Goal: Information Seeking & Learning: Learn about a topic

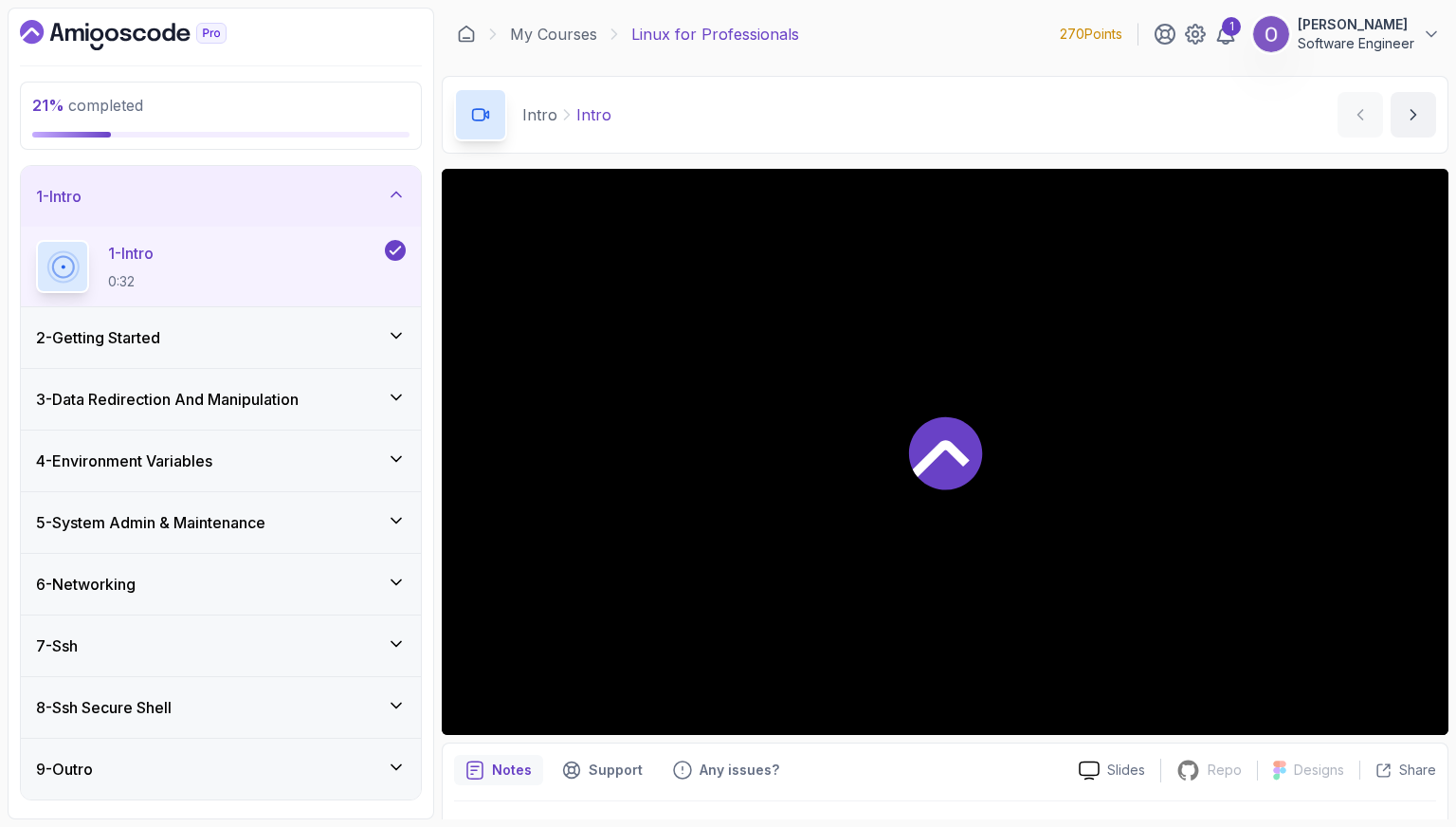
click at [328, 342] on div "2 - Getting Started" at bounding box center [222, 338] width 370 height 23
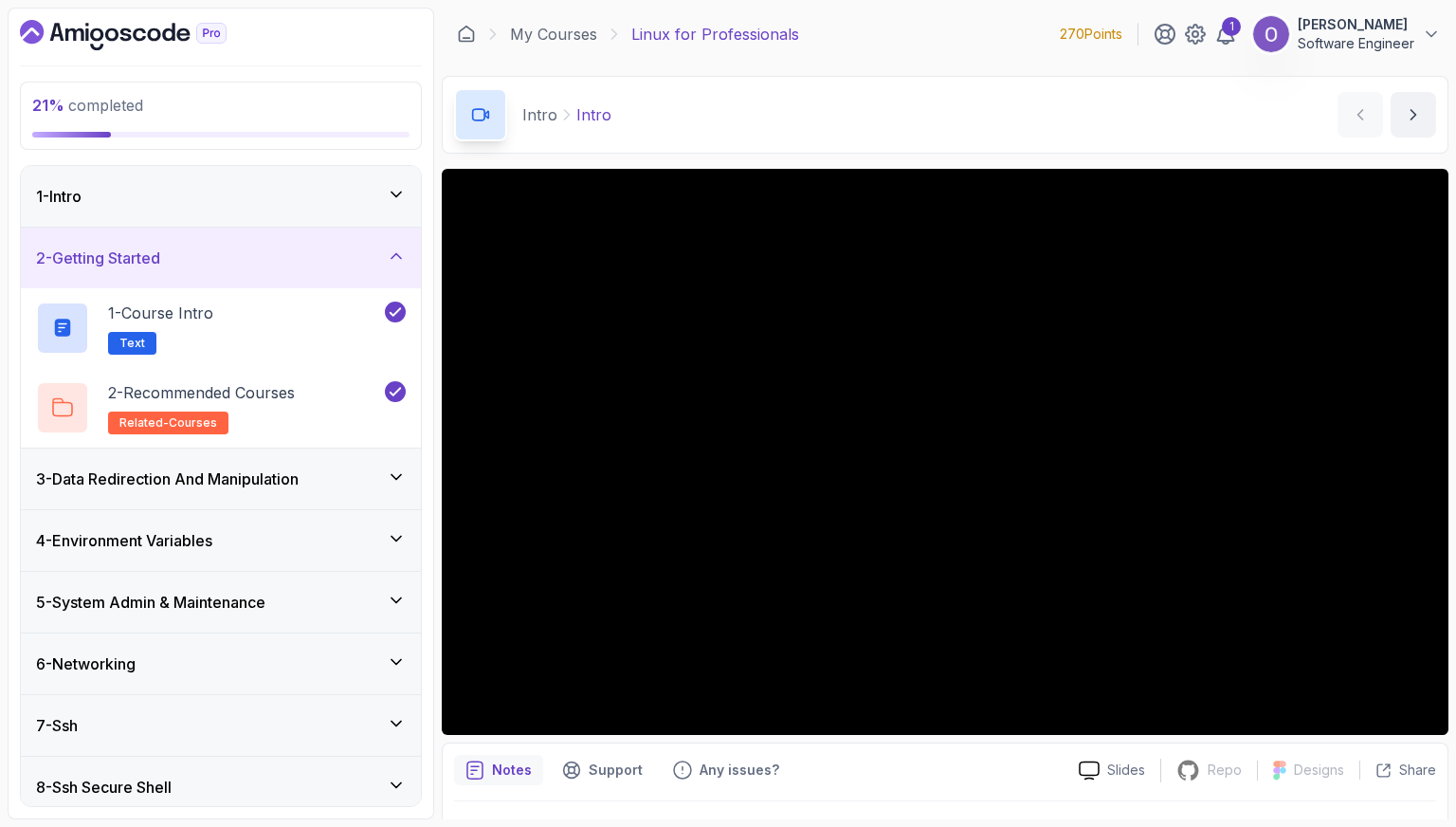
click at [314, 478] on div "3 - Data Redirection And Manipulation" at bounding box center [222, 479] width 370 height 23
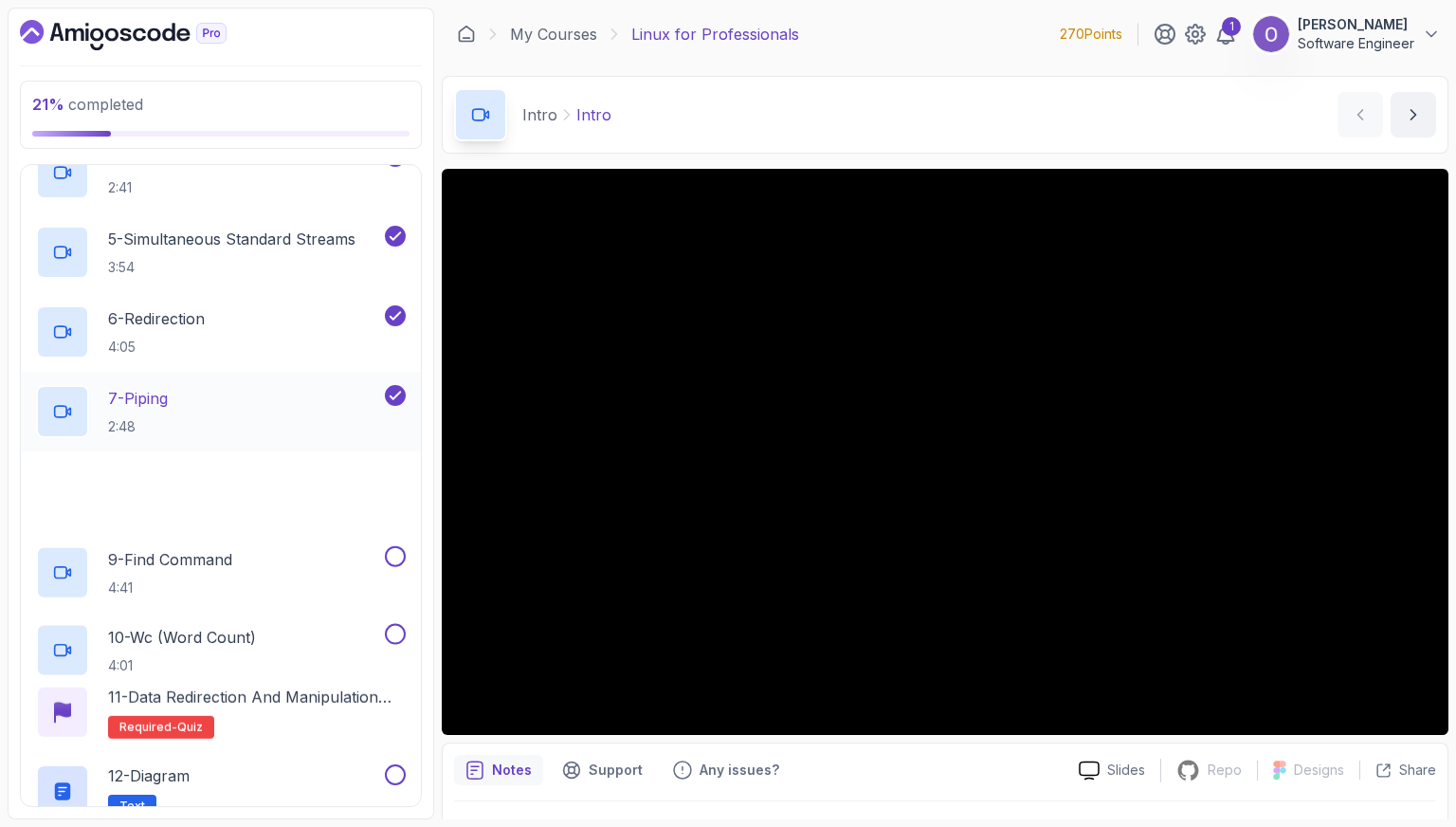
scroll to position [474, 0]
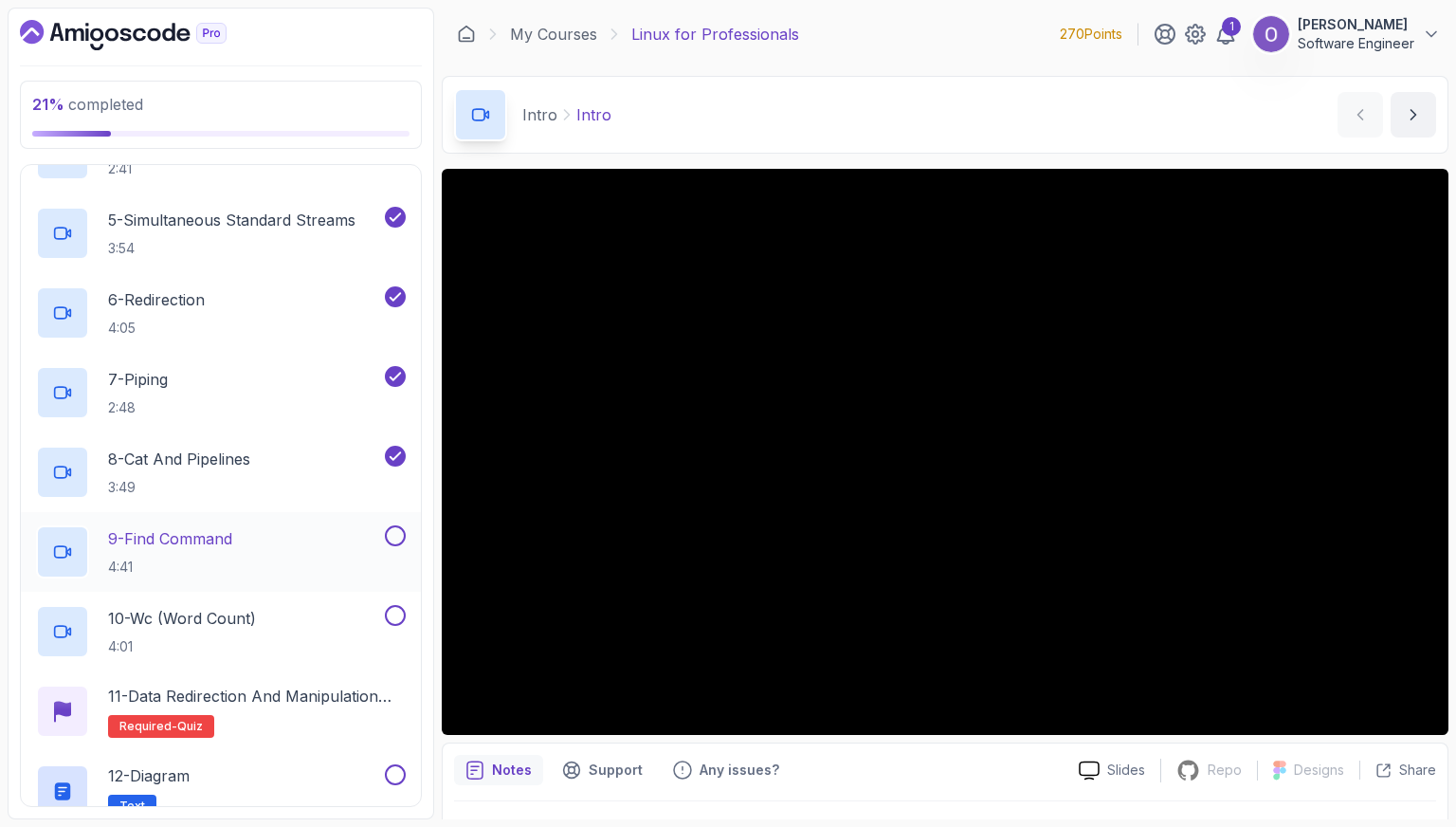
click at [273, 548] on div "9 - Find Command 4:41" at bounding box center [209, 552] width 345 height 53
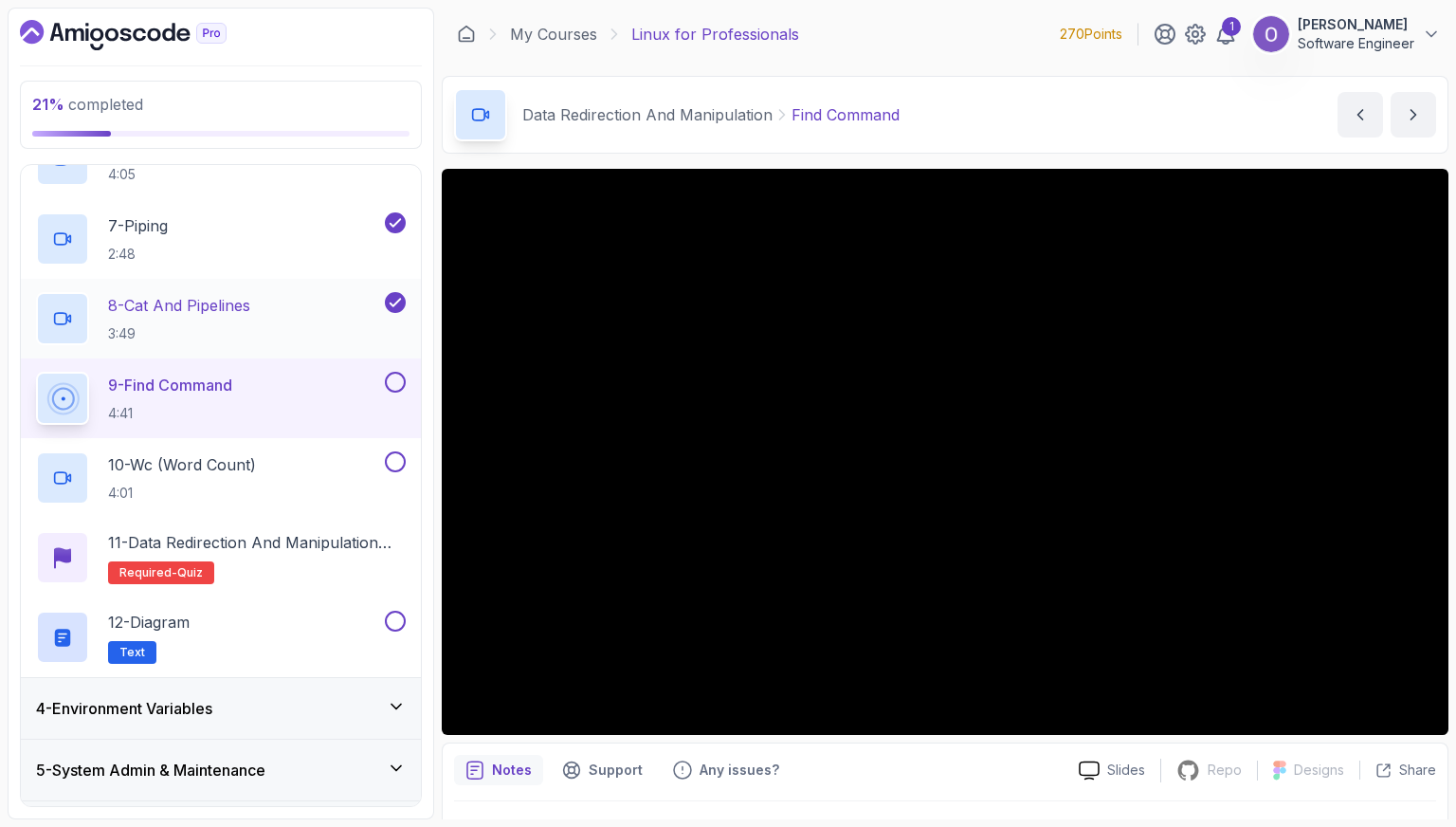
scroll to position [581, 0]
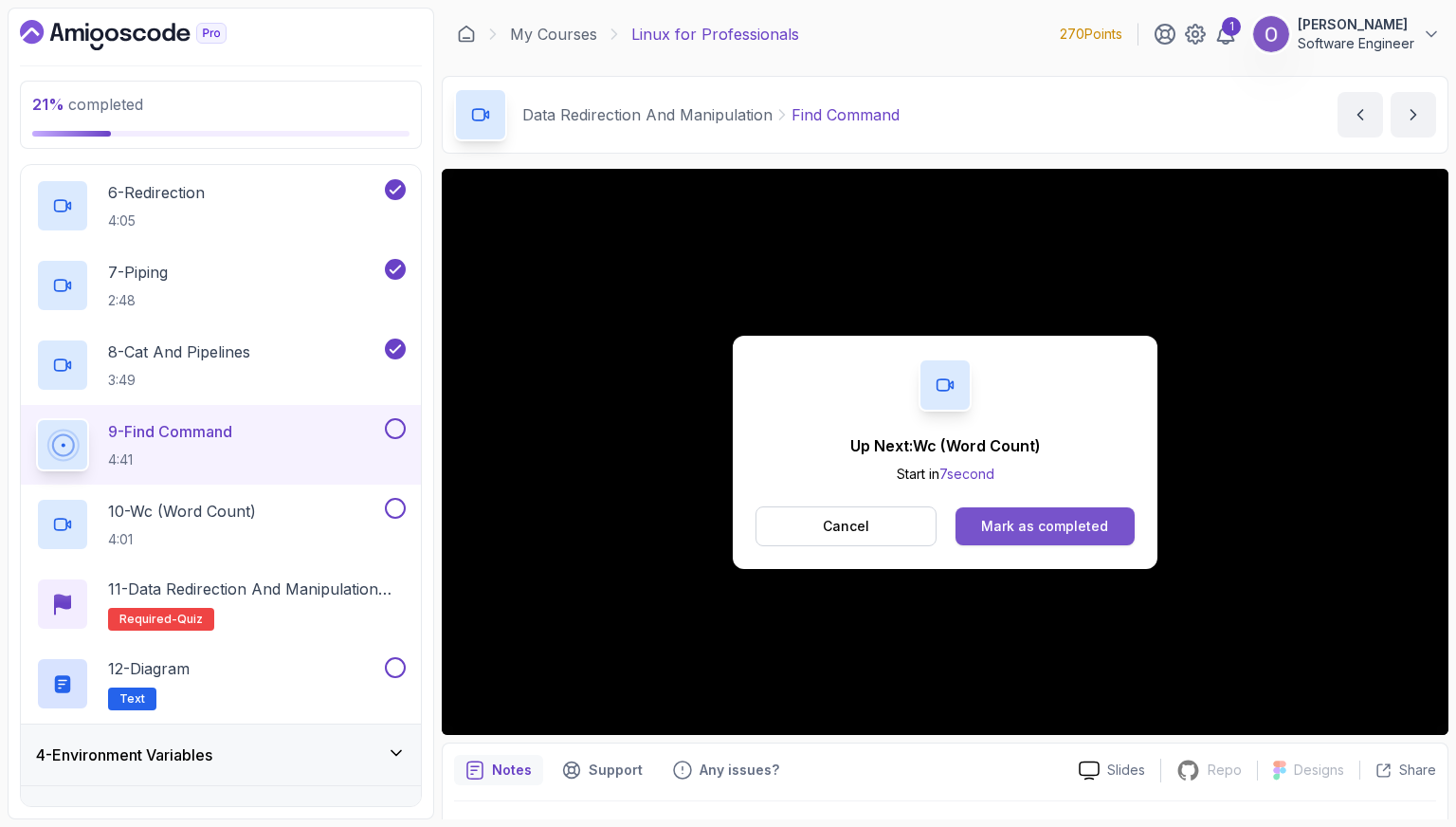
click at [1104, 529] on div "Mark as completed" at bounding box center [1045, 527] width 127 height 19
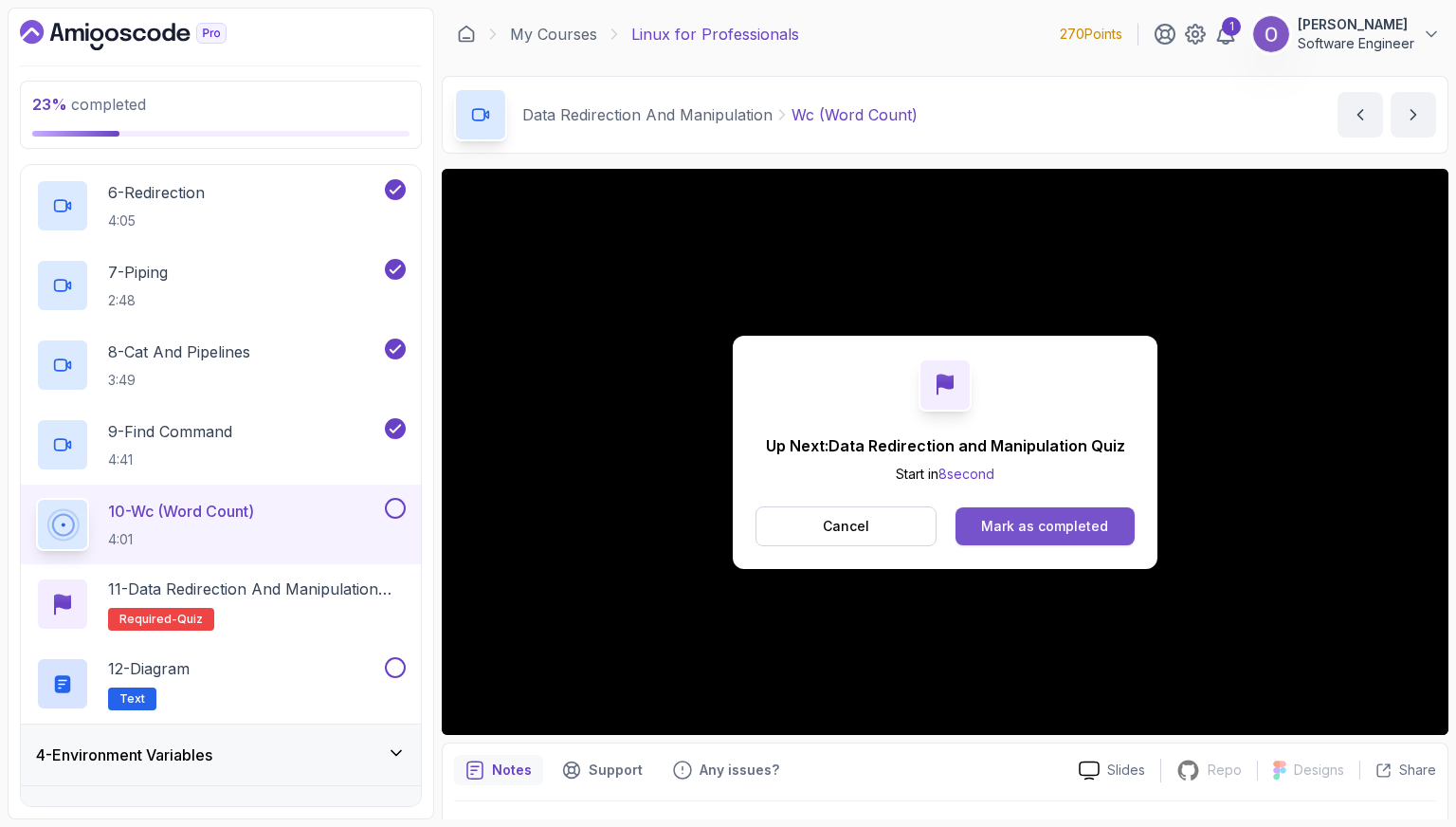
click at [1104, 525] on div "Mark as completed" at bounding box center [1045, 527] width 127 height 19
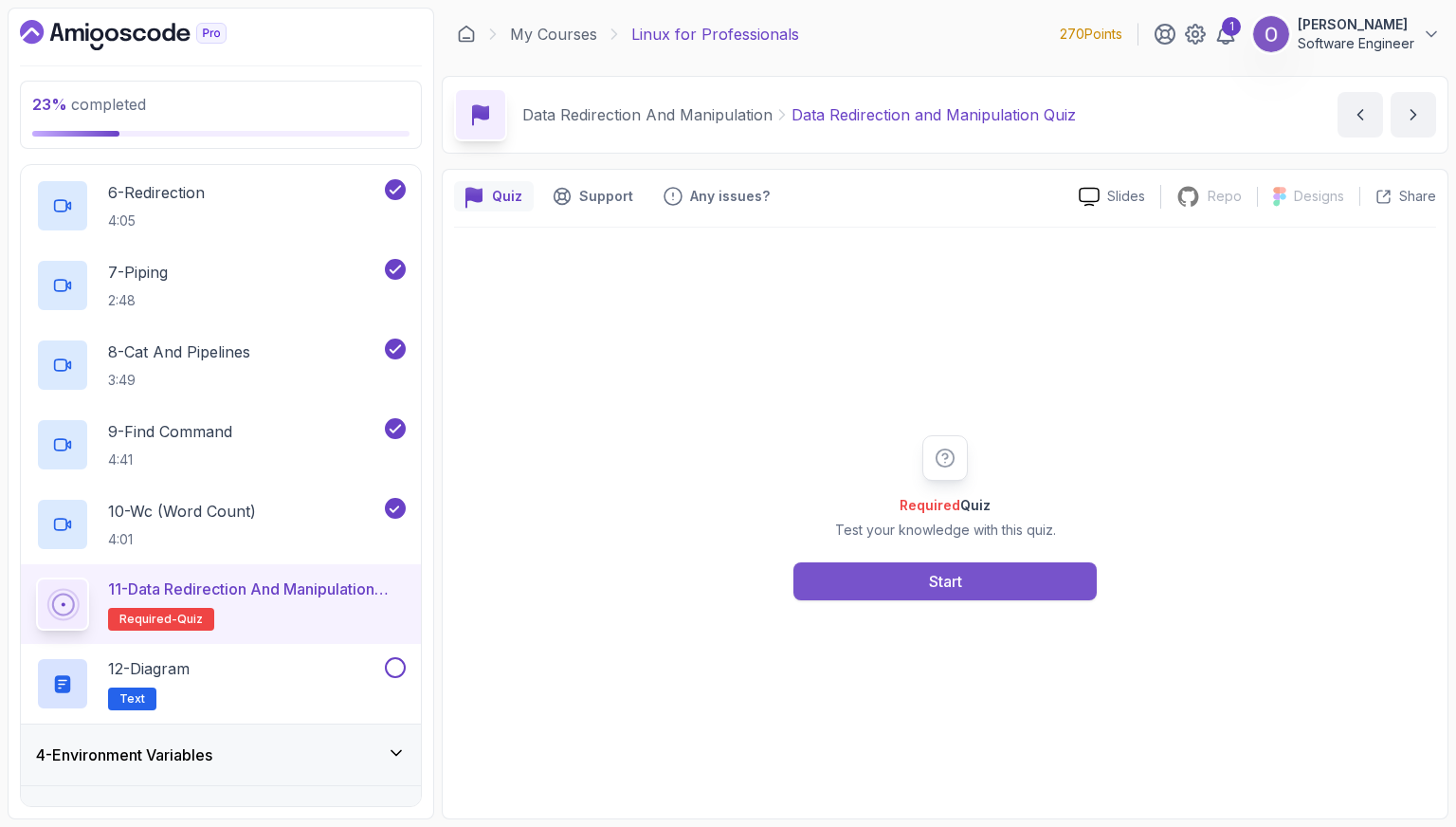
click at [1007, 582] on button "Start" at bounding box center [945, 581] width 303 height 38
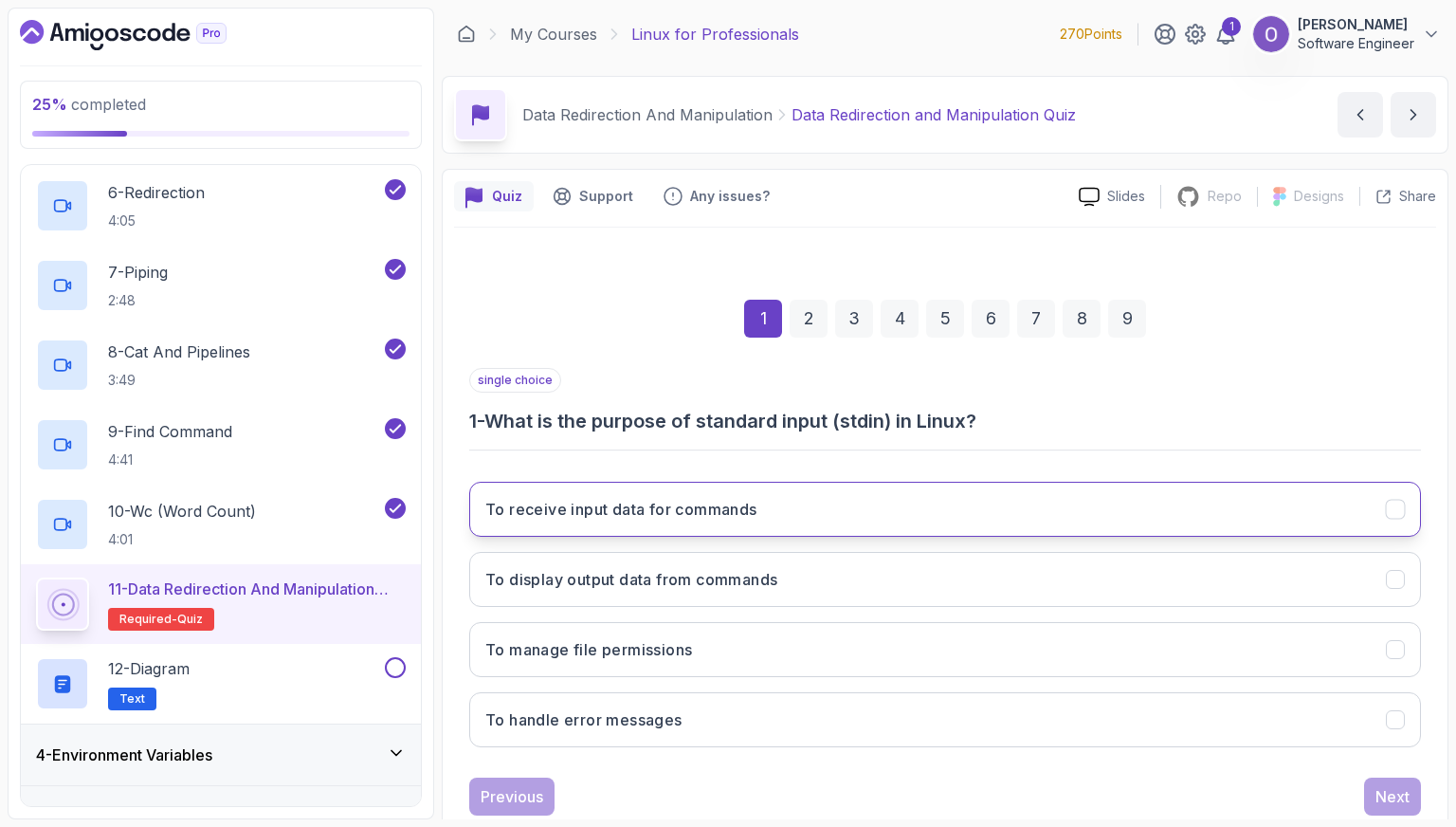
click at [645, 509] on h3 "To receive input data for commands" at bounding box center [622, 509] width 272 height 23
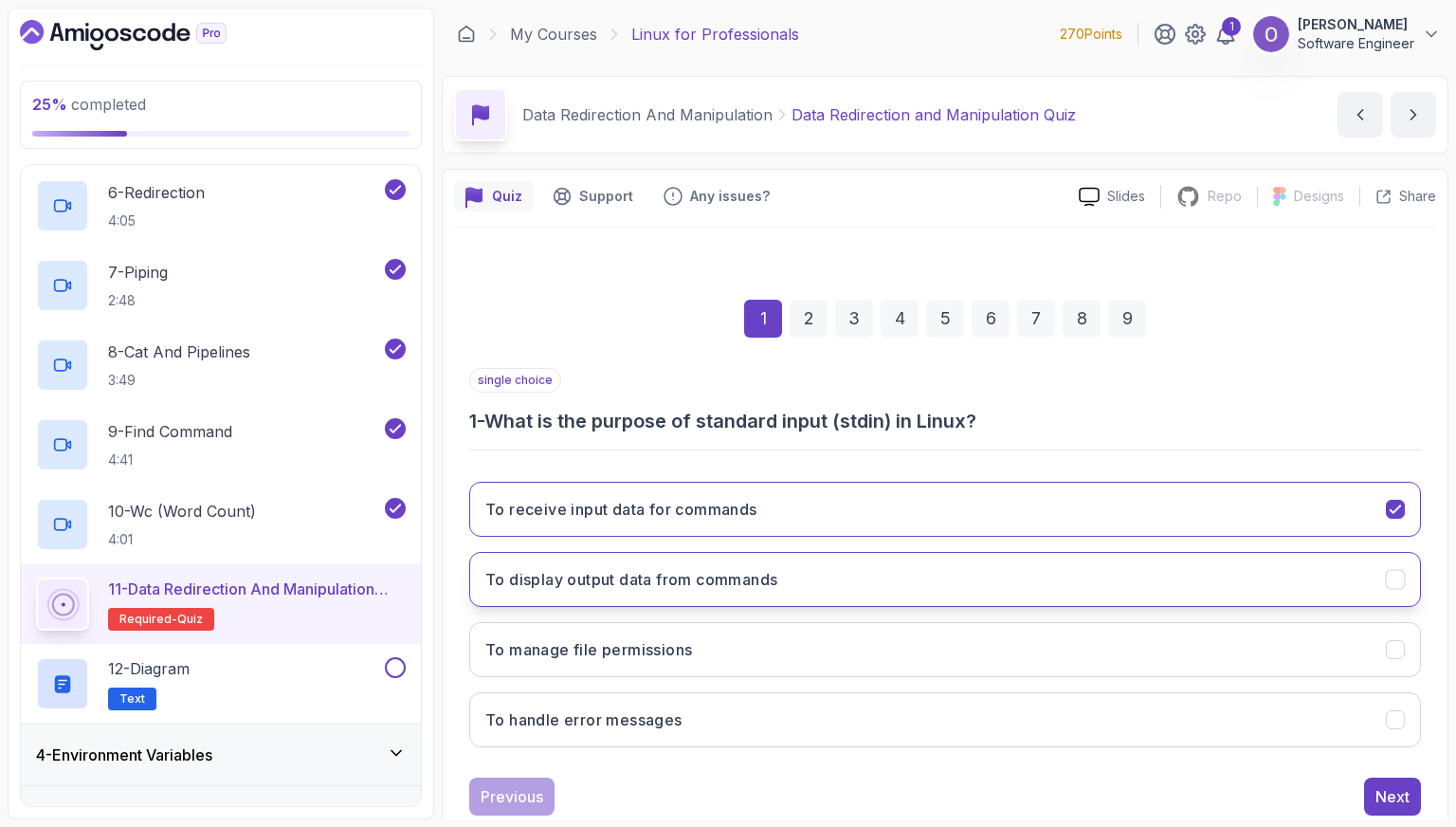
click at [716, 600] on button "To display output data from commands" at bounding box center [945, 579] width 952 height 55
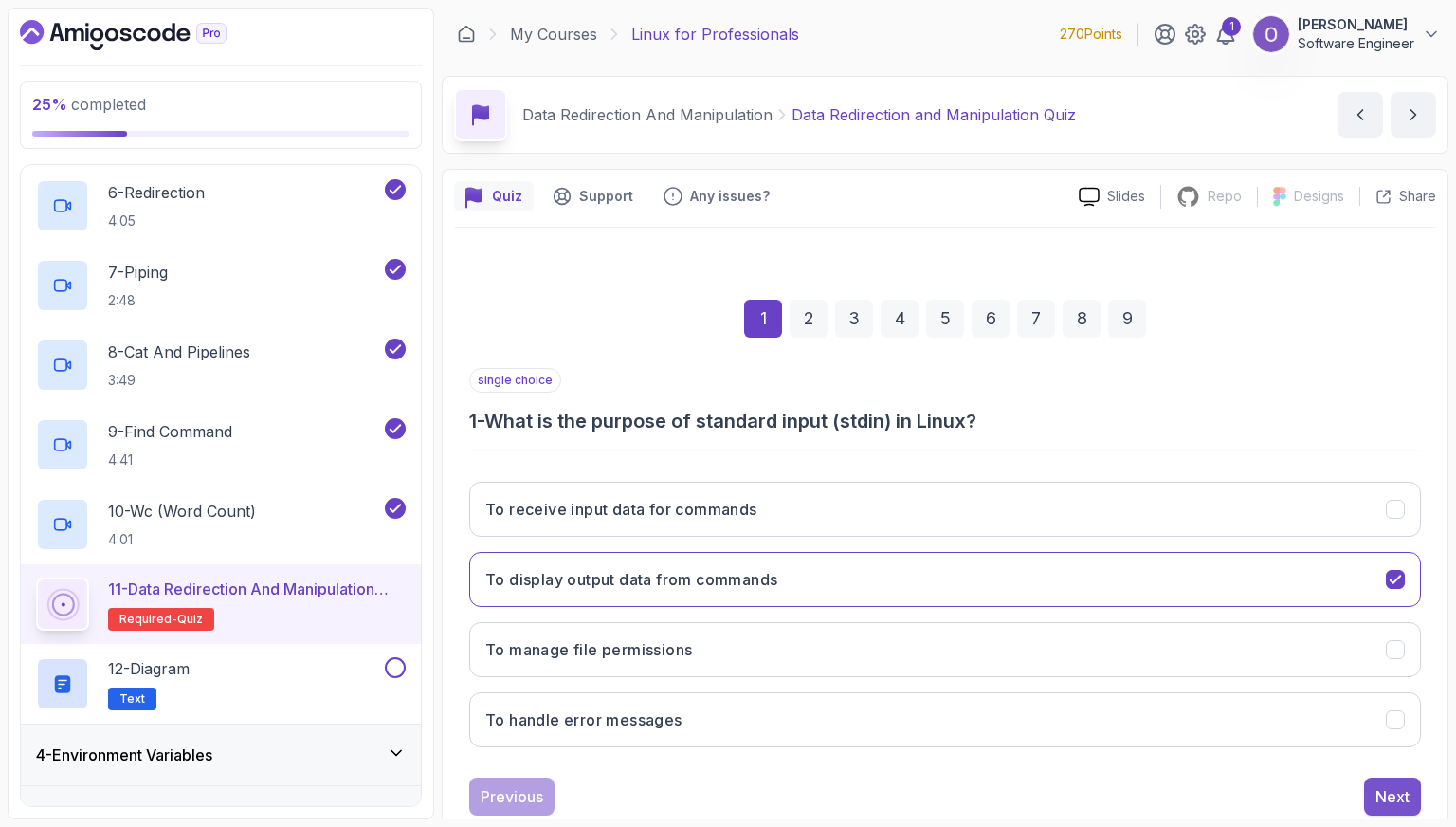
click at [1372, 792] on button "Next" at bounding box center [1393, 797] width 57 height 38
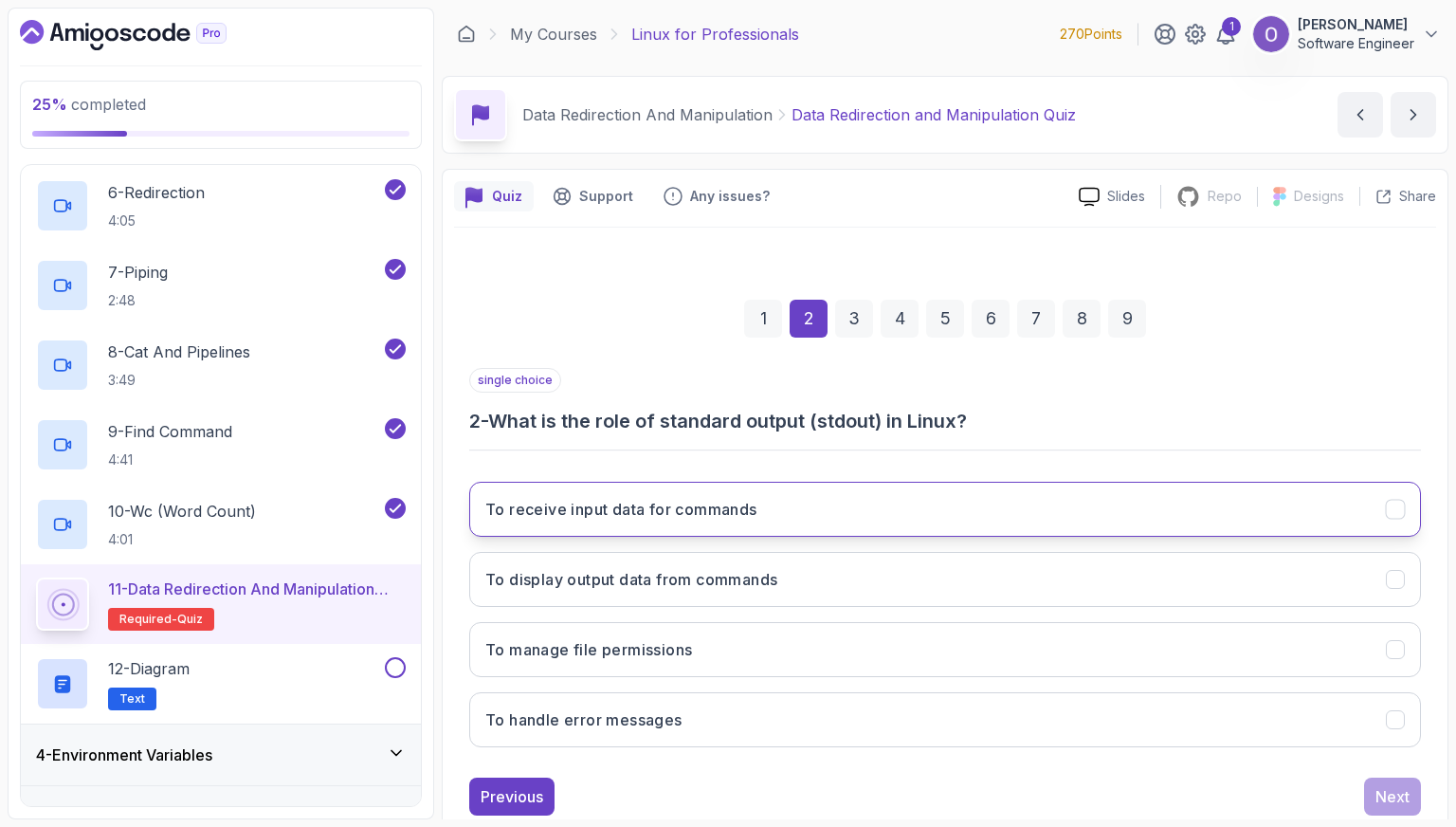
click at [638, 526] on button "To receive input data for commands" at bounding box center [945, 508] width 952 height 55
click at [1387, 797] on div "Next" at bounding box center [1393, 797] width 35 height 23
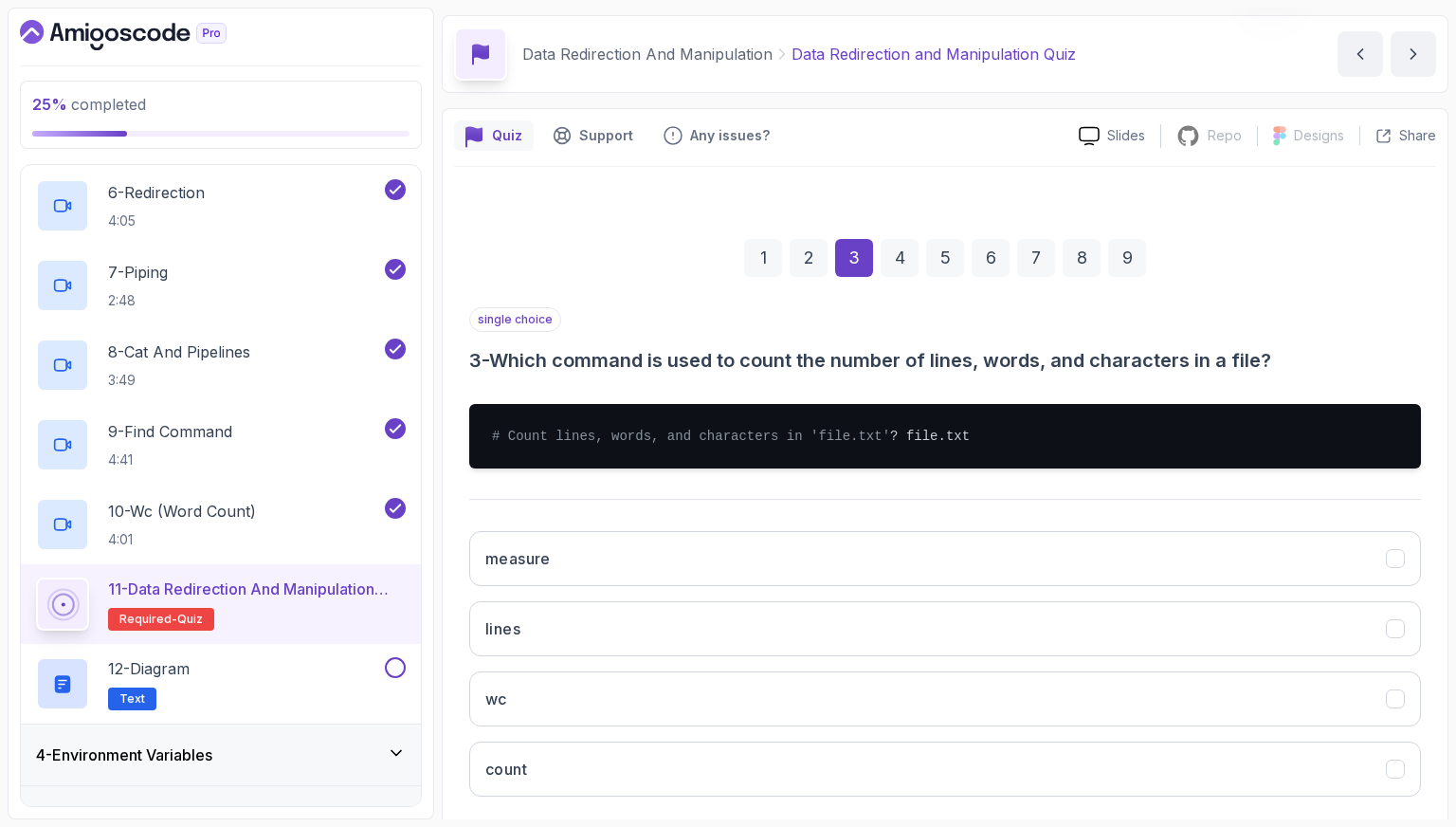
scroll to position [95, 0]
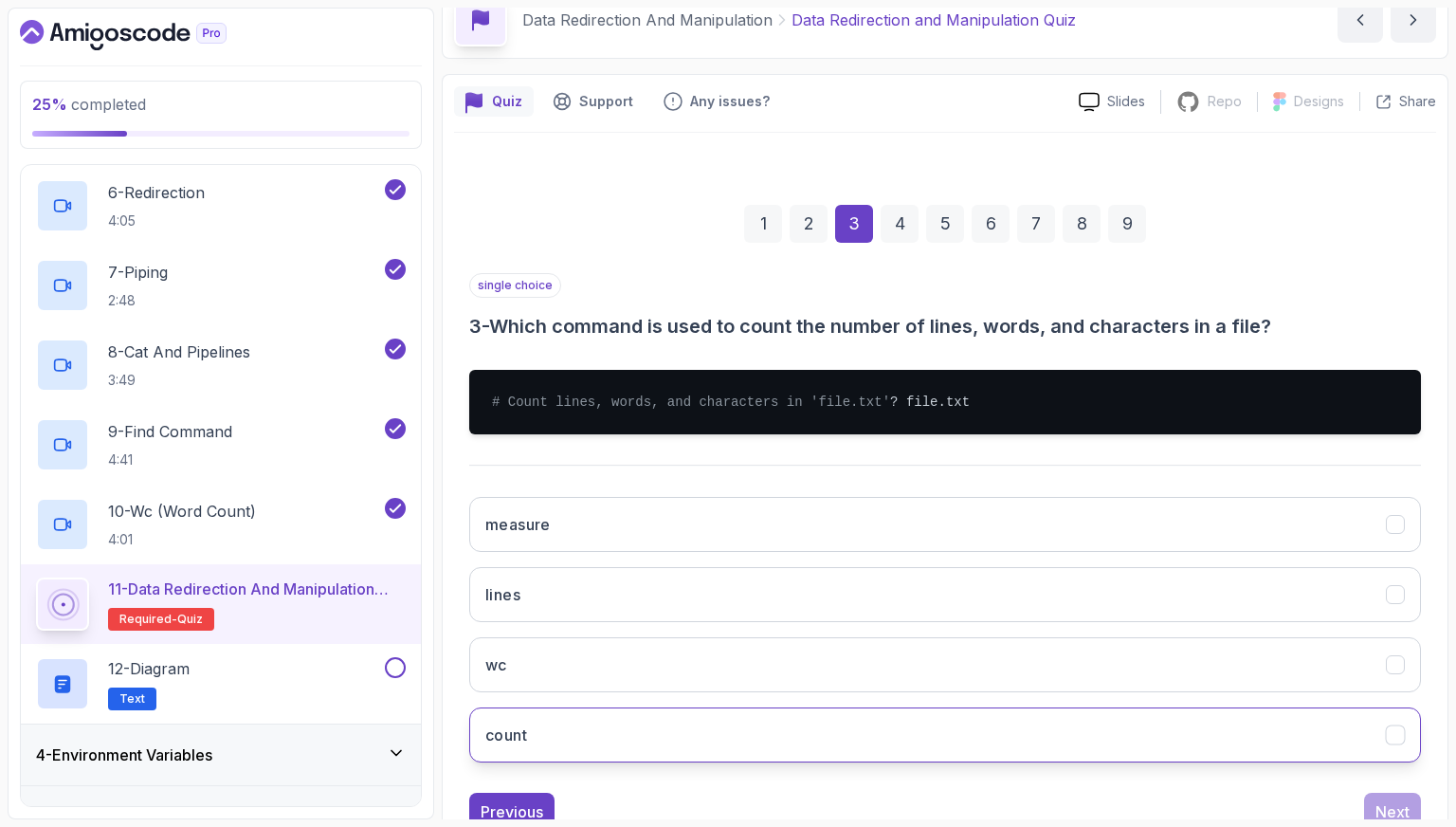
click at [599, 739] on button "count" at bounding box center [945, 734] width 952 height 55
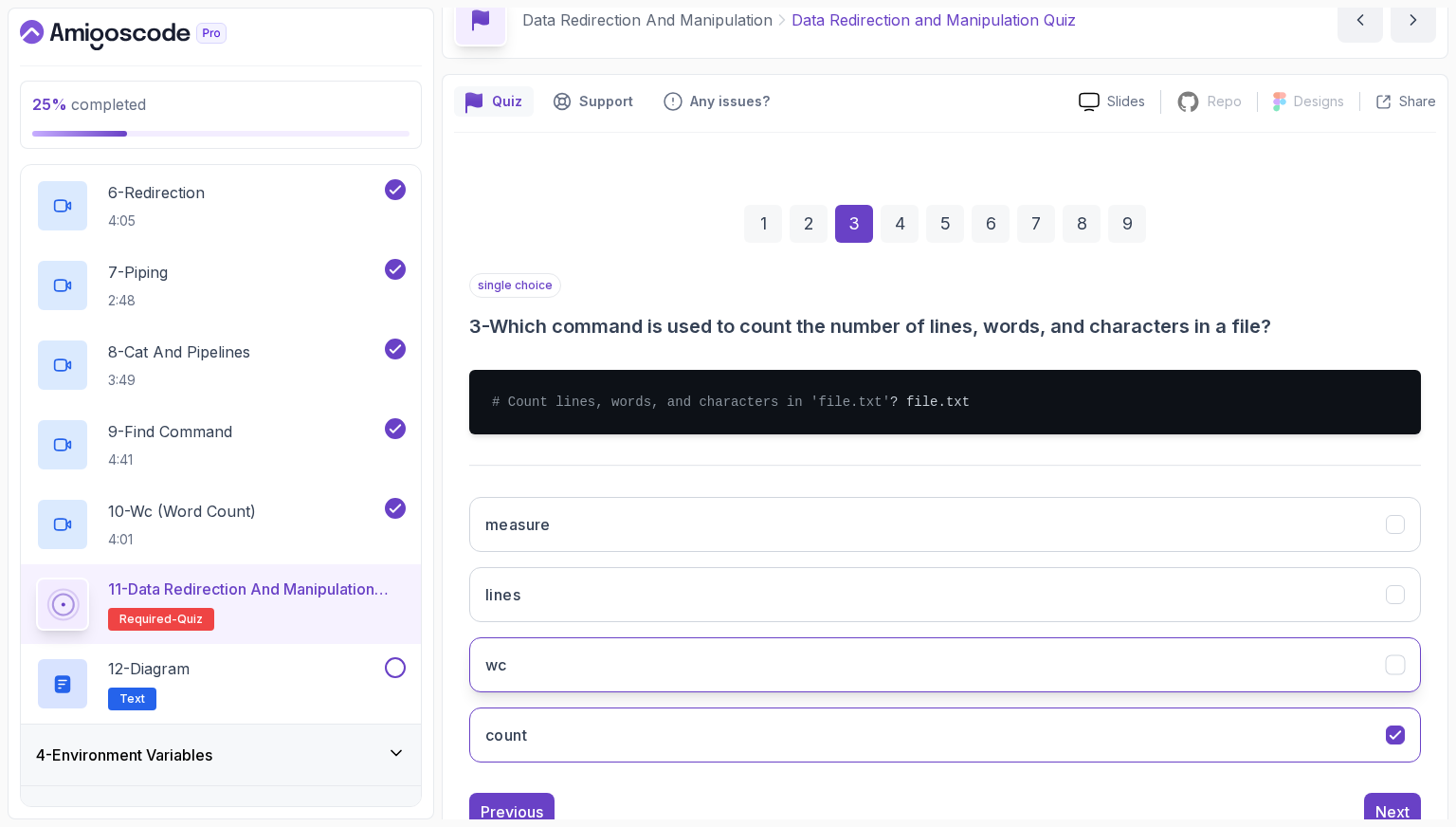
click at [611, 693] on button "wc" at bounding box center [945, 664] width 952 height 55
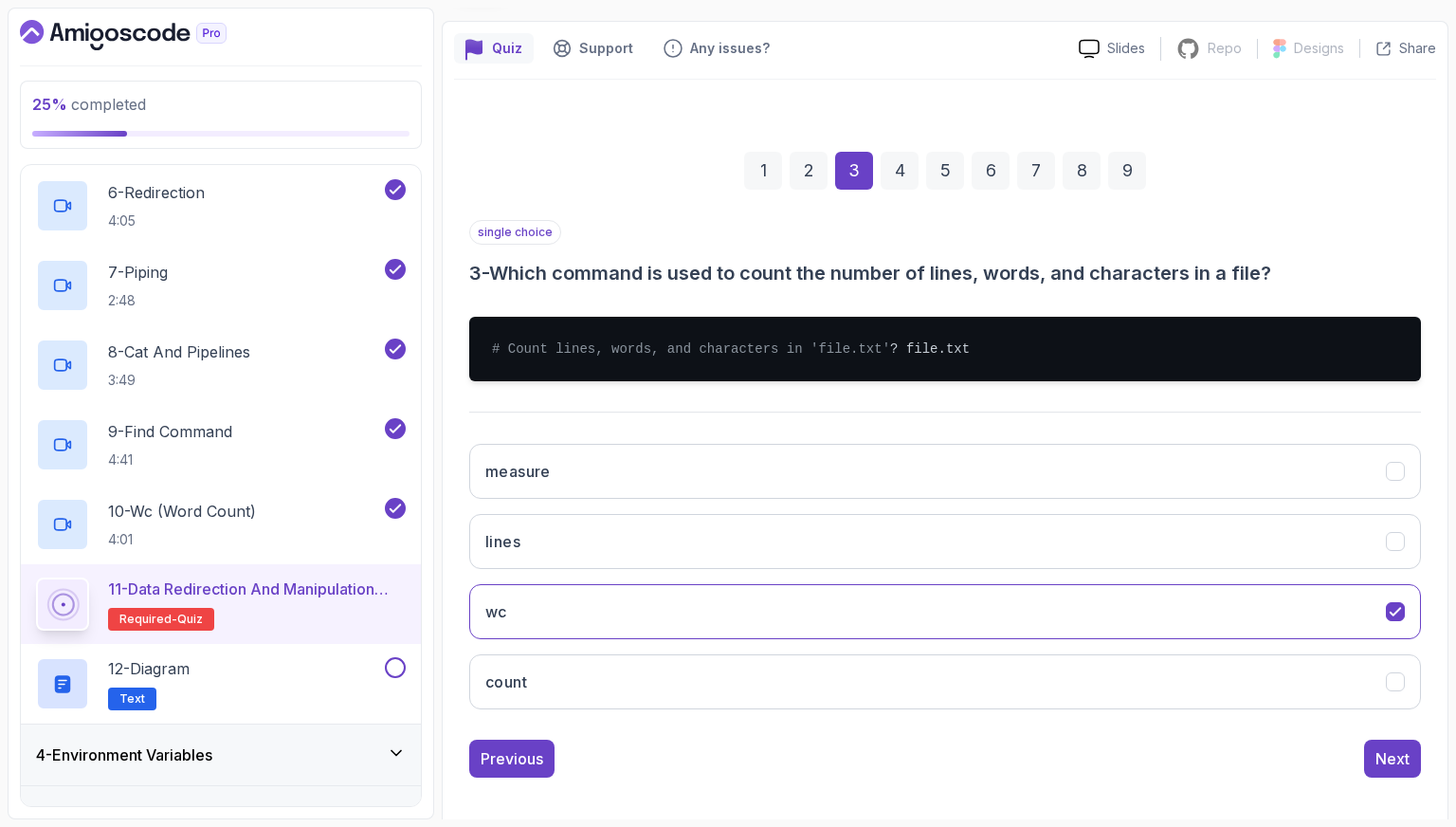
scroll to position [177, 0]
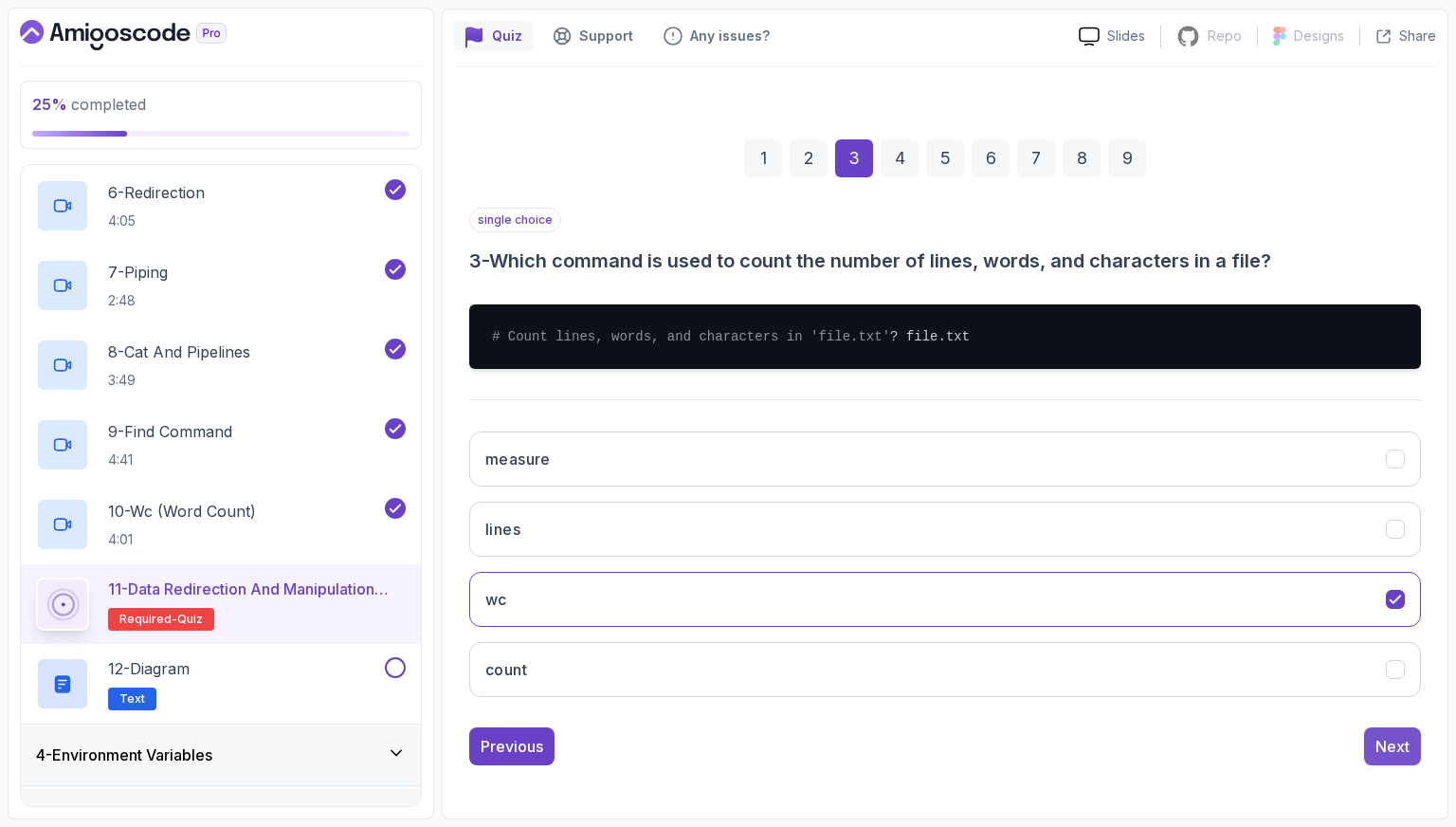
click at [1397, 745] on div "Next" at bounding box center [1393, 746] width 35 height 23
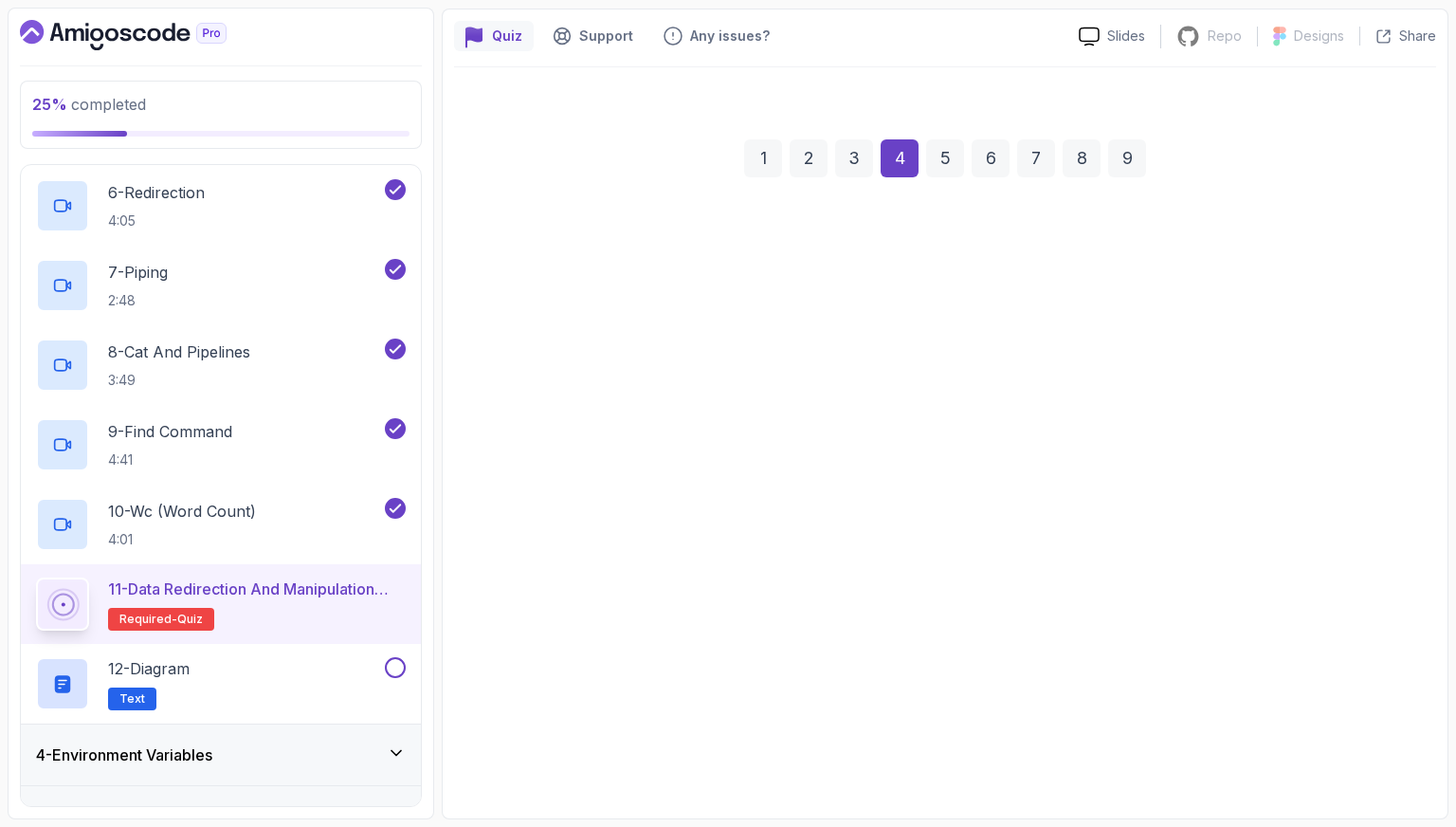
scroll to position [157, 0]
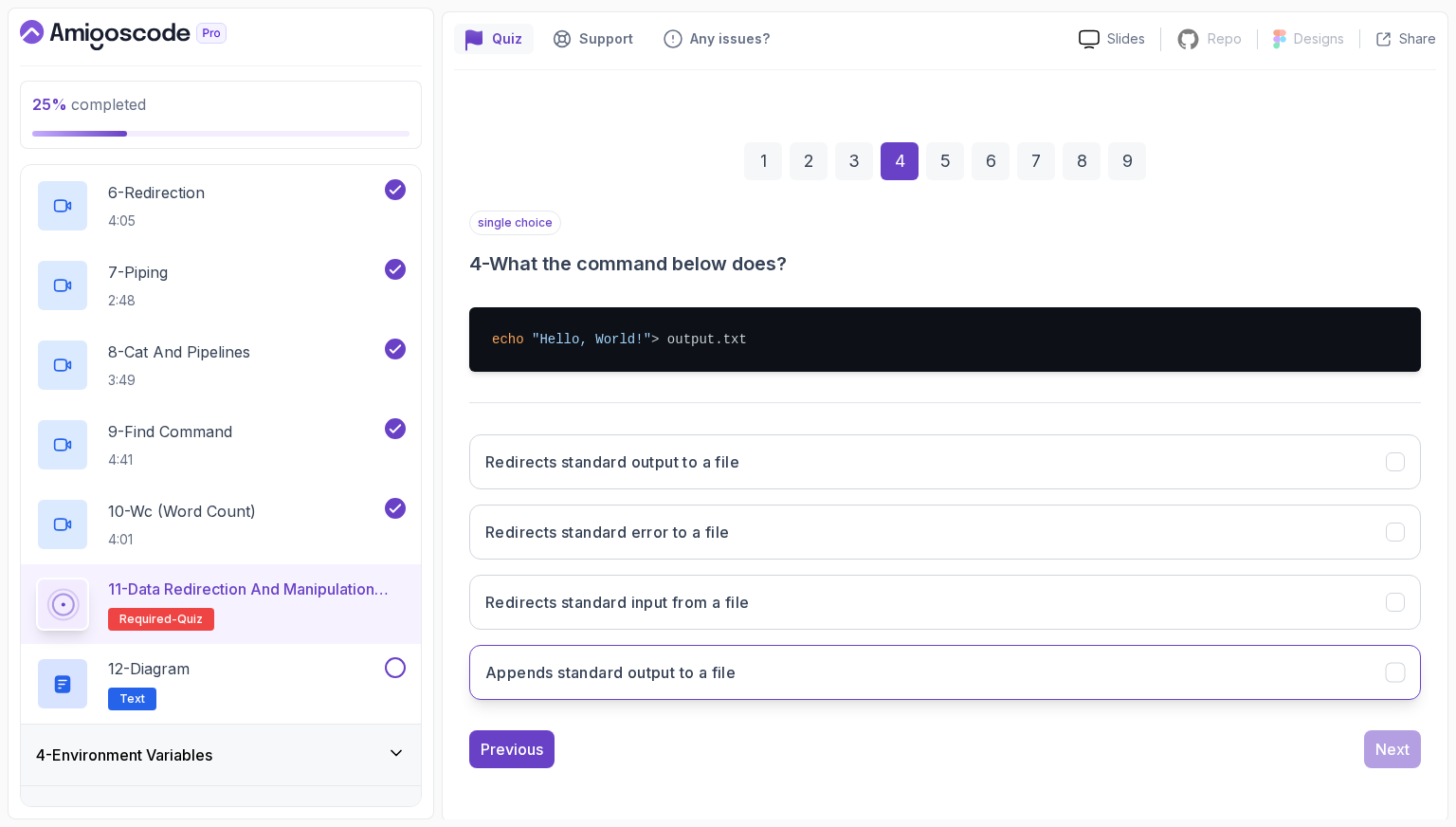
click at [640, 673] on h3 "Appends standard output to a file" at bounding box center [610, 673] width 250 height 23
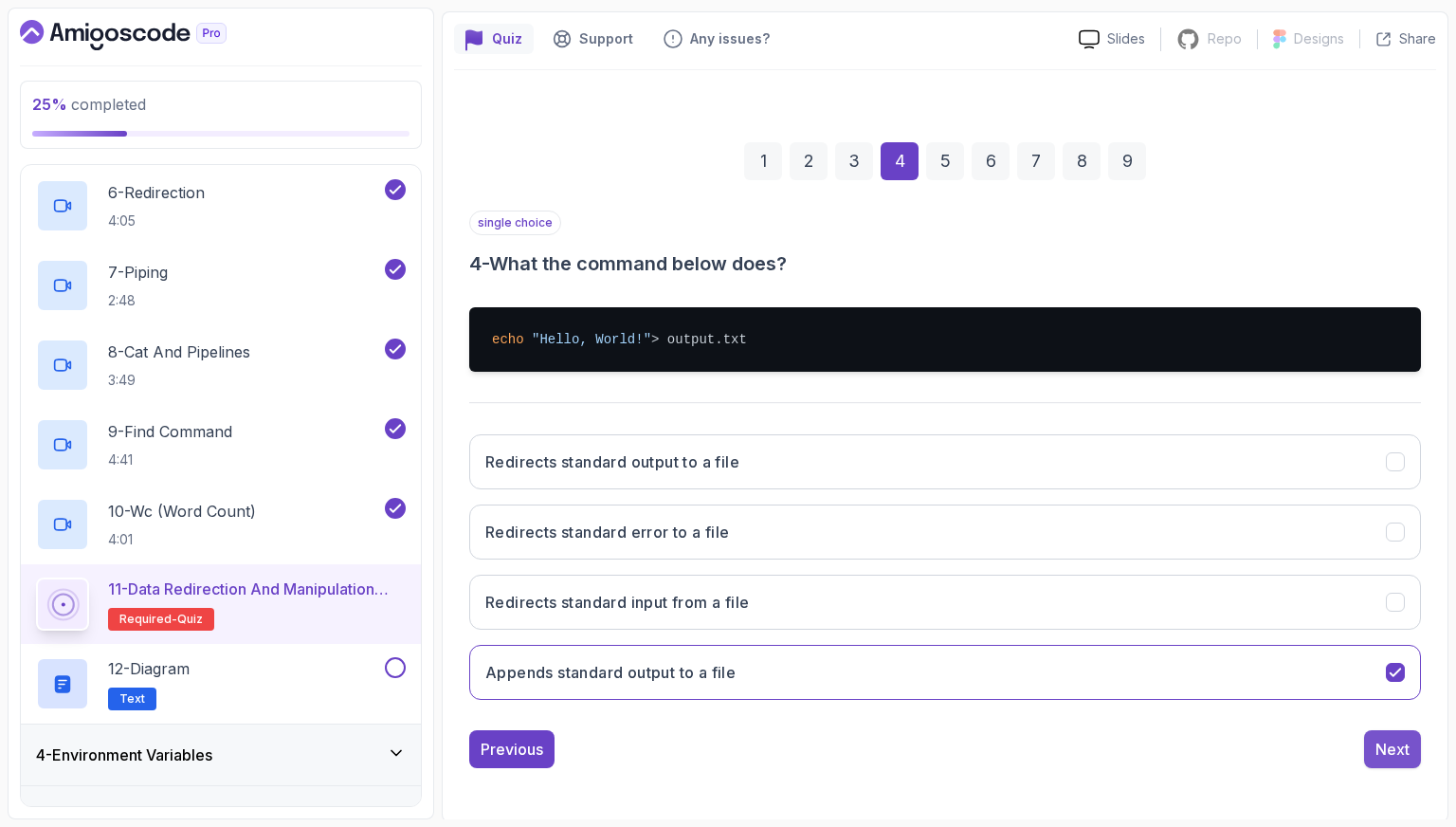
click at [1392, 744] on div "Next" at bounding box center [1393, 749] width 35 height 23
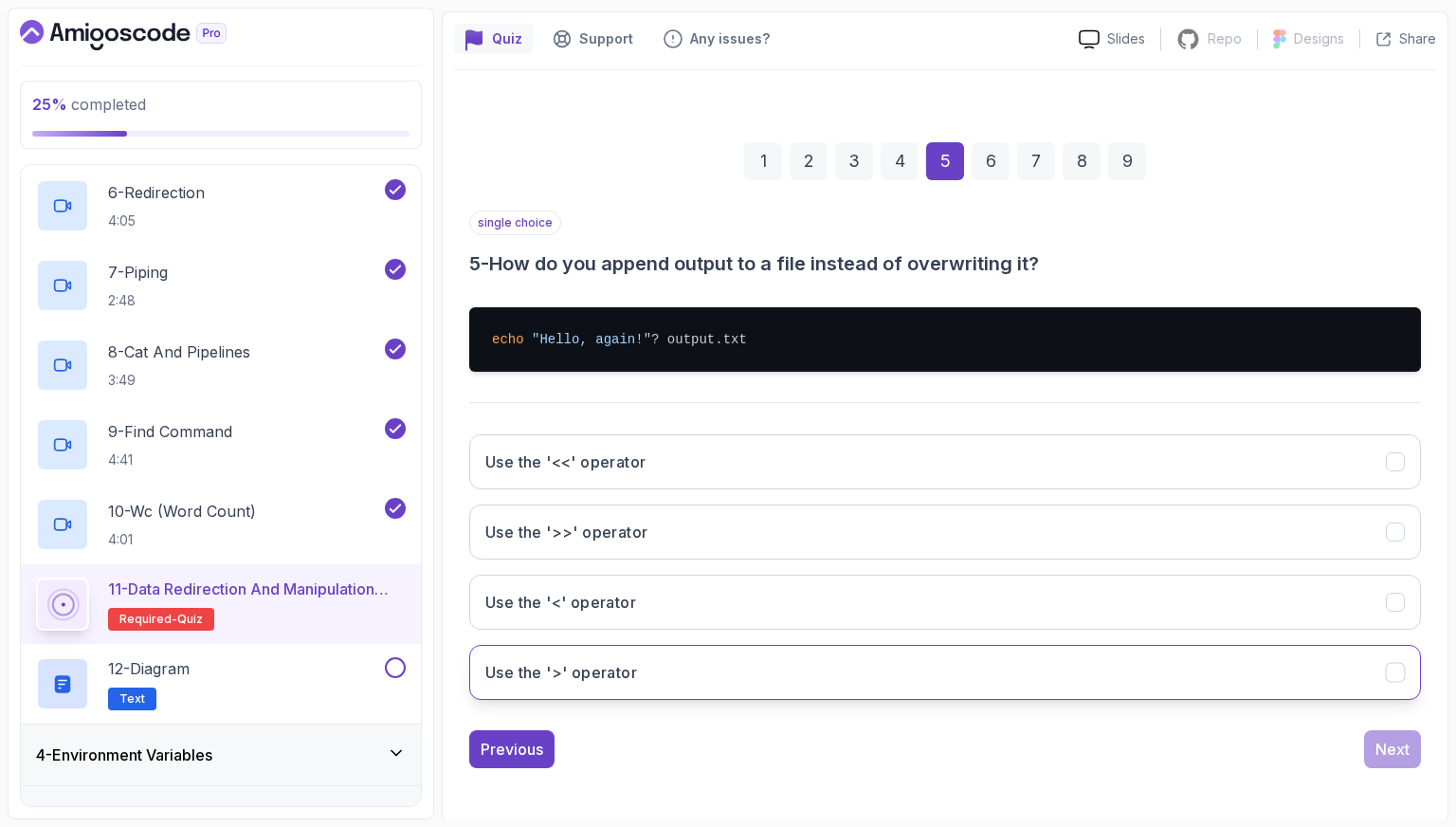
click at [705, 673] on button "Use the '>' operator" at bounding box center [945, 672] width 952 height 55
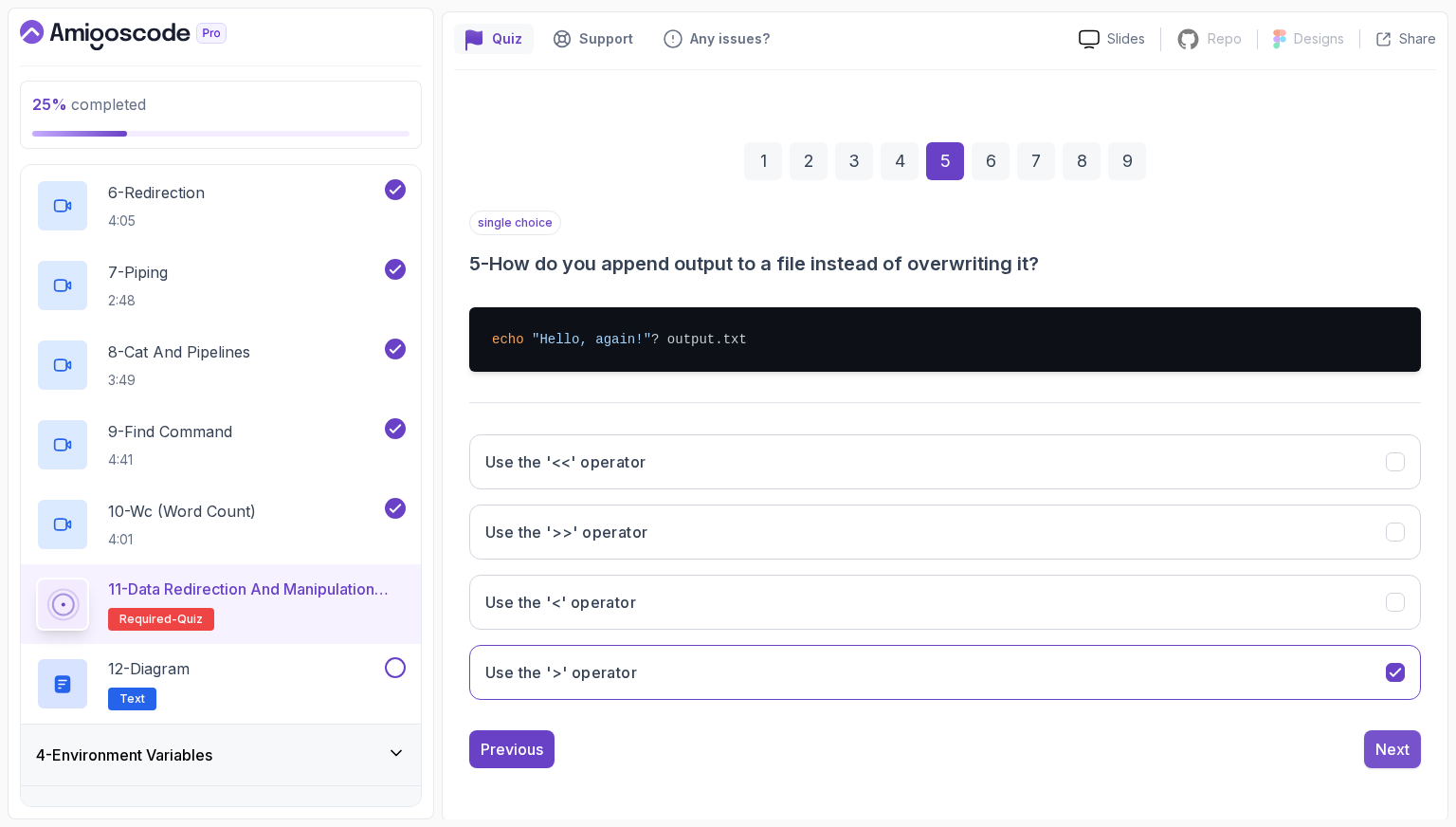
click at [1379, 741] on div "Next" at bounding box center [1393, 749] width 35 height 23
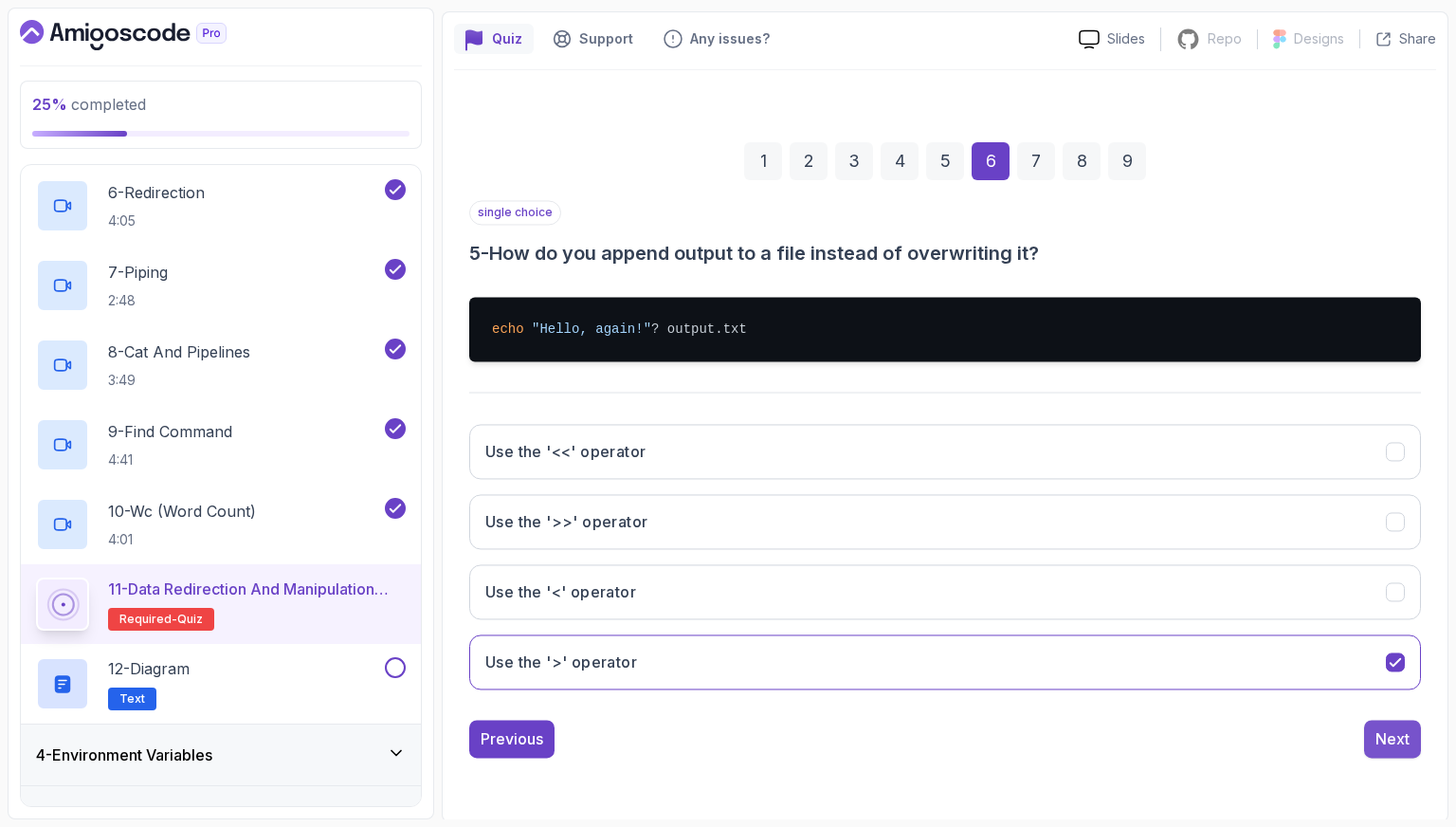
scroll to position [47, 0]
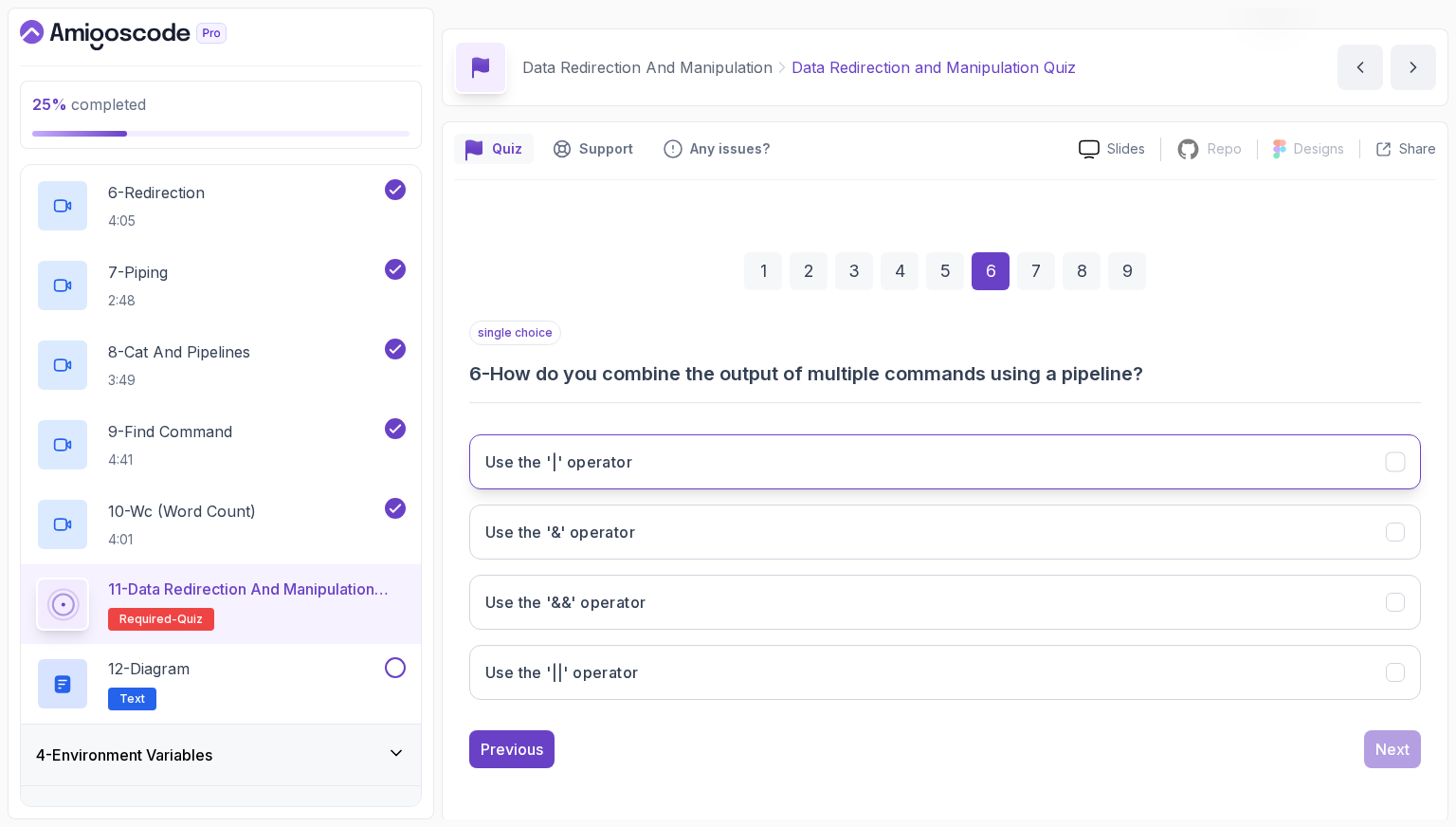
click at [665, 475] on button "Use the '|' operator" at bounding box center [945, 461] width 952 height 55
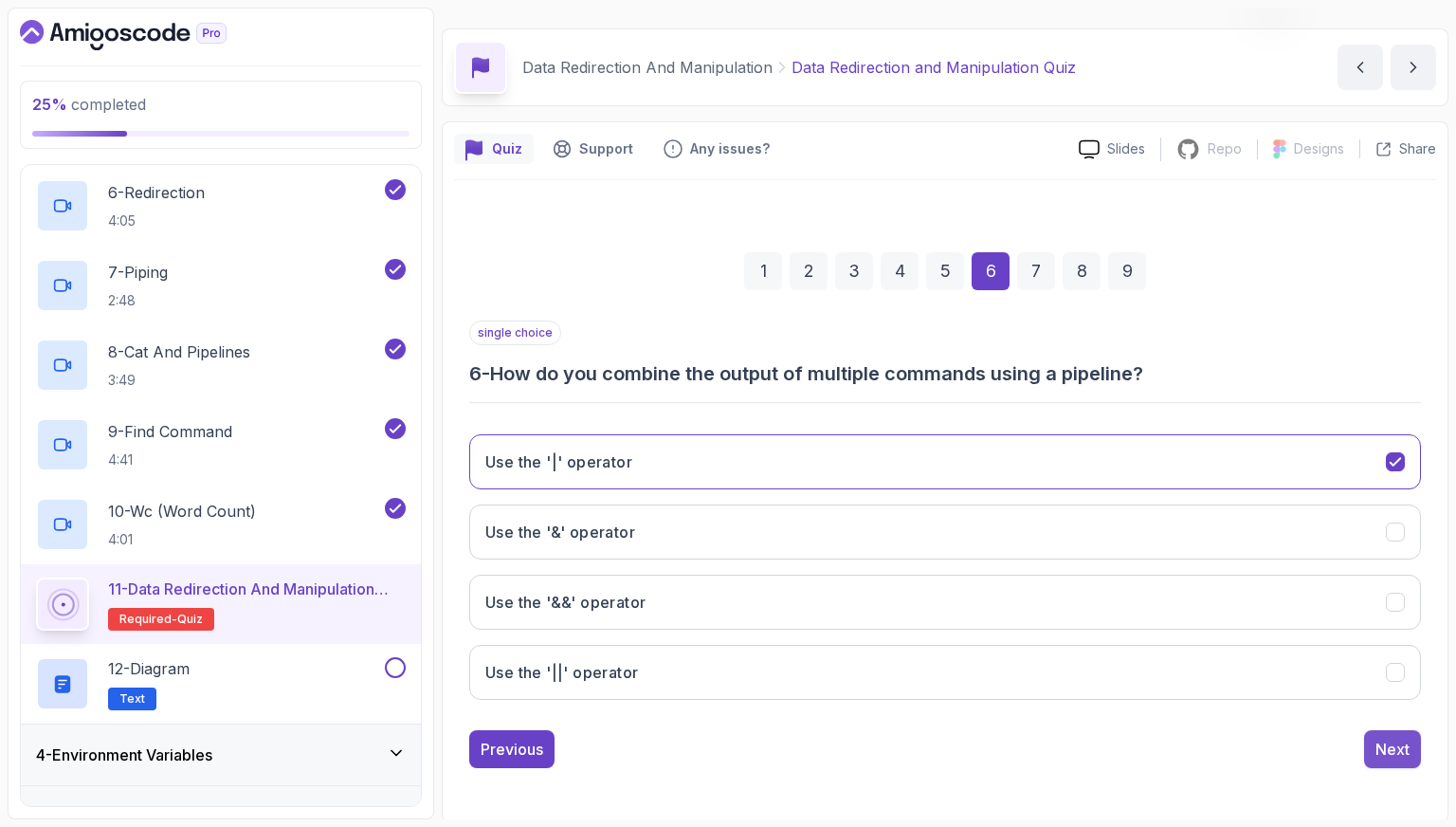
click at [1398, 741] on div "Next" at bounding box center [1393, 749] width 35 height 23
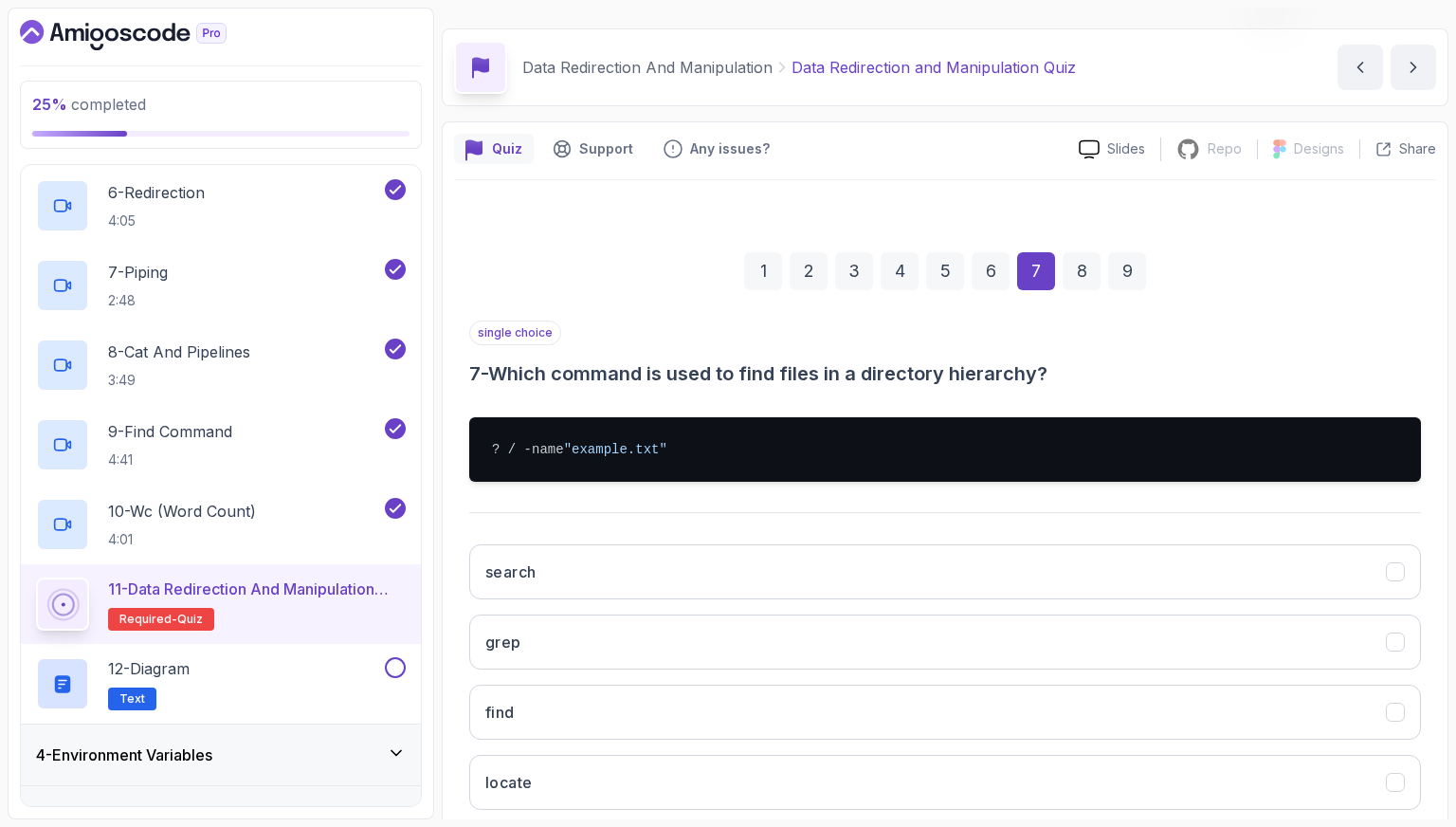
scroll to position [142, 0]
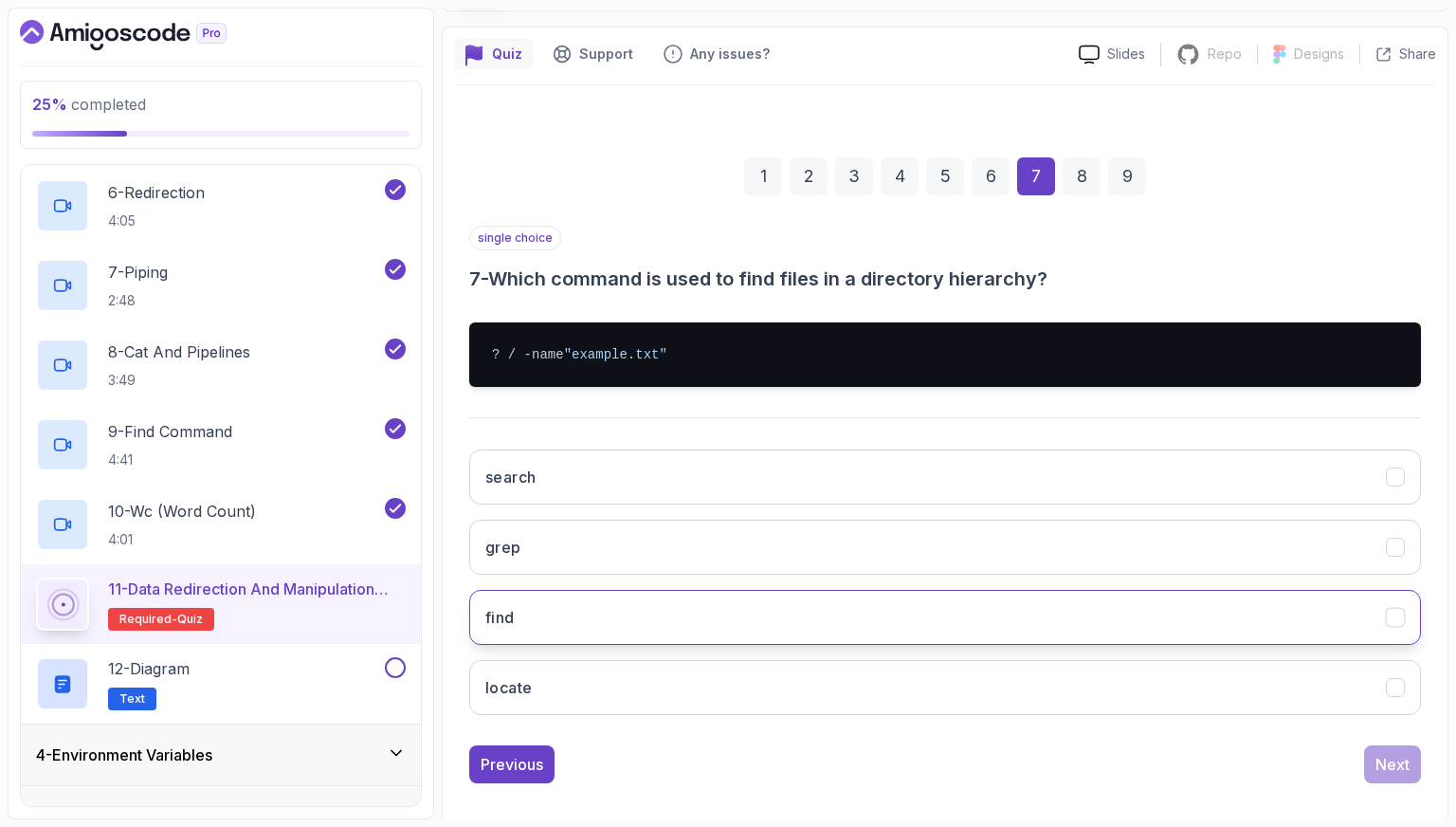
click at [560, 601] on button "find" at bounding box center [945, 617] width 952 height 55
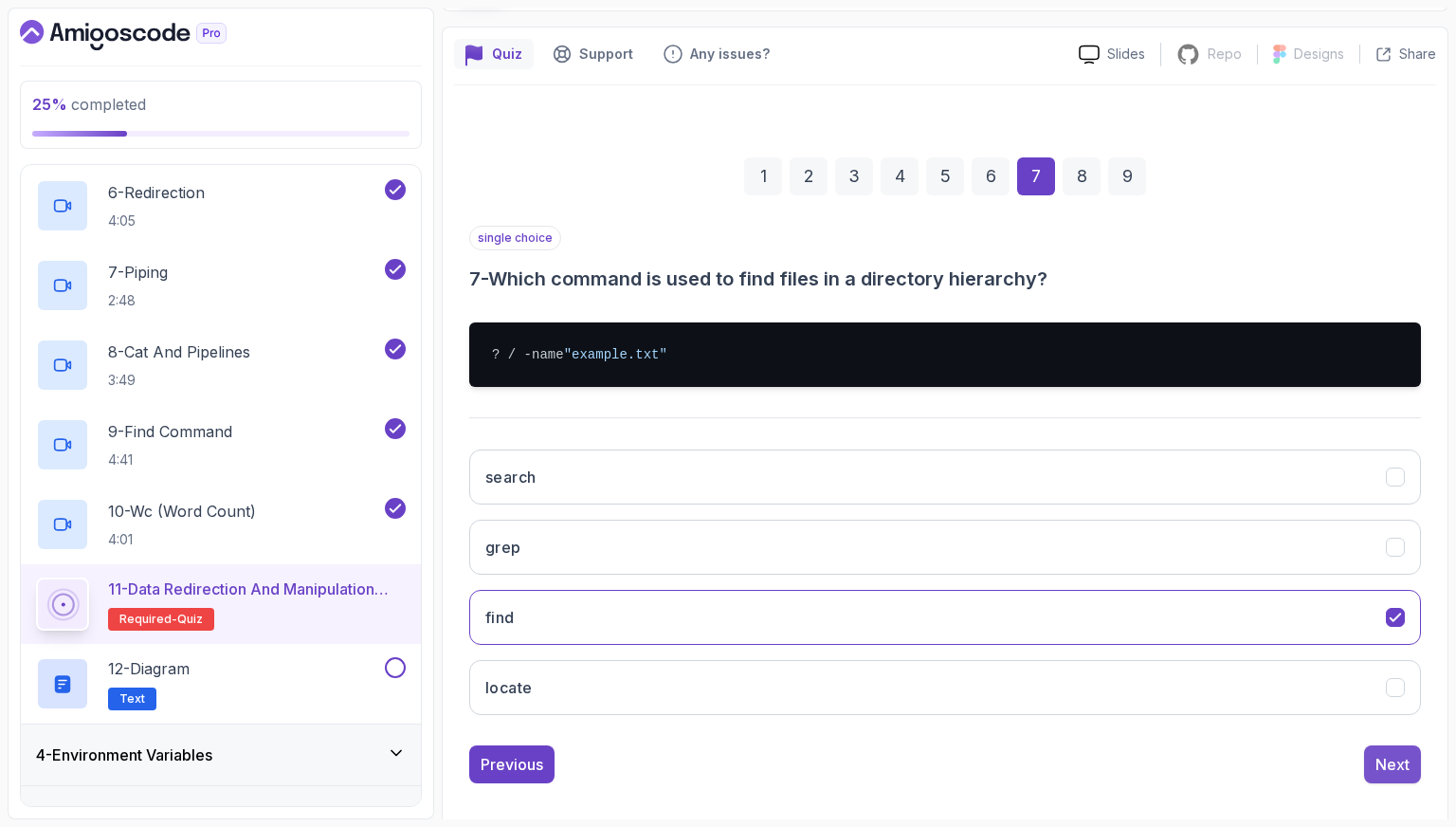
click at [1384, 755] on div "Next" at bounding box center [1393, 765] width 35 height 23
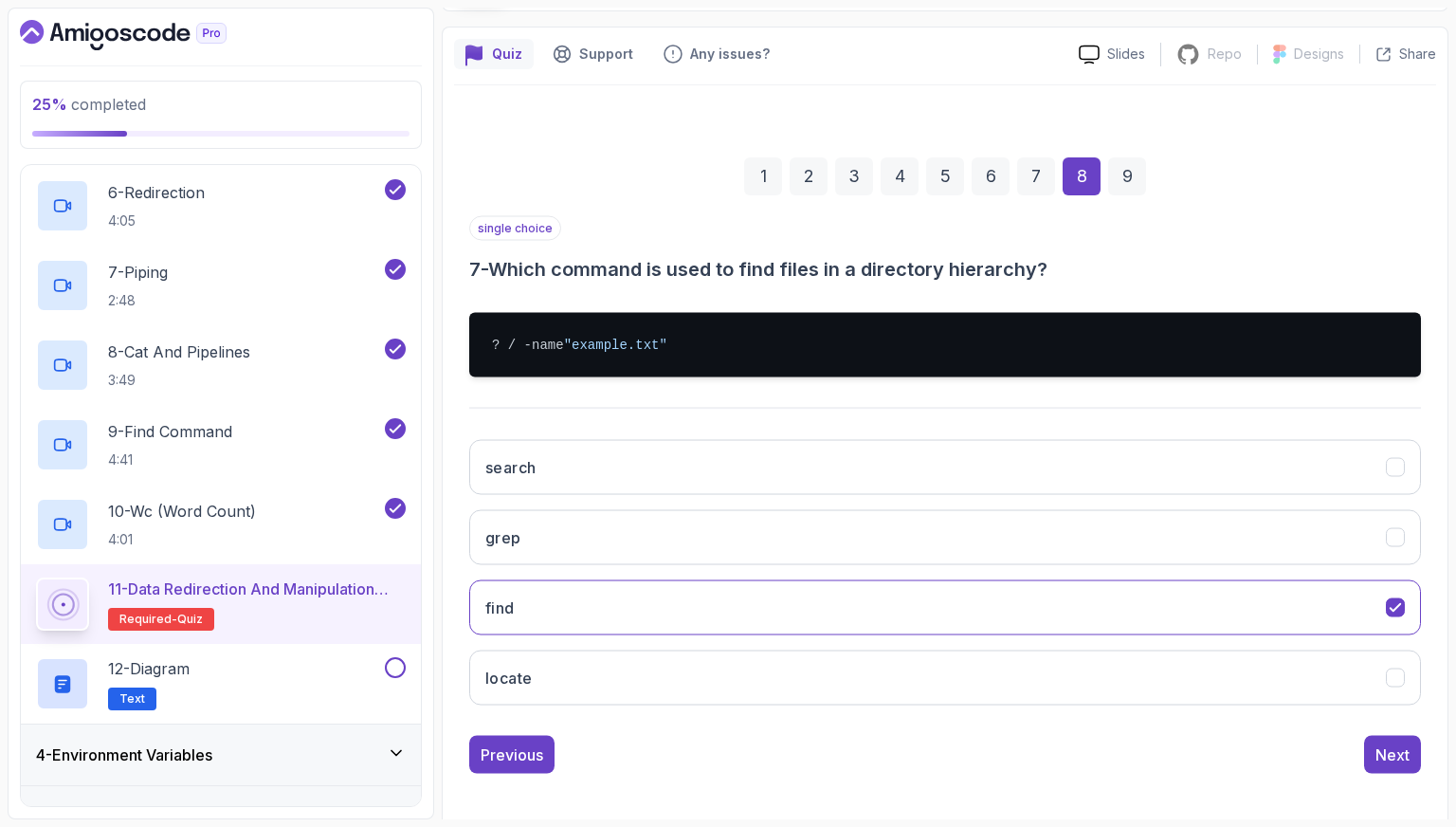
scroll to position [47, 0]
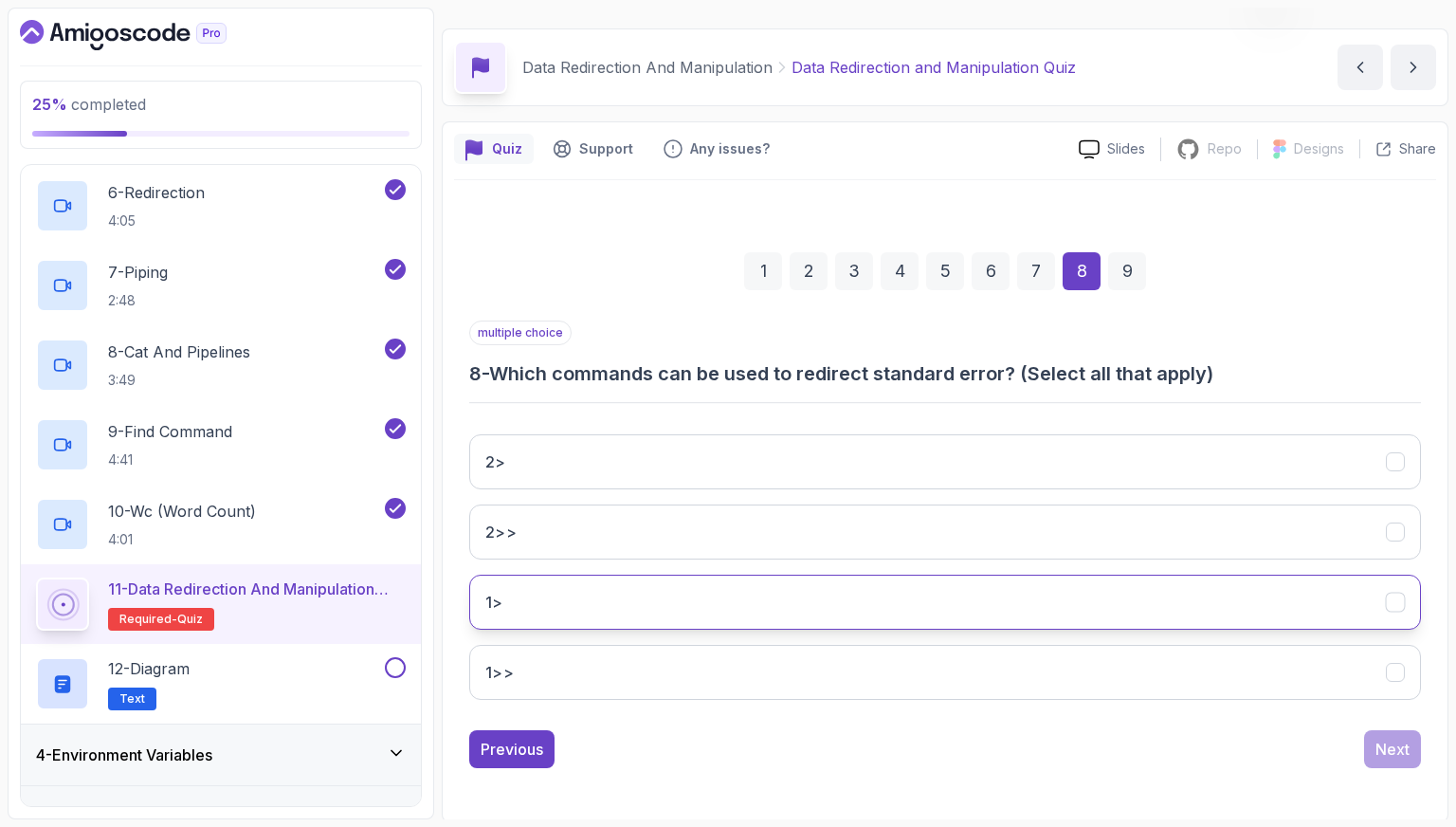
click at [738, 607] on button "1>" at bounding box center [945, 602] width 952 height 55
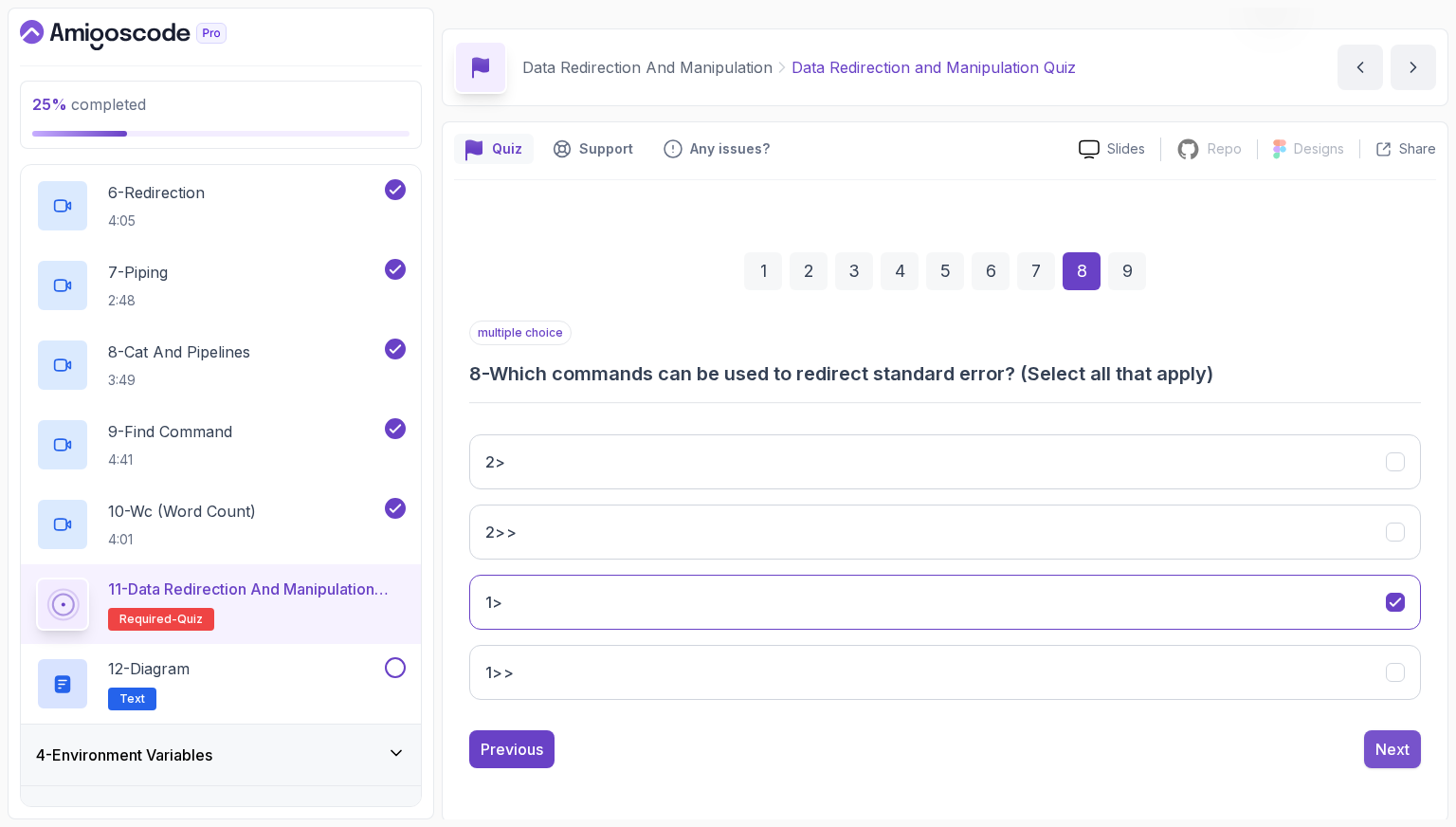
click at [1394, 740] on div "Next" at bounding box center [1393, 749] width 35 height 23
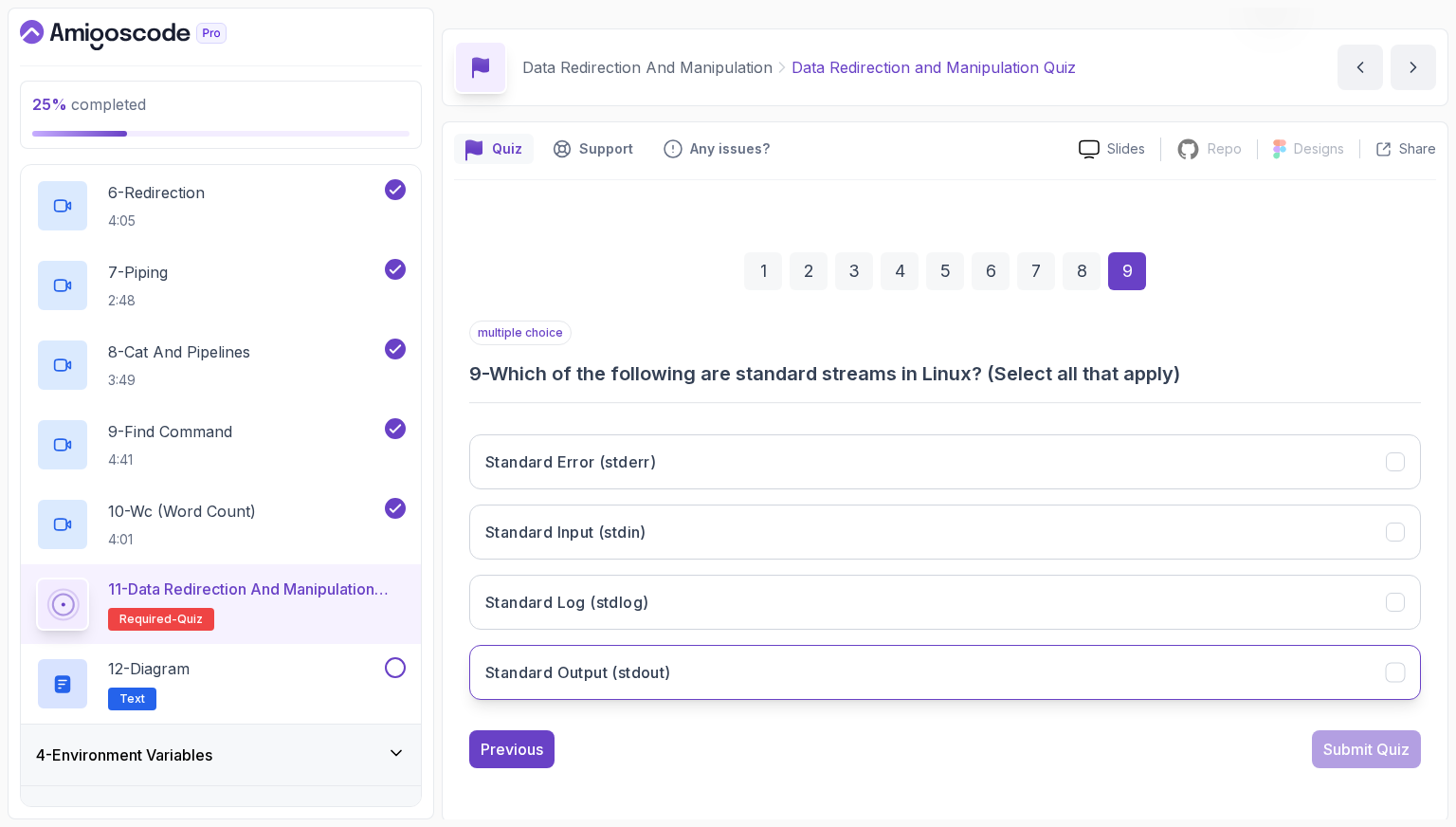
click at [780, 657] on button "Standard Output (stdout)" at bounding box center [945, 672] width 952 height 55
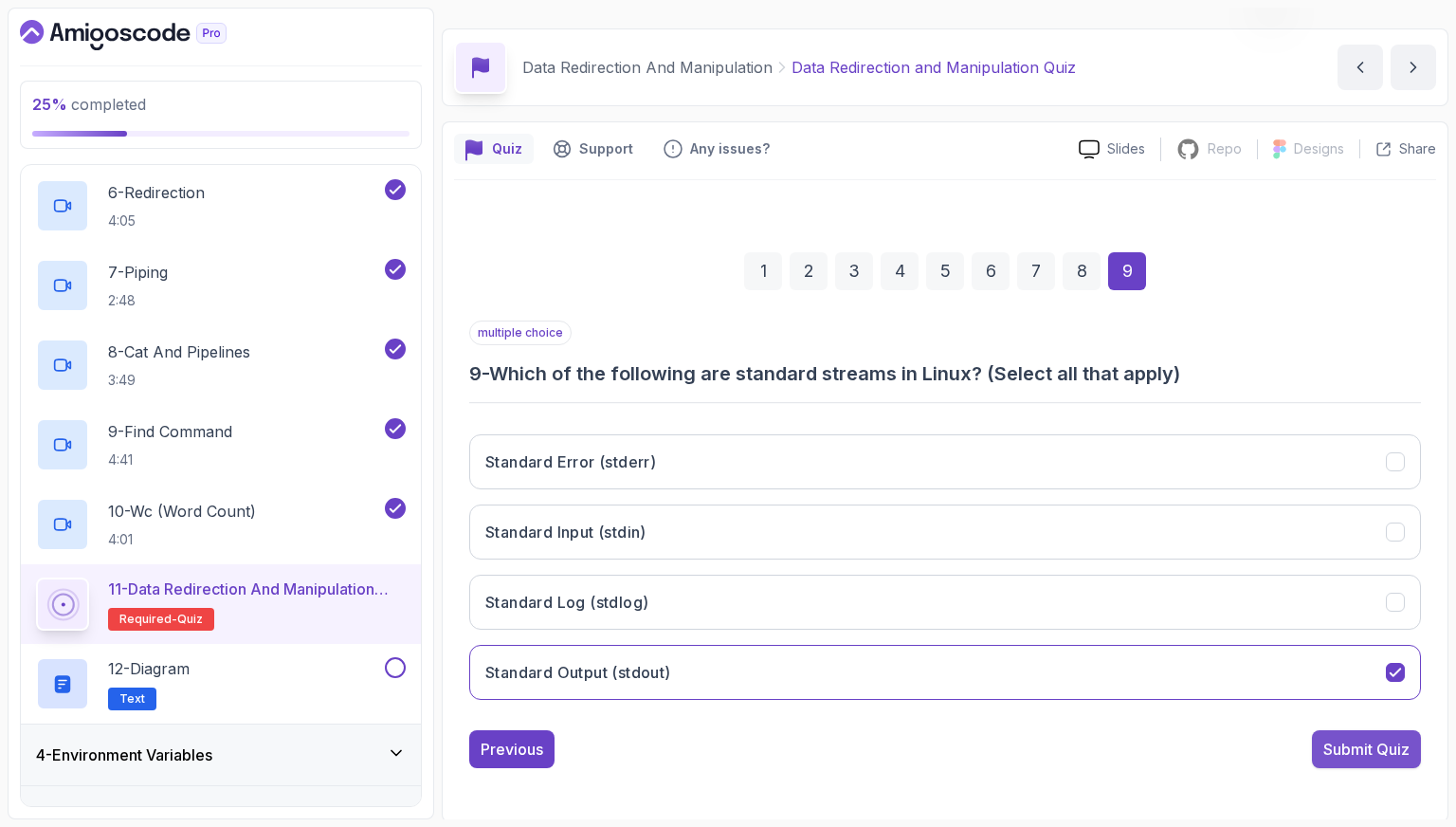
click at [1326, 756] on div "Submit Quiz" at bounding box center [1367, 749] width 86 height 23
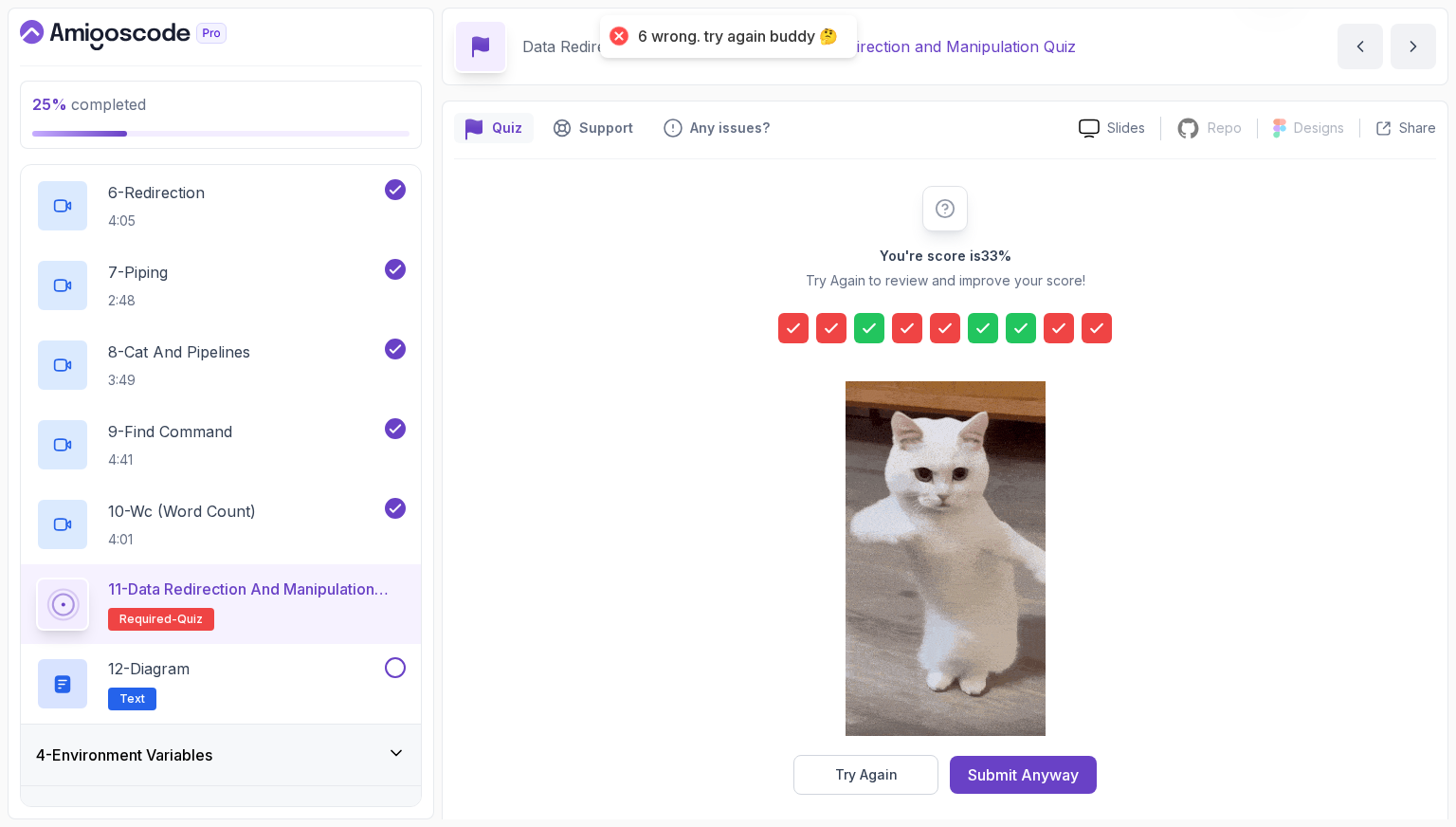
scroll to position [81, 0]
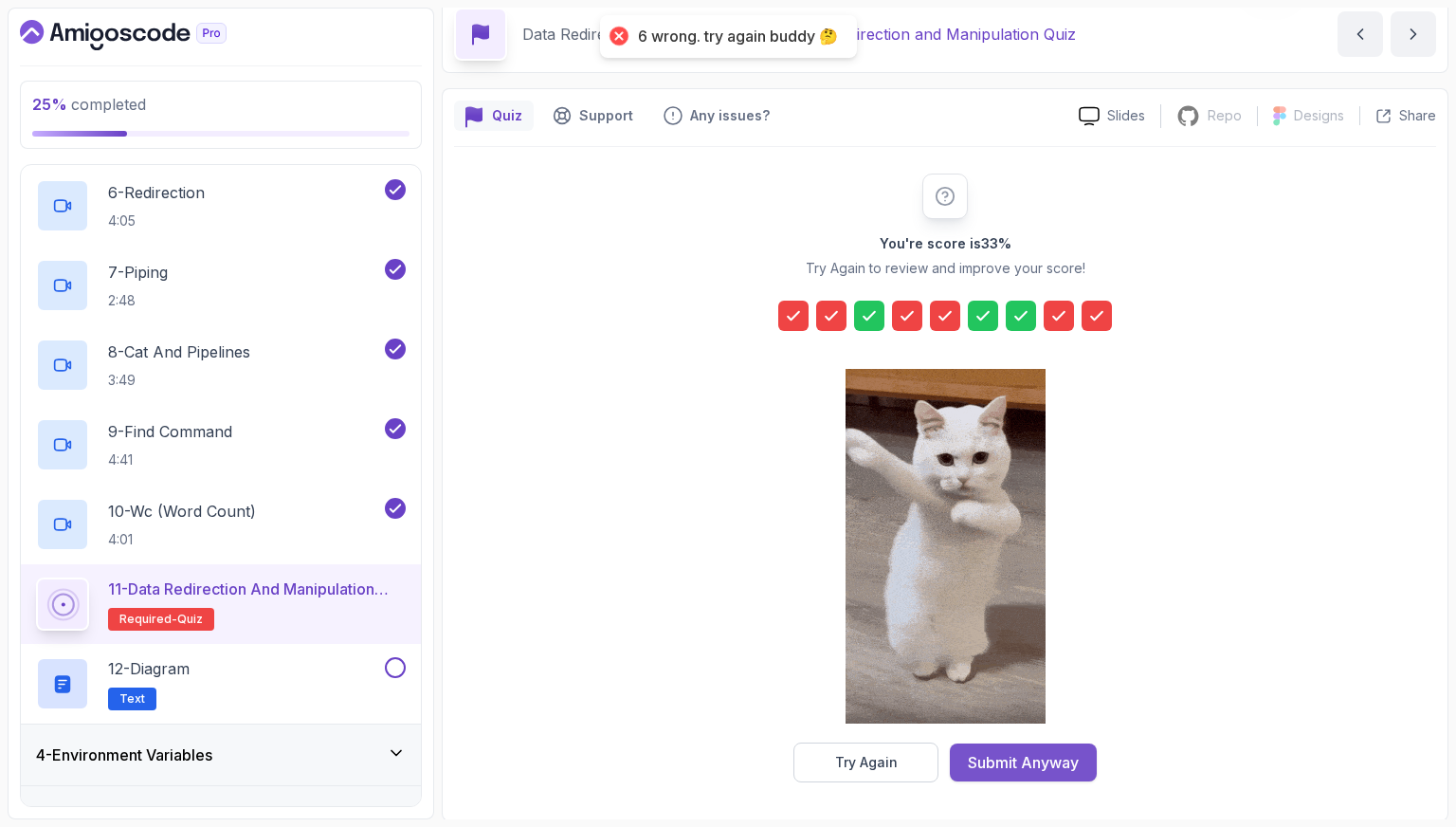
click at [992, 756] on div "Submit Anyway" at bounding box center [1023, 763] width 111 height 23
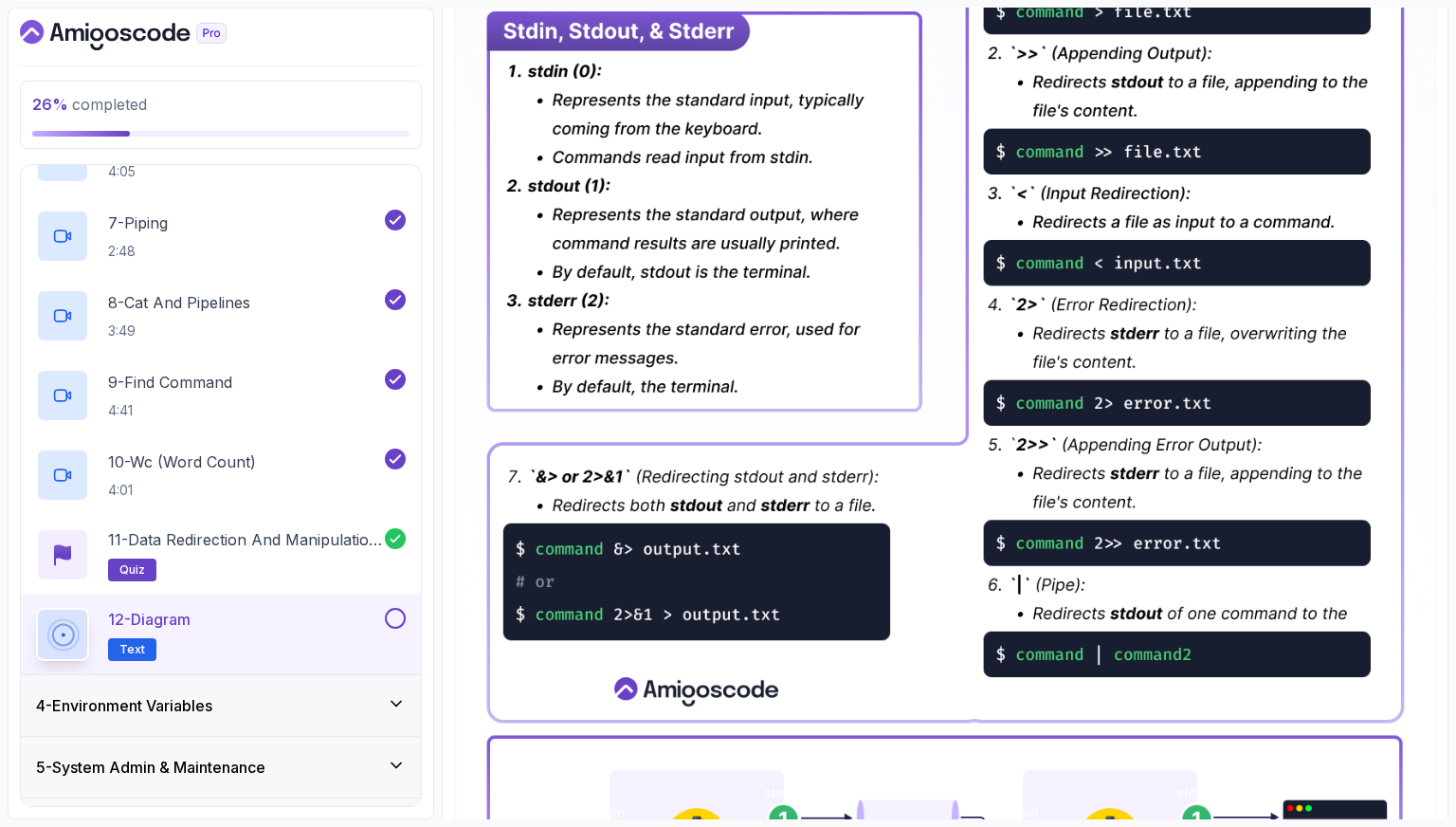
scroll to position [676, 0]
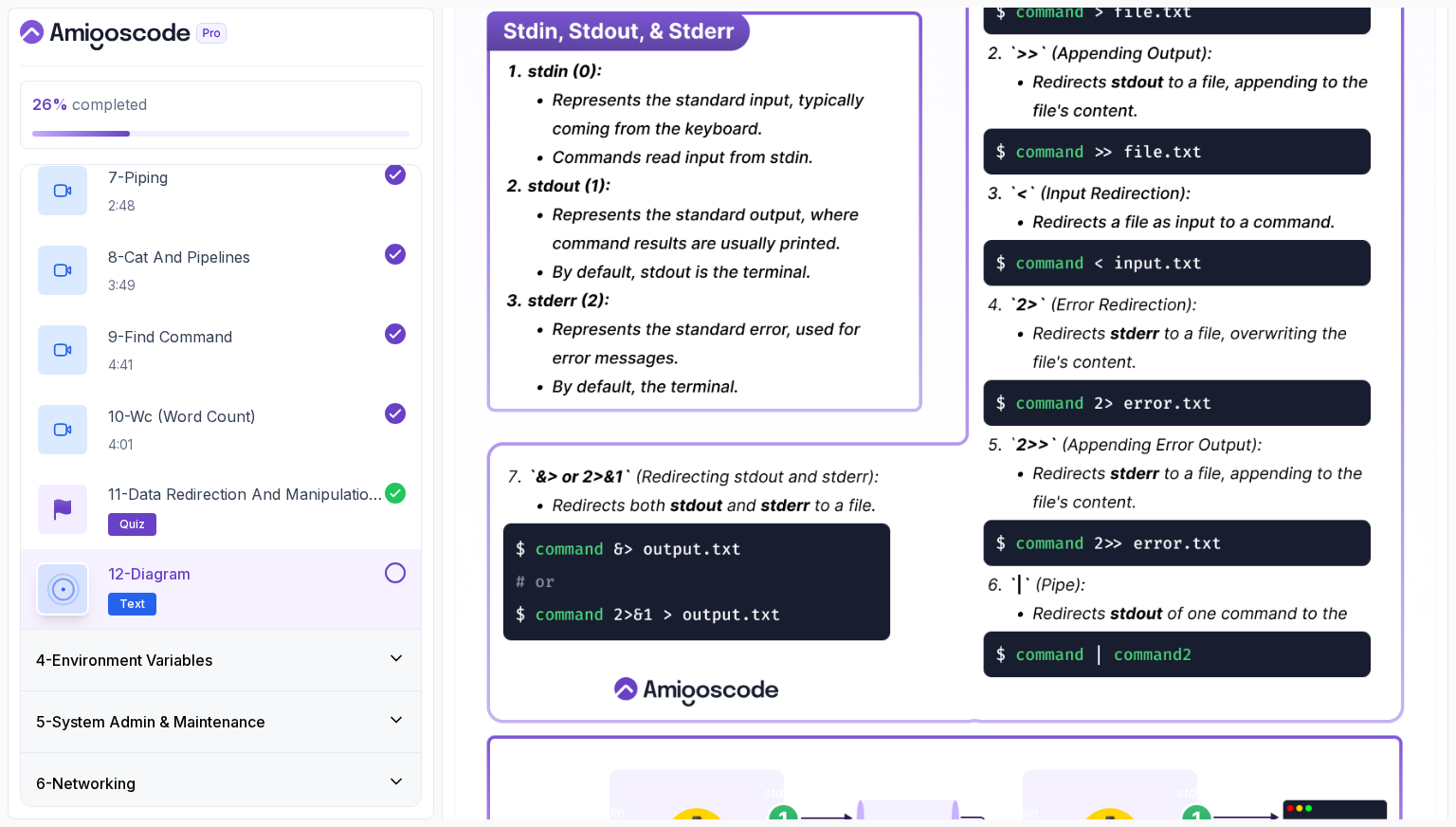
click at [389, 570] on button at bounding box center [395, 573] width 21 height 21
click at [347, 647] on div "4 - Environment Variables" at bounding box center [221, 659] width 400 height 60
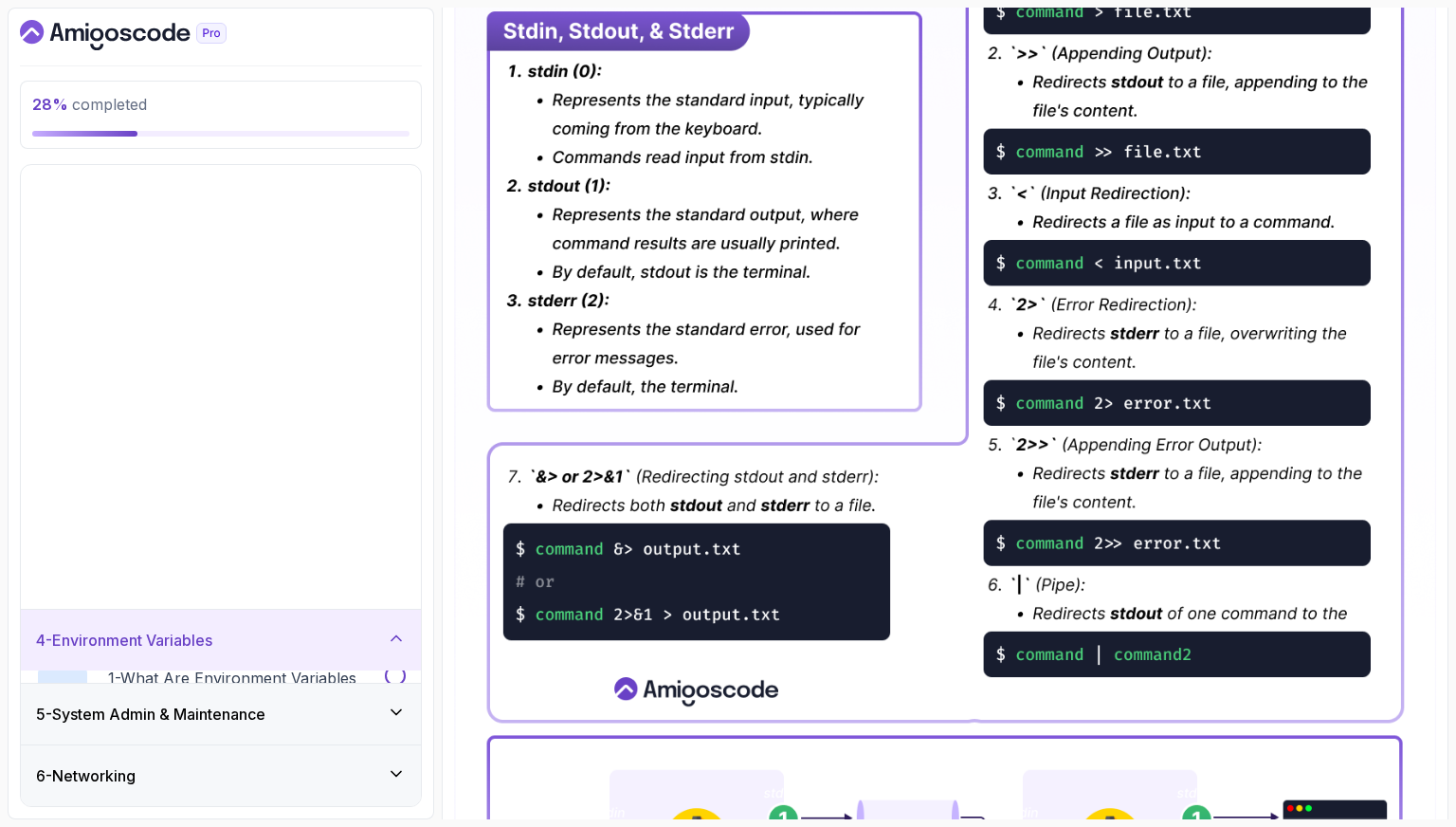
scroll to position [0, 0]
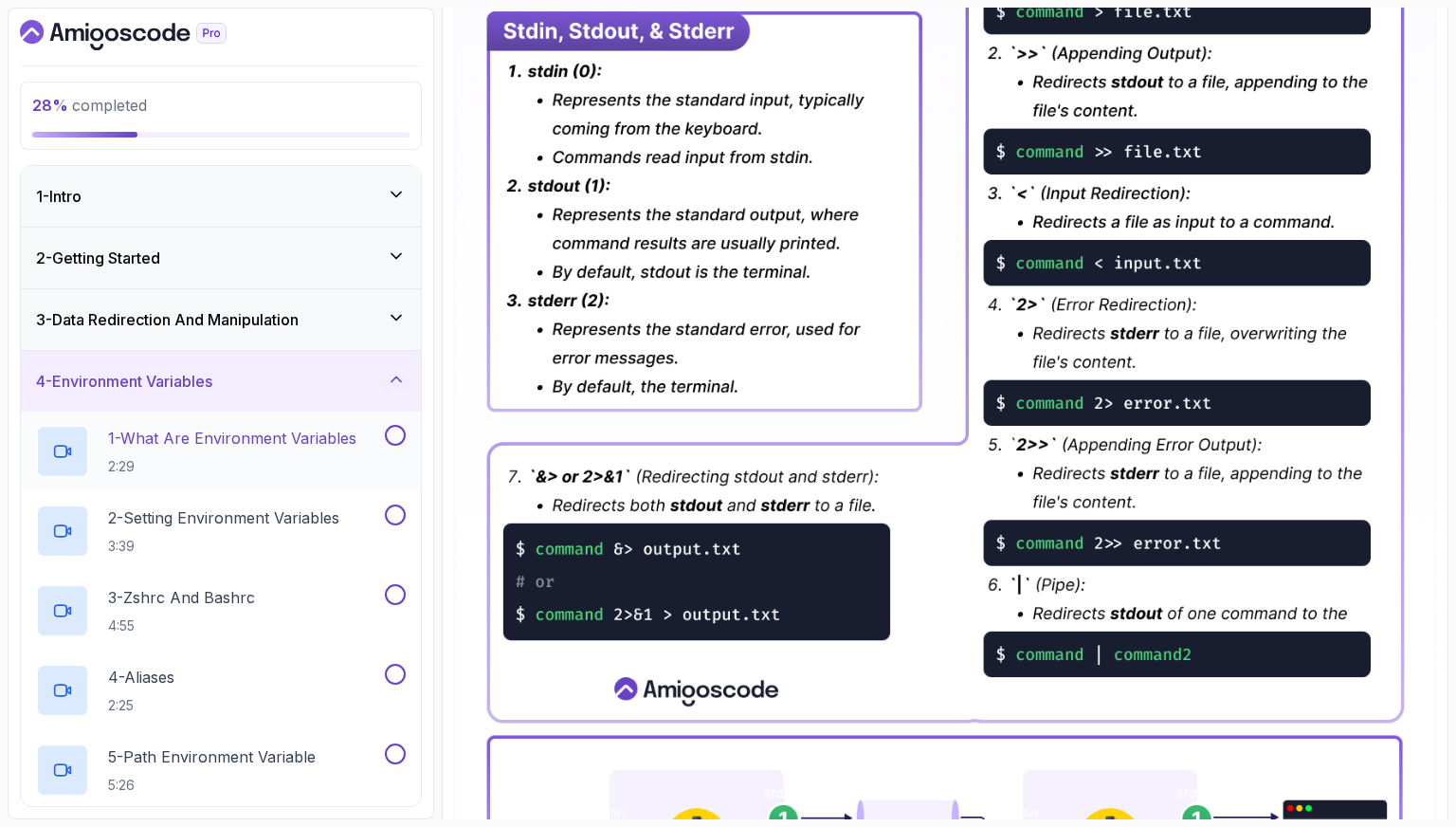
click at [314, 461] on p "2:29" at bounding box center [232, 467] width 248 height 19
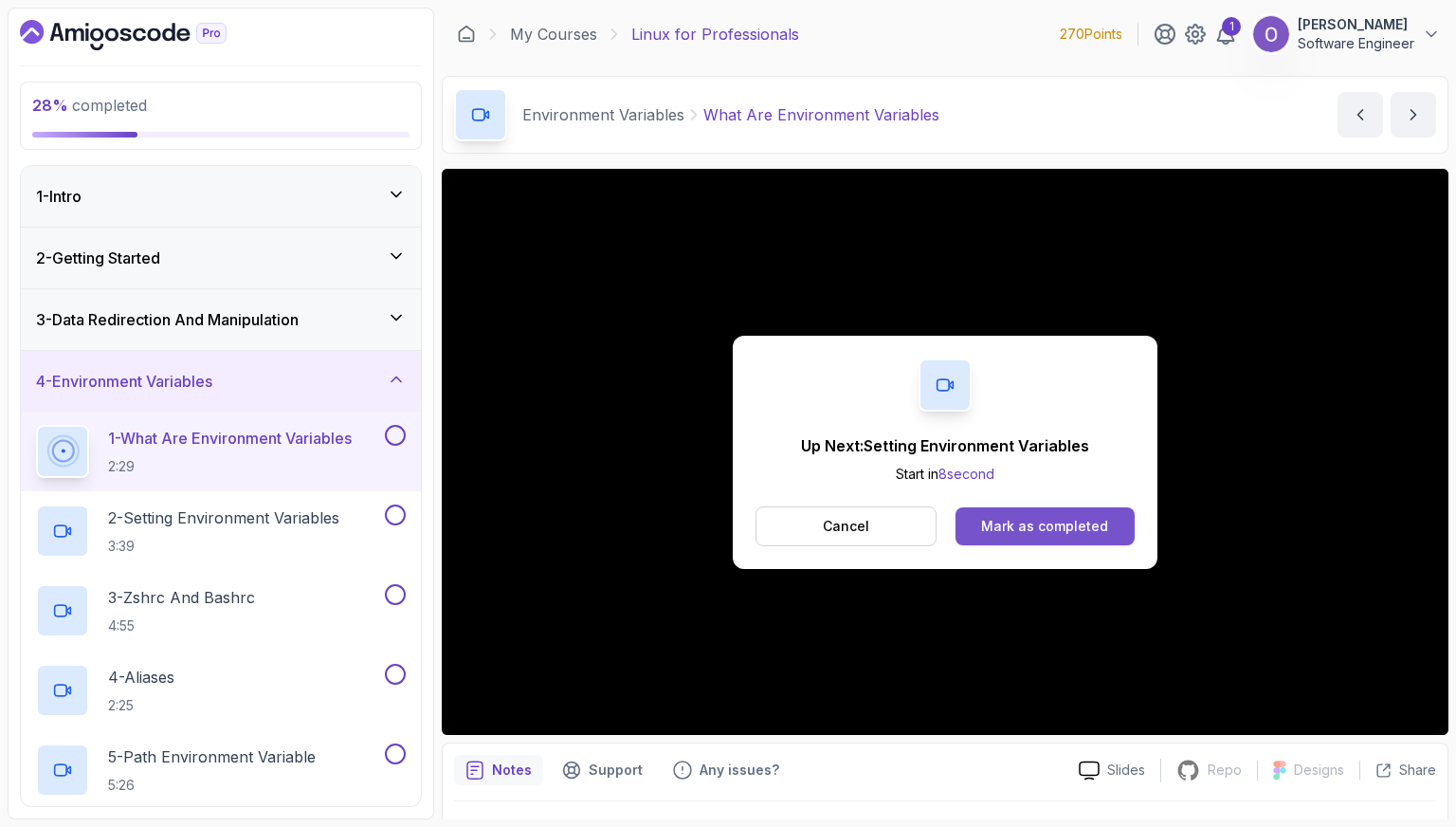
click at [1121, 529] on button "Mark as completed" at bounding box center [1045, 527] width 179 height 38
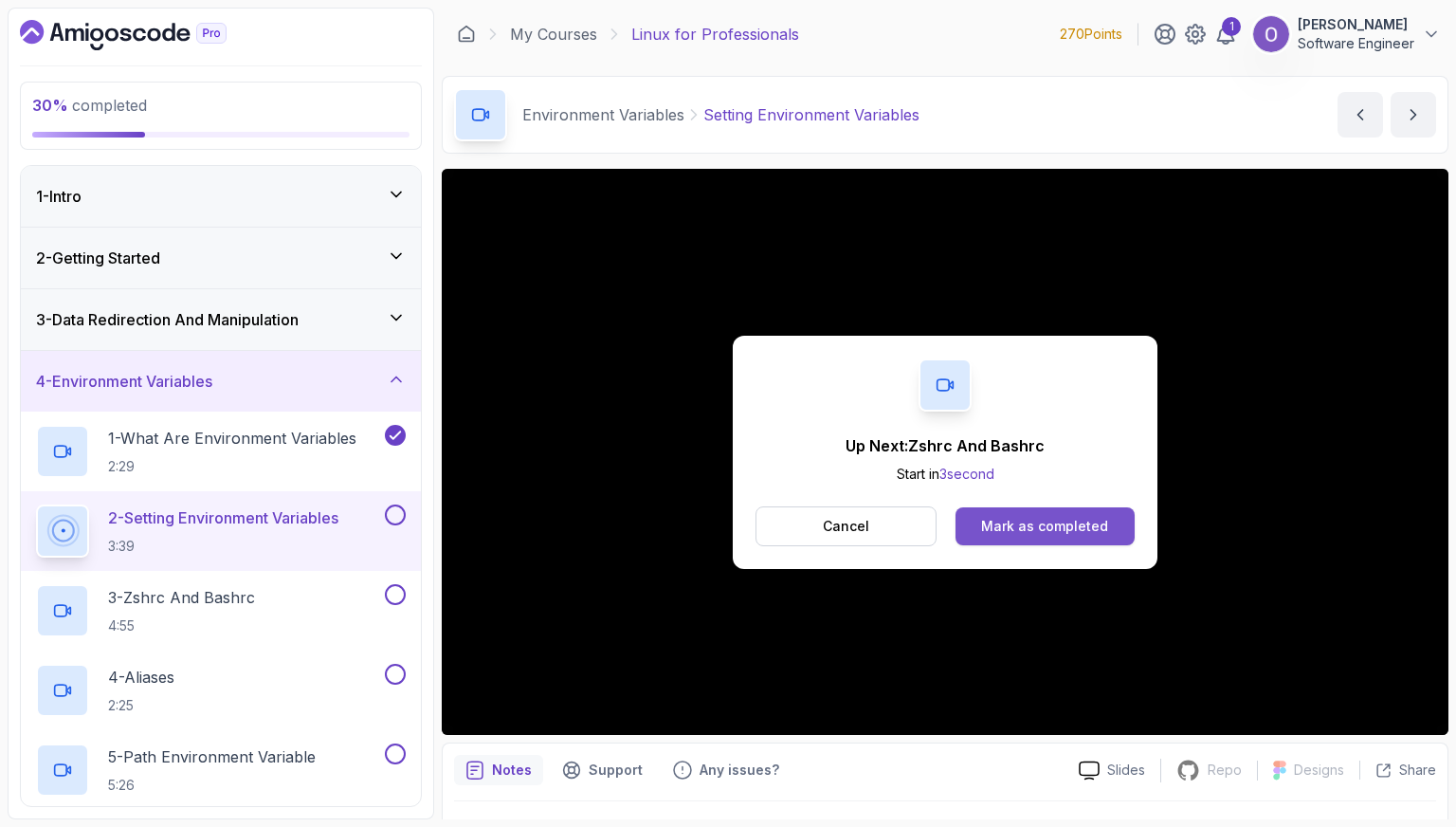
click at [1121, 525] on button "Mark as completed" at bounding box center [1045, 527] width 179 height 38
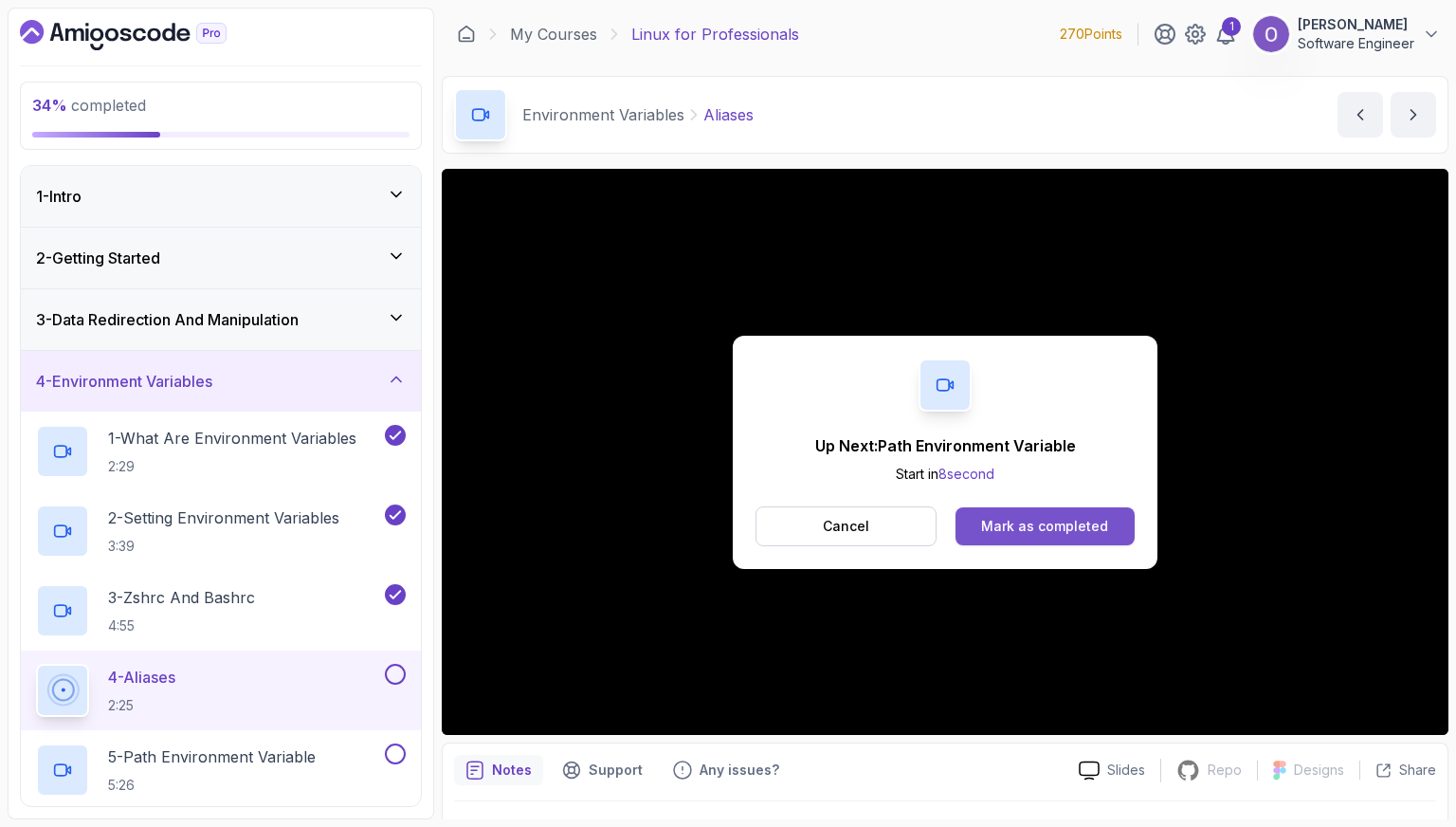
click at [1088, 529] on div "Mark as completed" at bounding box center [1045, 527] width 127 height 19
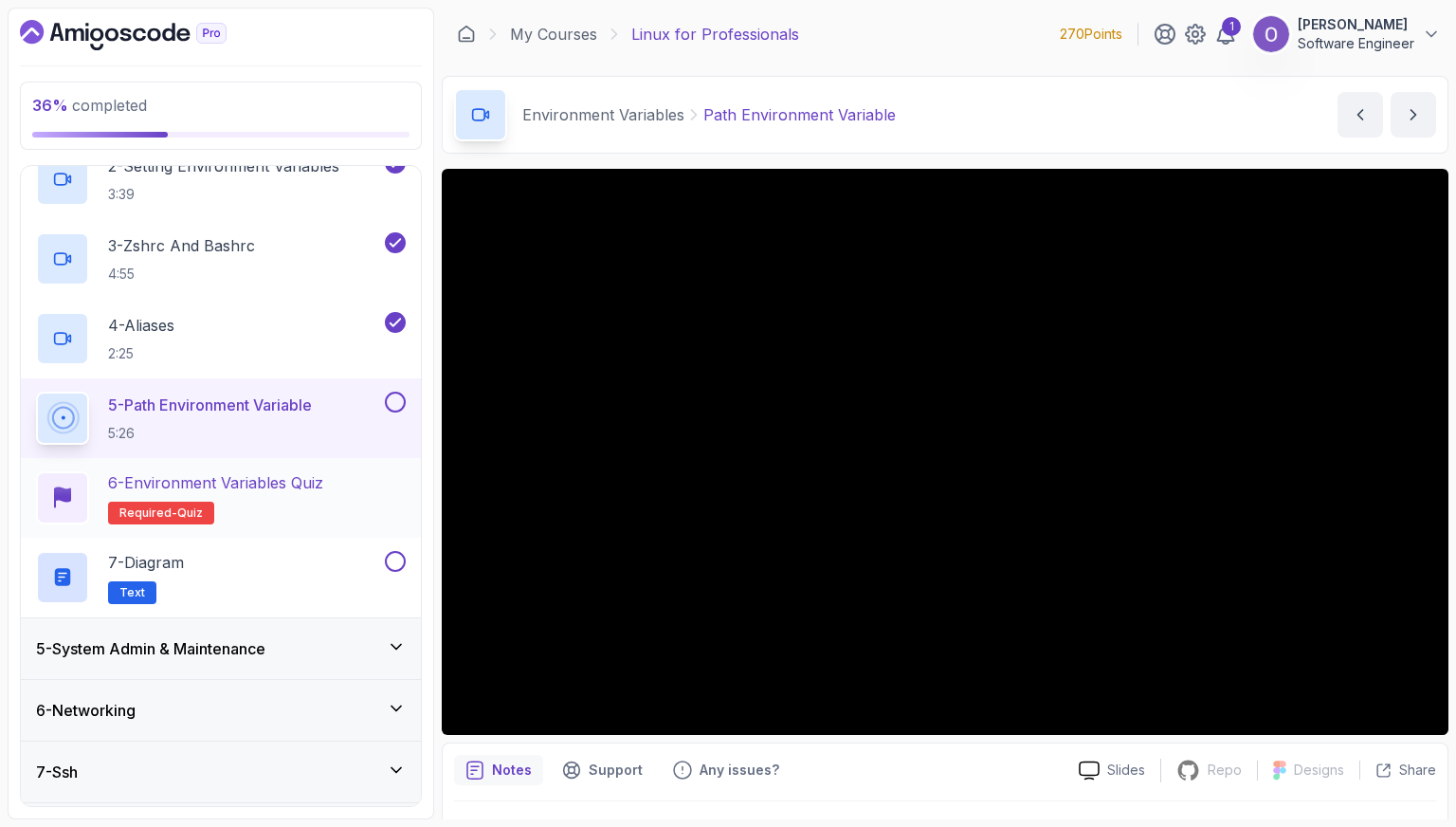
scroll to position [379, 0]
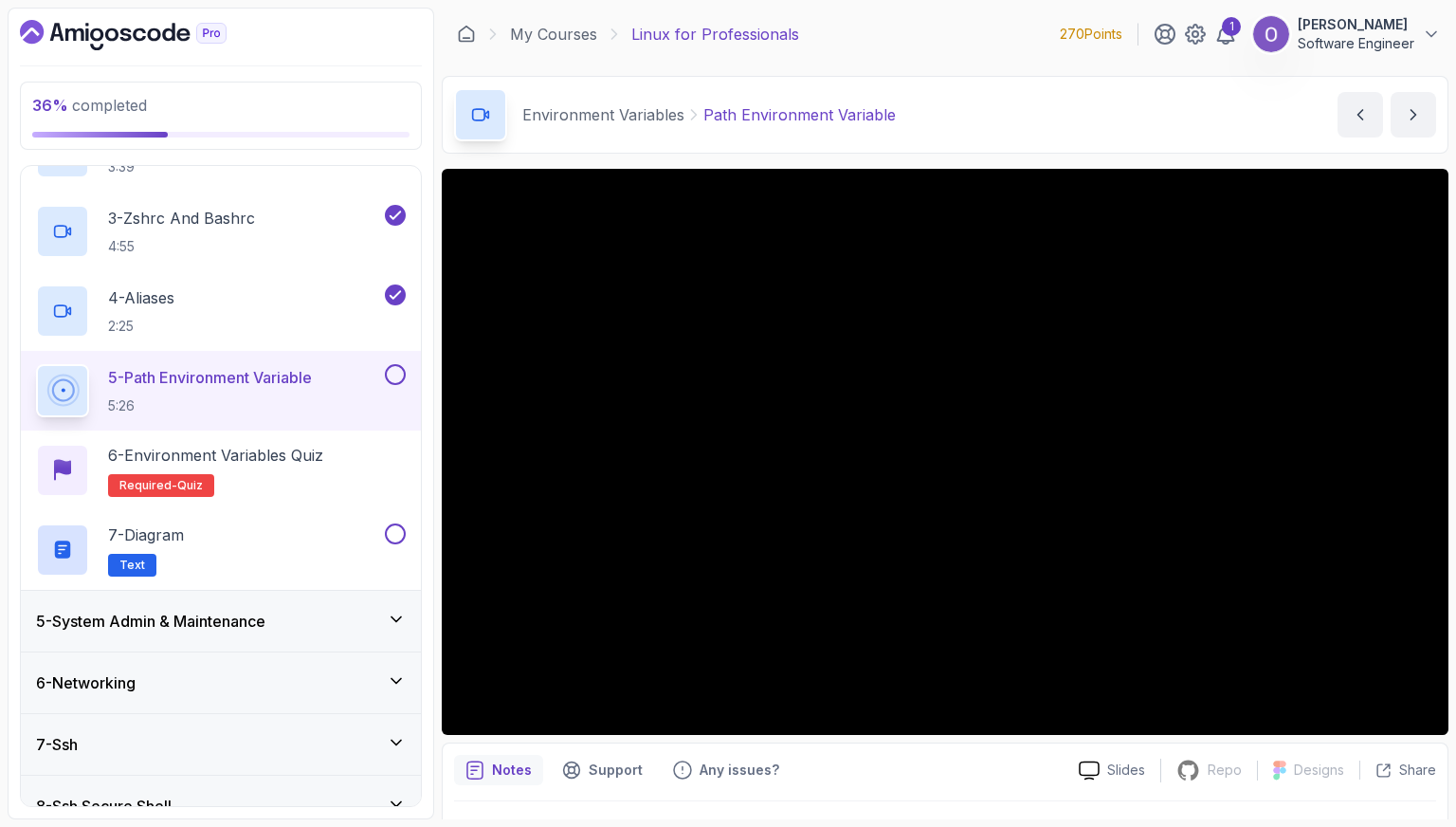
click at [387, 368] on button at bounding box center [395, 375] width 21 height 21
click at [354, 476] on div "6 - Environment Variables Quiz Required- quiz" at bounding box center [222, 470] width 370 height 53
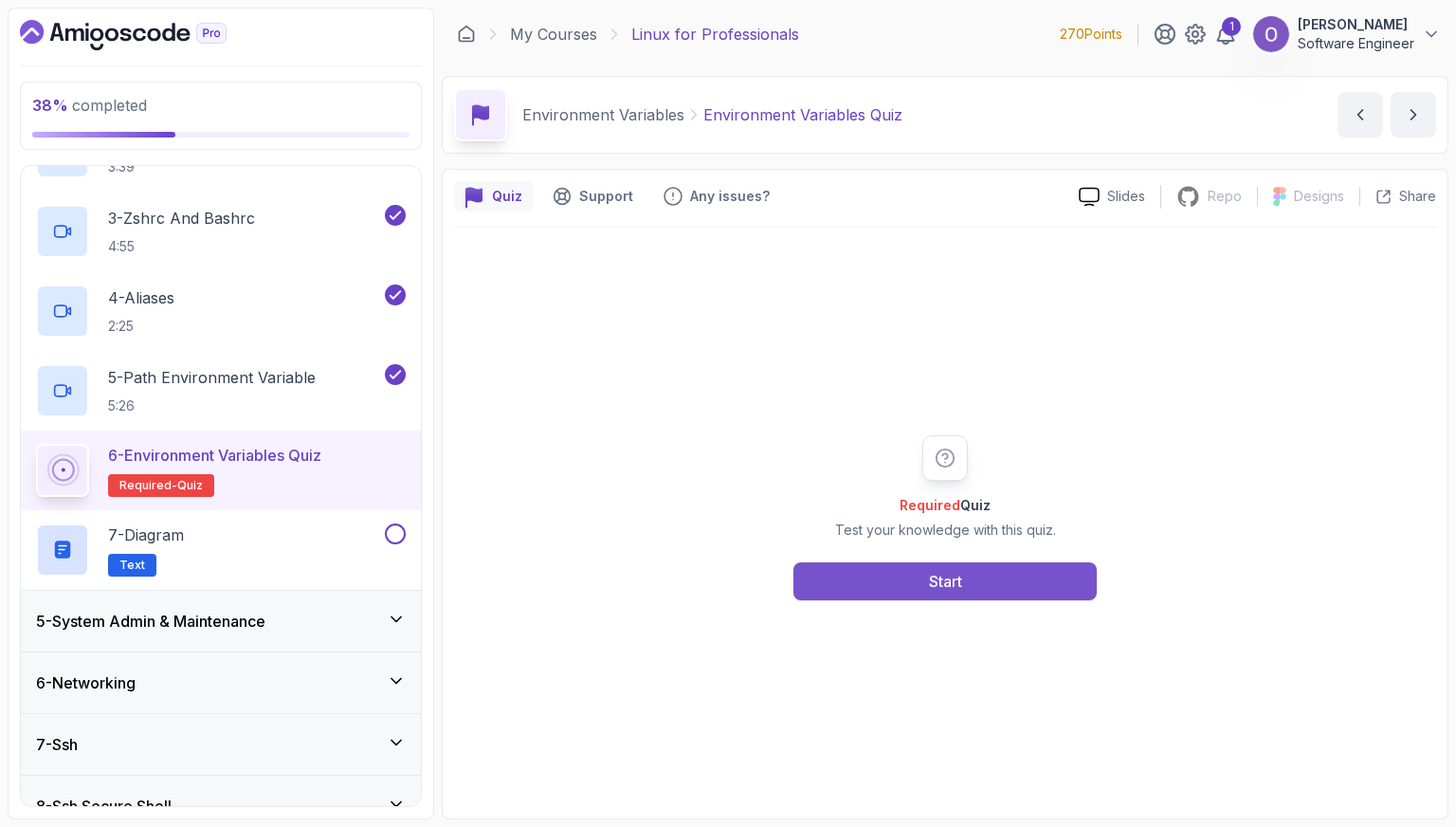
click at [936, 573] on div "Start" at bounding box center [946, 581] width 34 height 23
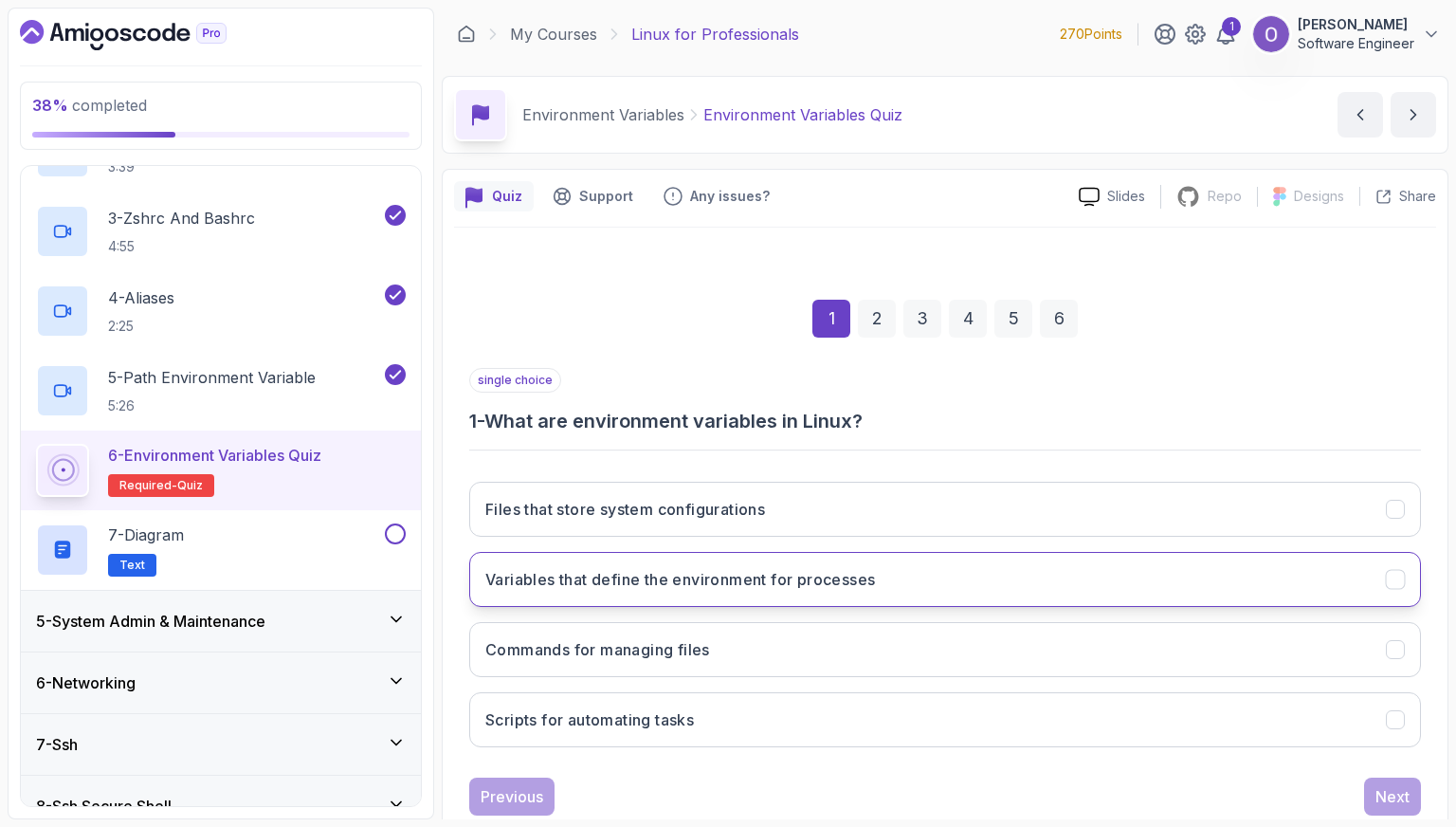
click at [634, 578] on h3 "Variables that define the environment for processes" at bounding box center [680, 579] width 389 height 23
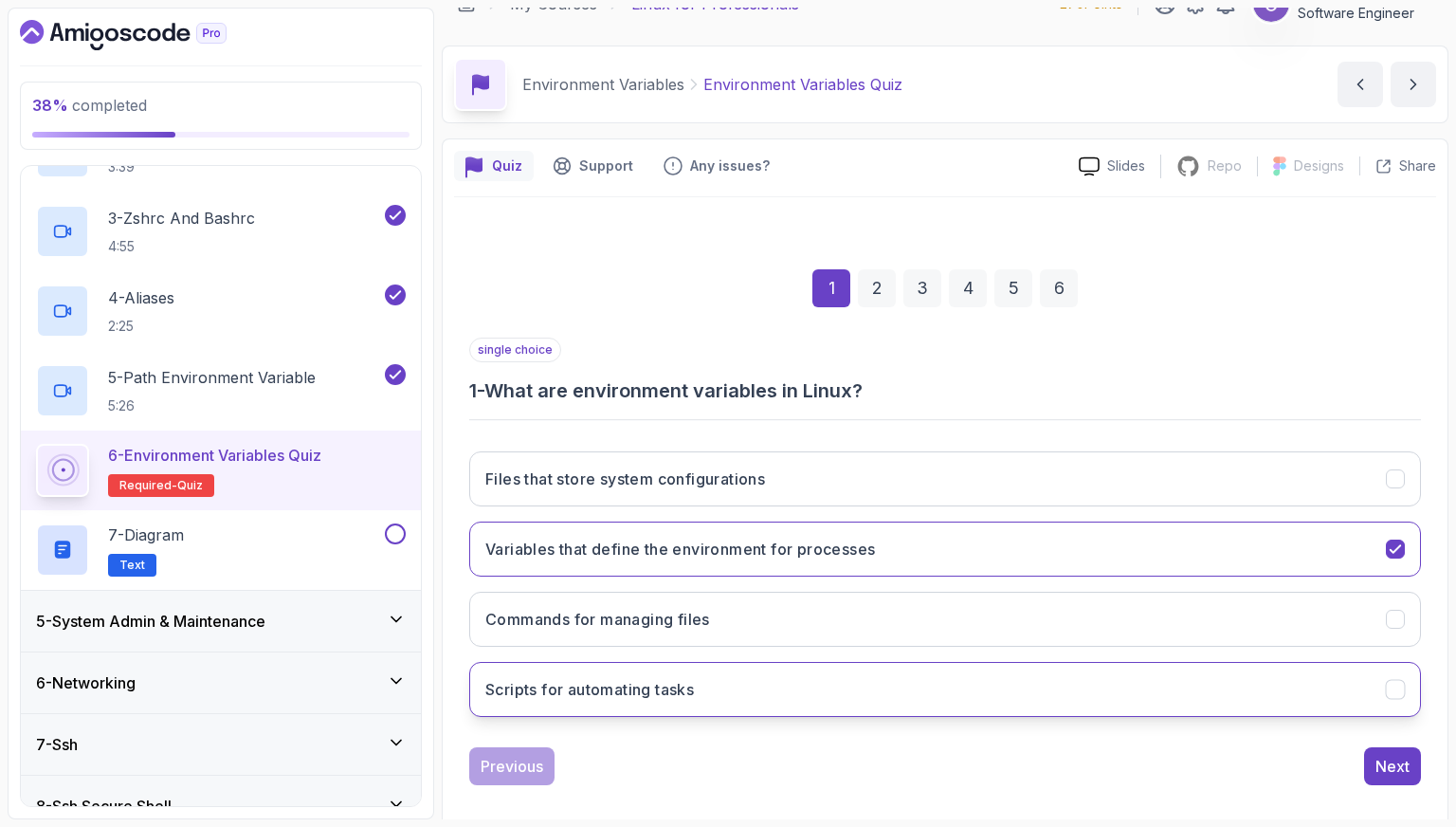
scroll to position [47, 0]
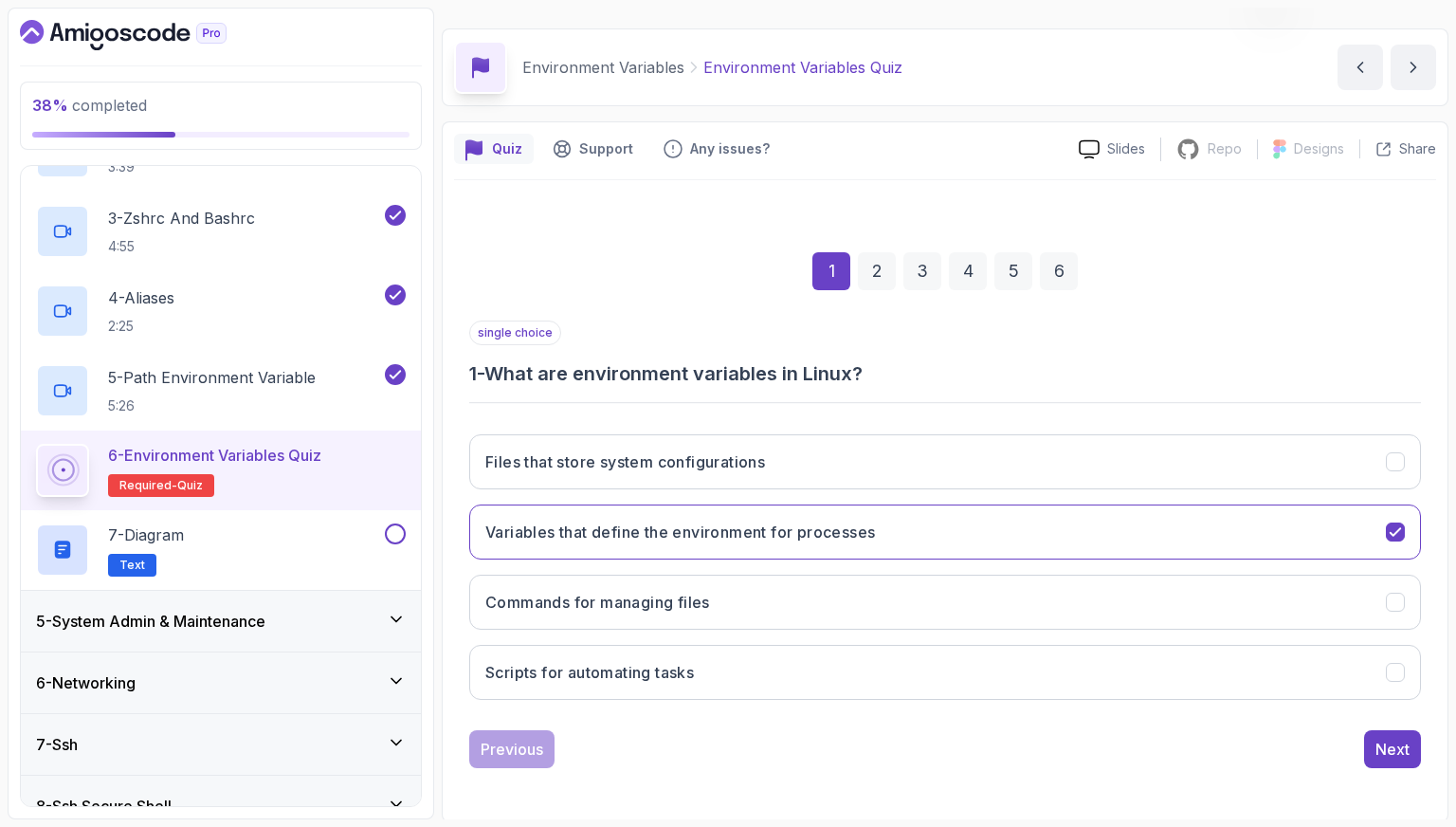
click at [1437, 757] on div "Quiz Support Any issues? Slides Repo Repository not available Designs Design no…" at bounding box center [946, 472] width 1007 height 701
click at [1415, 756] on button "Next" at bounding box center [1393, 749] width 57 height 38
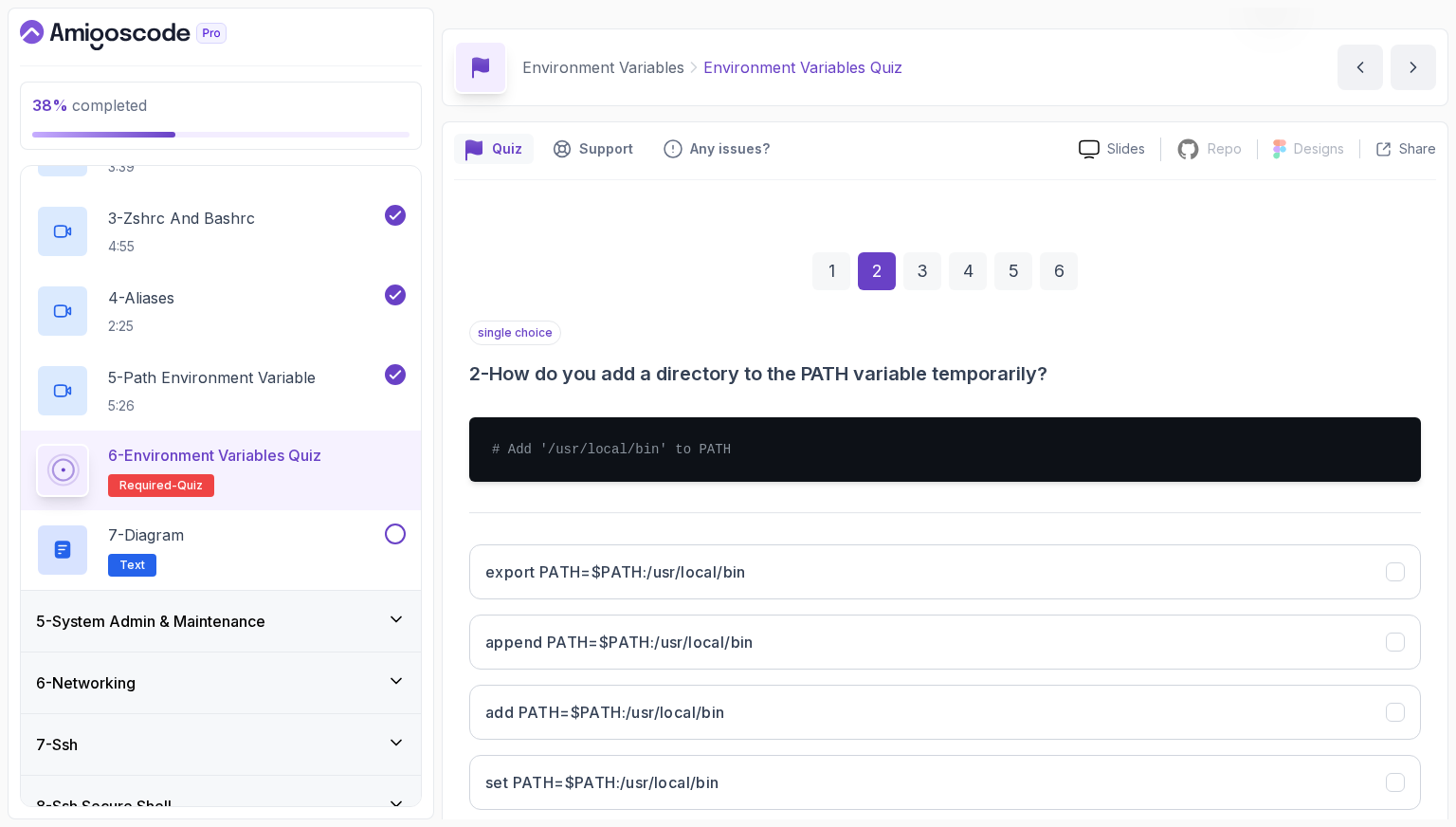
scroll to position [142, 0]
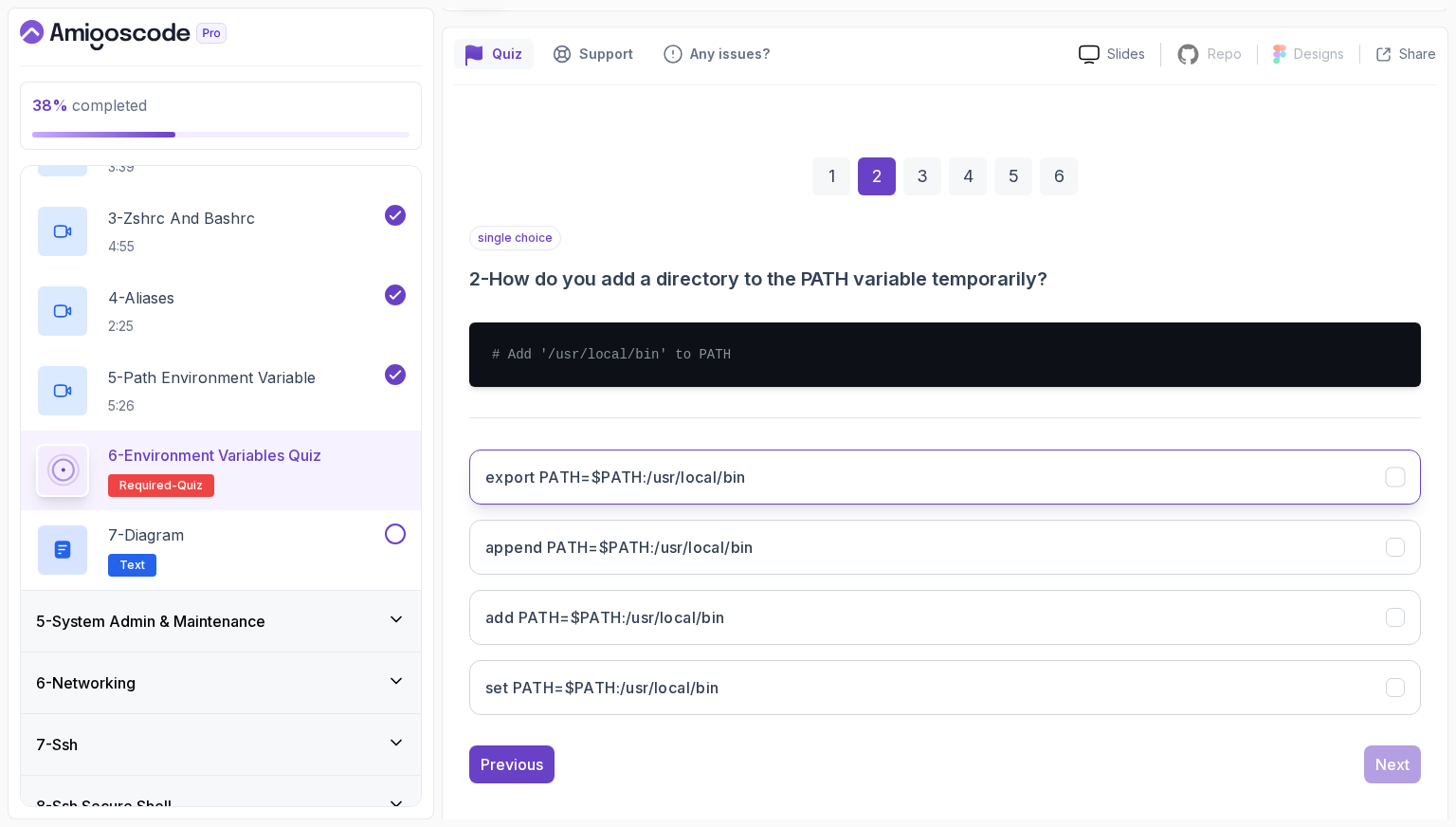
click at [700, 488] on button "export PATH=$PATH:/usr/local/bin" at bounding box center [945, 477] width 952 height 55
click at [1413, 762] on button "Next" at bounding box center [1393, 765] width 57 height 38
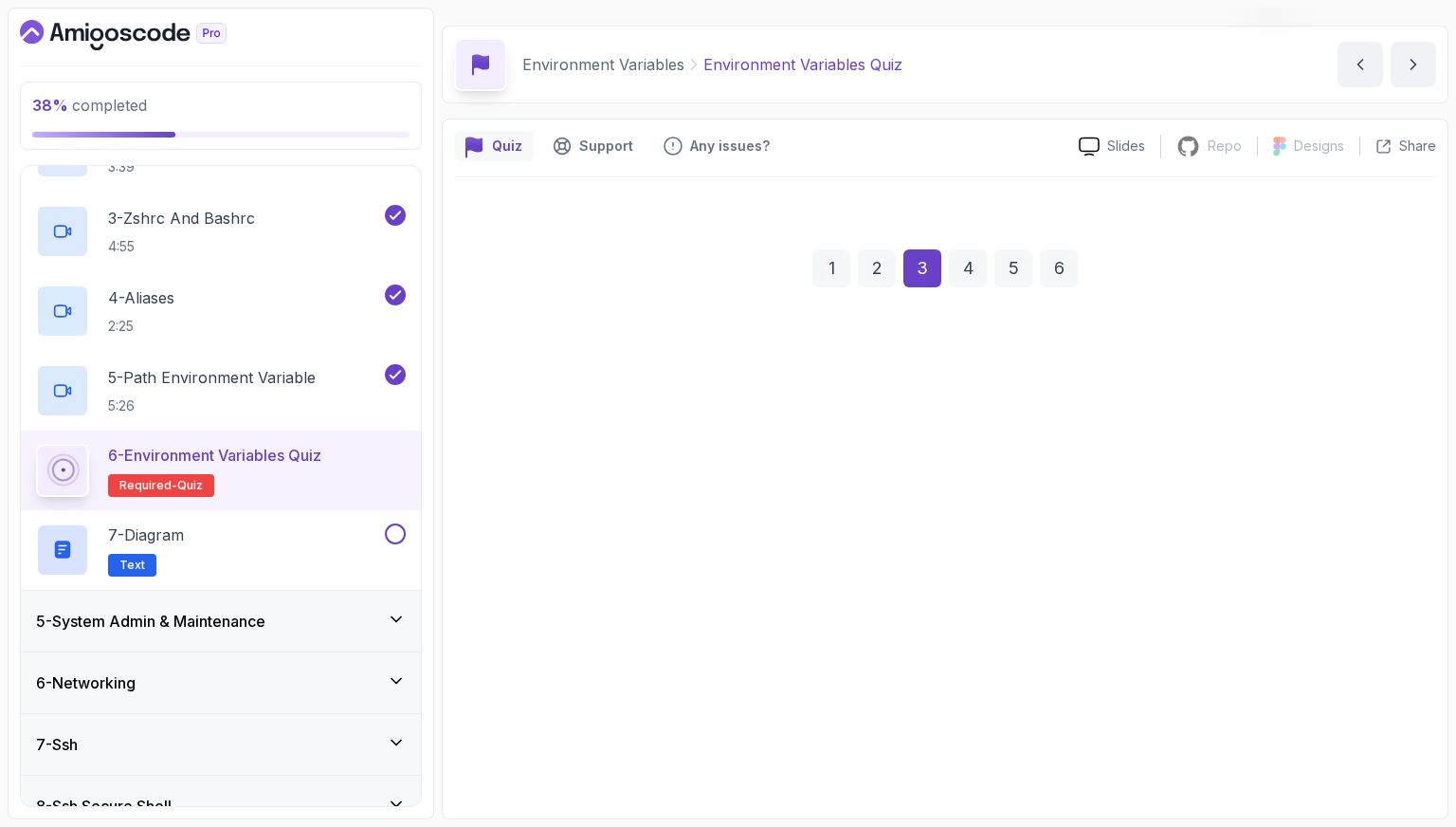
scroll to position [47, 0]
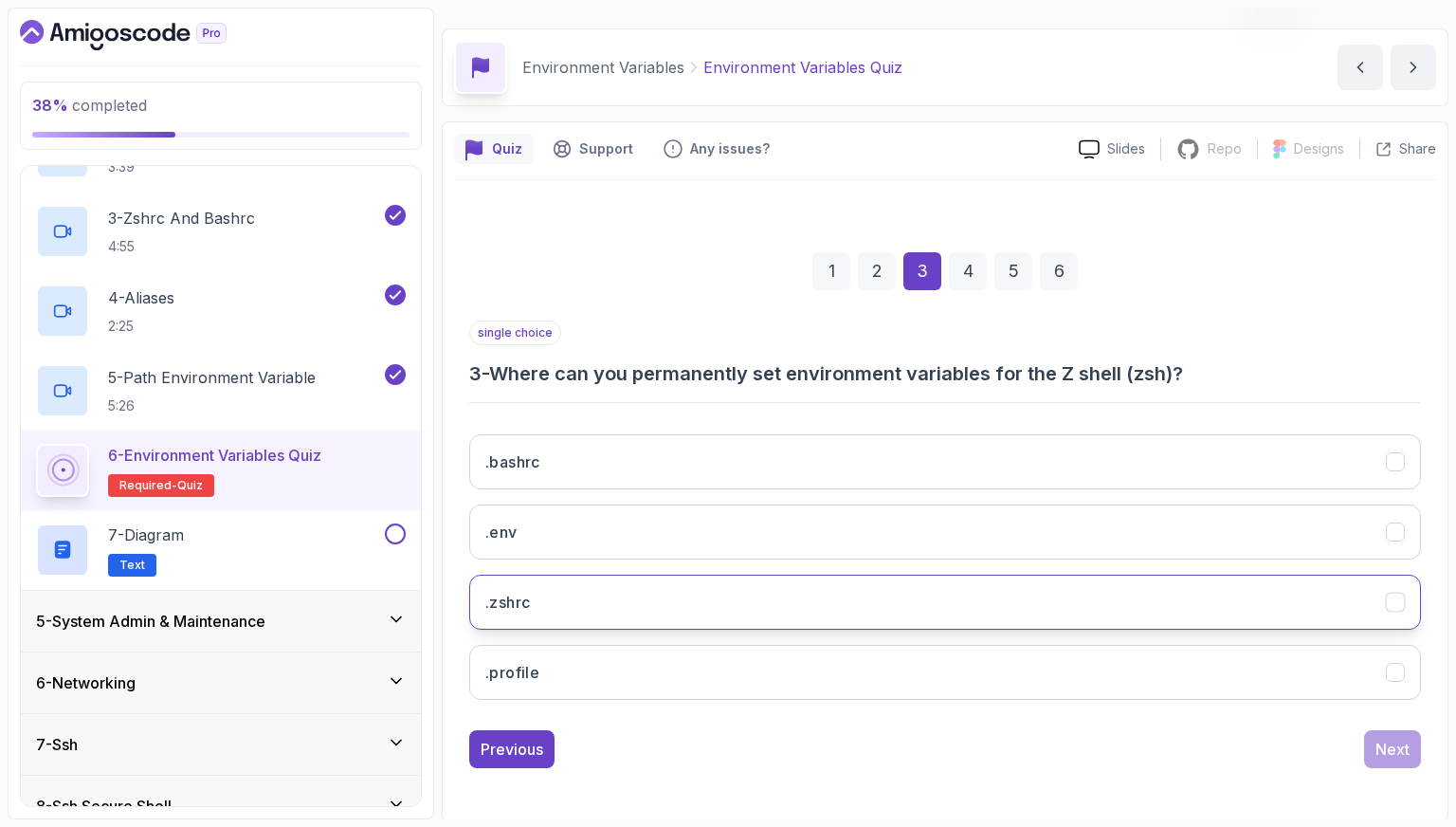
click at [726, 612] on button ".zshrc" at bounding box center [945, 602] width 952 height 55
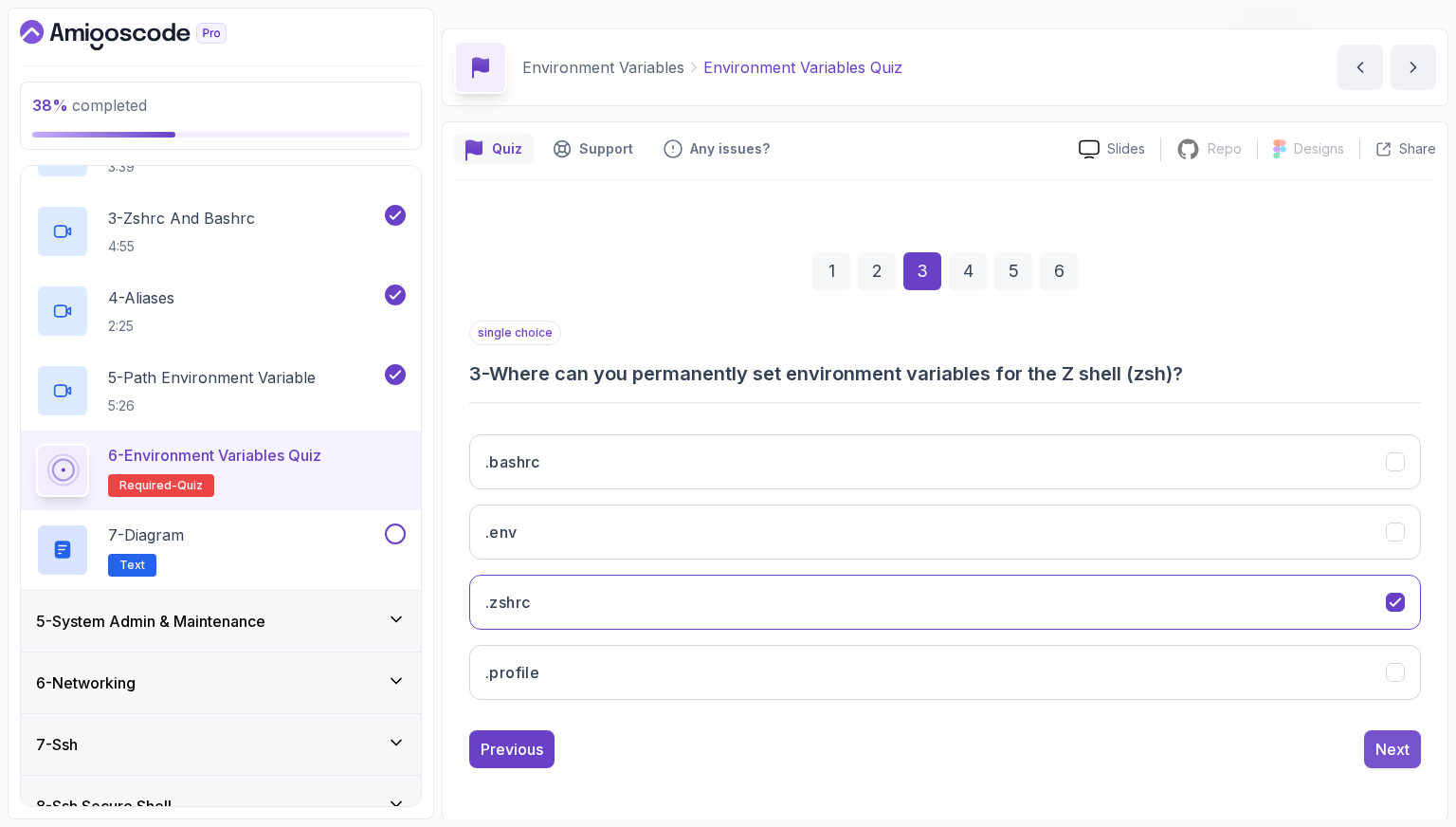
click at [1396, 740] on div "Next" at bounding box center [1393, 749] width 35 height 23
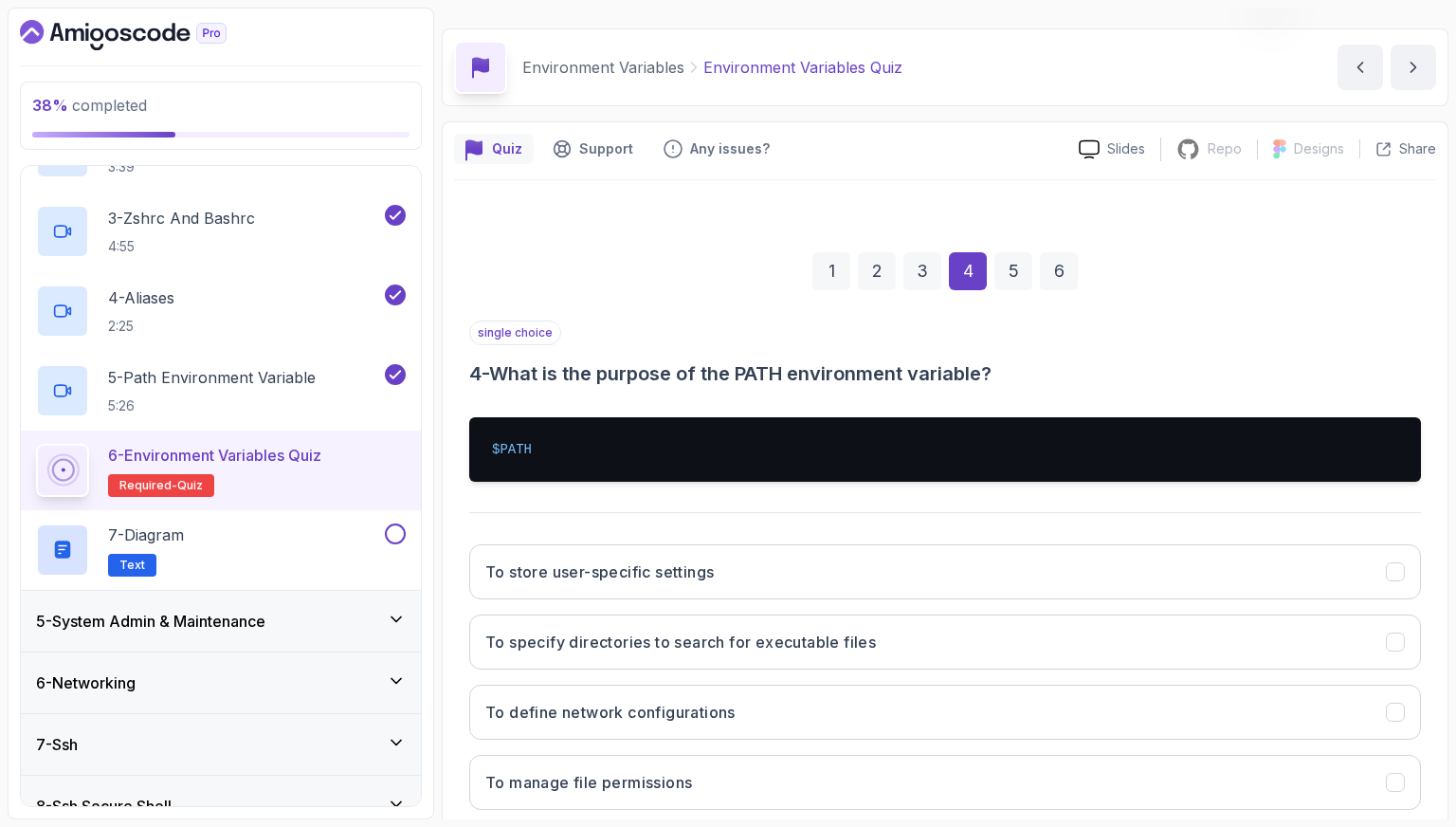
scroll to position [142, 0]
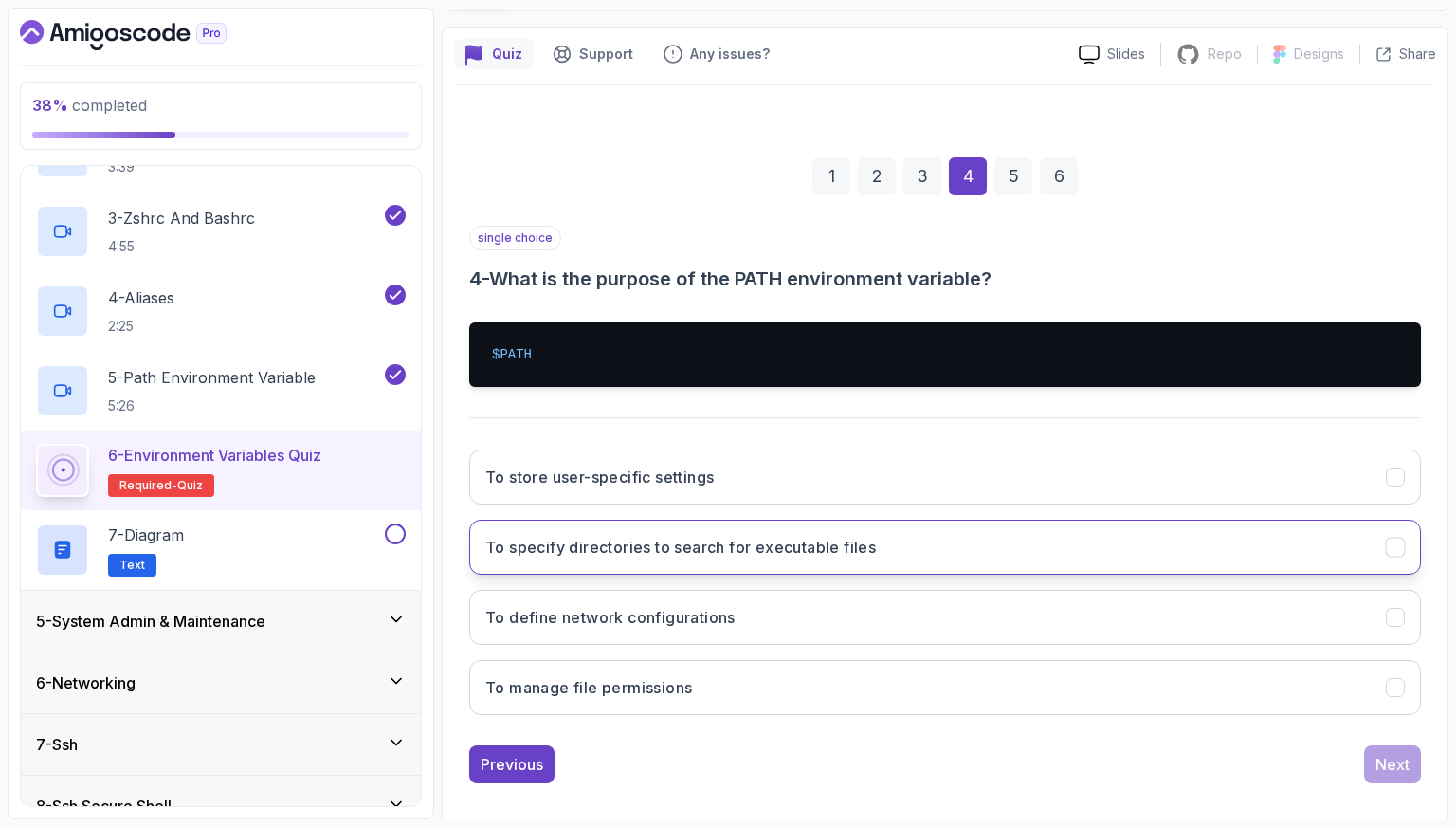
click at [759, 562] on button "To specify directories to search for executable files" at bounding box center [945, 547] width 952 height 55
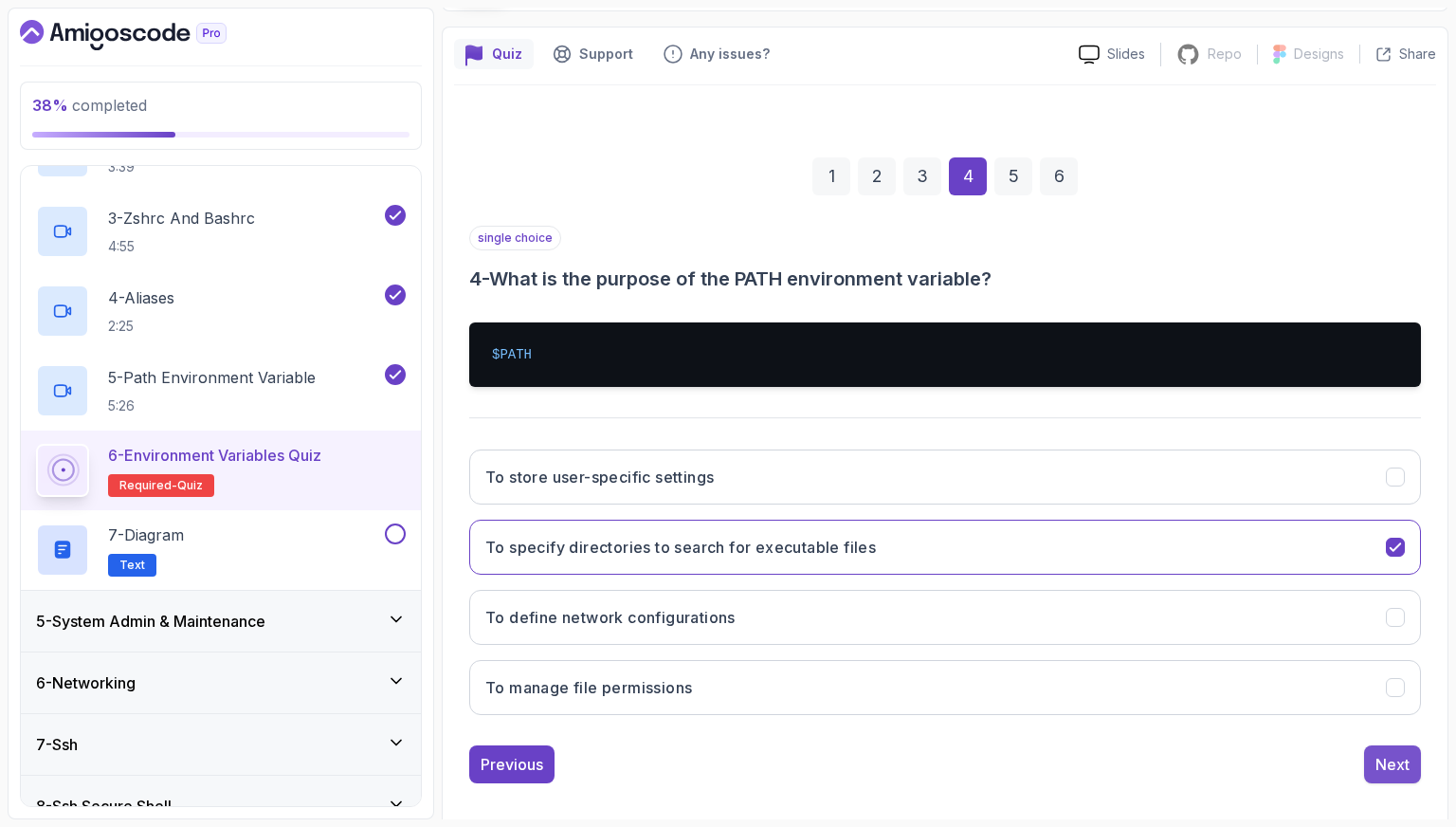
click at [1384, 760] on div "Next" at bounding box center [1393, 765] width 35 height 23
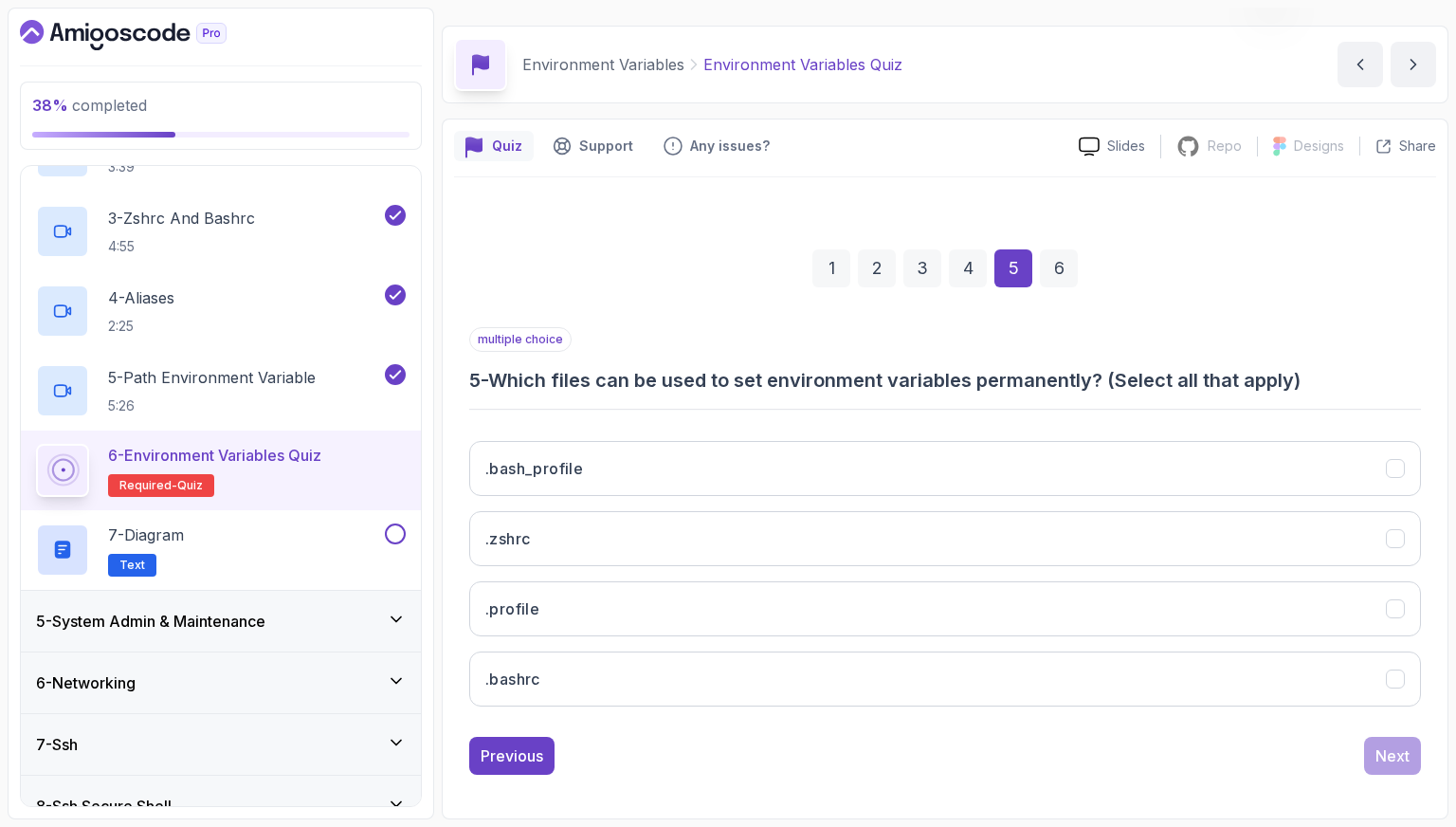
scroll to position [47, 0]
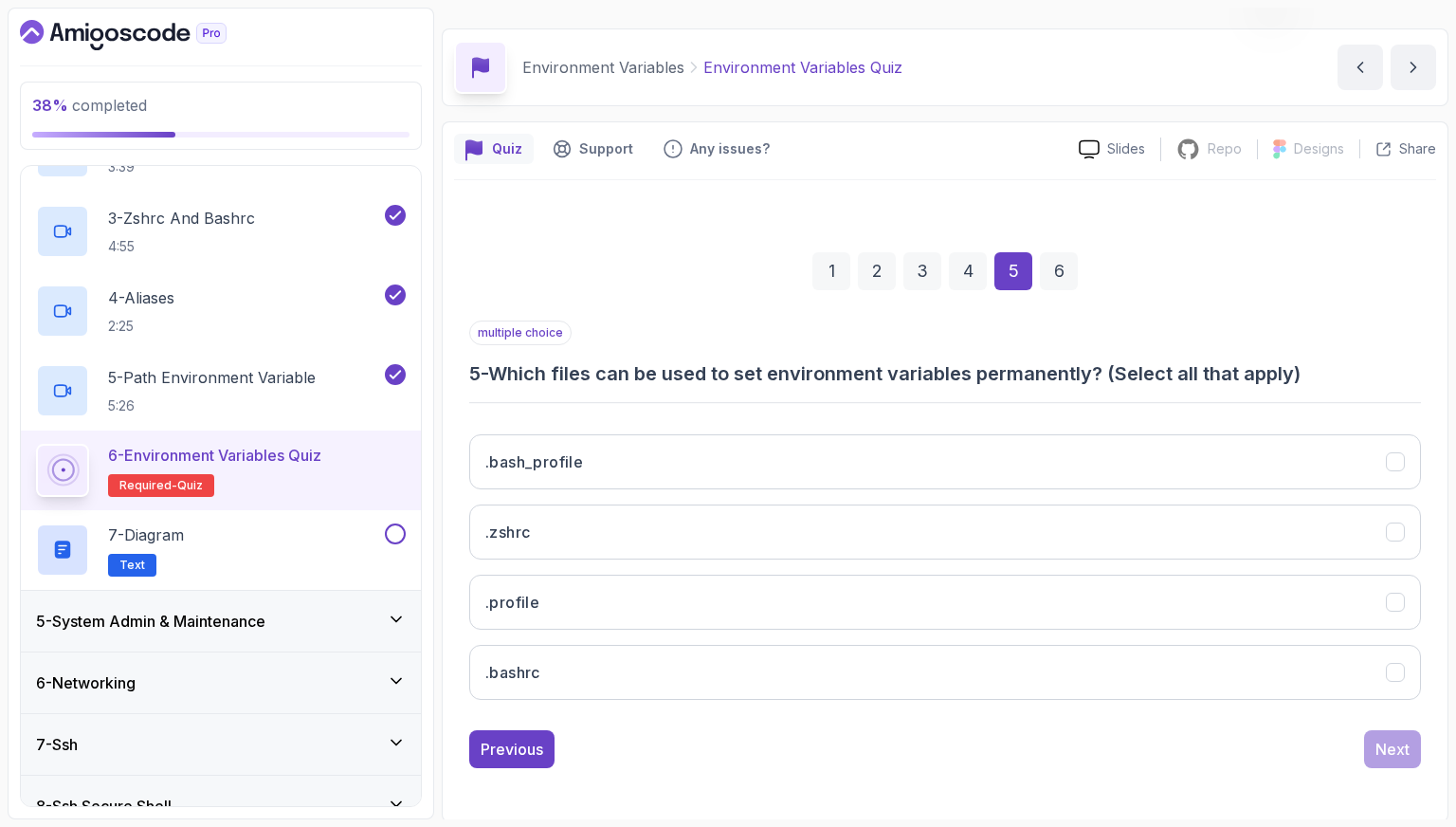
click at [1027, 627] on div ".bash_profile .zshrc .profile .bashrc" at bounding box center [945, 567] width 952 height 295
click at [1196, 661] on button ".bashrc" at bounding box center [945, 672] width 952 height 55
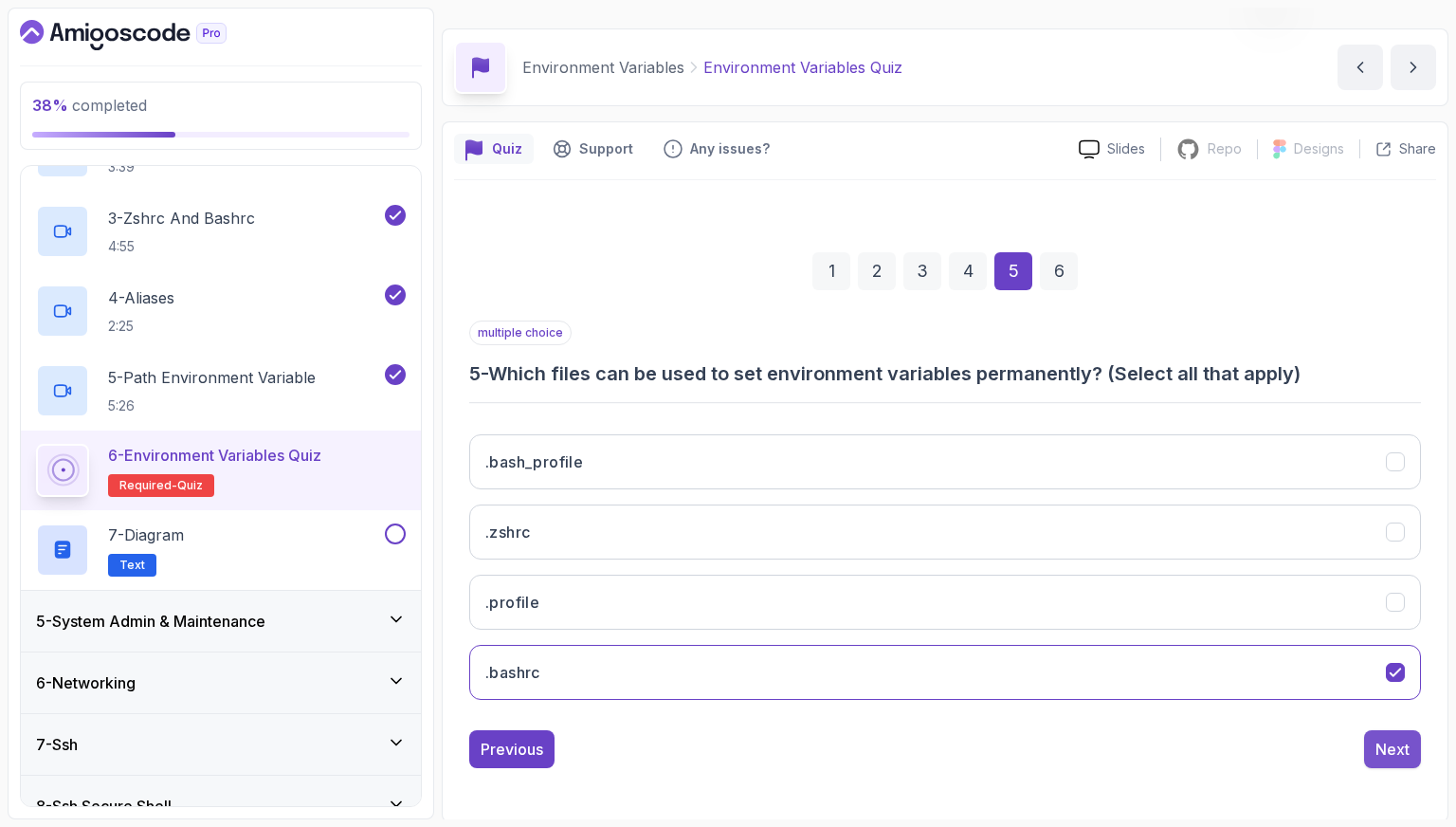
click at [1417, 760] on button "Next" at bounding box center [1393, 749] width 57 height 38
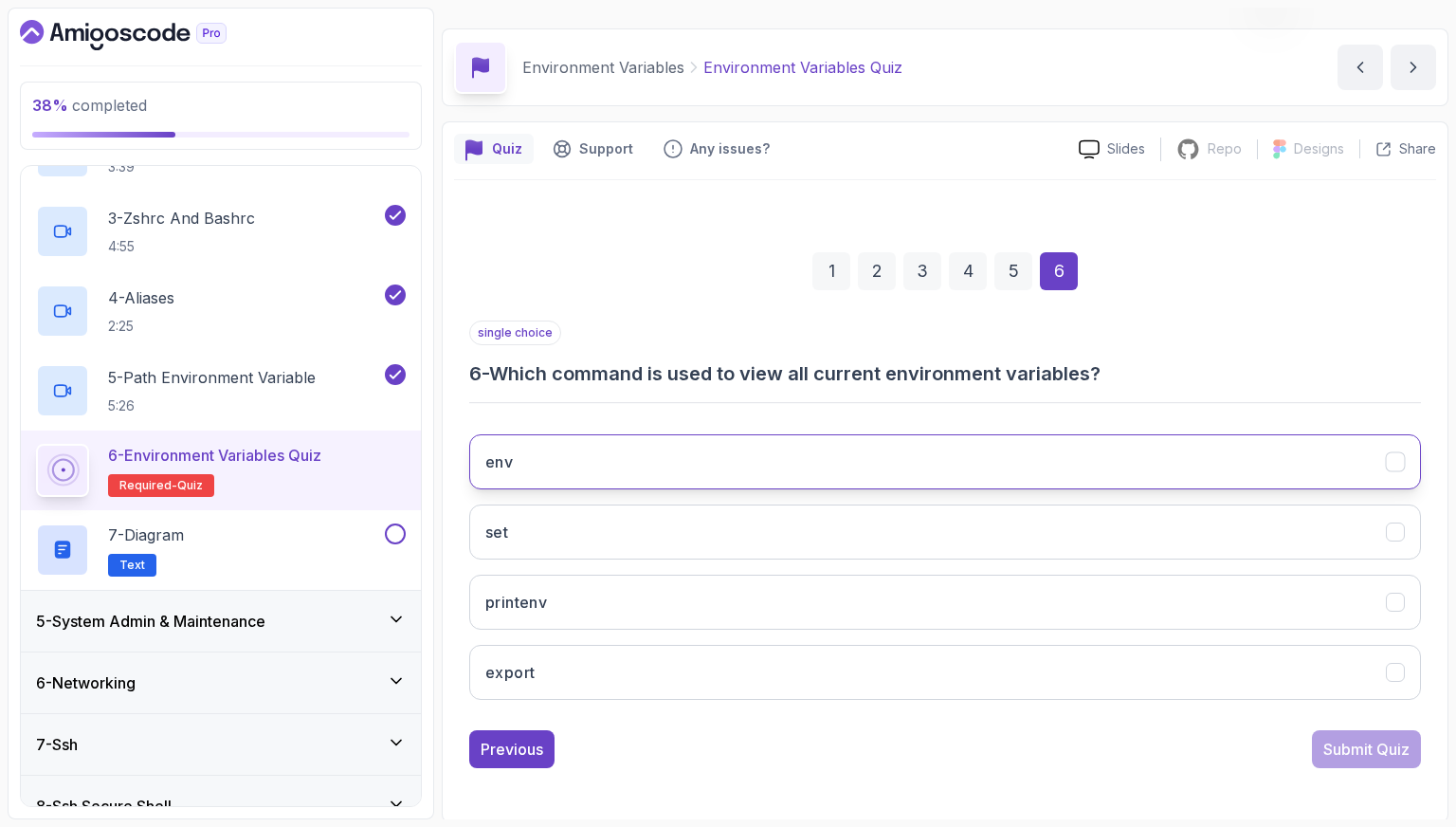
click at [1186, 464] on button "env" at bounding box center [945, 461] width 952 height 55
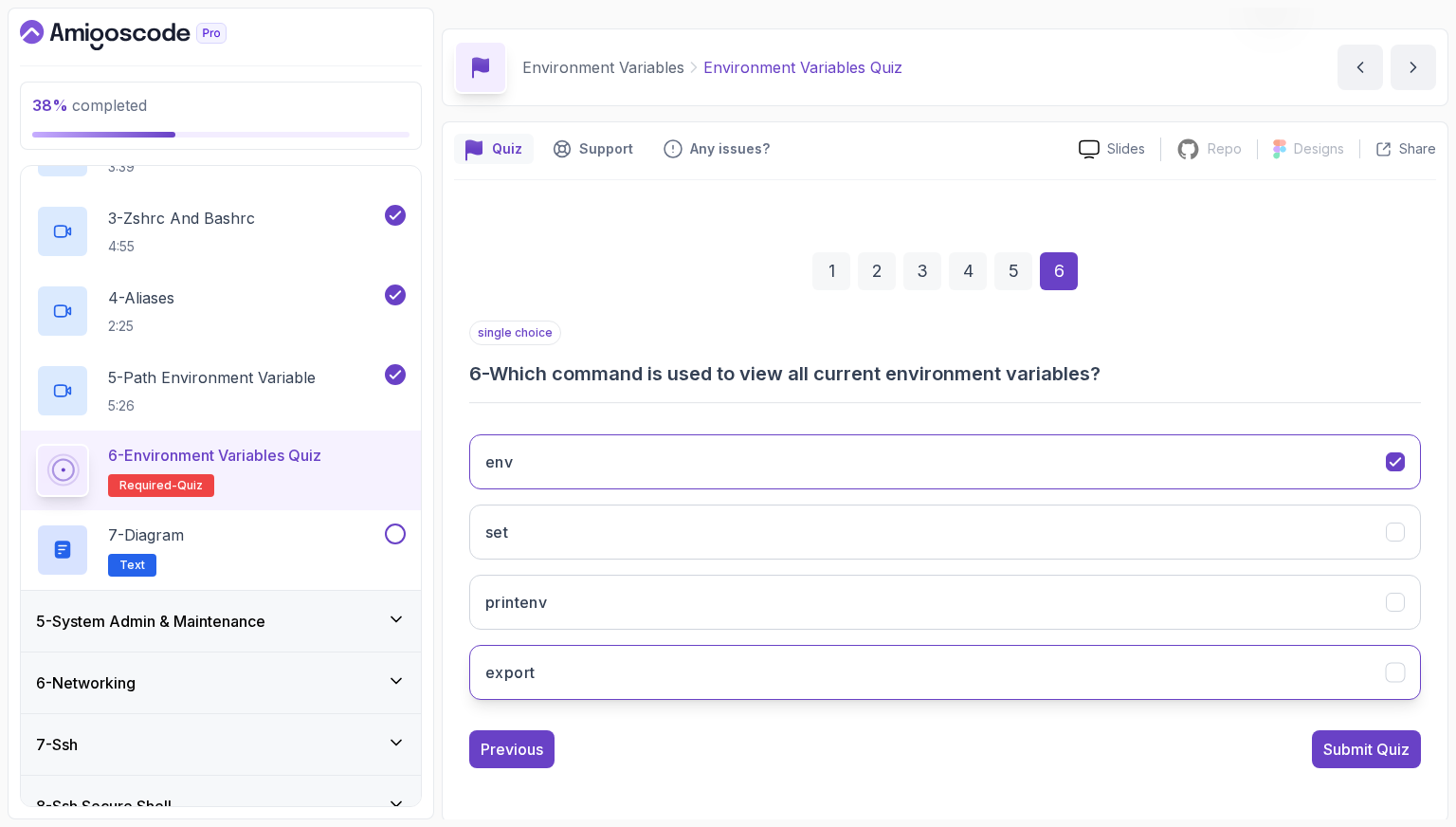
click at [1224, 650] on button "export" at bounding box center [945, 672] width 952 height 55
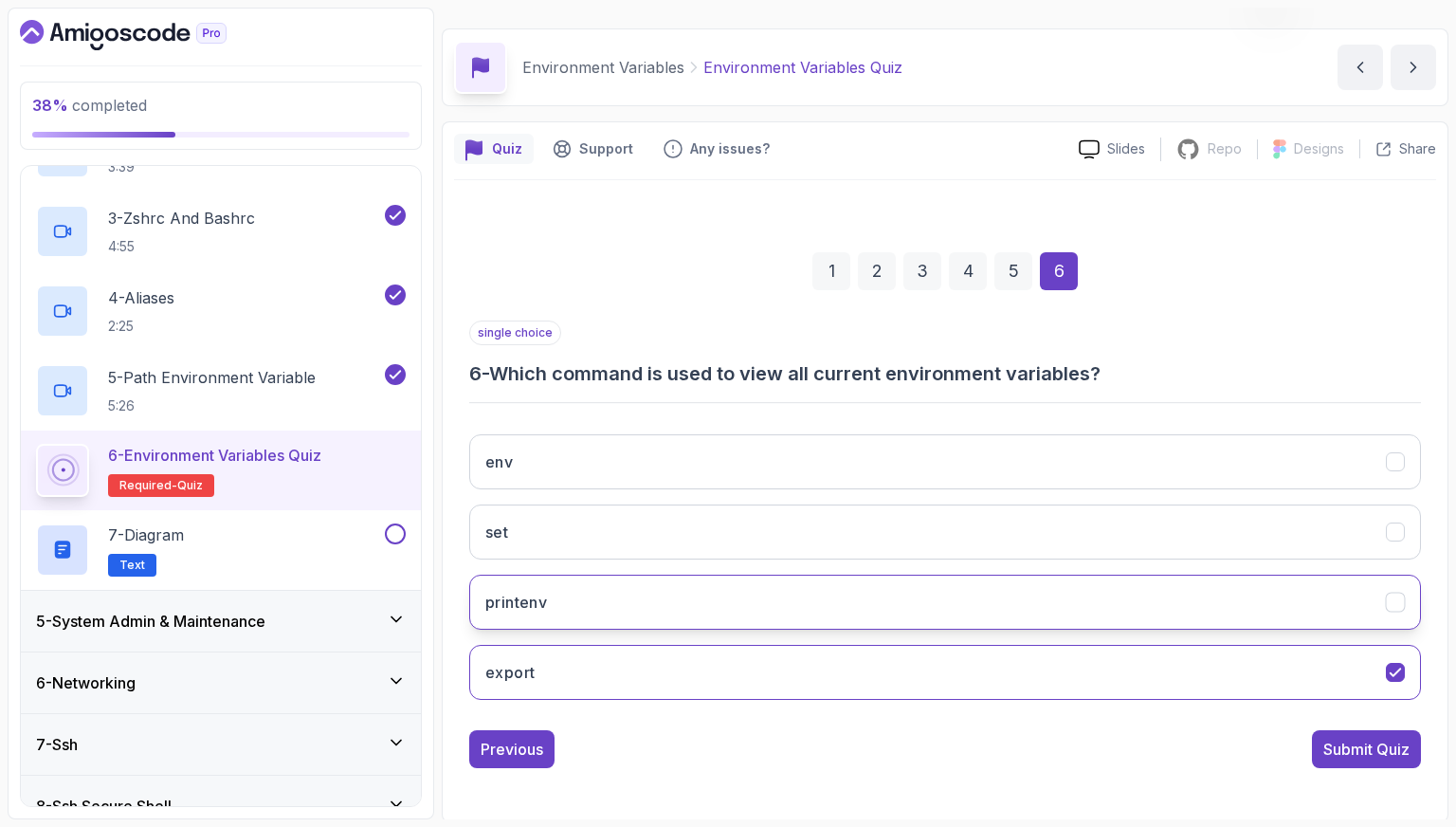
click at [1223, 607] on button "printenv" at bounding box center [945, 602] width 952 height 55
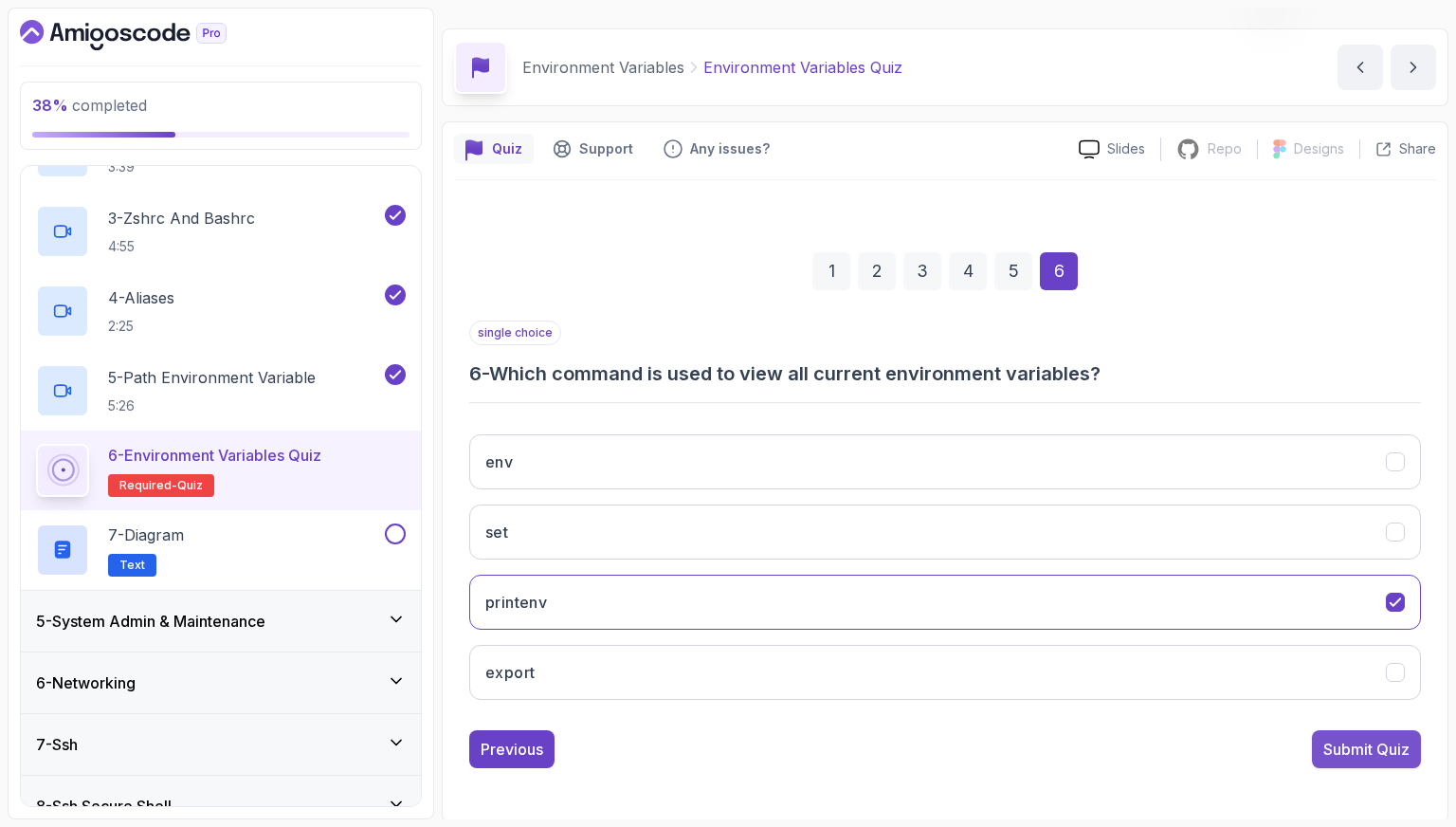
click at [1392, 763] on button "Submit Quiz" at bounding box center [1367, 749] width 109 height 38
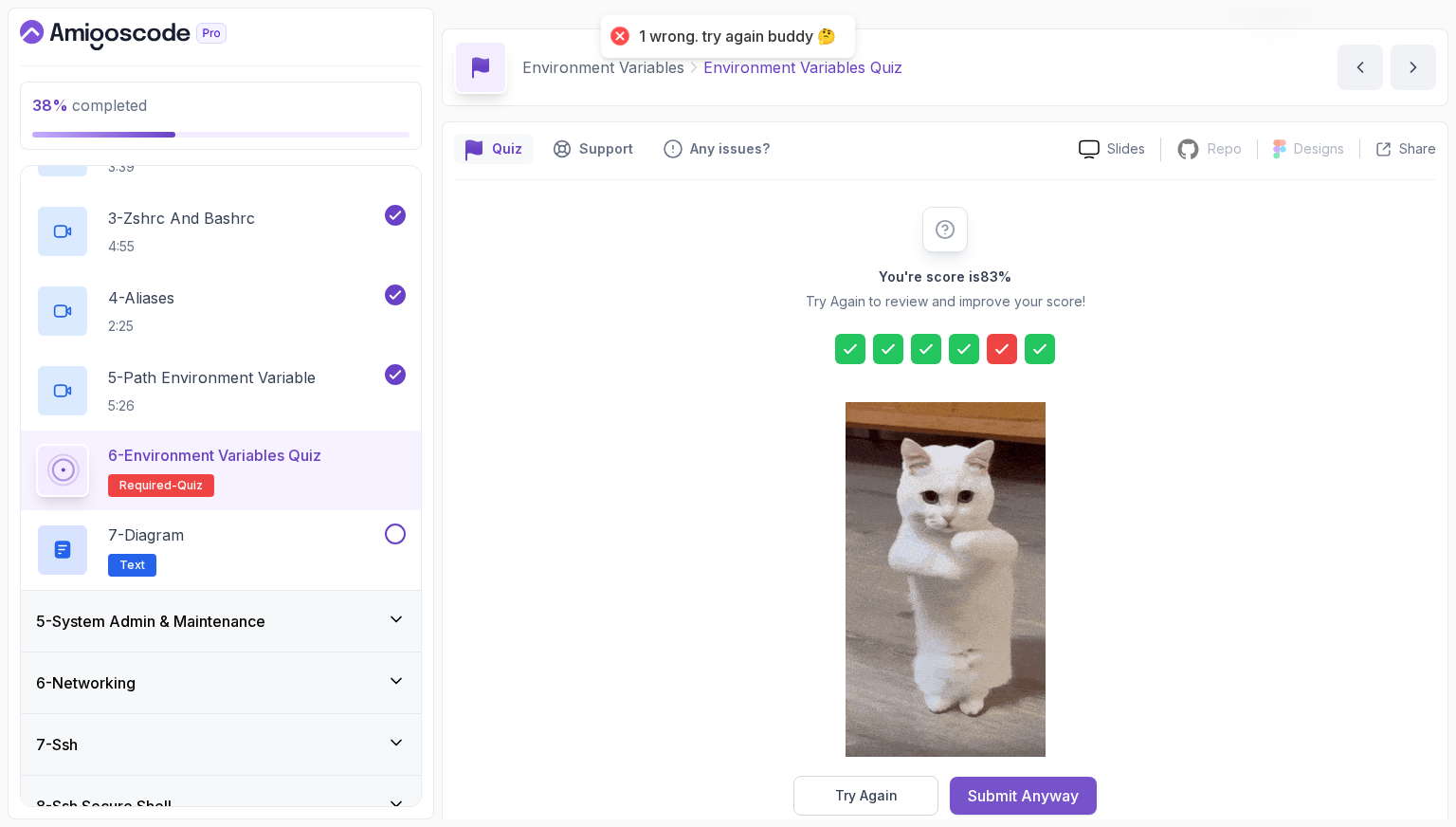
click at [1023, 777] on button "Submit Anyway" at bounding box center [1023, 796] width 147 height 38
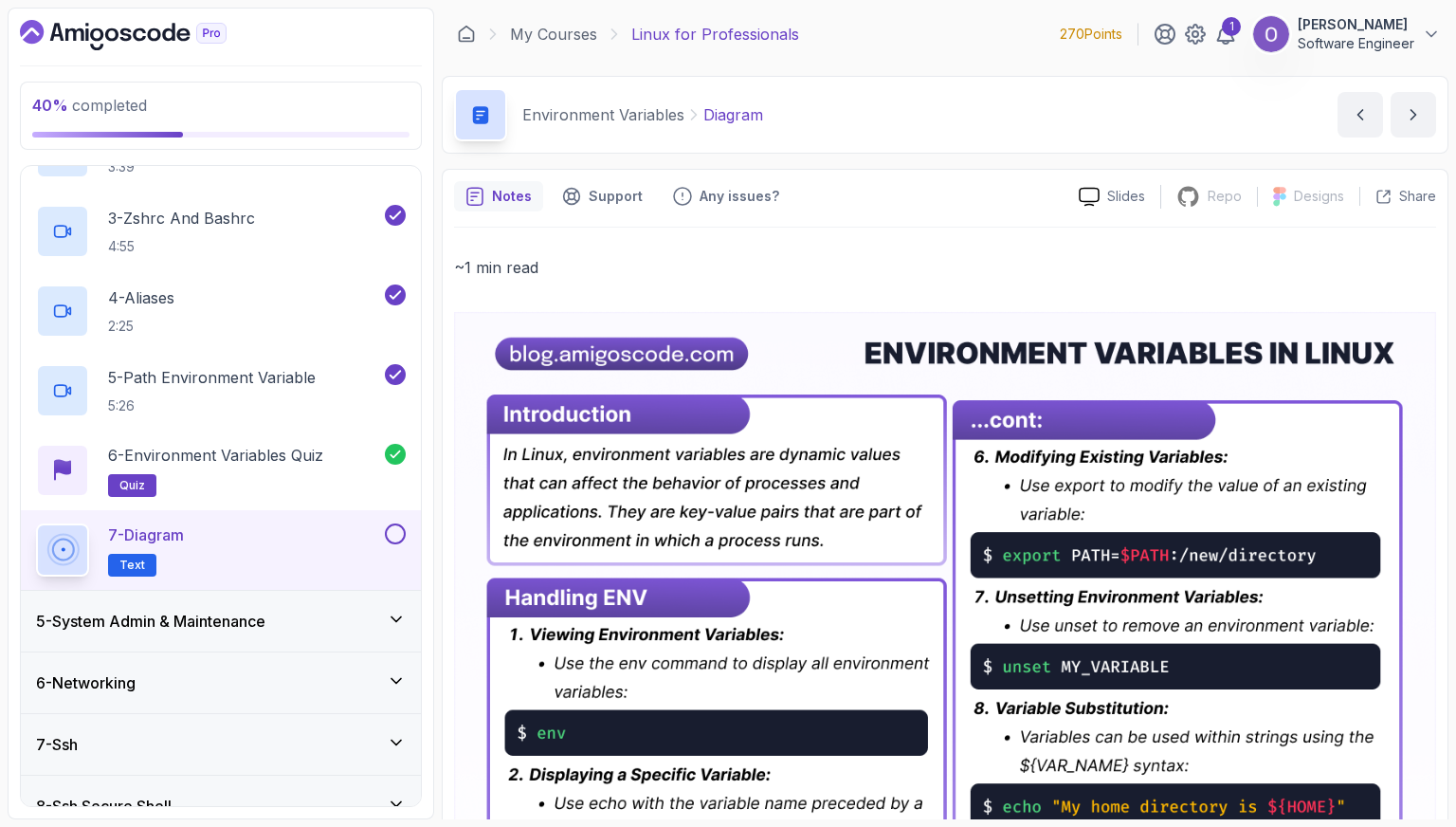
click at [396, 540] on button at bounding box center [395, 534] width 21 height 21
click at [321, 613] on div "5 - System Admin & Maintenance" at bounding box center [222, 622] width 370 height 23
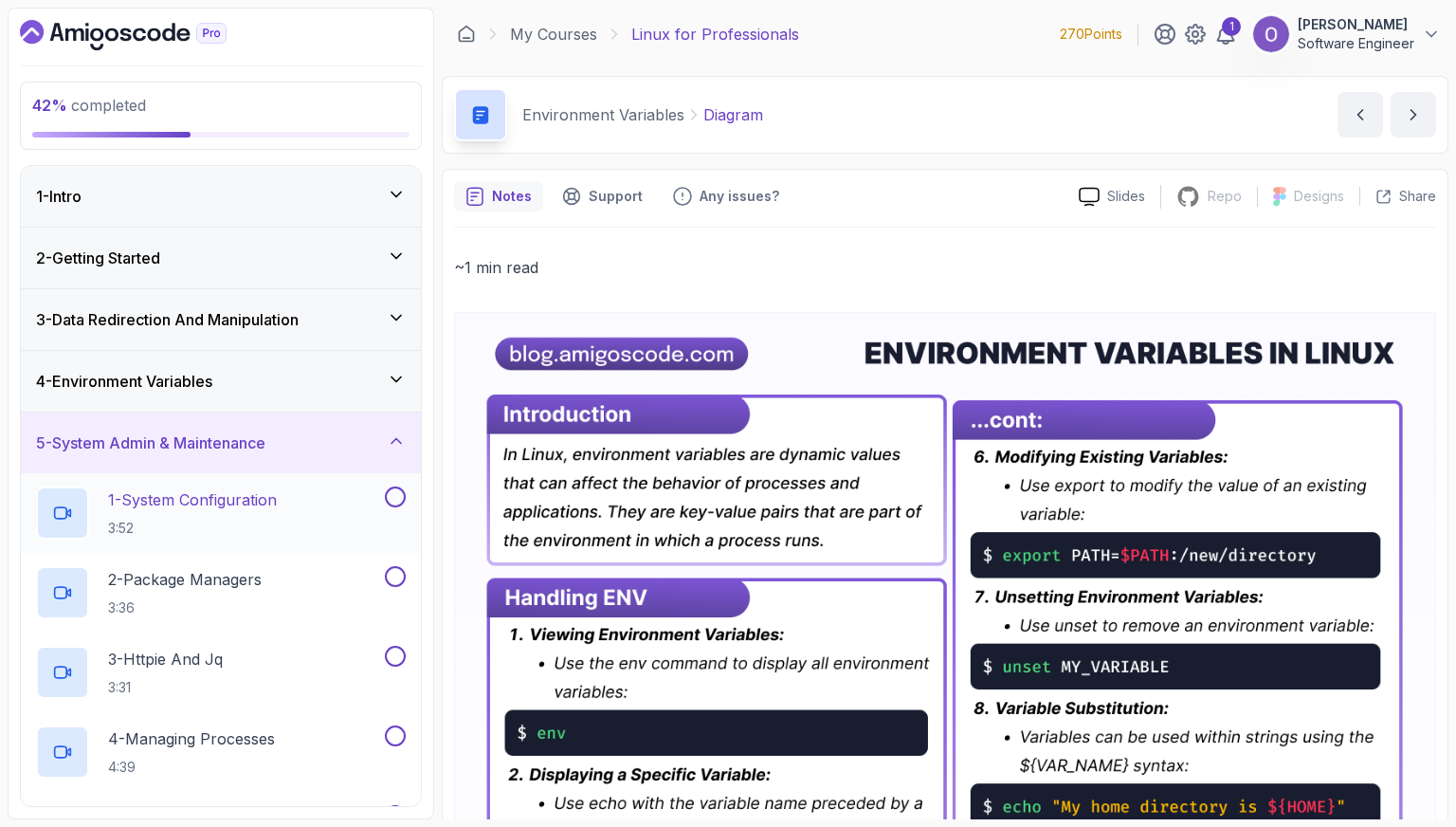
click at [313, 516] on div "1 - System Configuration 3:52" at bounding box center [209, 512] width 345 height 53
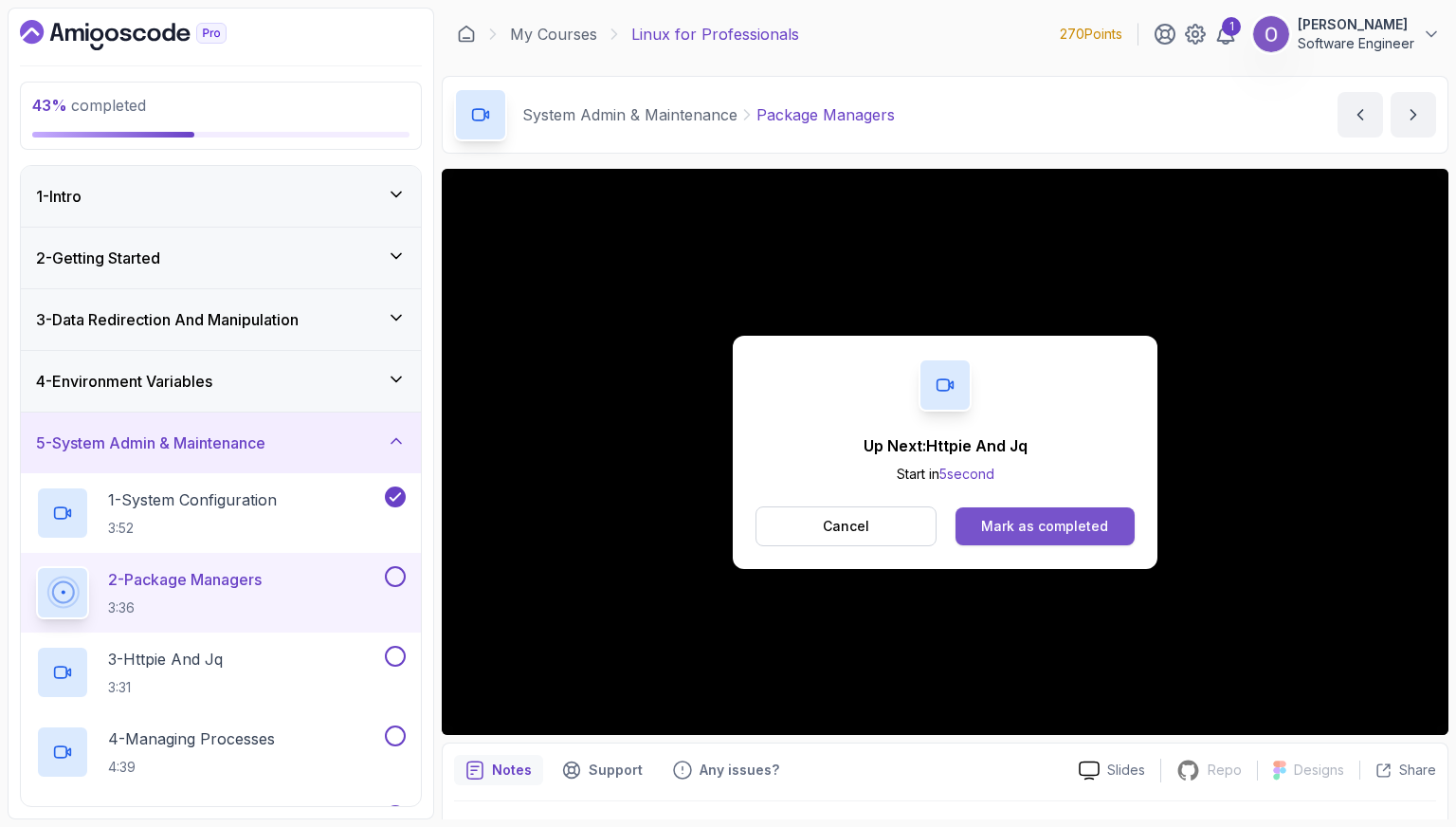
click at [1047, 529] on div "Mark as completed" at bounding box center [1045, 527] width 127 height 19
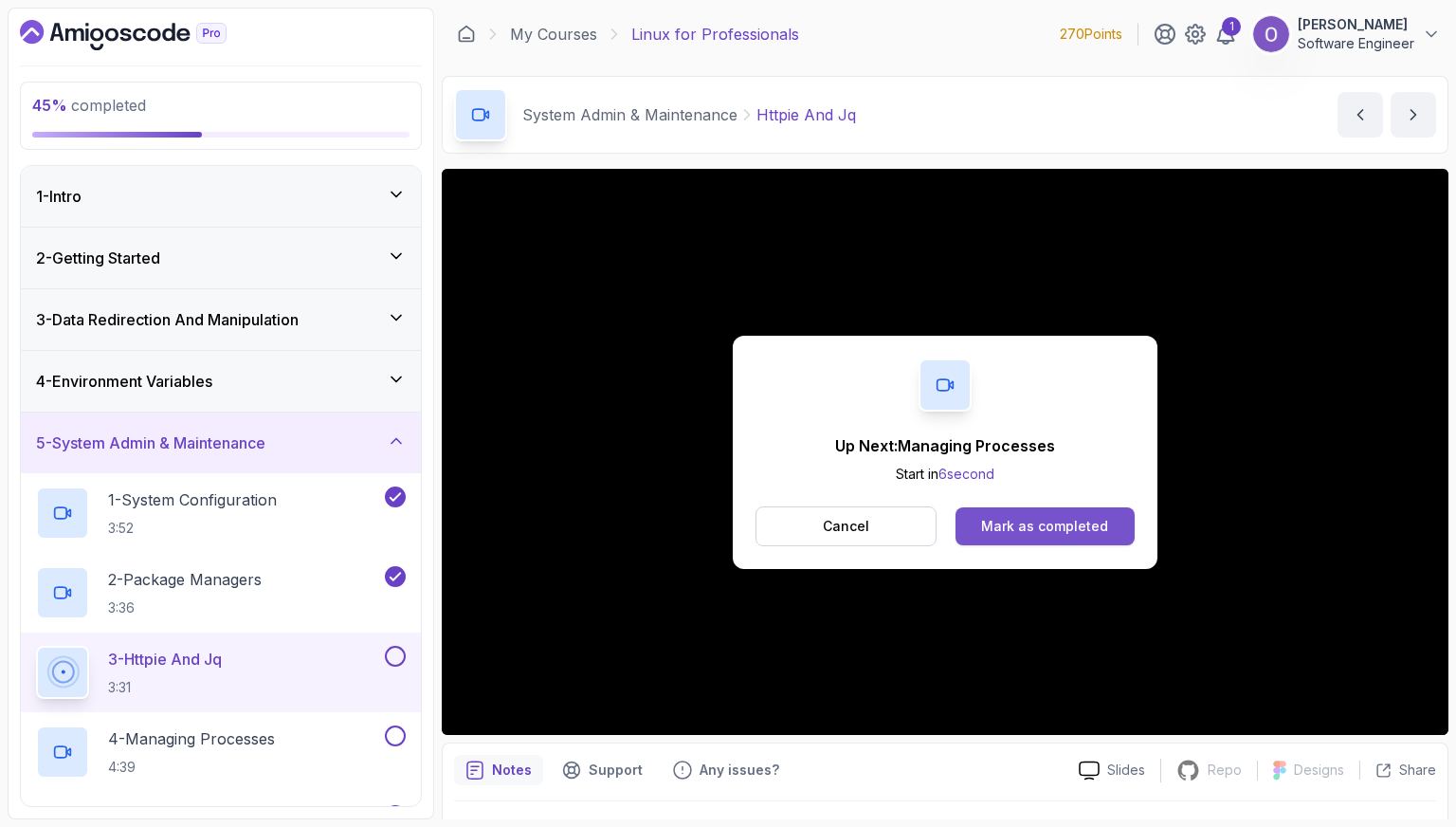
click at [1067, 513] on button "Mark as completed" at bounding box center [1045, 527] width 179 height 38
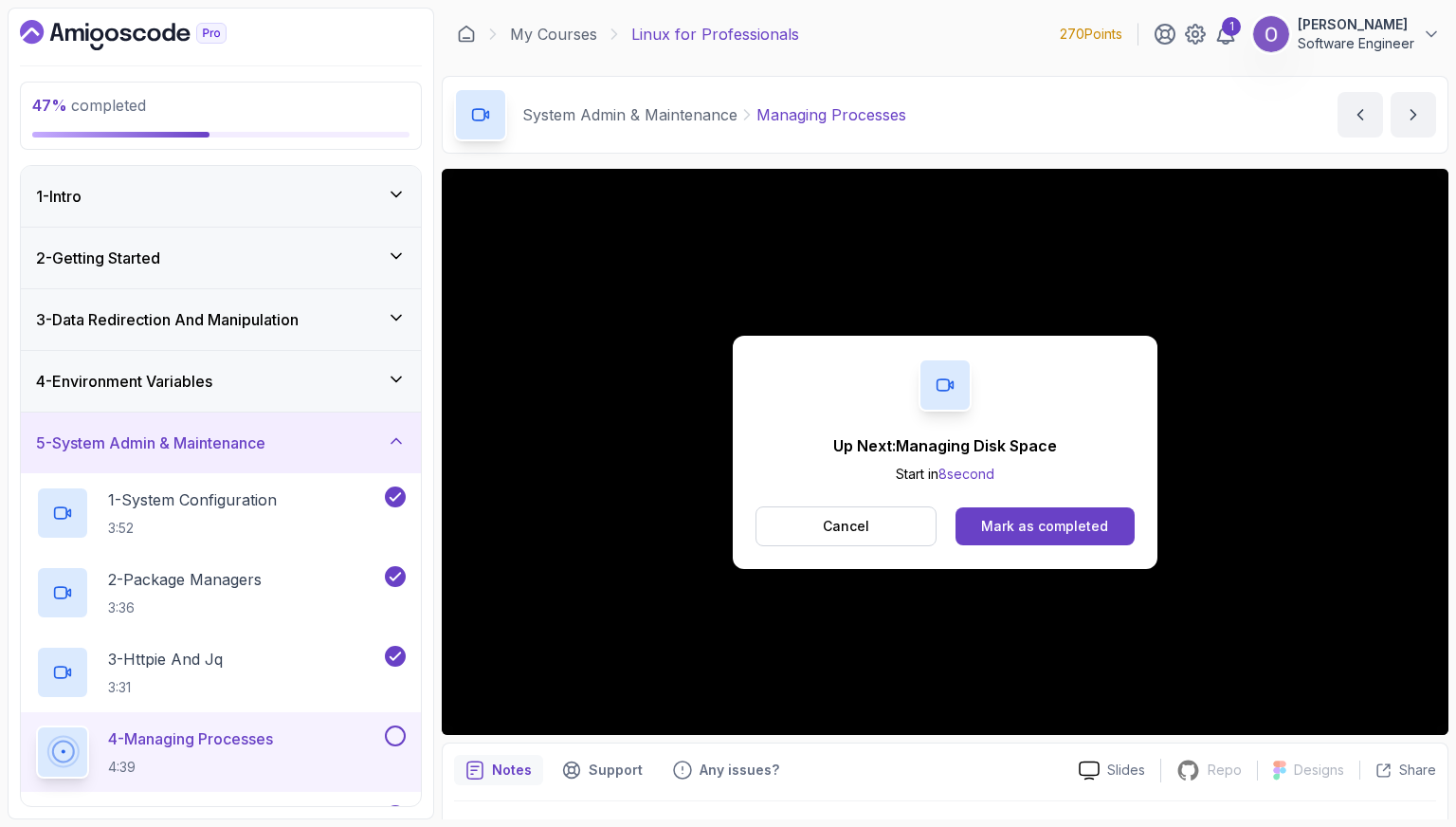
click at [1067, 518] on div "Mark as completed" at bounding box center [1045, 527] width 127 height 19
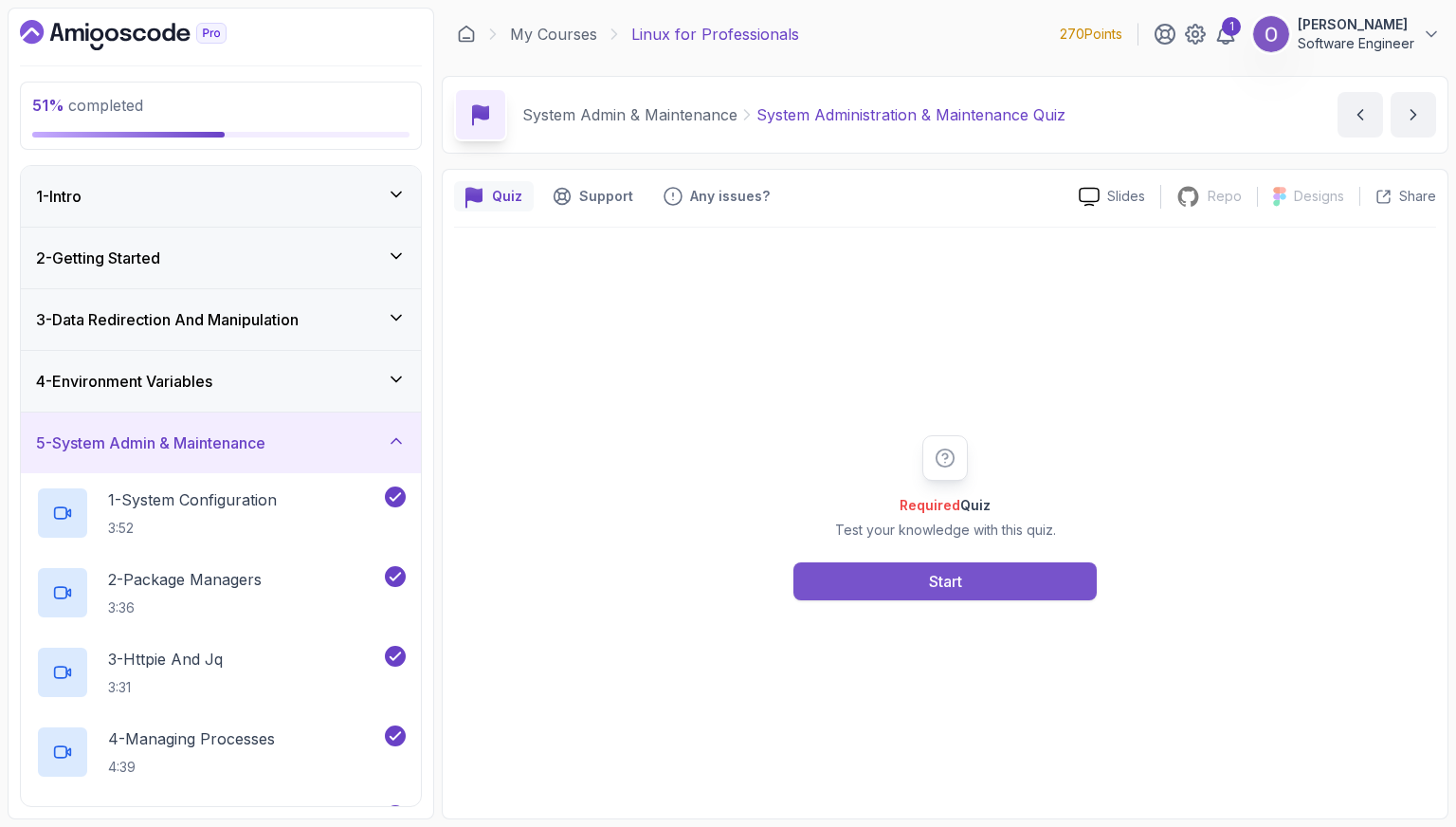
click at [1056, 562] on button "Start" at bounding box center [945, 581] width 303 height 38
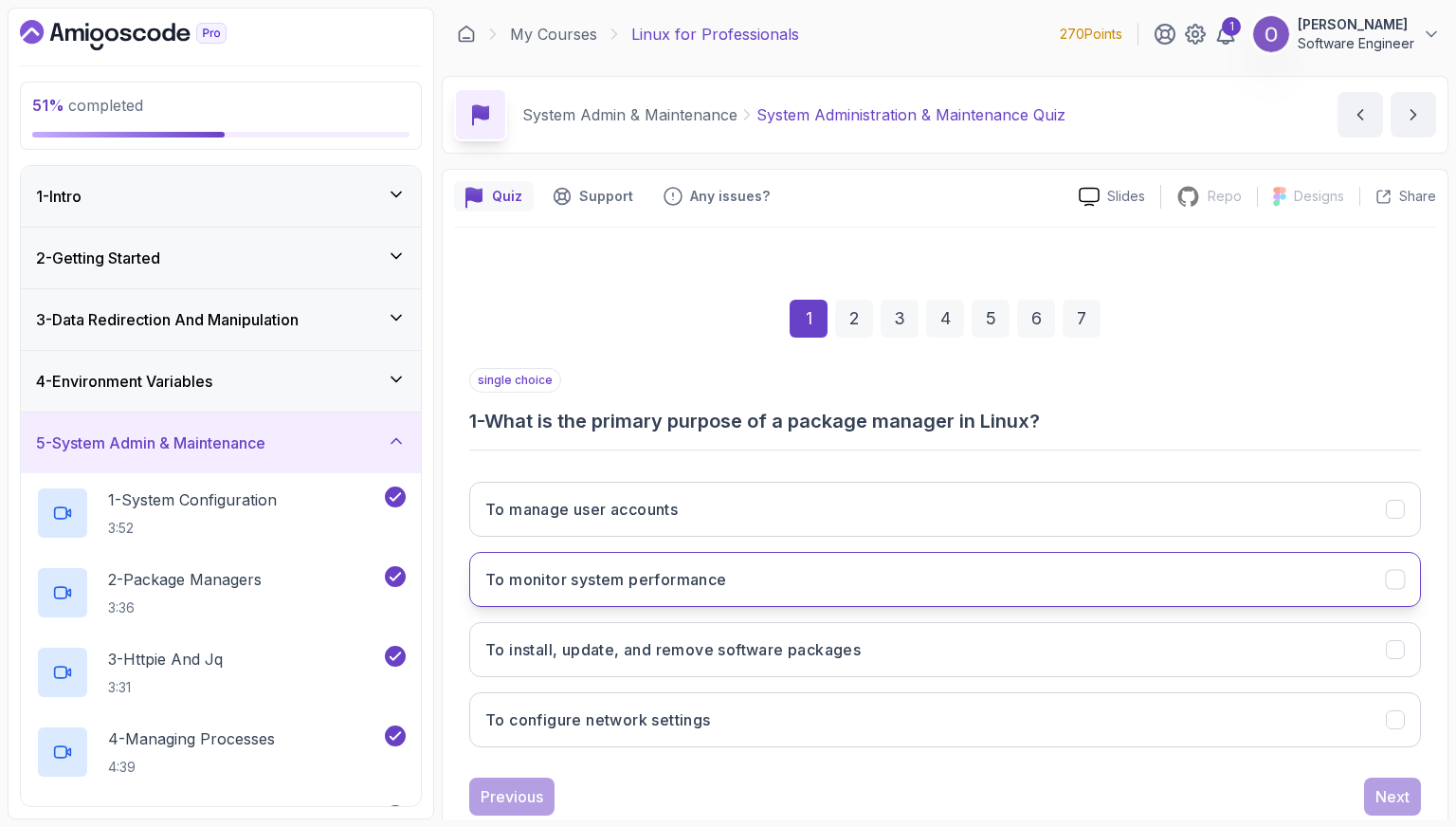
click at [1118, 574] on button "To monitor system performance" at bounding box center [945, 579] width 952 height 55
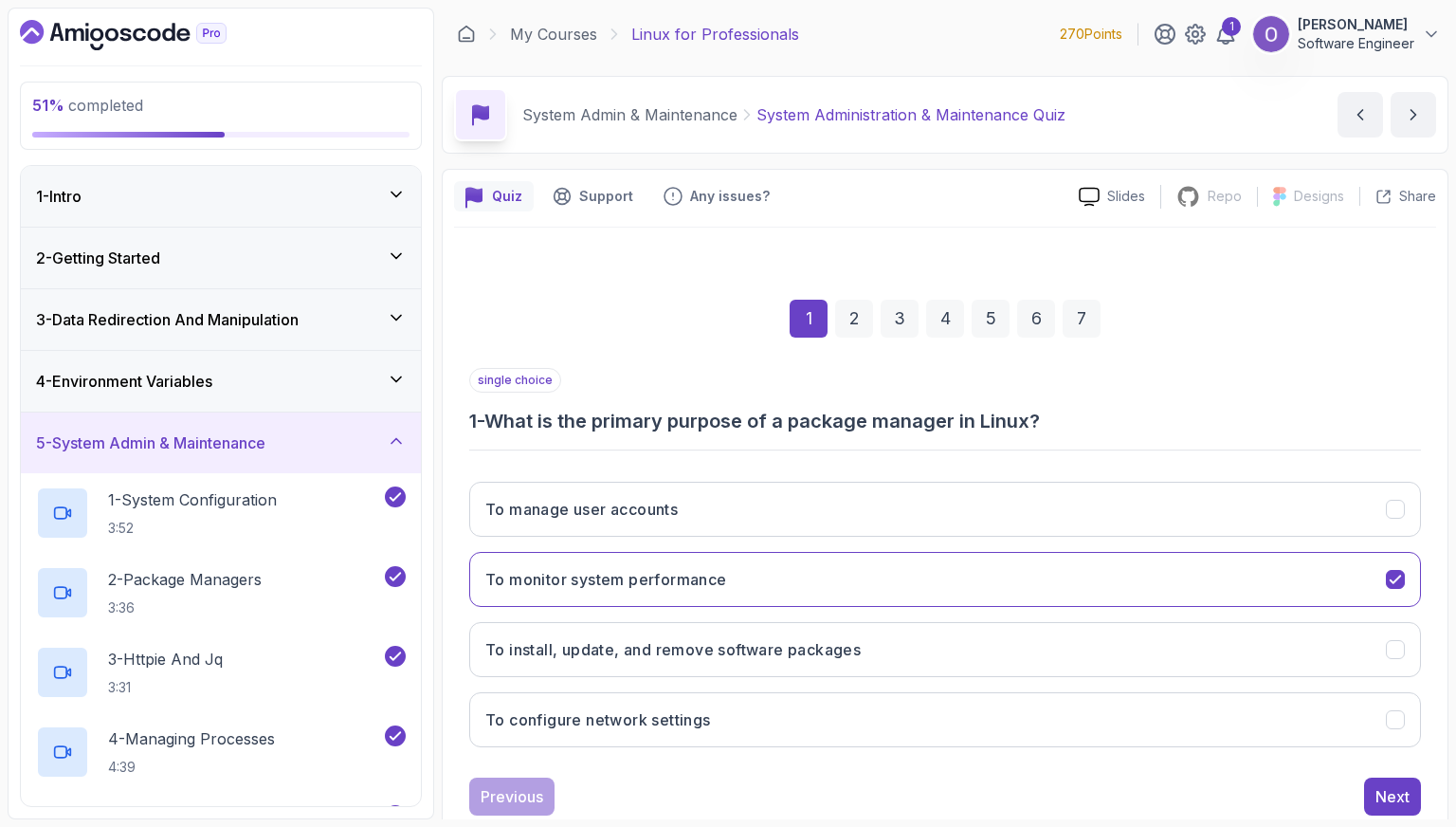
click at [1422, 797] on div "1 2 3 4 5 6 7 single choice 1 - What is the primary purpose of a package manage…" at bounding box center [946, 542] width 982 height 577
click at [1419, 800] on button "Next" at bounding box center [1393, 797] width 57 height 38
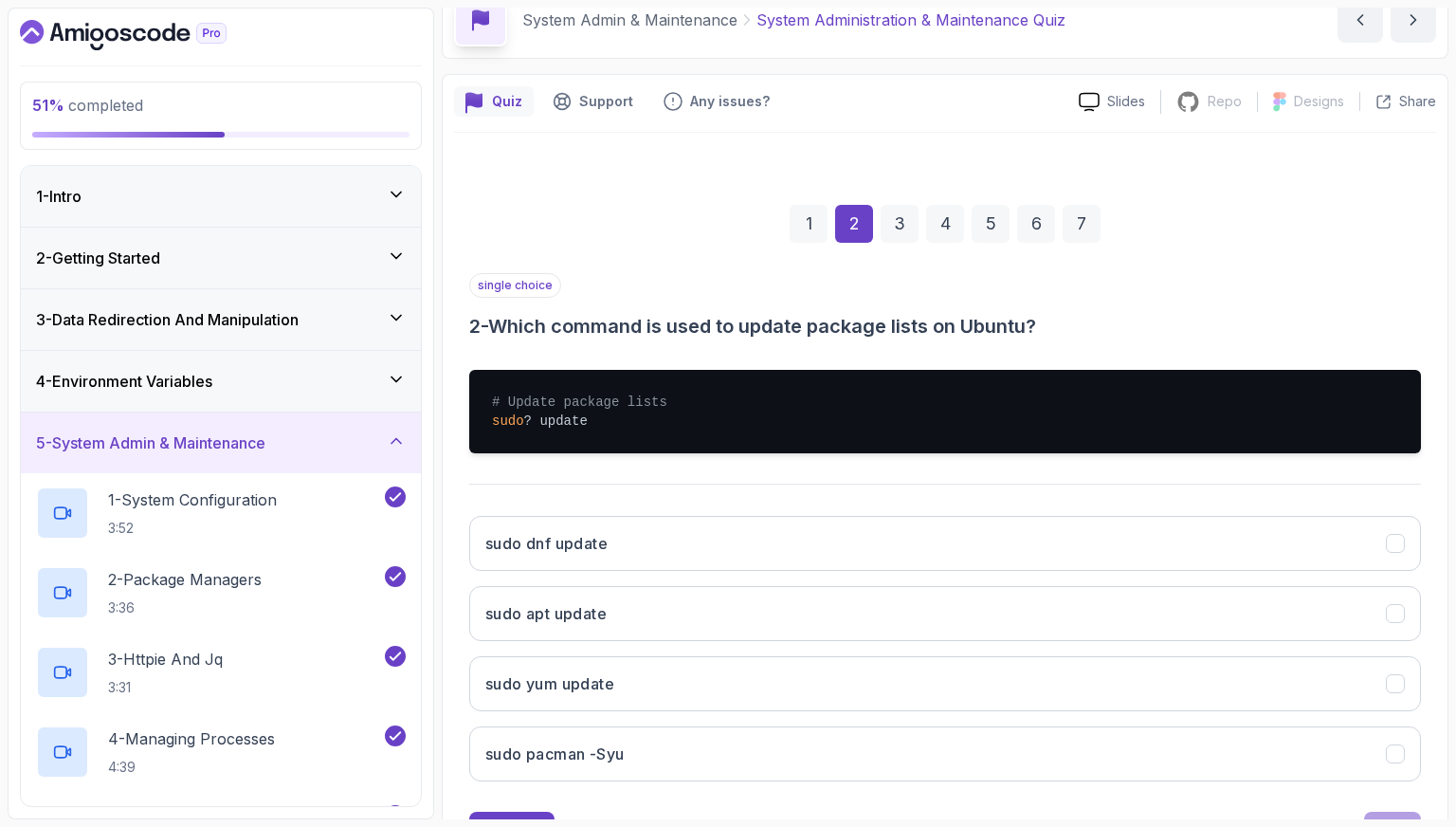
scroll to position [177, 0]
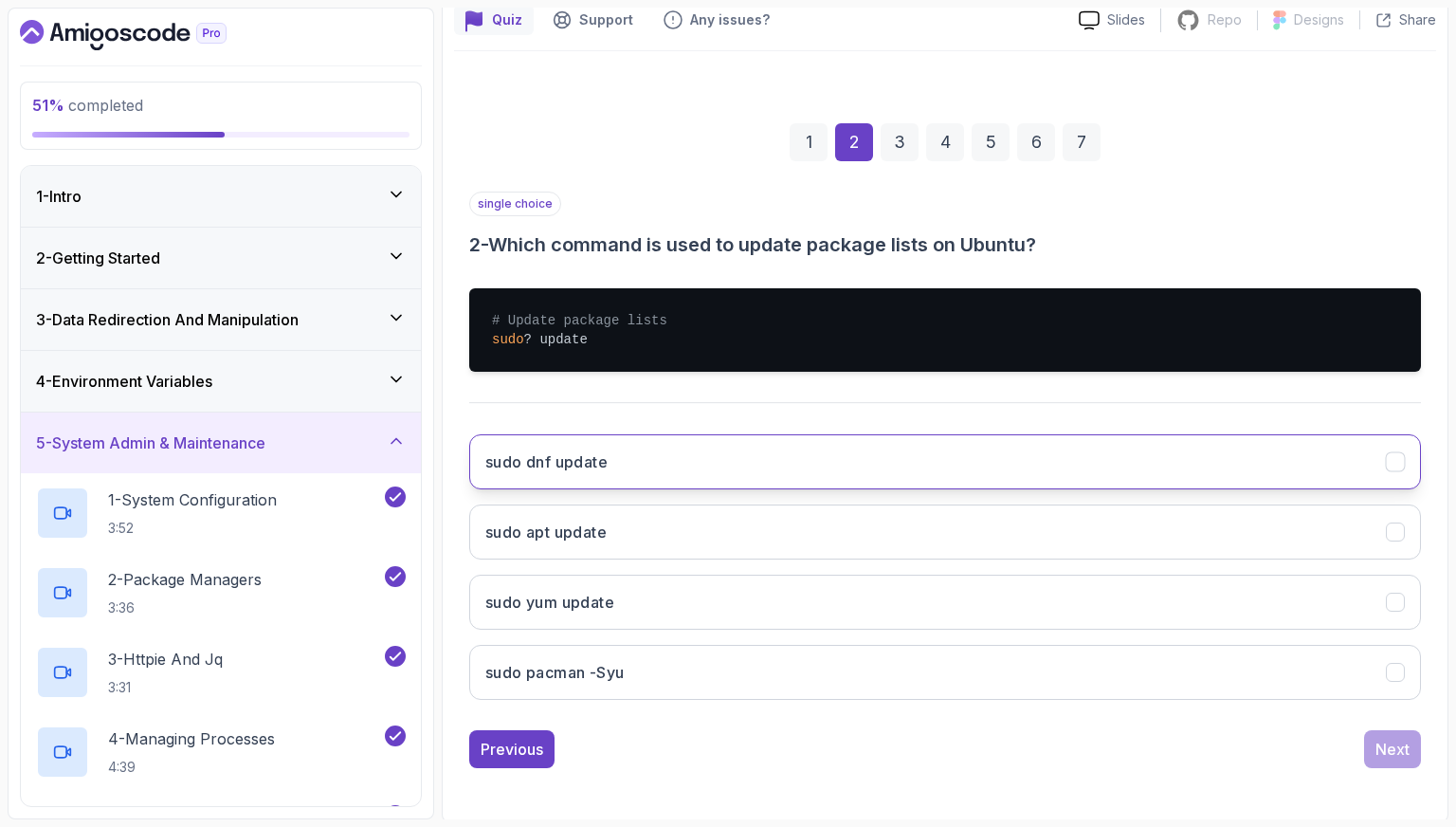
click at [722, 470] on button "sudo dnf update" at bounding box center [945, 461] width 952 height 55
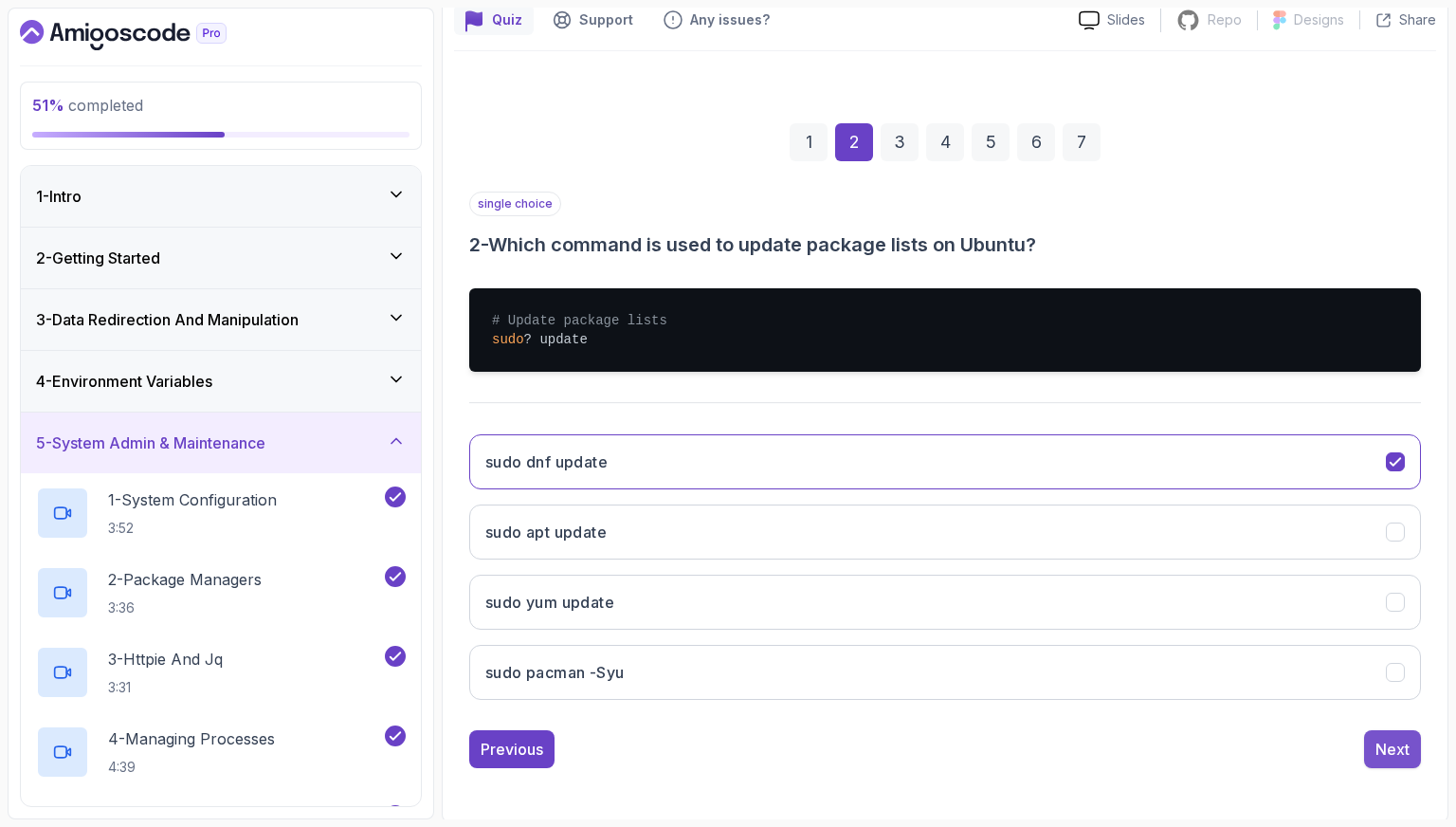
click at [1415, 756] on button "Next" at bounding box center [1393, 749] width 57 height 38
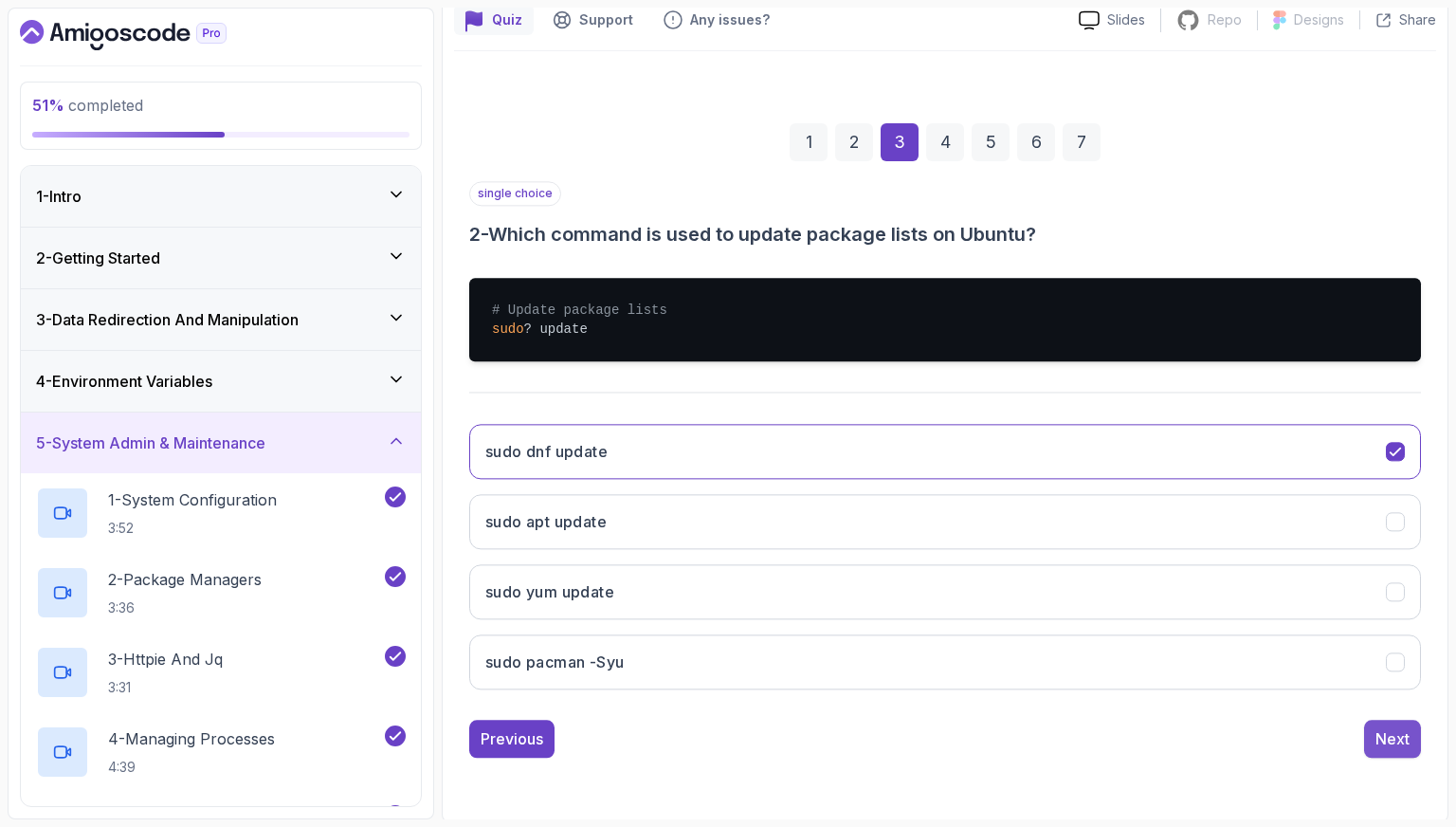
scroll to position [47, 0]
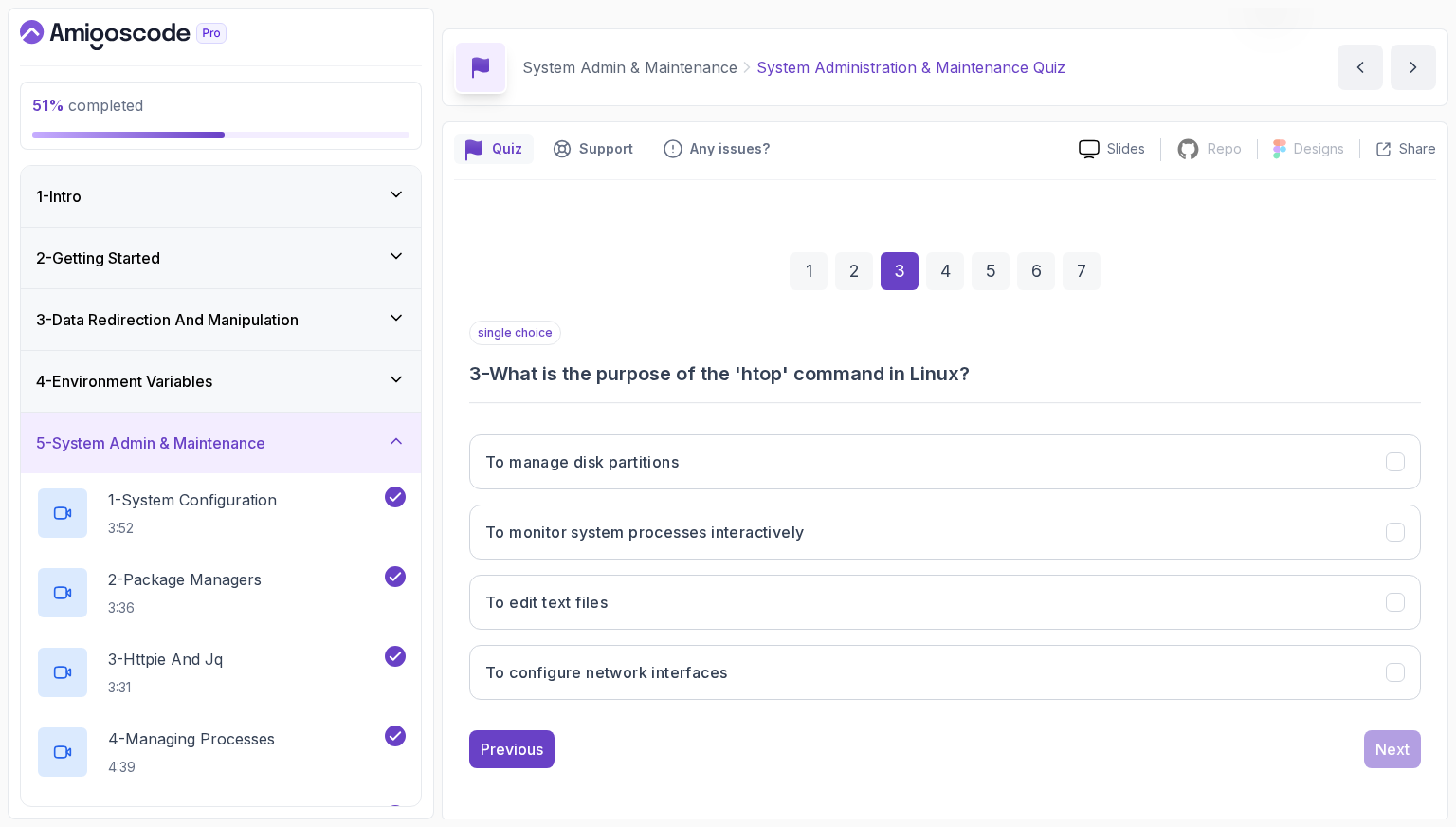
click at [772, 698] on div "To manage disk partitions To monitor system processes interactively To edit tex…" at bounding box center [945, 567] width 952 height 295
click at [777, 688] on button "To configure network interfaces" at bounding box center [945, 672] width 952 height 55
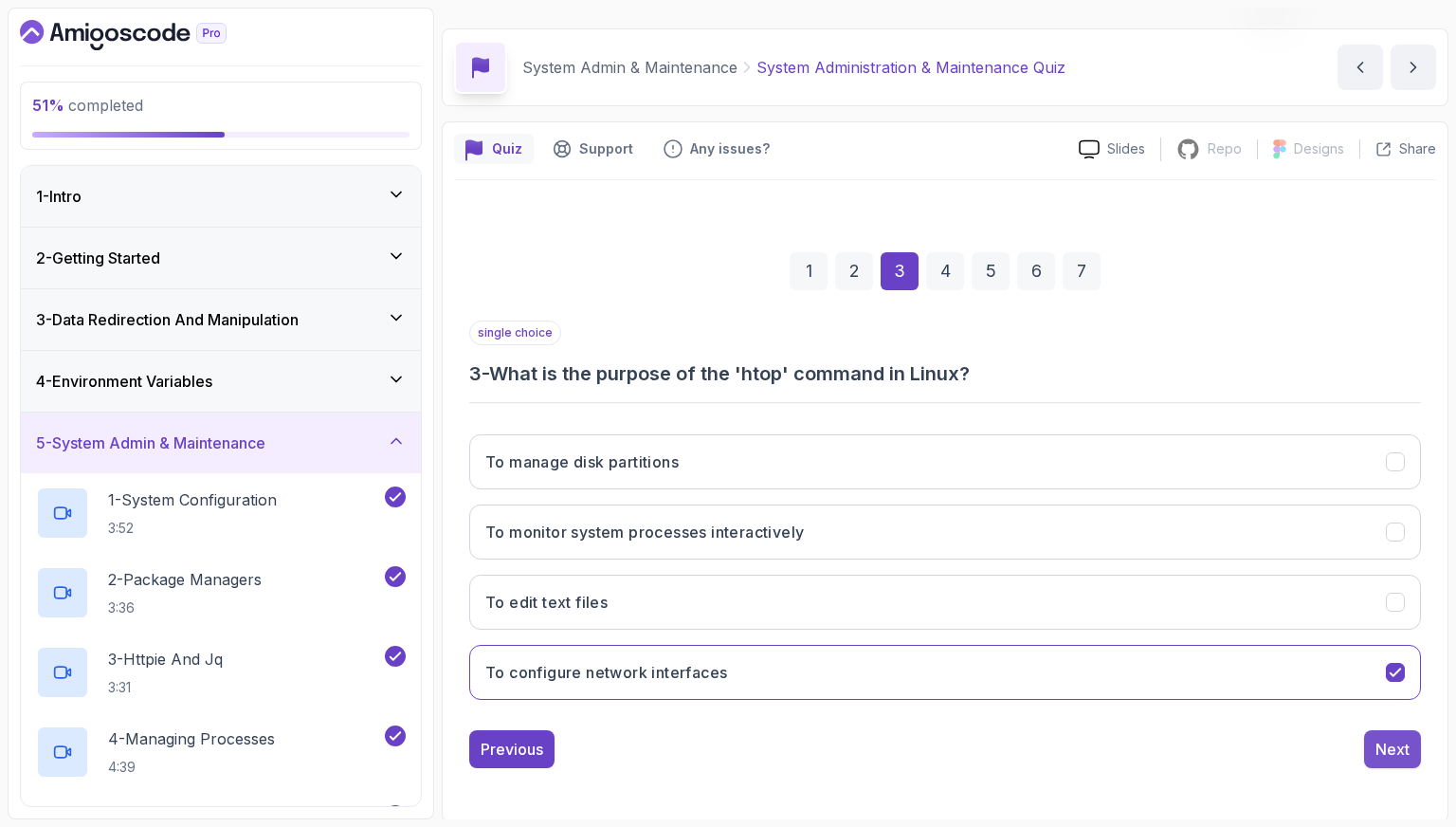
click at [1386, 748] on div "Next" at bounding box center [1393, 749] width 35 height 23
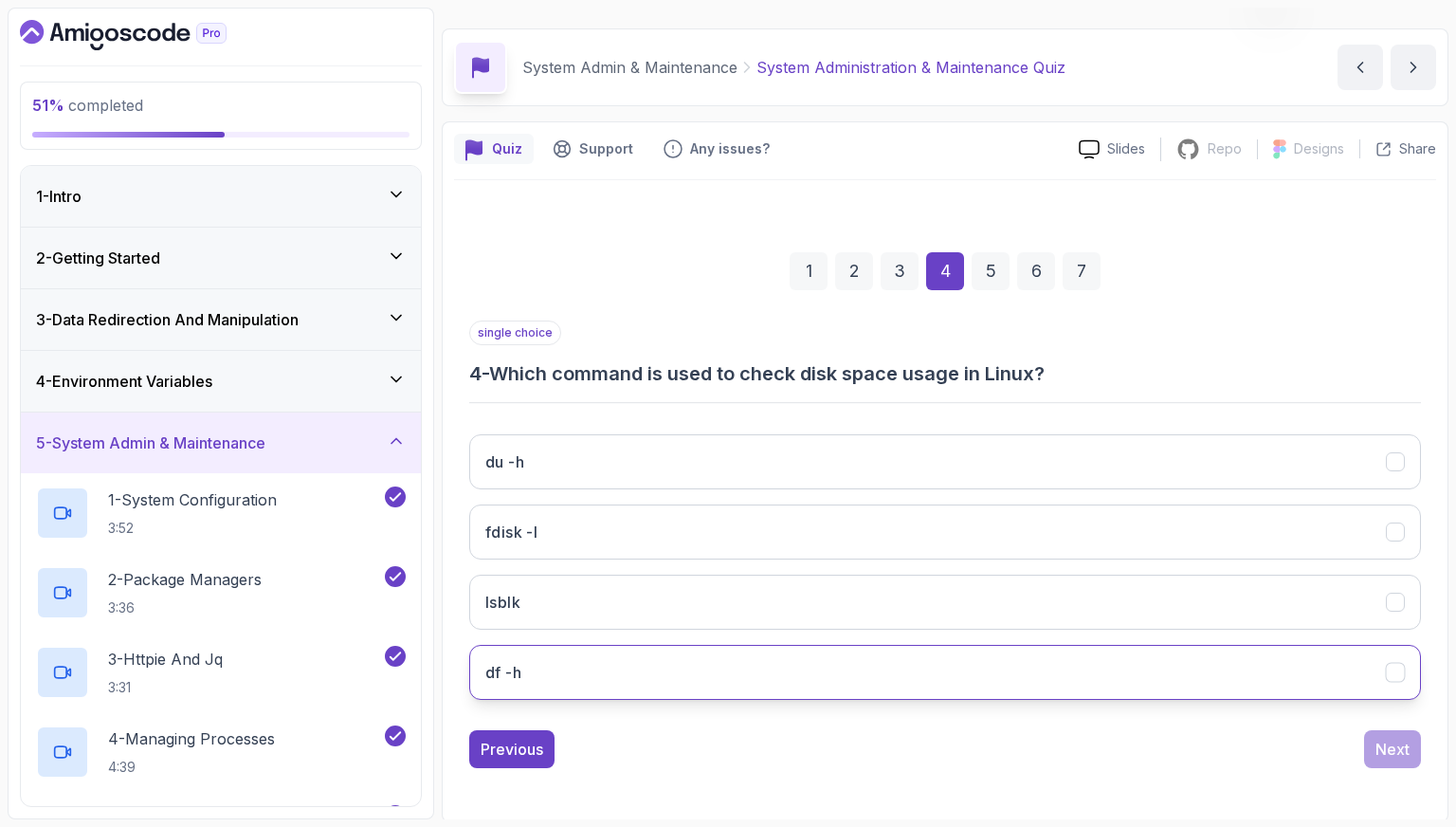
click at [1052, 667] on button "df -h" at bounding box center [945, 672] width 952 height 55
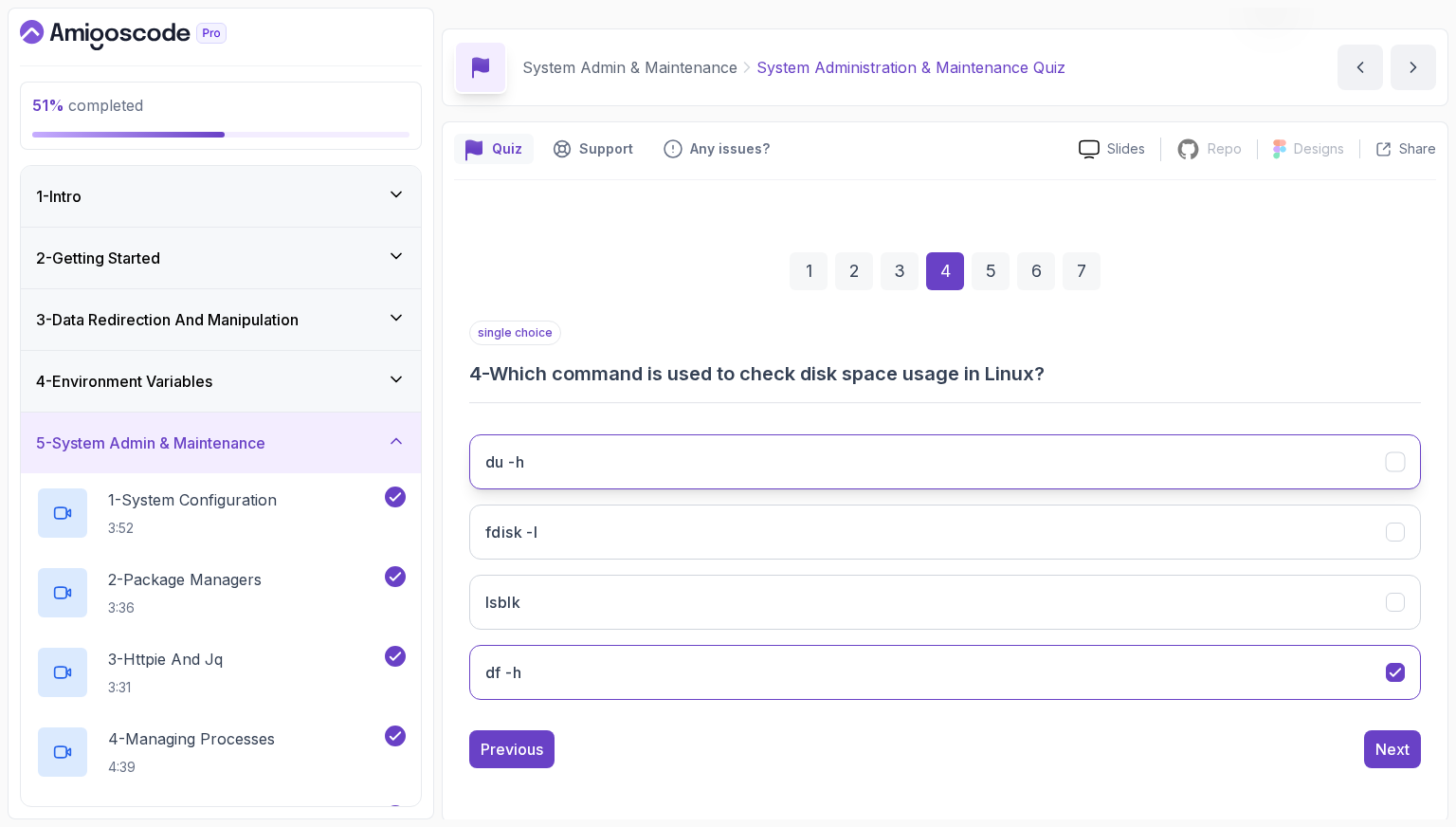
click at [995, 456] on button "du -h" at bounding box center [945, 461] width 952 height 55
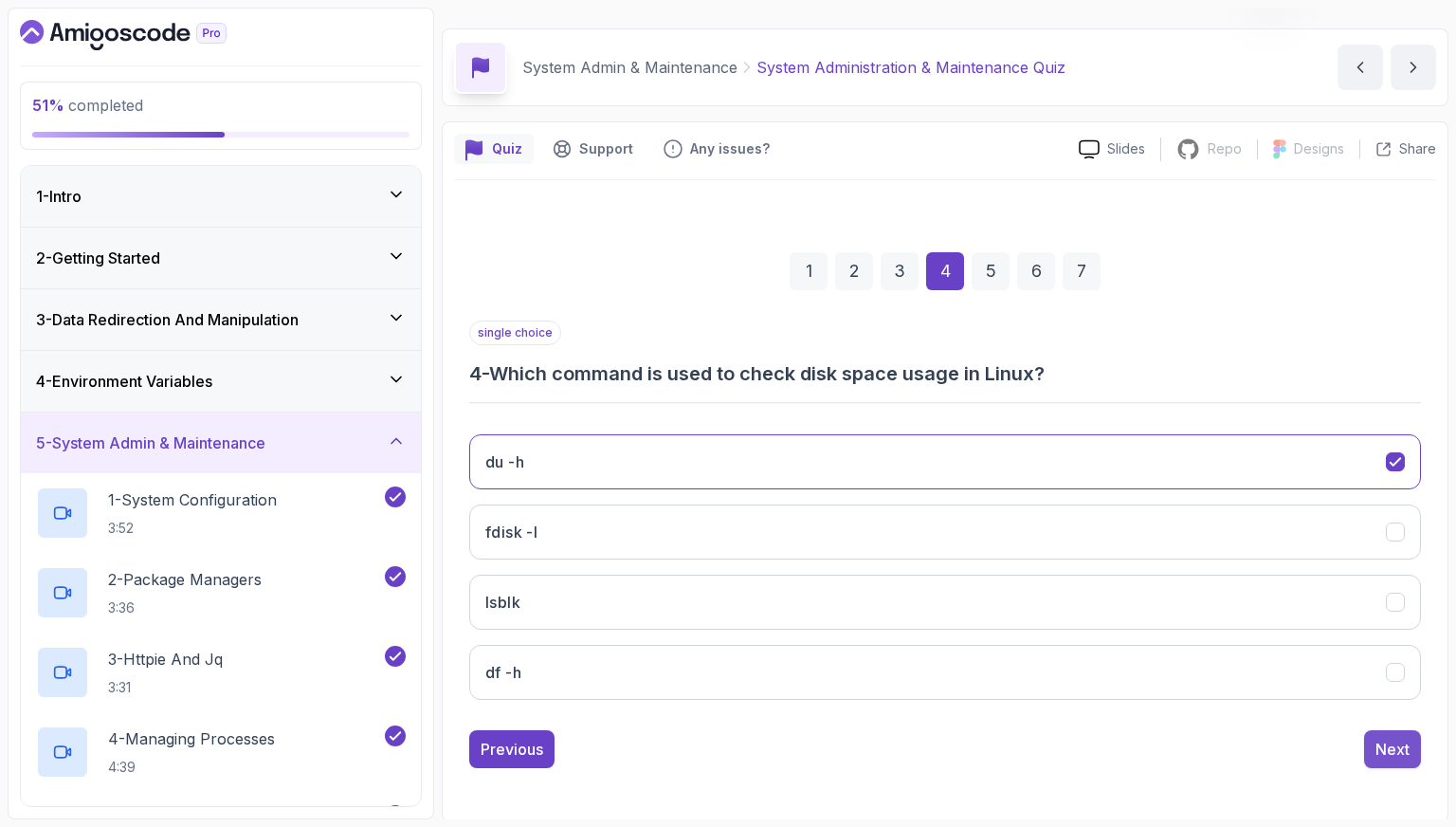
click at [1386, 765] on button "Next" at bounding box center [1393, 749] width 57 height 38
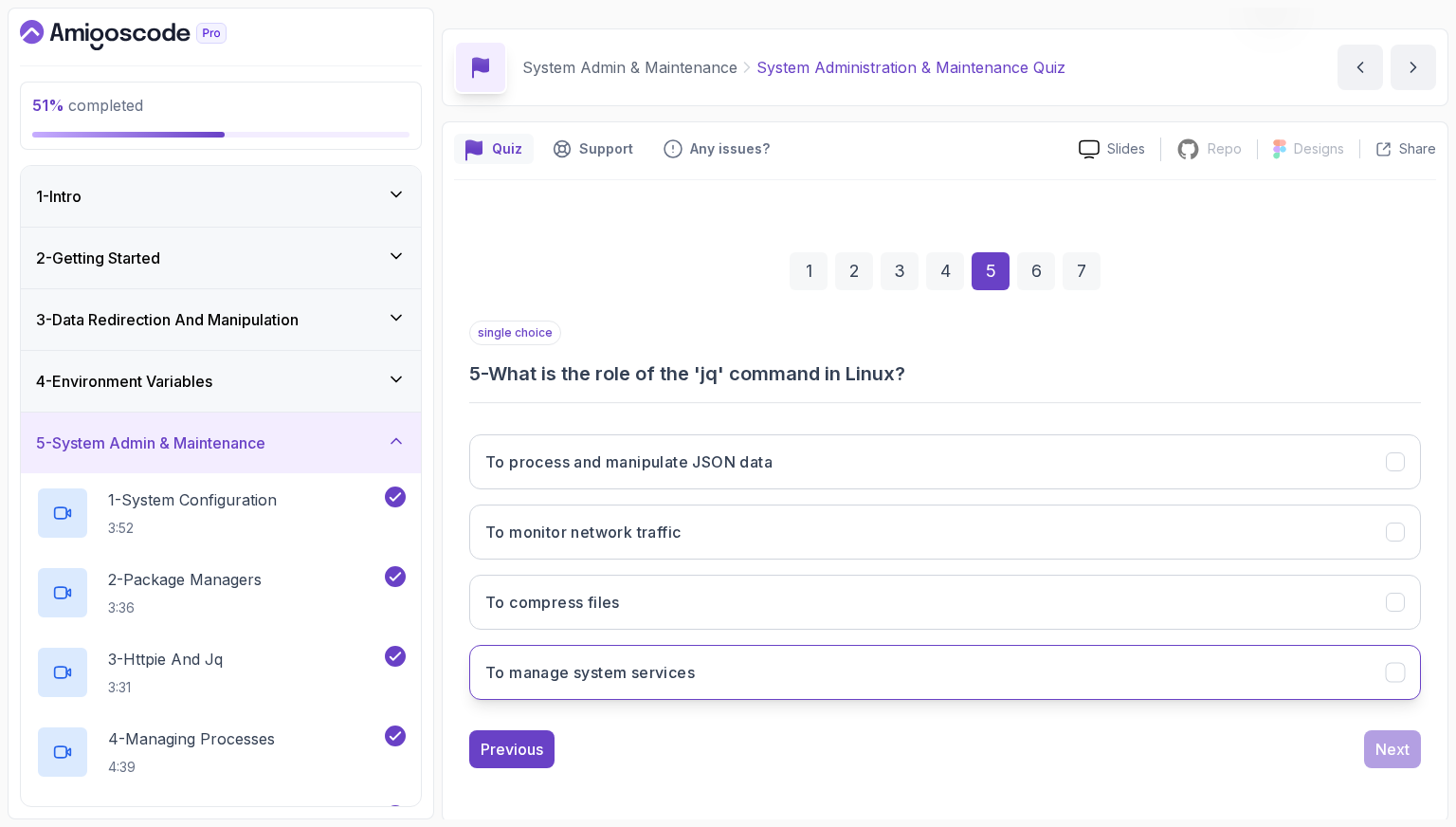
click at [1119, 680] on button "To manage system services" at bounding box center [945, 672] width 952 height 55
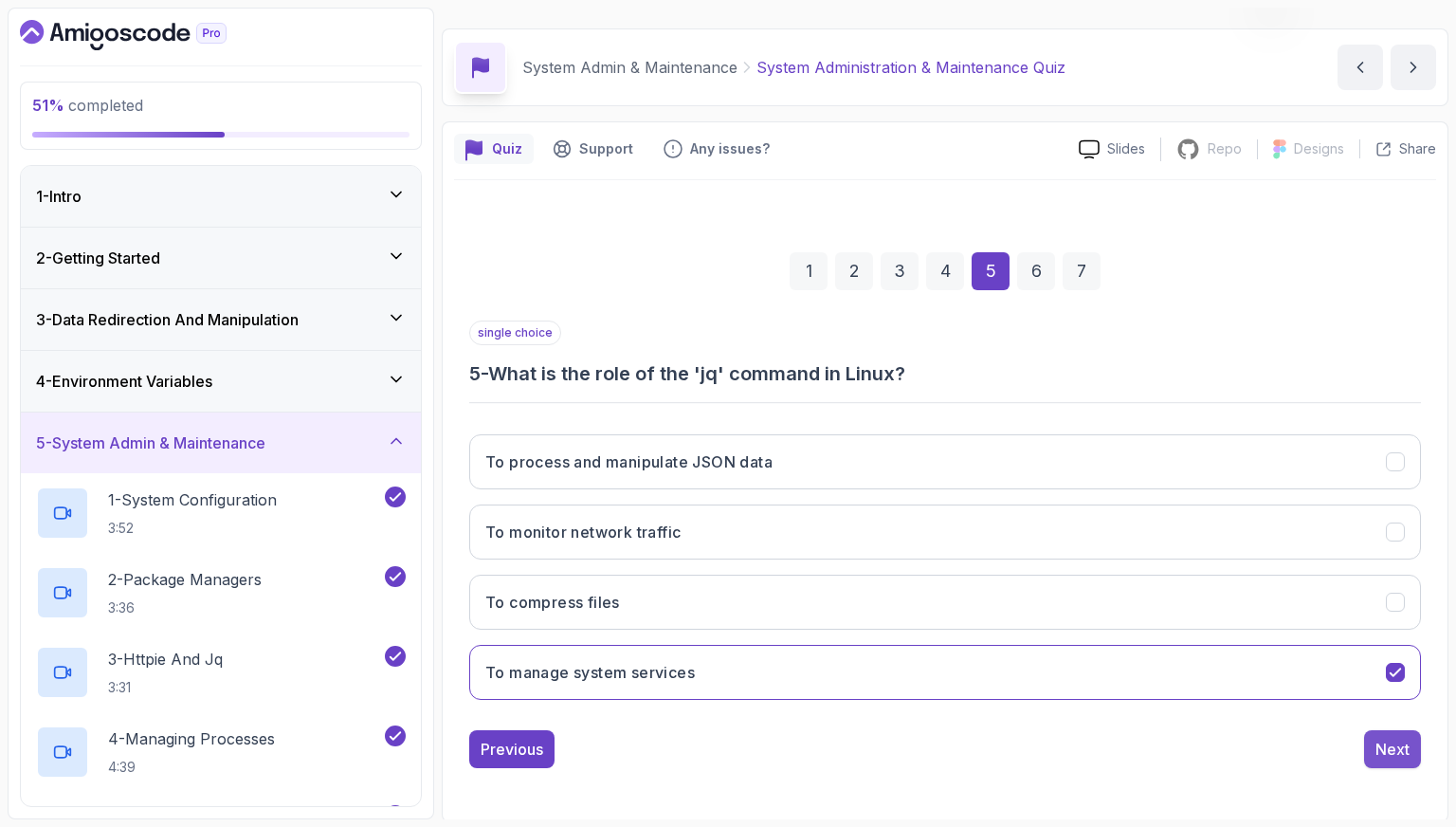
click at [1412, 737] on button "Next" at bounding box center [1393, 749] width 57 height 38
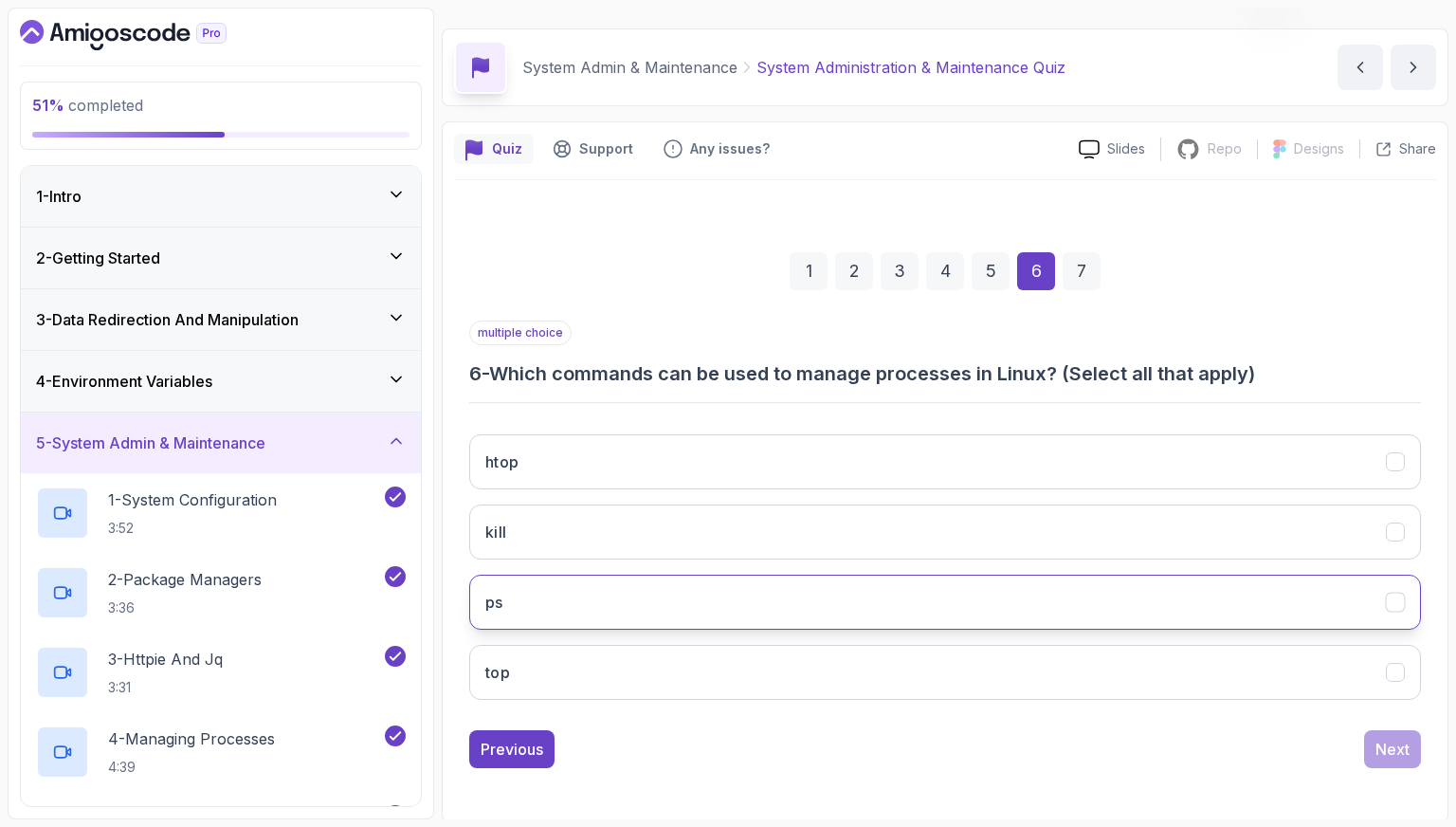
click at [971, 600] on button "ps" at bounding box center [945, 602] width 952 height 55
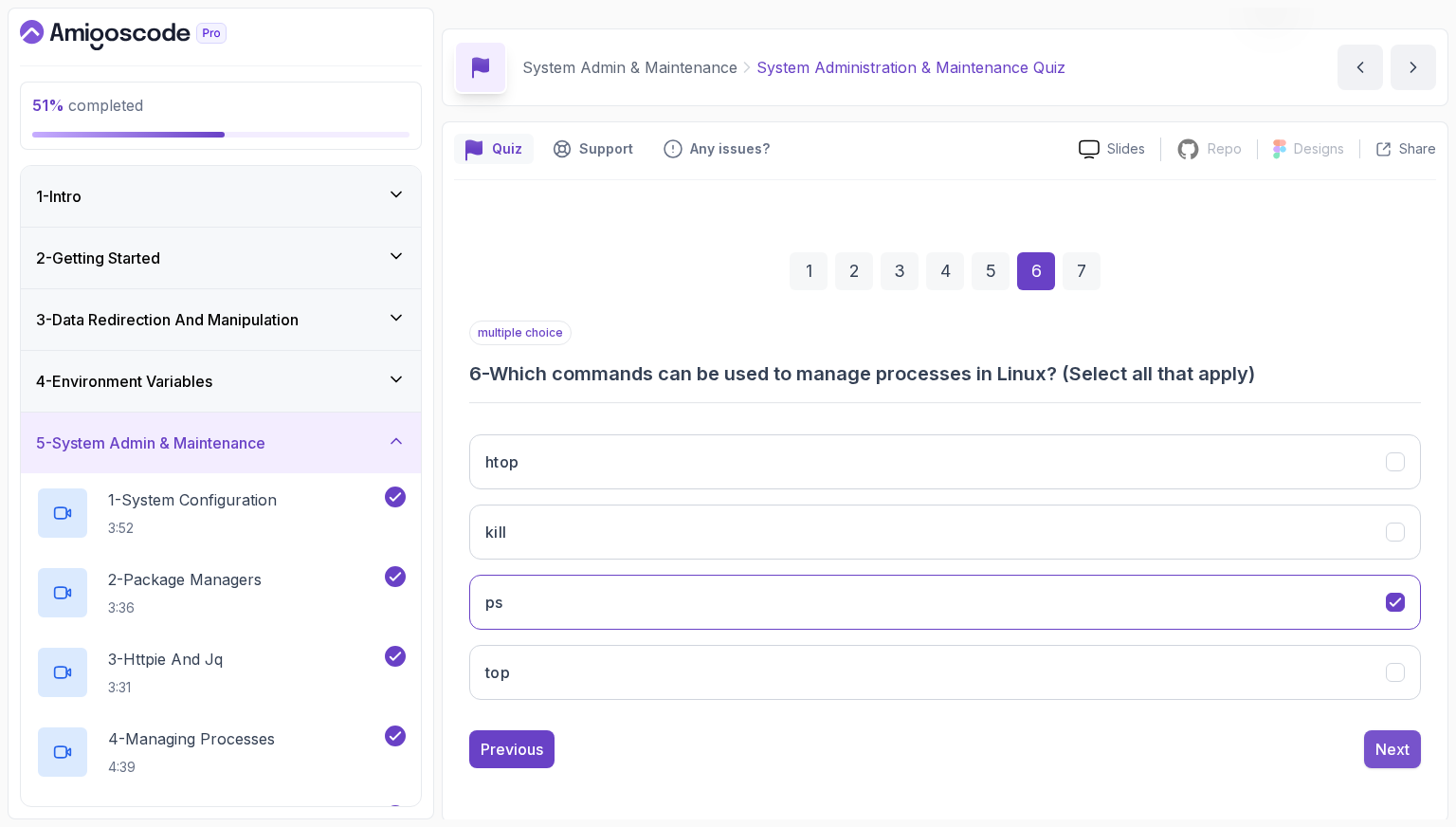
click at [1401, 757] on div "Next" at bounding box center [1393, 749] width 35 height 23
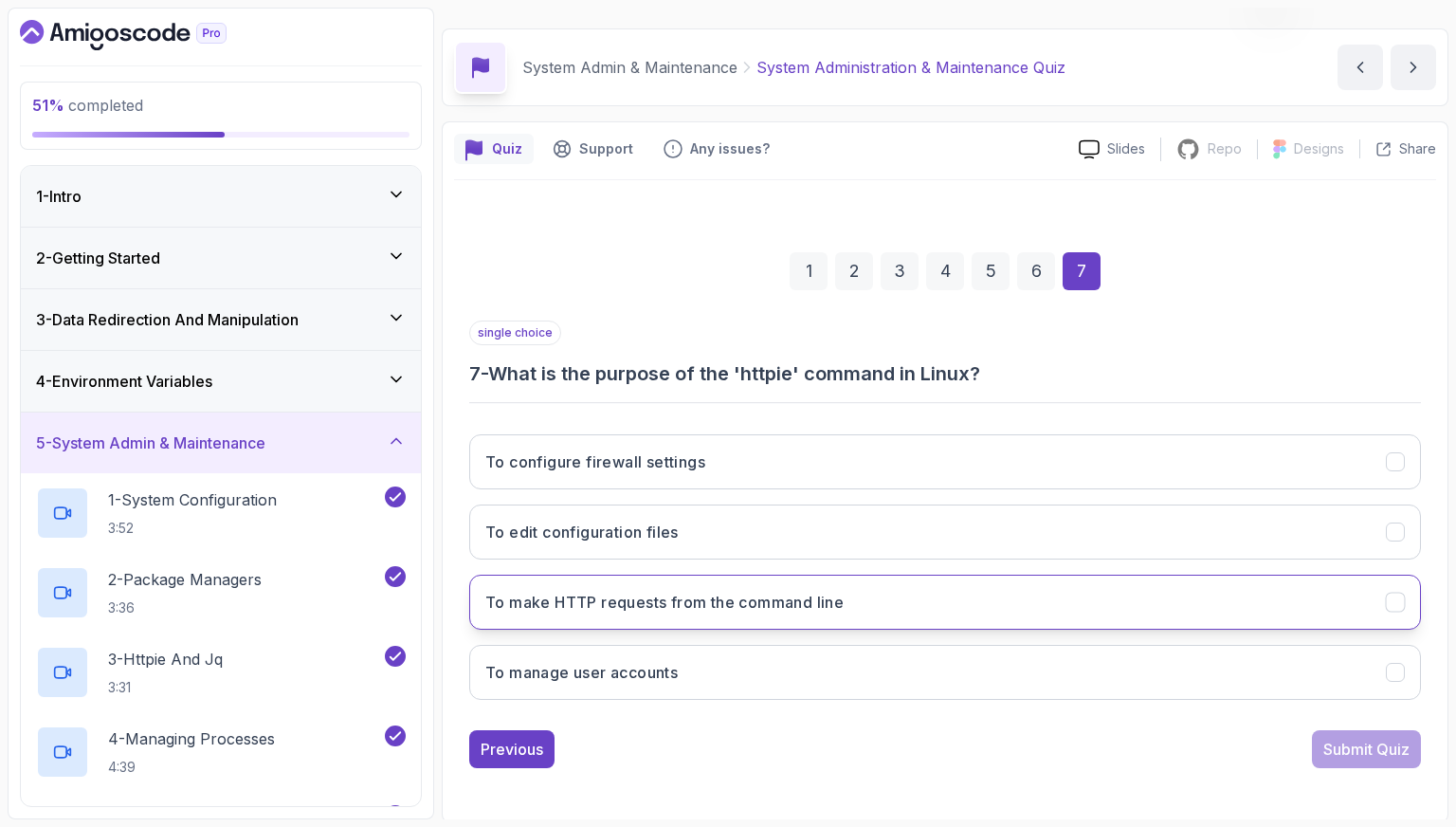
click at [1251, 619] on button "To make HTTP requests from the command line" at bounding box center [945, 602] width 952 height 55
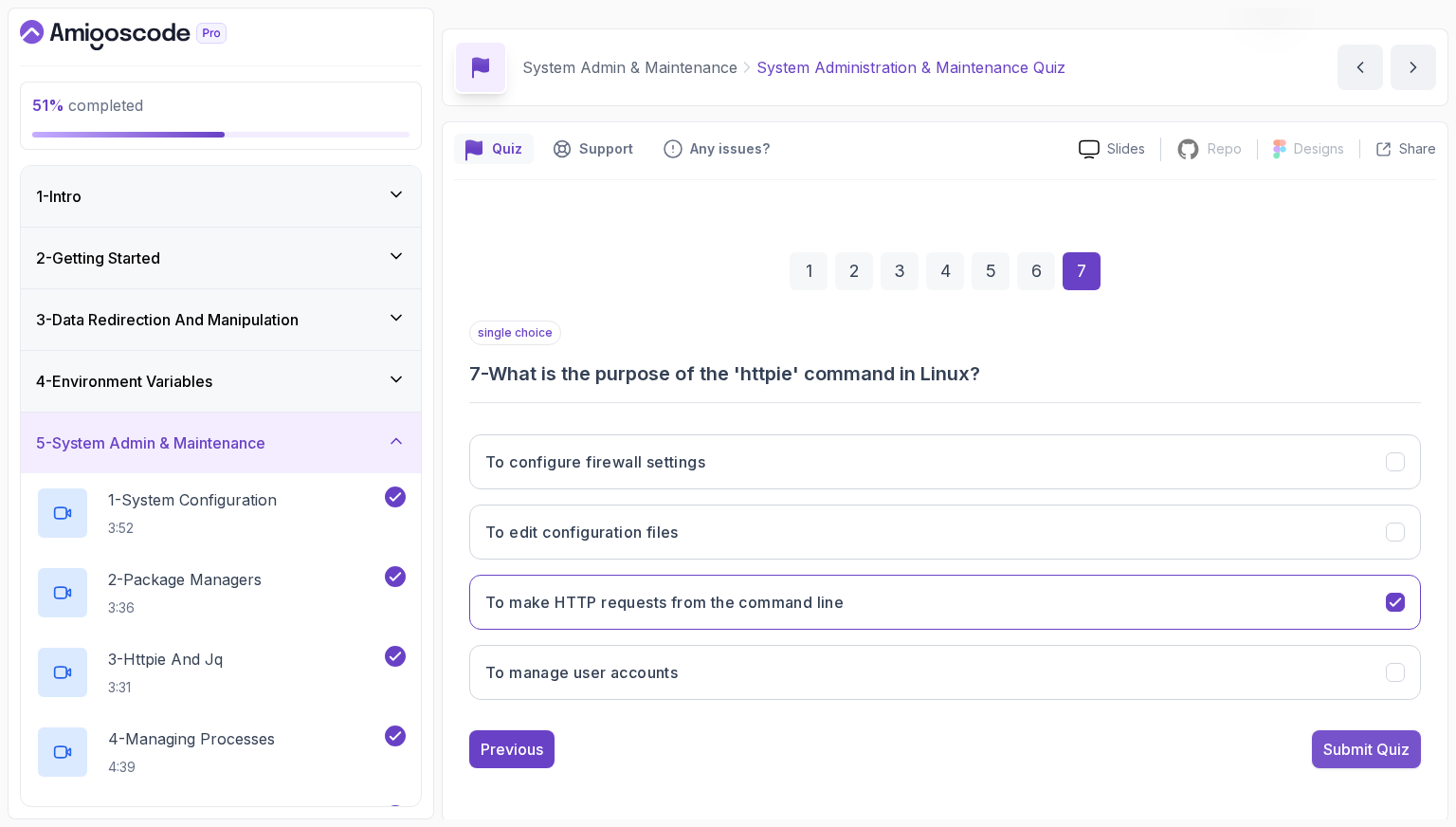
click at [1334, 743] on div "Submit Quiz" at bounding box center [1367, 749] width 86 height 23
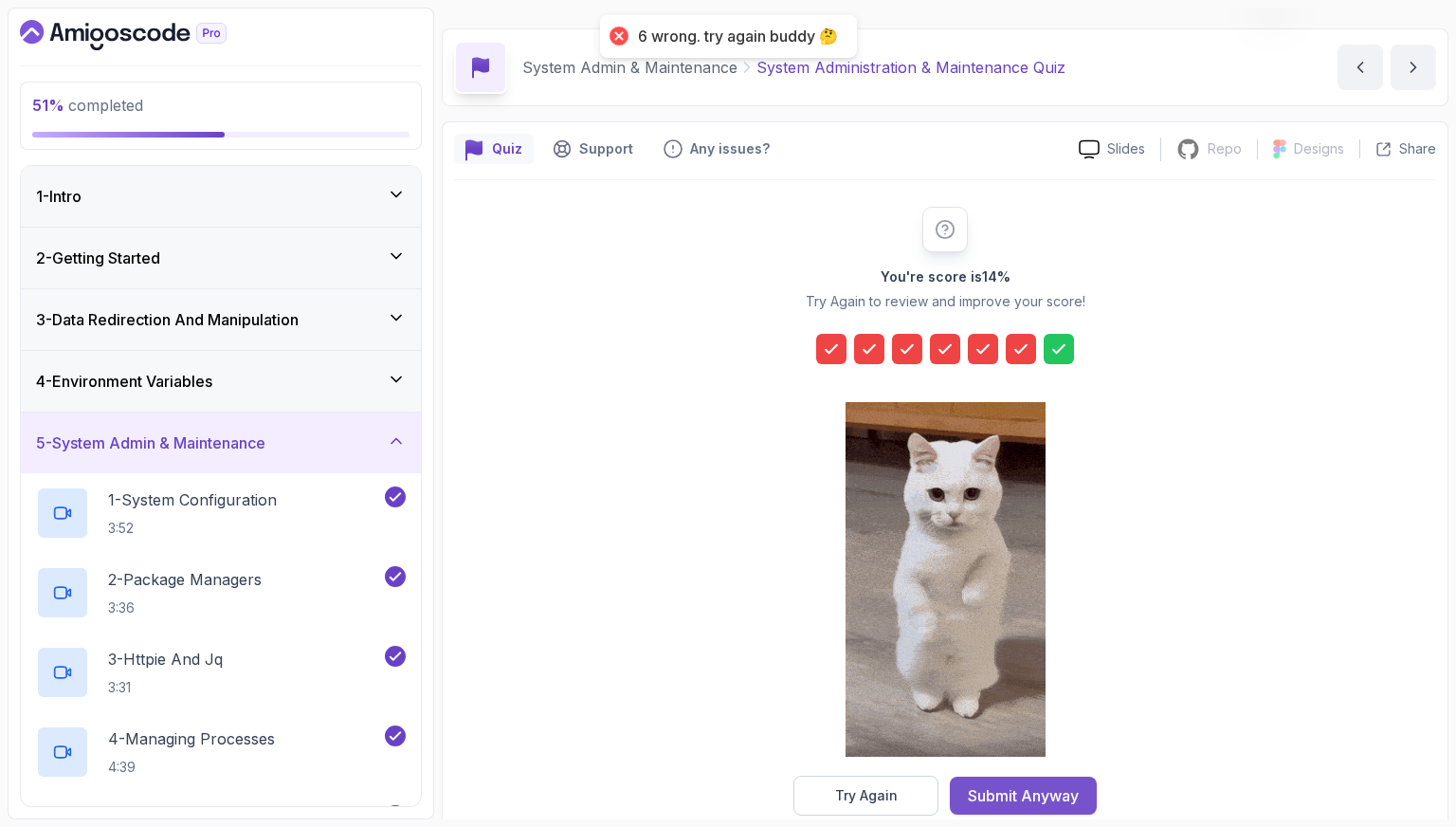
click at [975, 785] on div "Submit Anyway" at bounding box center [1023, 796] width 111 height 23
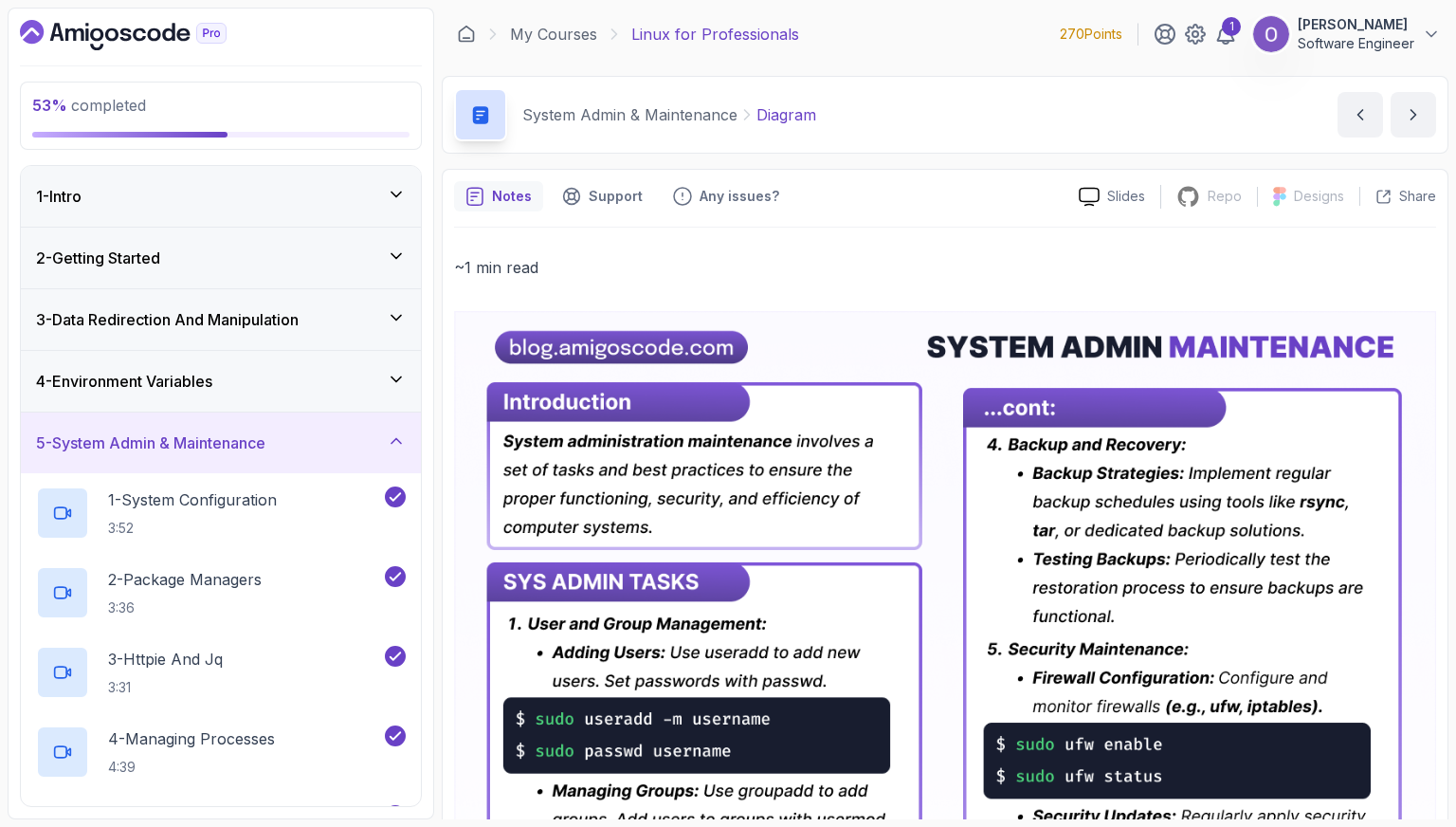
click at [211, 426] on div "5 - System Admin & Maintenance" at bounding box center [221, 442] width 400 height 60
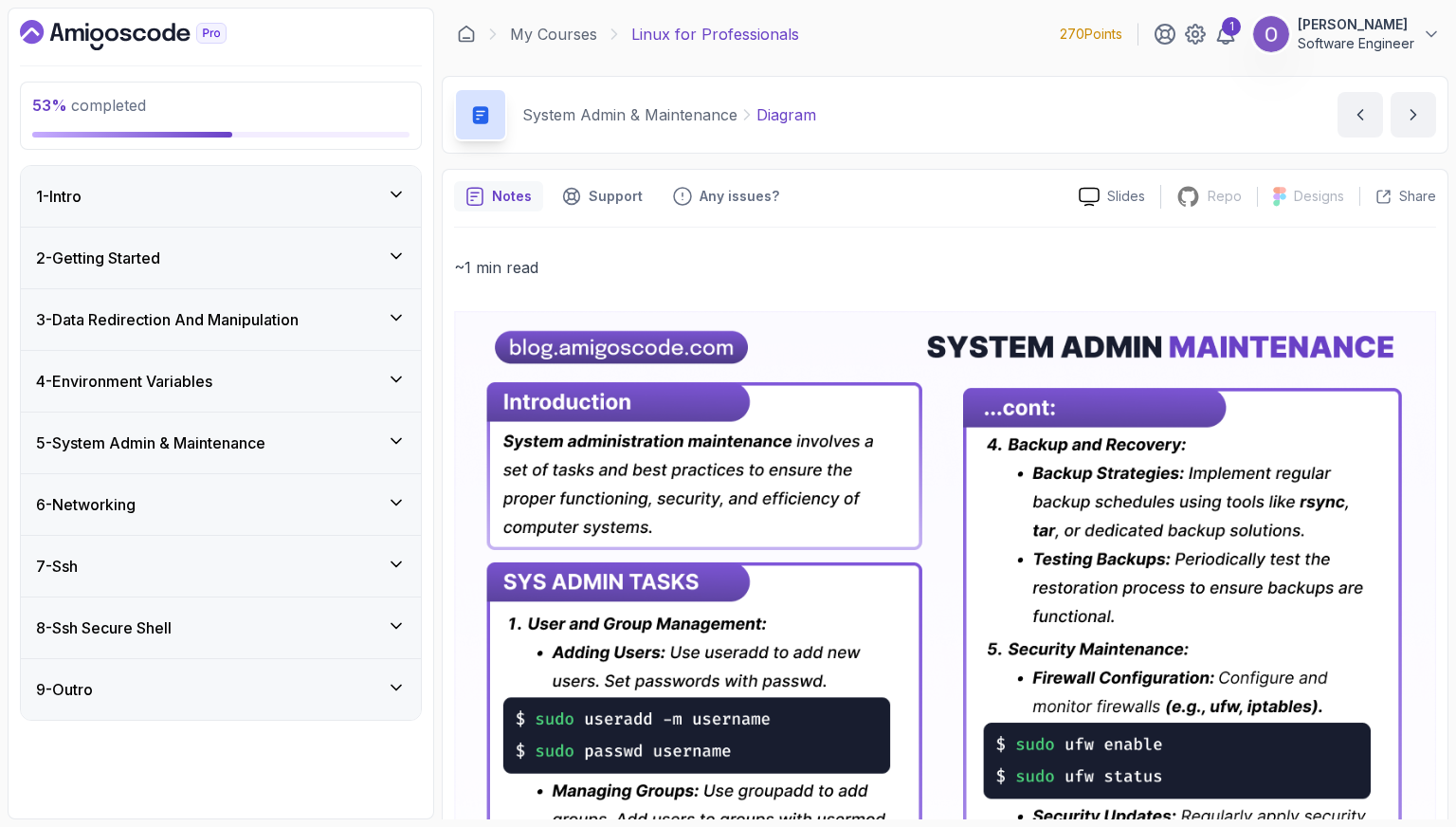
click at [219, 445] on h3 "5 - System Admin & Maintenance" at bounding box center [151, 443] width 229 height 23
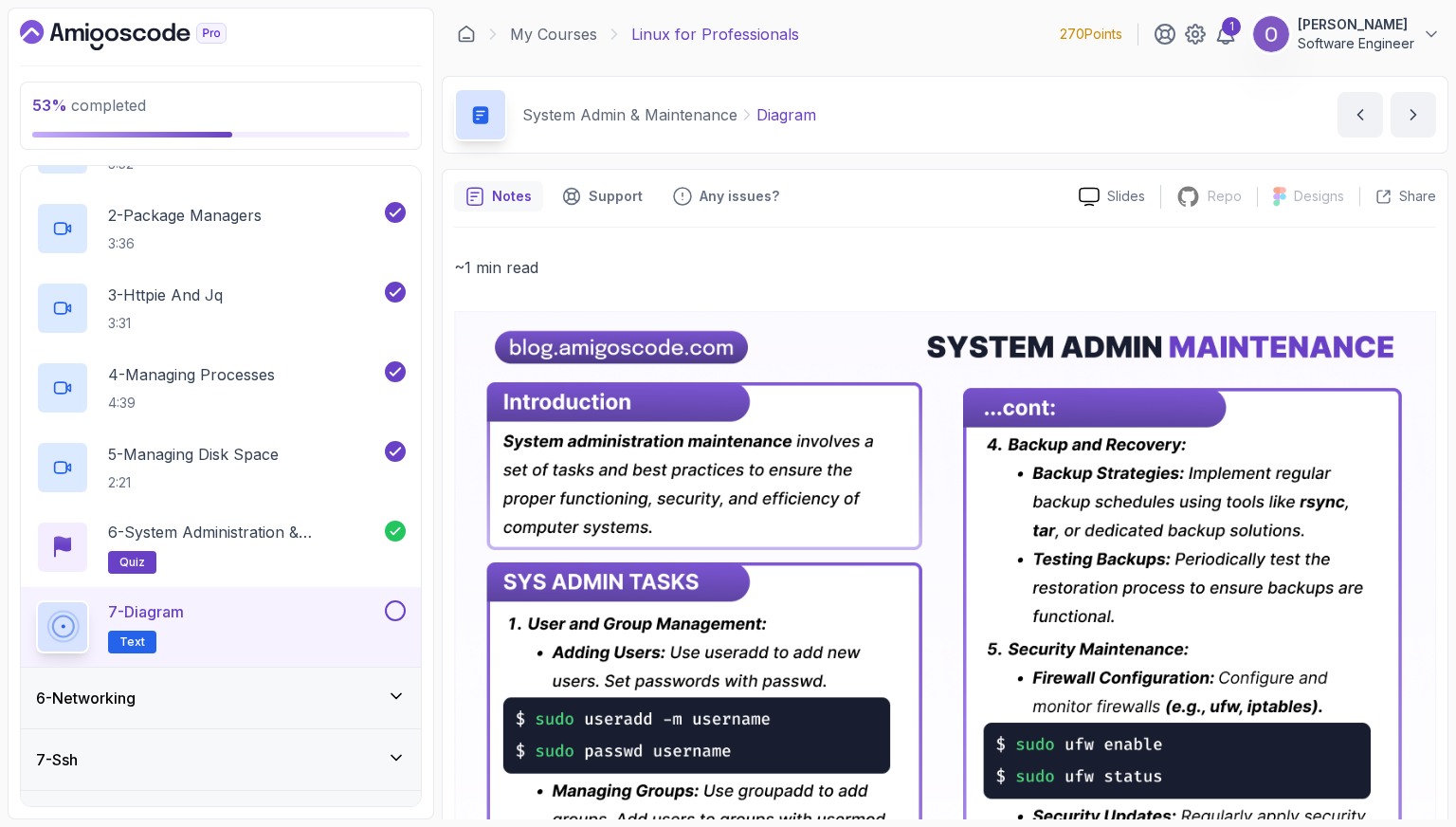
scroll to position [379, 0]
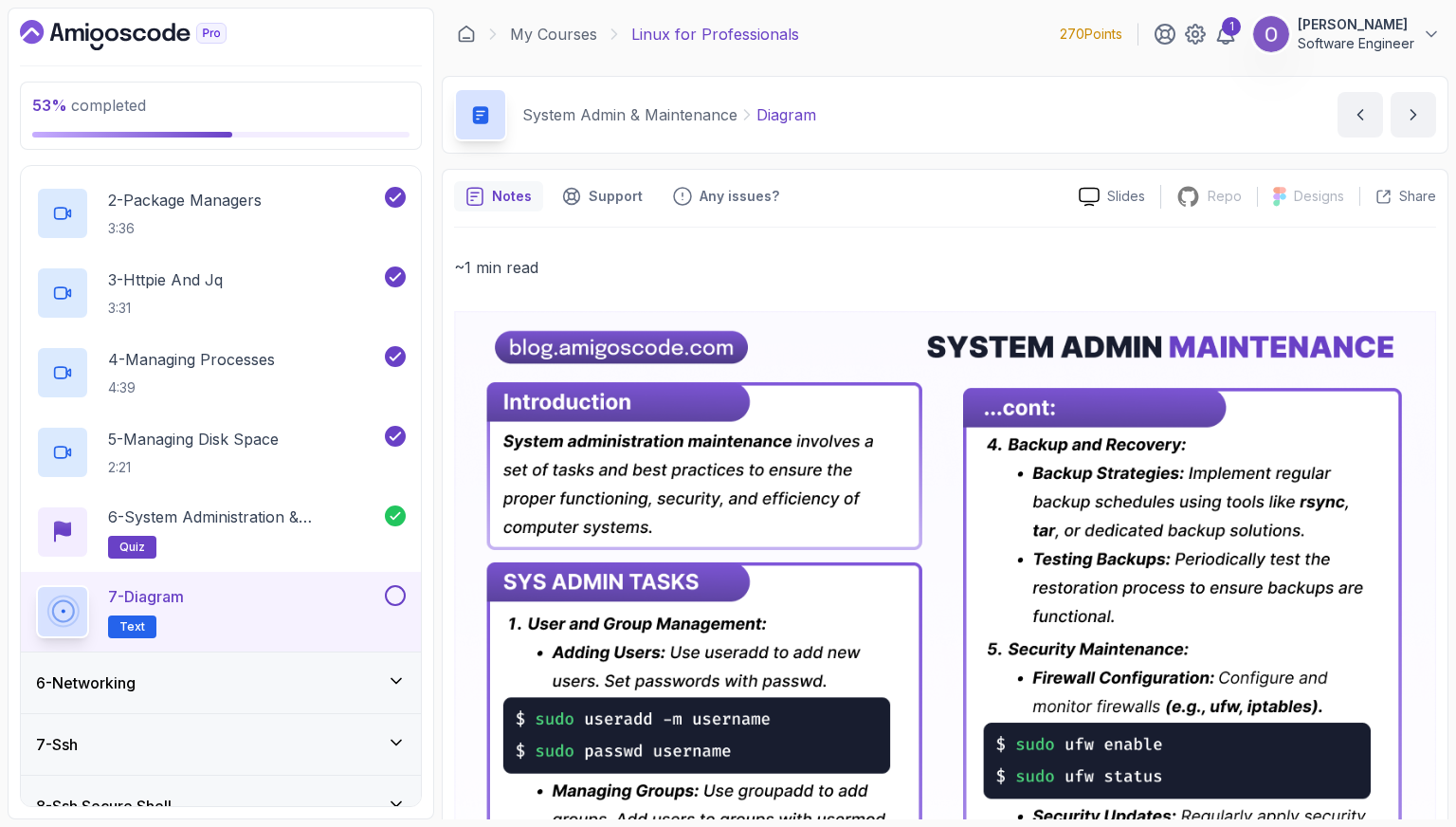
click at [392, 585] on button at bounding box center [395, 596] width 21 height 21
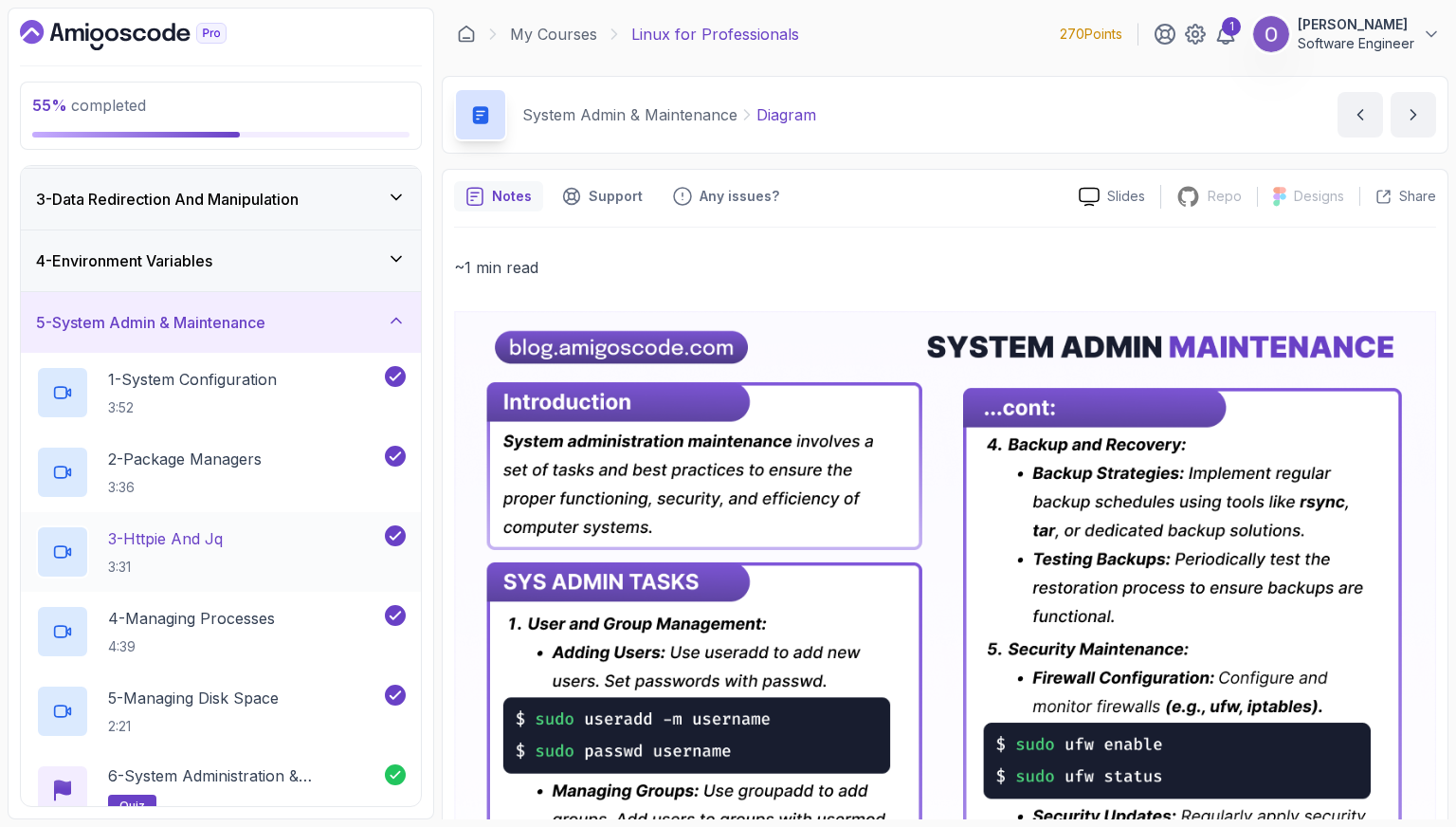
scroll to position [95, 0]
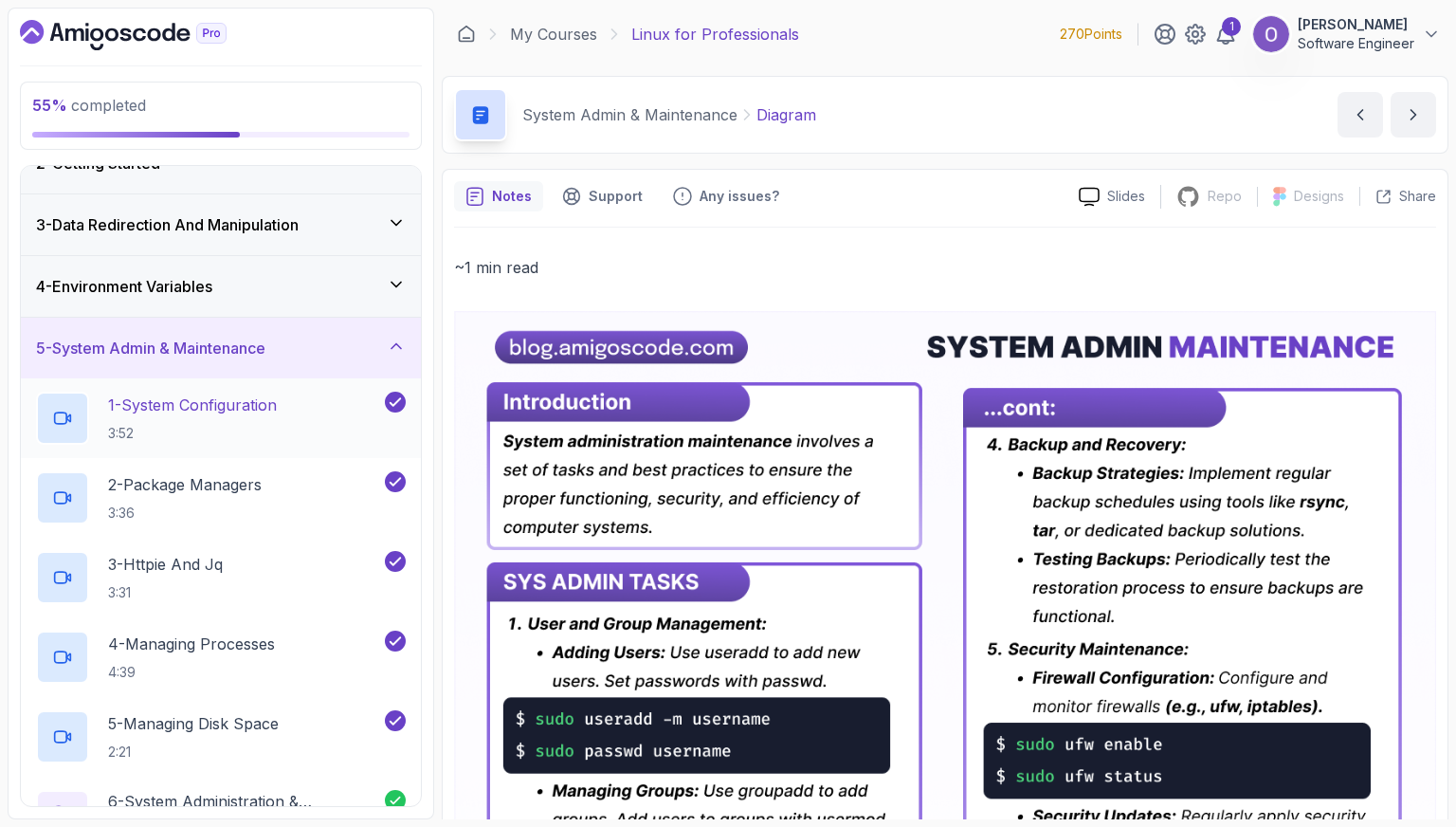
click at [271, 393] on p "1 - System Configuration" at bounding box center [193, 405] width 169 height 23
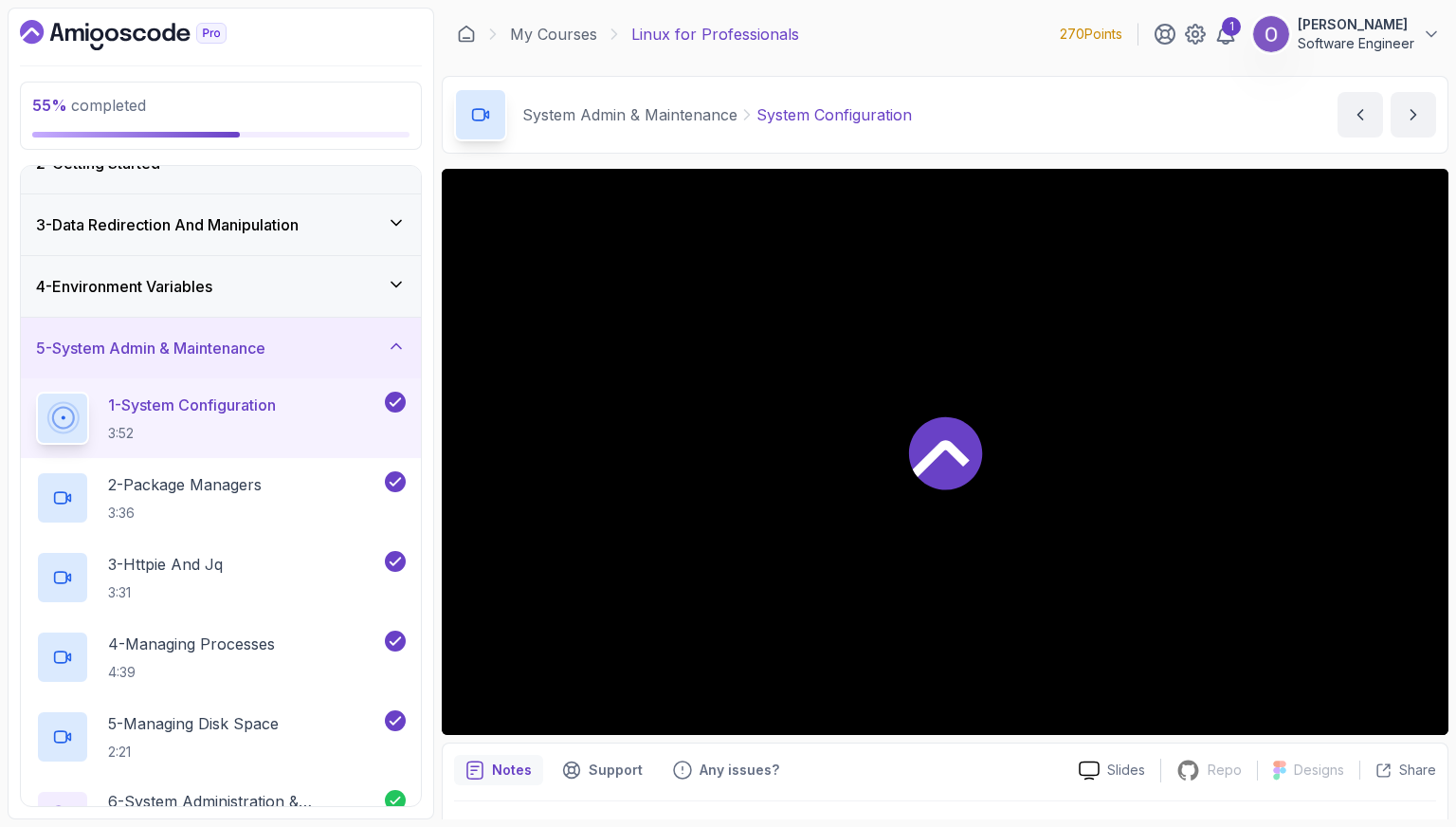
click at [271, 364] on div "5 - System Admin & Maintenance" at bounding box center [221, 347] width 400 height 60
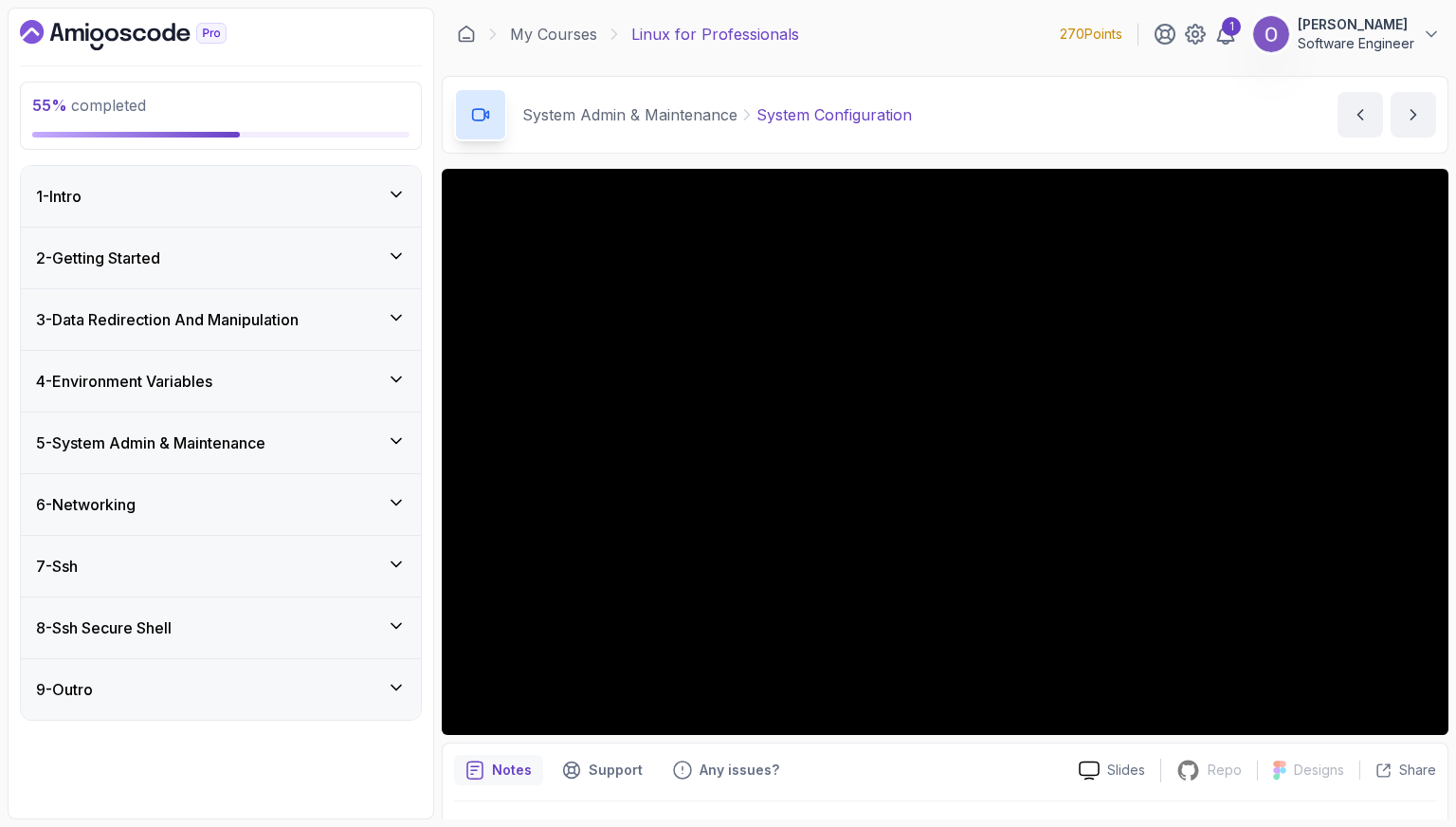
click at [247, 493] on div "6 - Networking" at bounding box center [222, 505] width 370 height 23
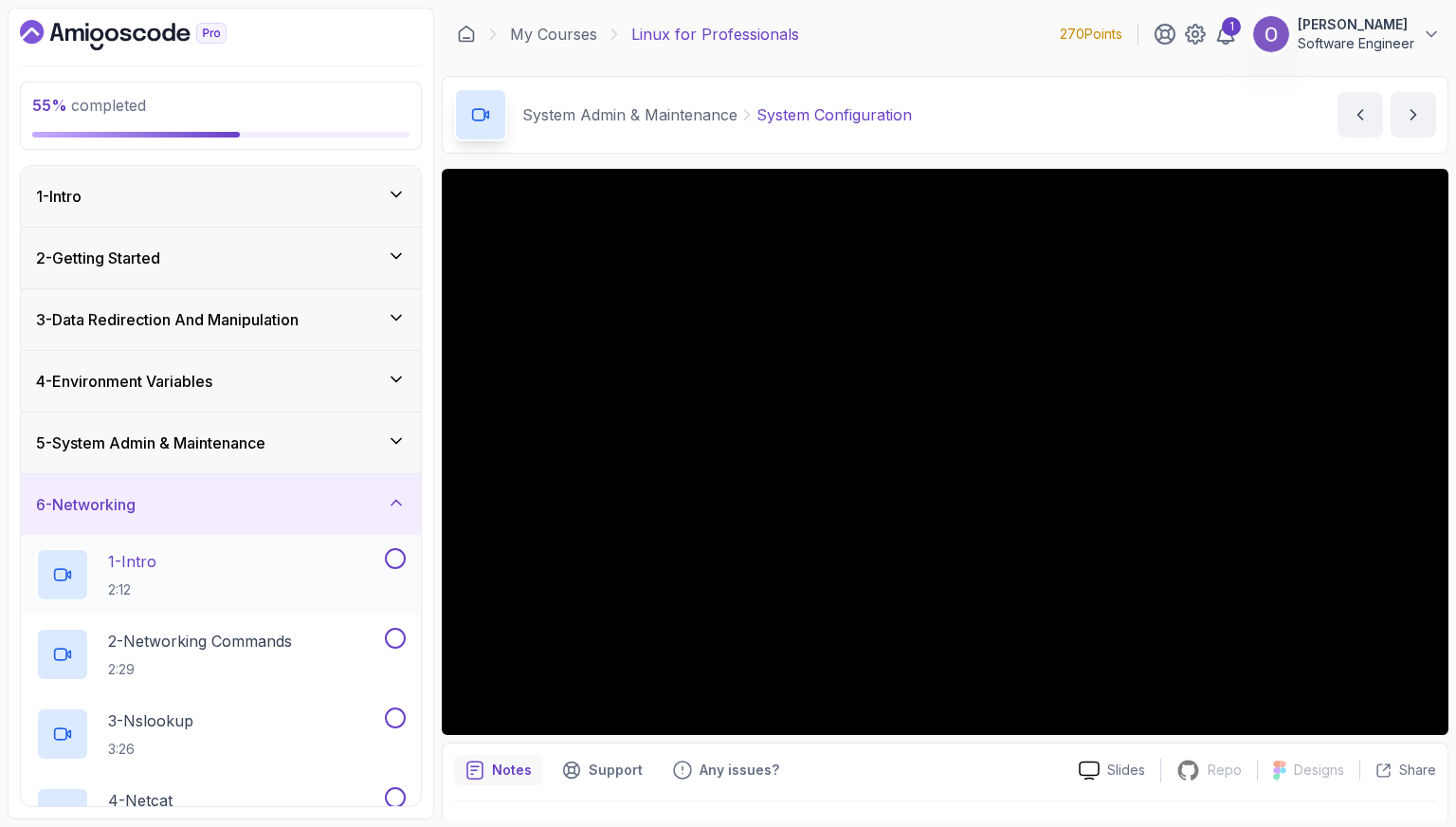
click at [245, 575] on div "1 - Intro 2:12" at bounding box center [209, 574] width 345 height 53
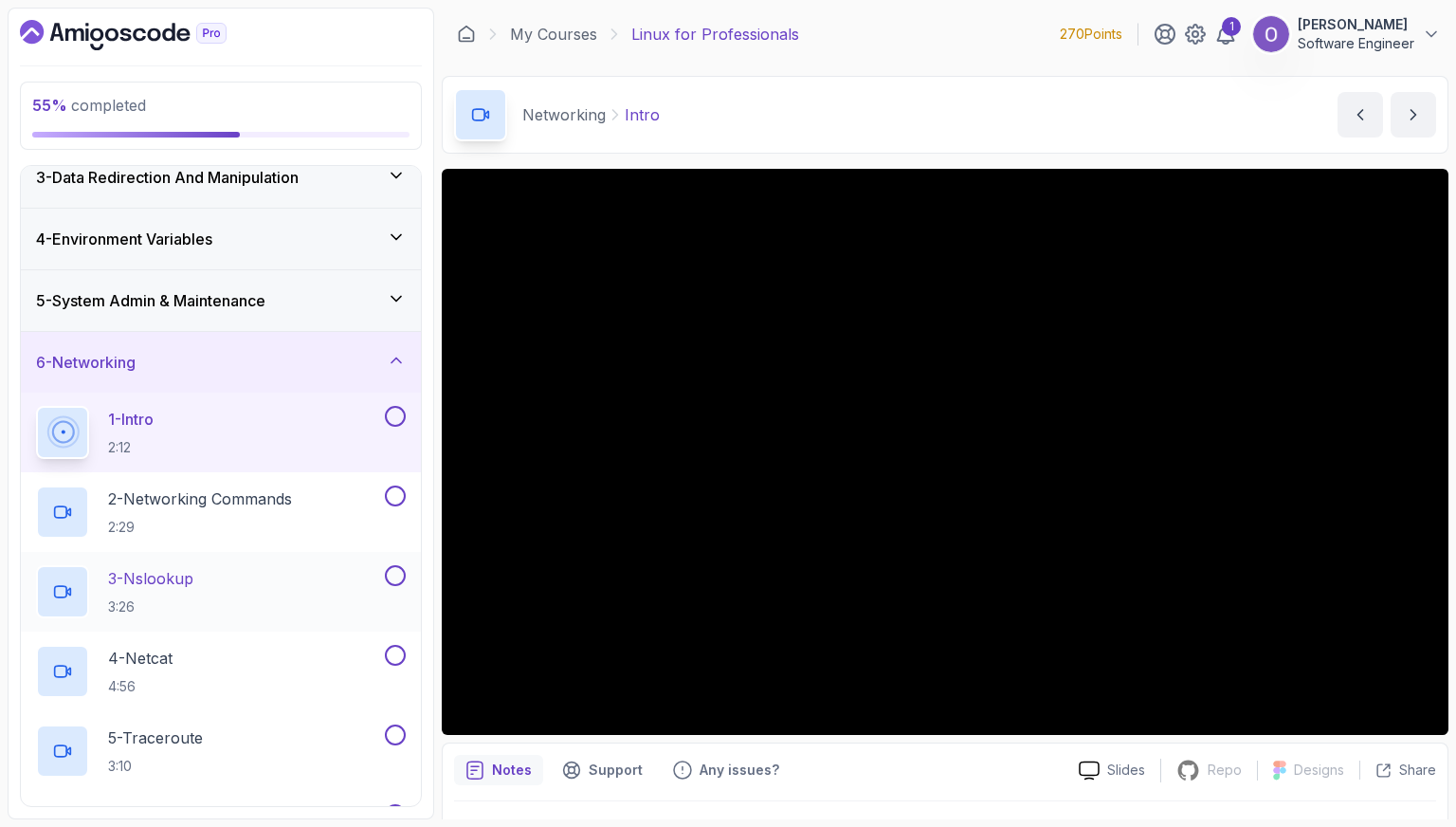
scroll to position [190, 0]
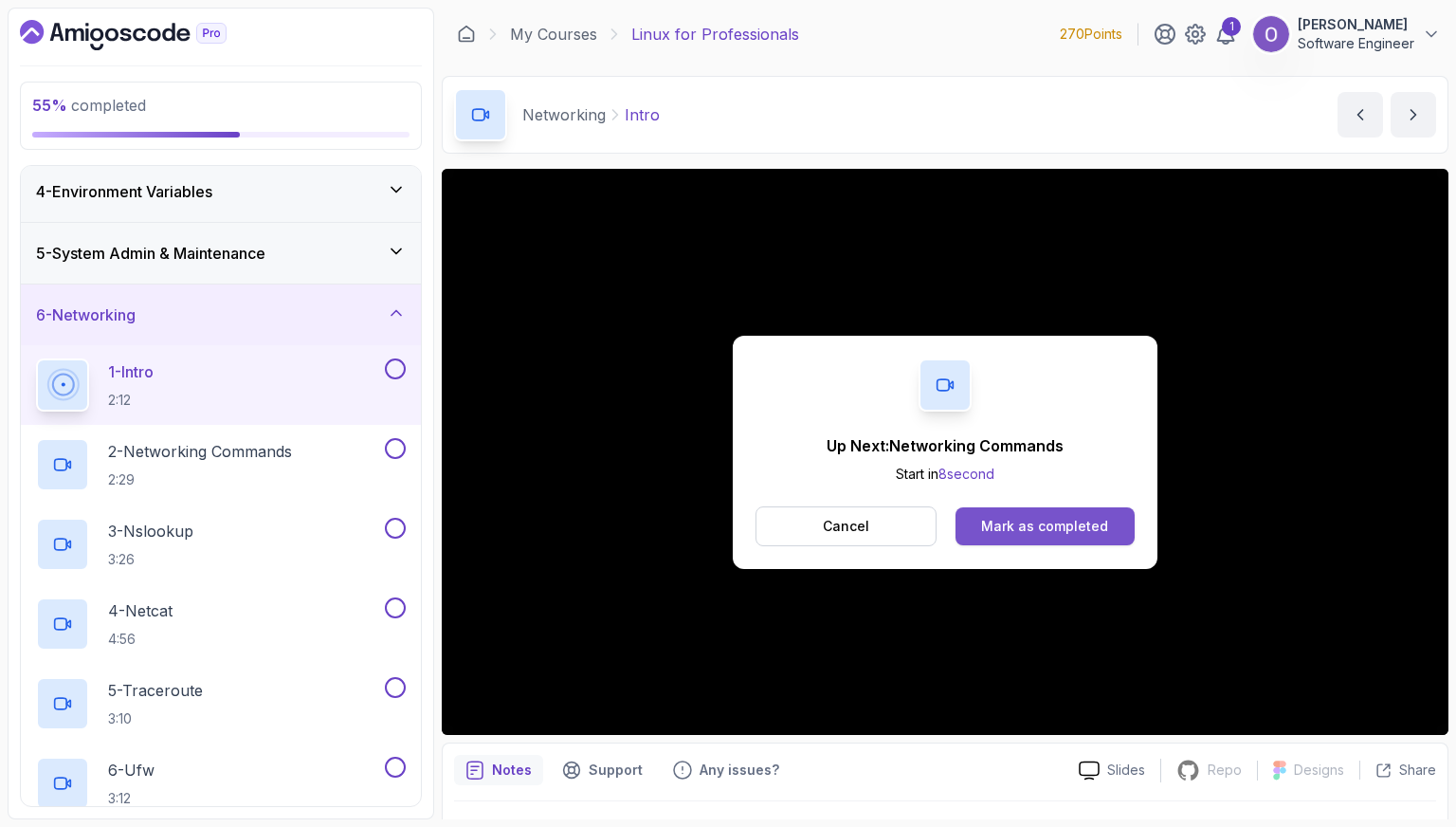
click at [1015, 508] on button "Mark as completed" at bounding box center [1045, 527] width 179 height 38
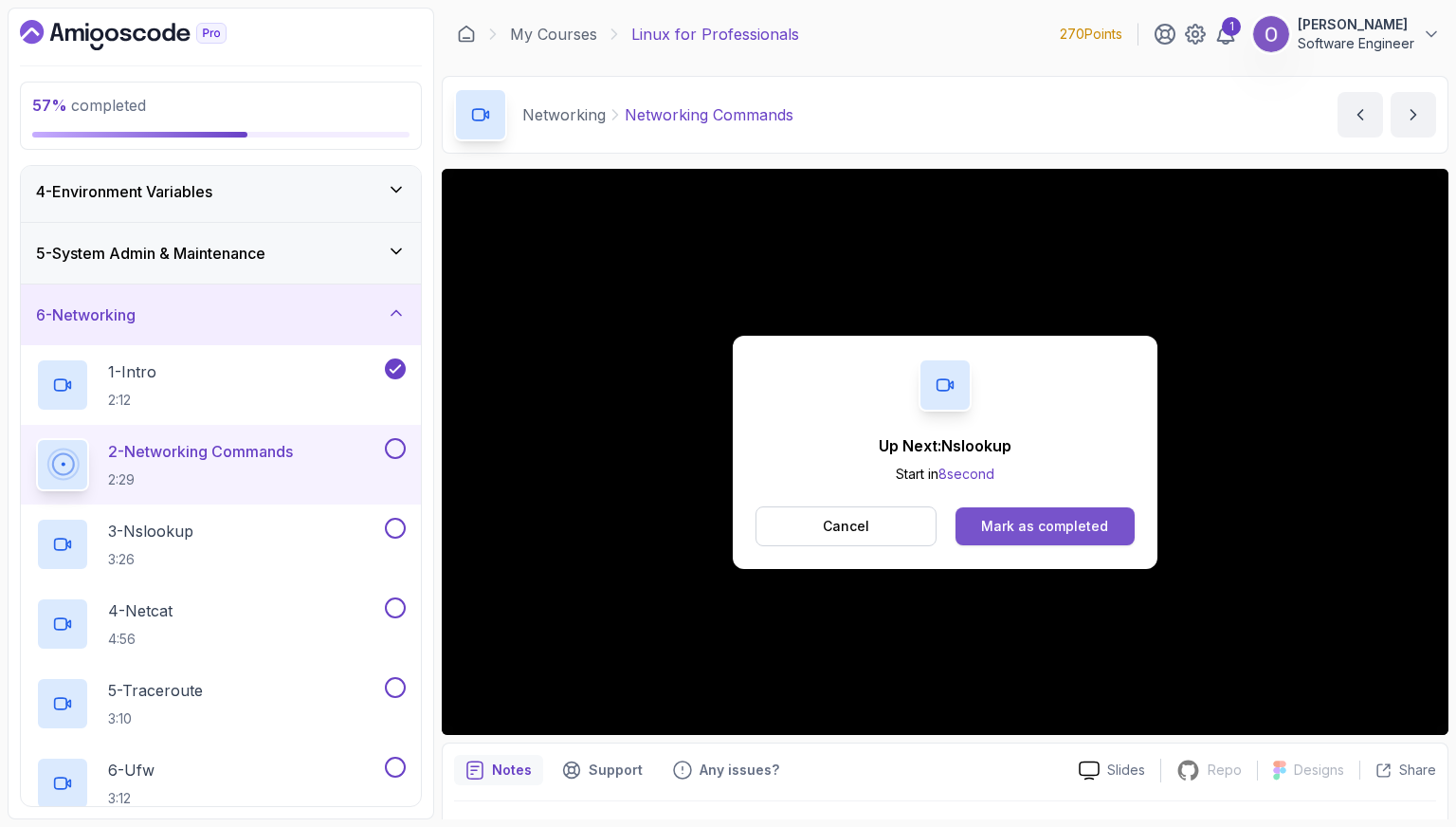
click at [998, 538] on button "Mark as completed" at bounding box center [1045, 527] width 179 height 38
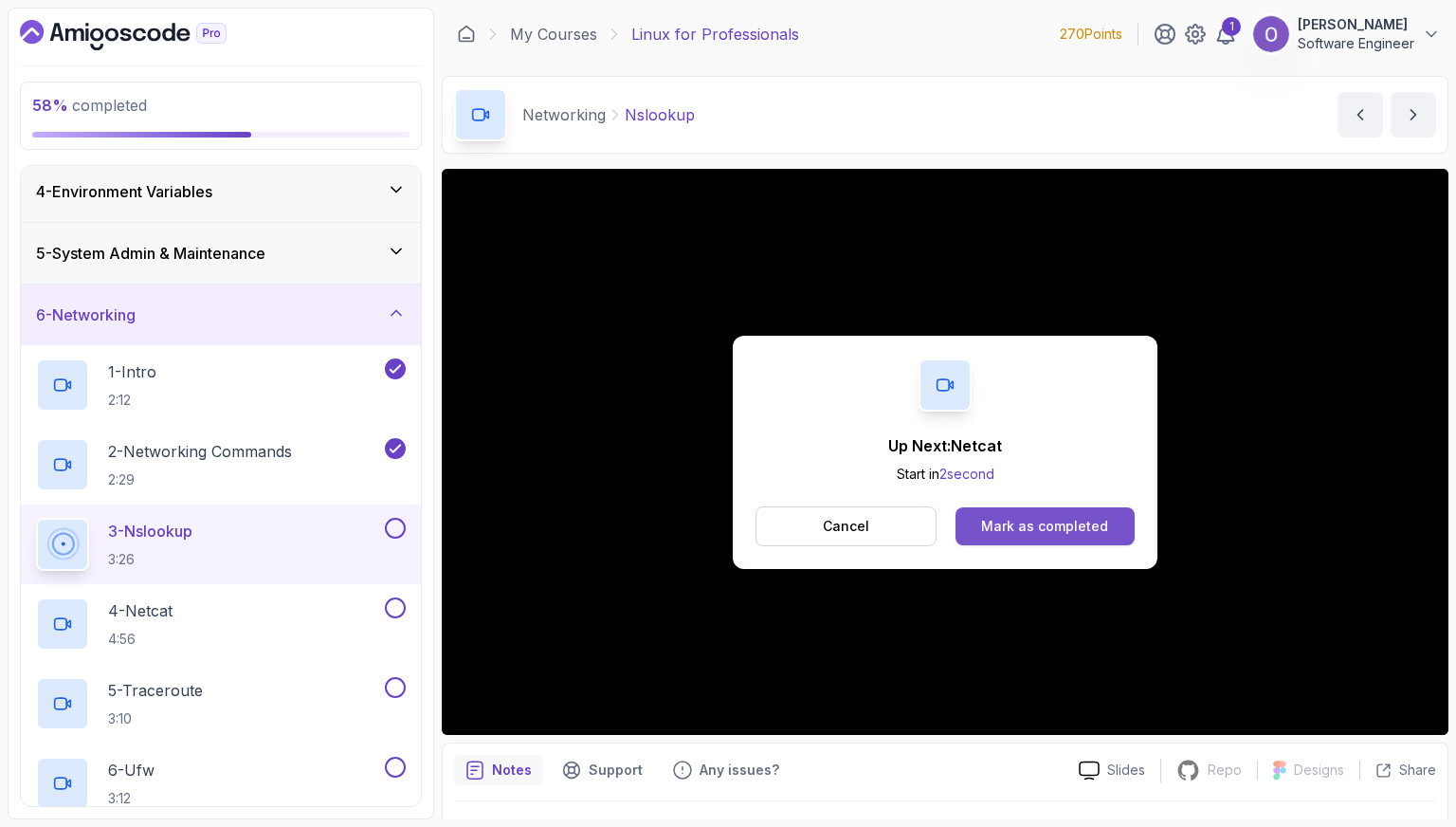
click at [999, 533] on div "Mark as completed" at bounding box center [1045, 527] width 127 height 19
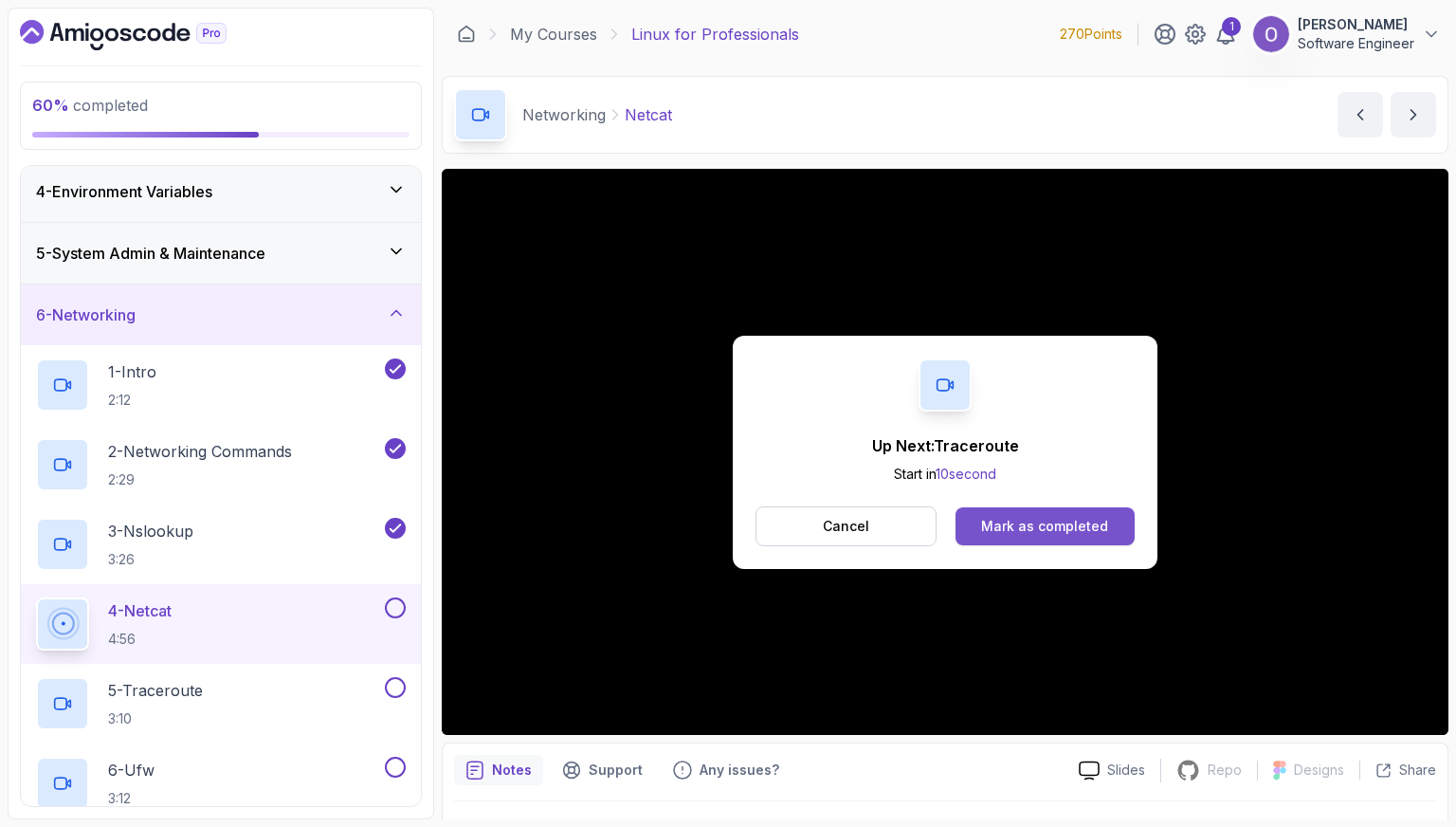
click at [1090, 525] on div "Mark as completed" at bounding box center [1045, 527] width 127 height 19
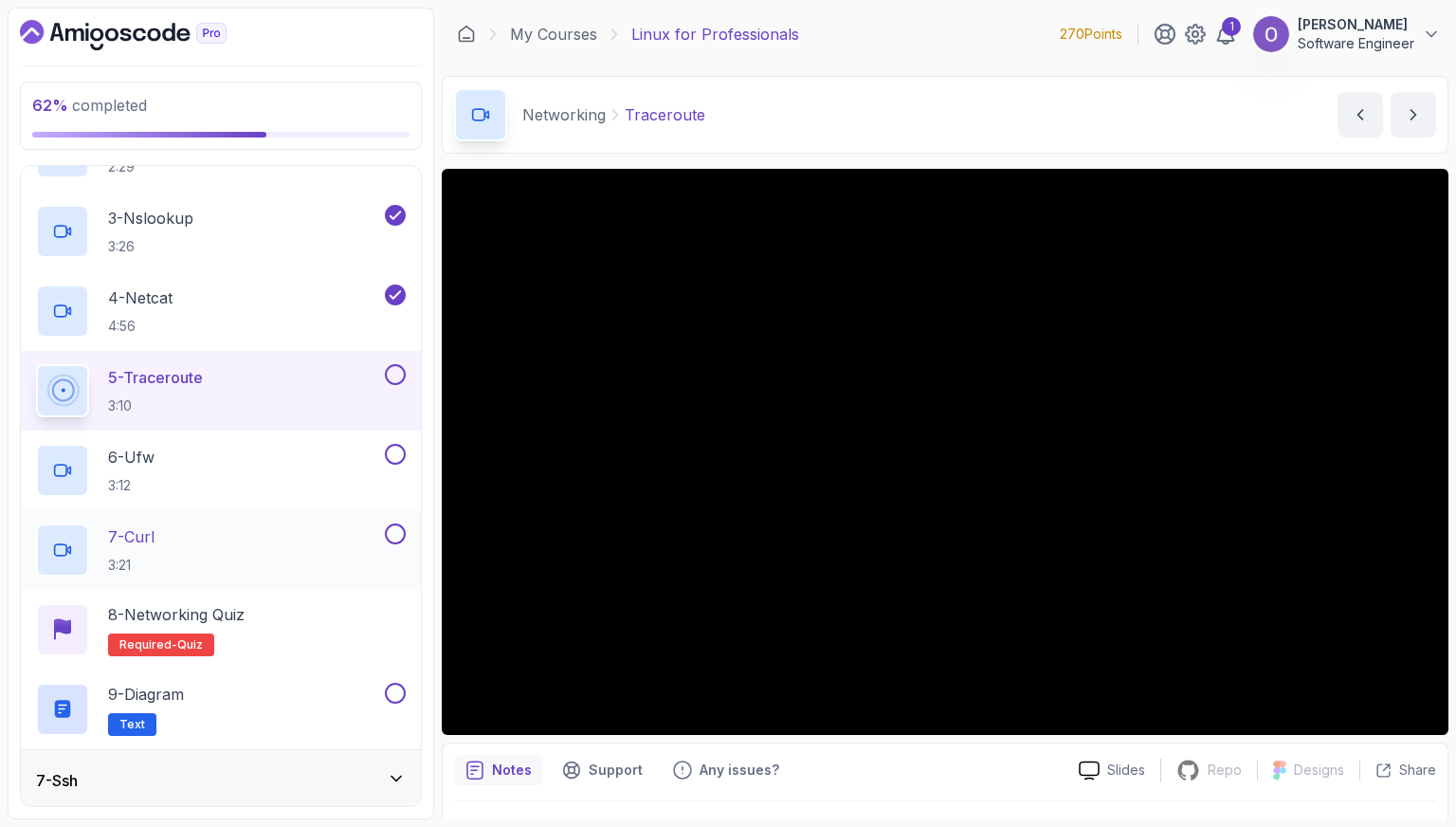
scroll to position [532, 0]
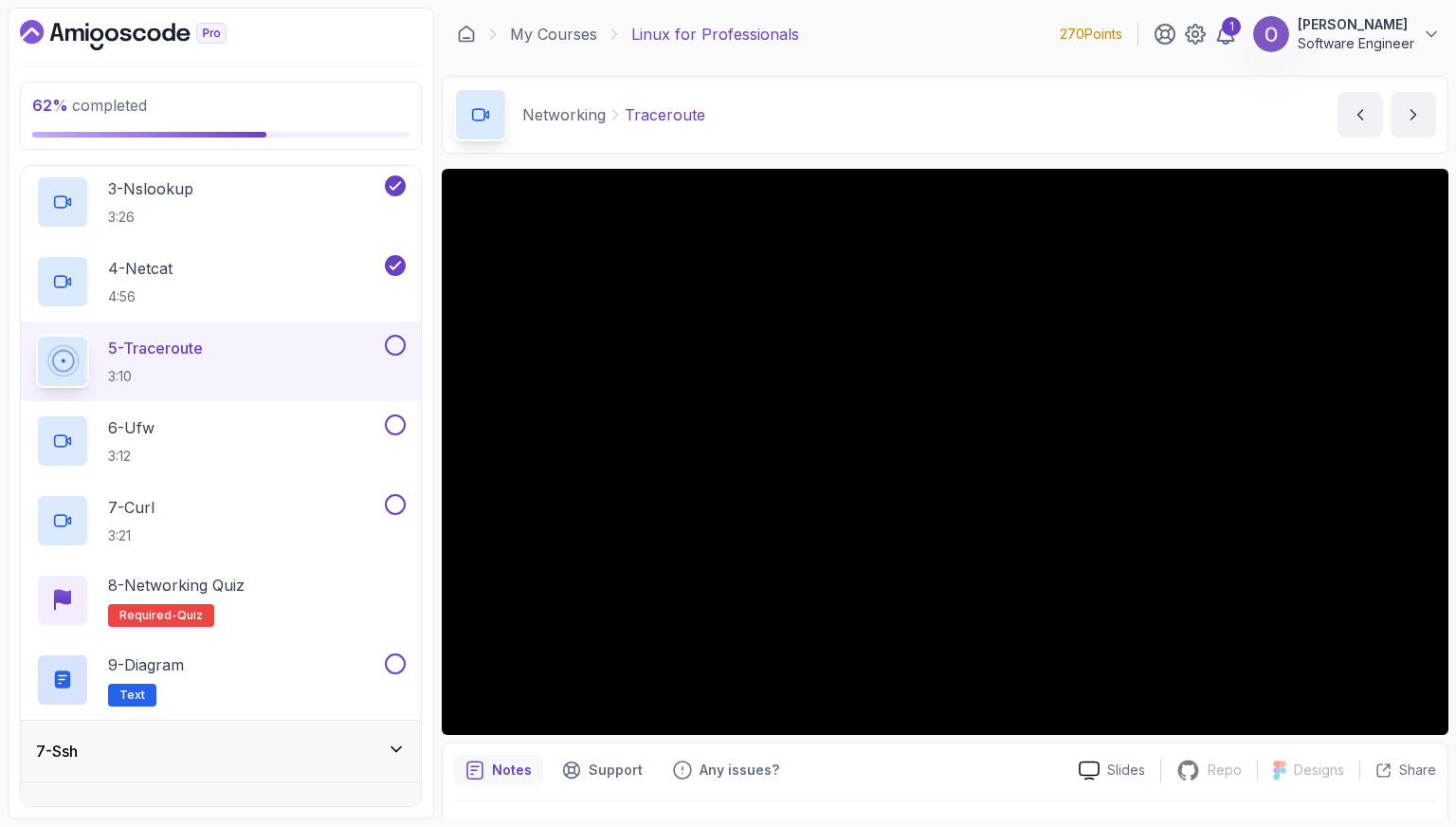
click at [400, 340] on button at bounding box center [395, 345] width 21 height 21
click at [400, 425] on button at bounding box center [395, 425] width 21 height 21
click at [402, 501] on button at bounding box center [395, 505] width 21 height 21
click at [337, 612] on div "8 - Networking Quiz Required- quiz" at bounding box center [222, 600] width 370 height 53
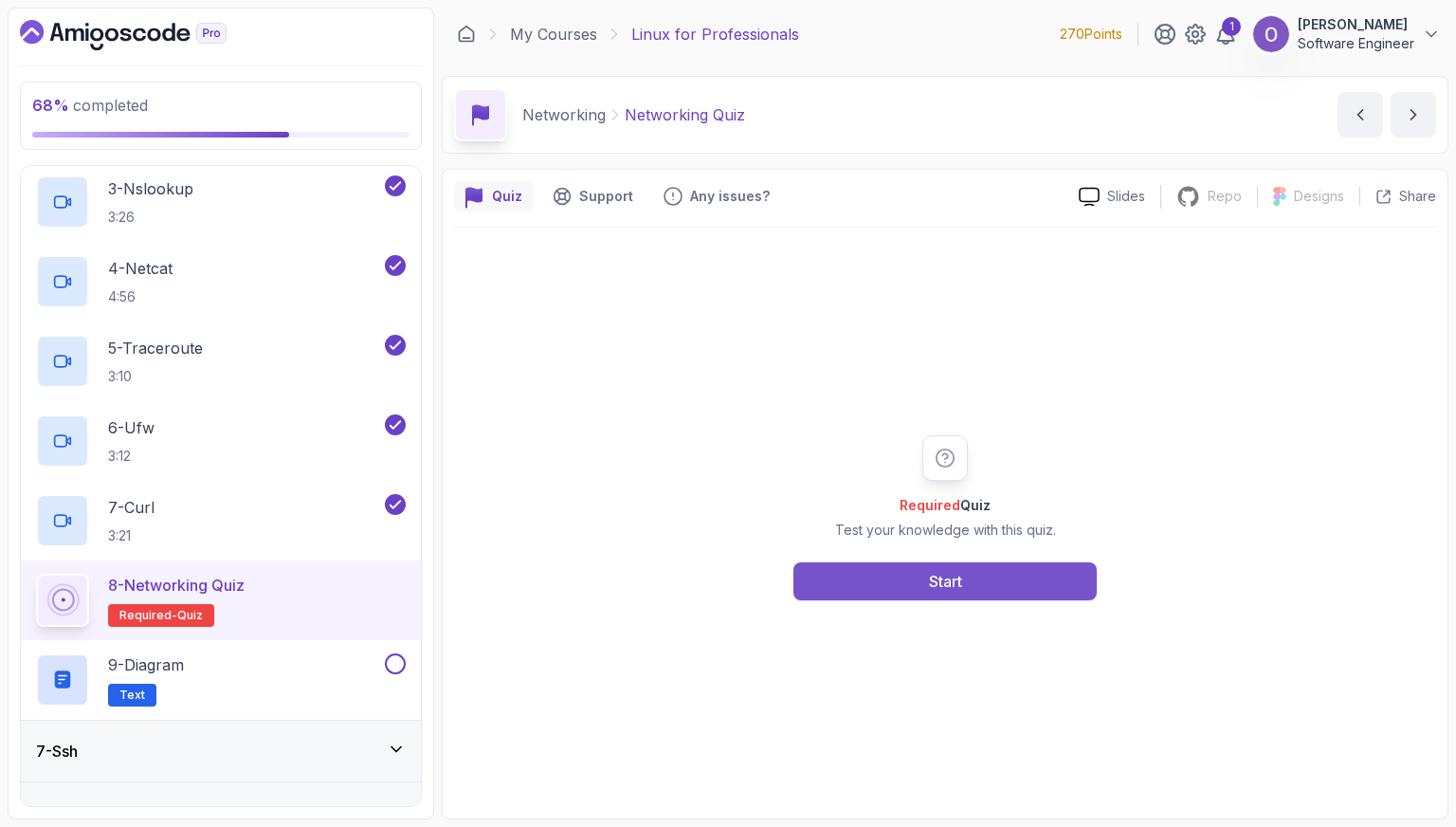
click at [1058, 585] on button "Start" at bounding box center [945, 581] width 303 height 38
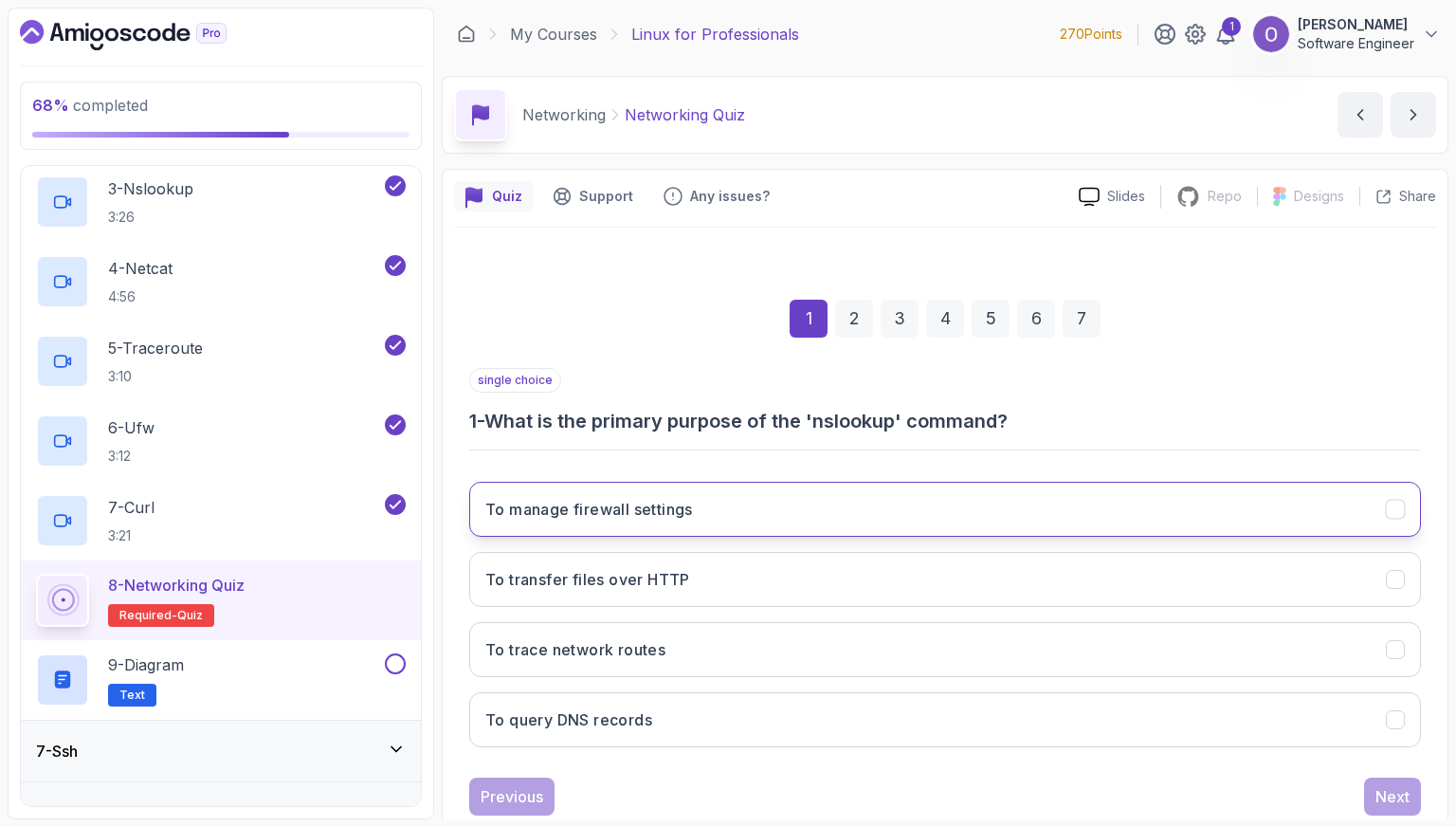
click at [1135, 509] on button "To manage firewall settings" at bounding box center [945, 508] width 952 height 55
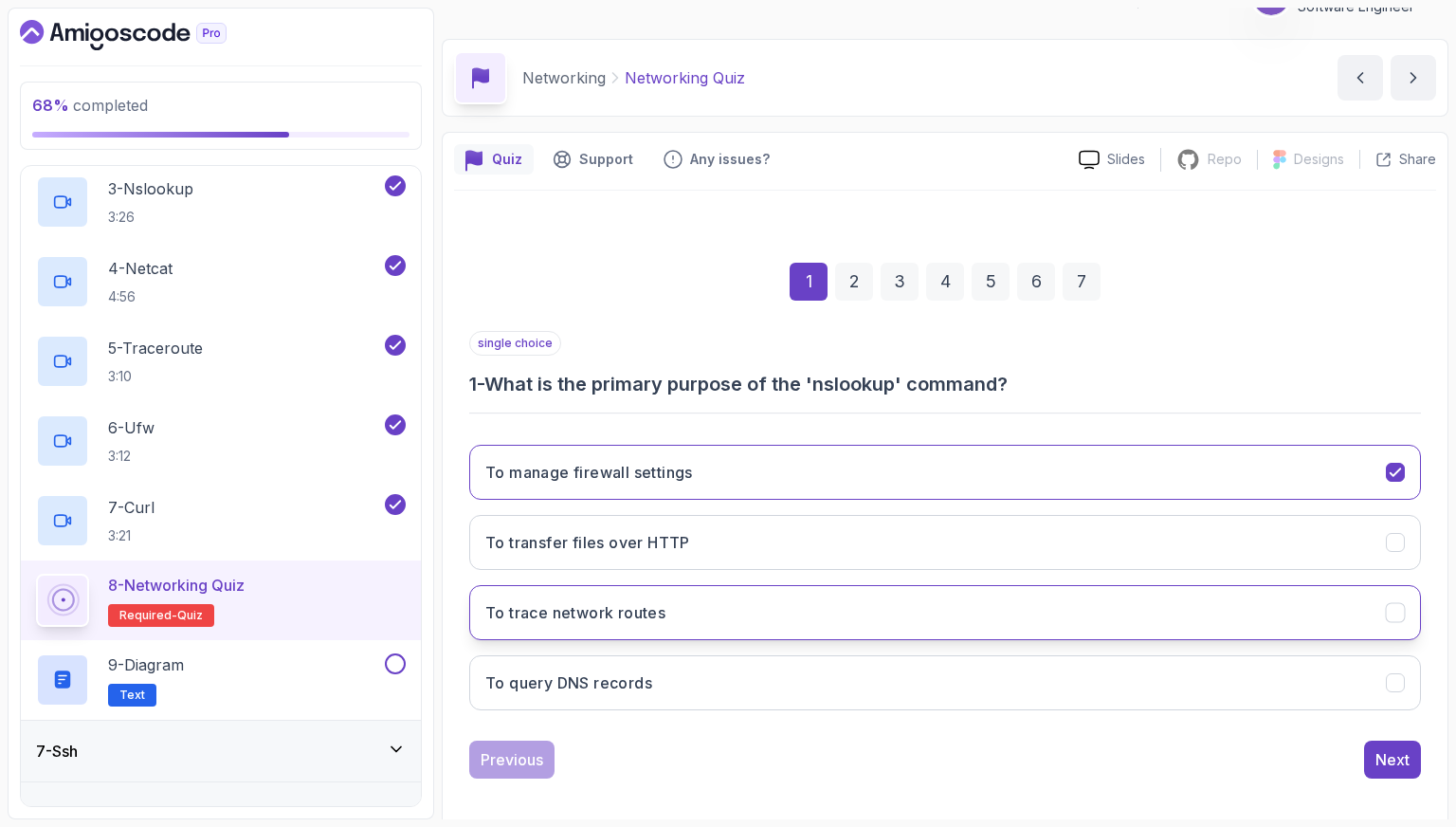
scroll to position [47, 0]
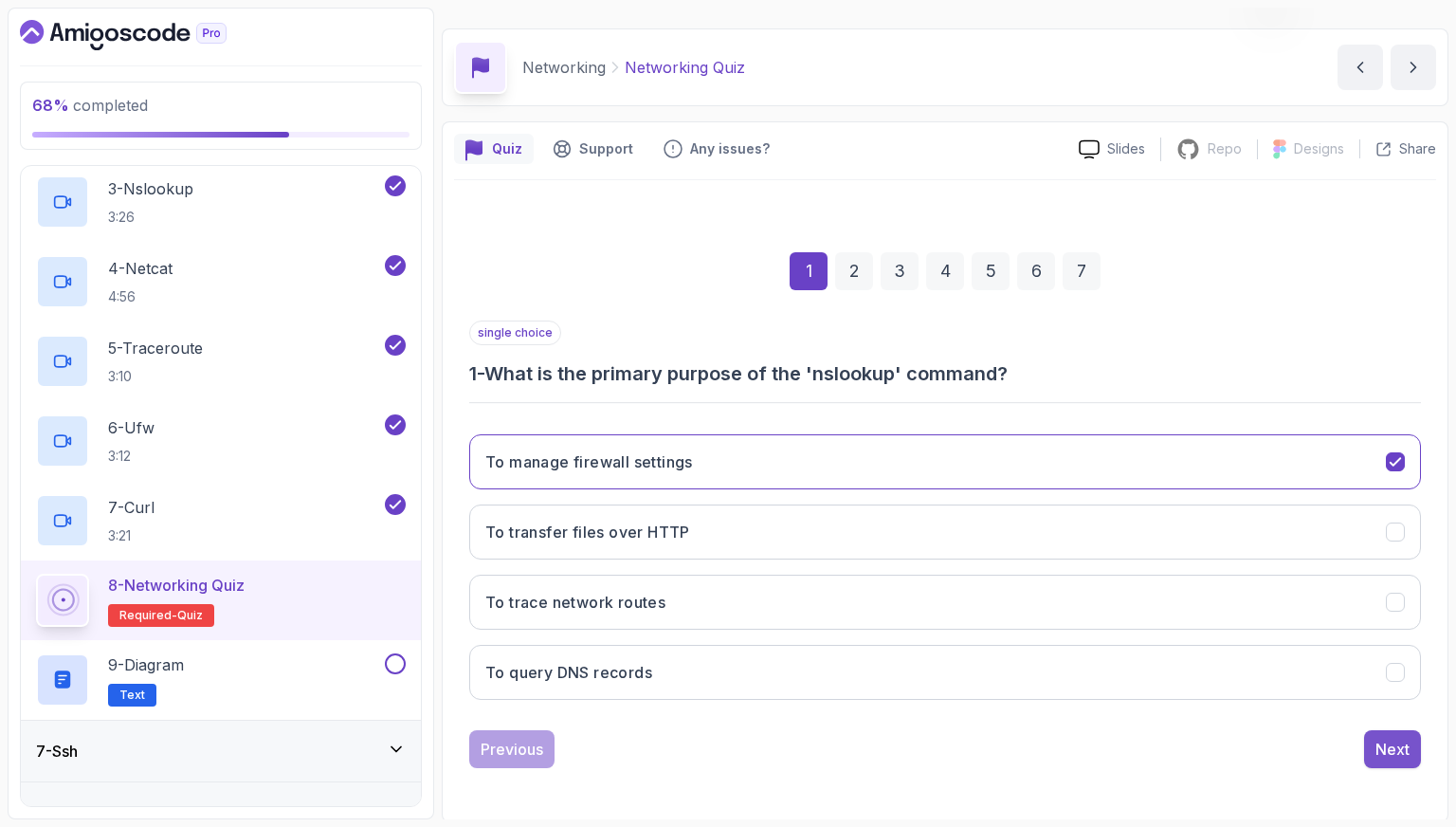
click at [1371, 747] on button "Next" at bounding box center [1393, 749] width 57 height 38
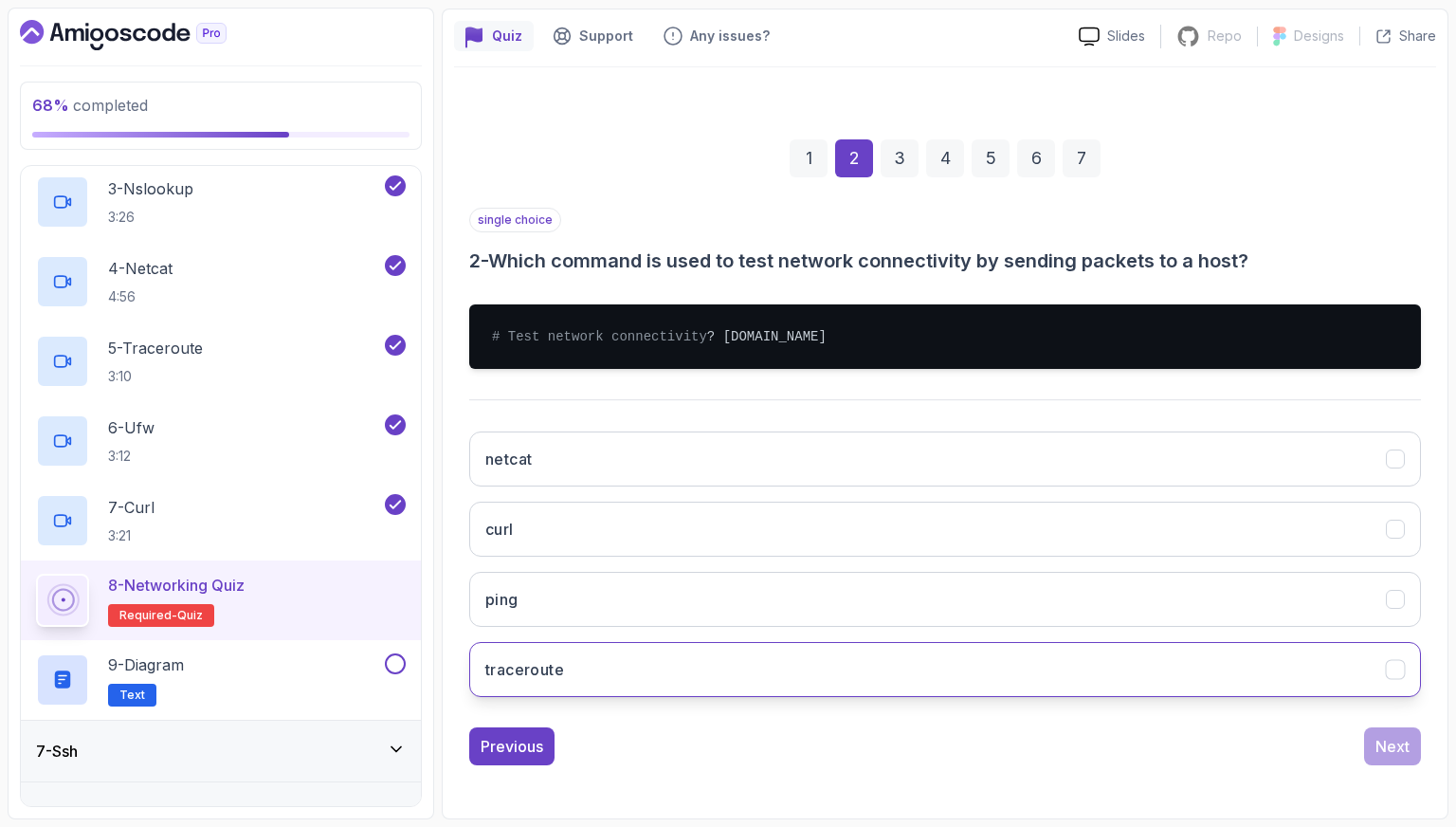
scroll to position [177, 0]
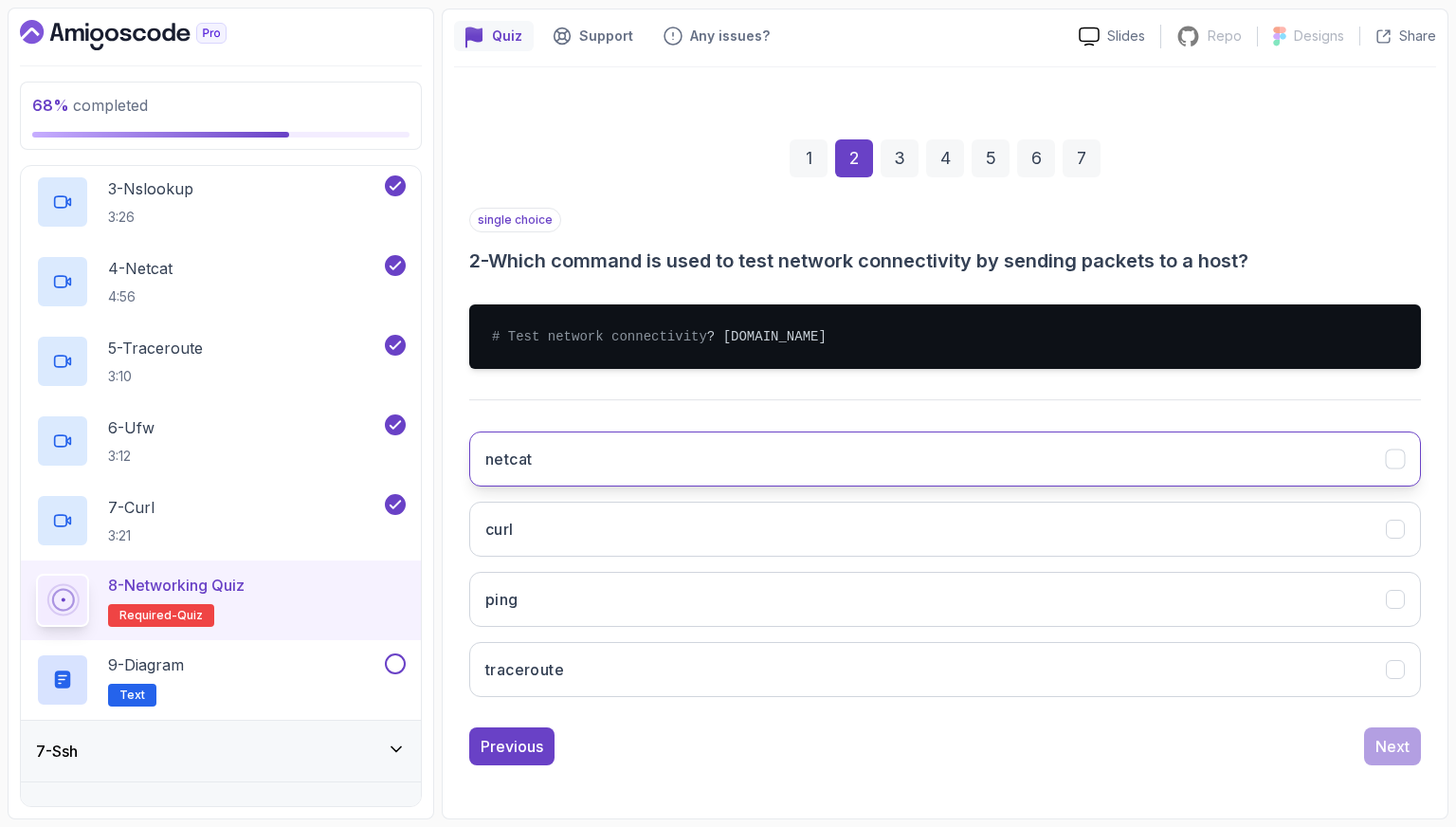
click at [1053, 452] on button "netcat" at bounding box center [945, 459] width 952 height 55
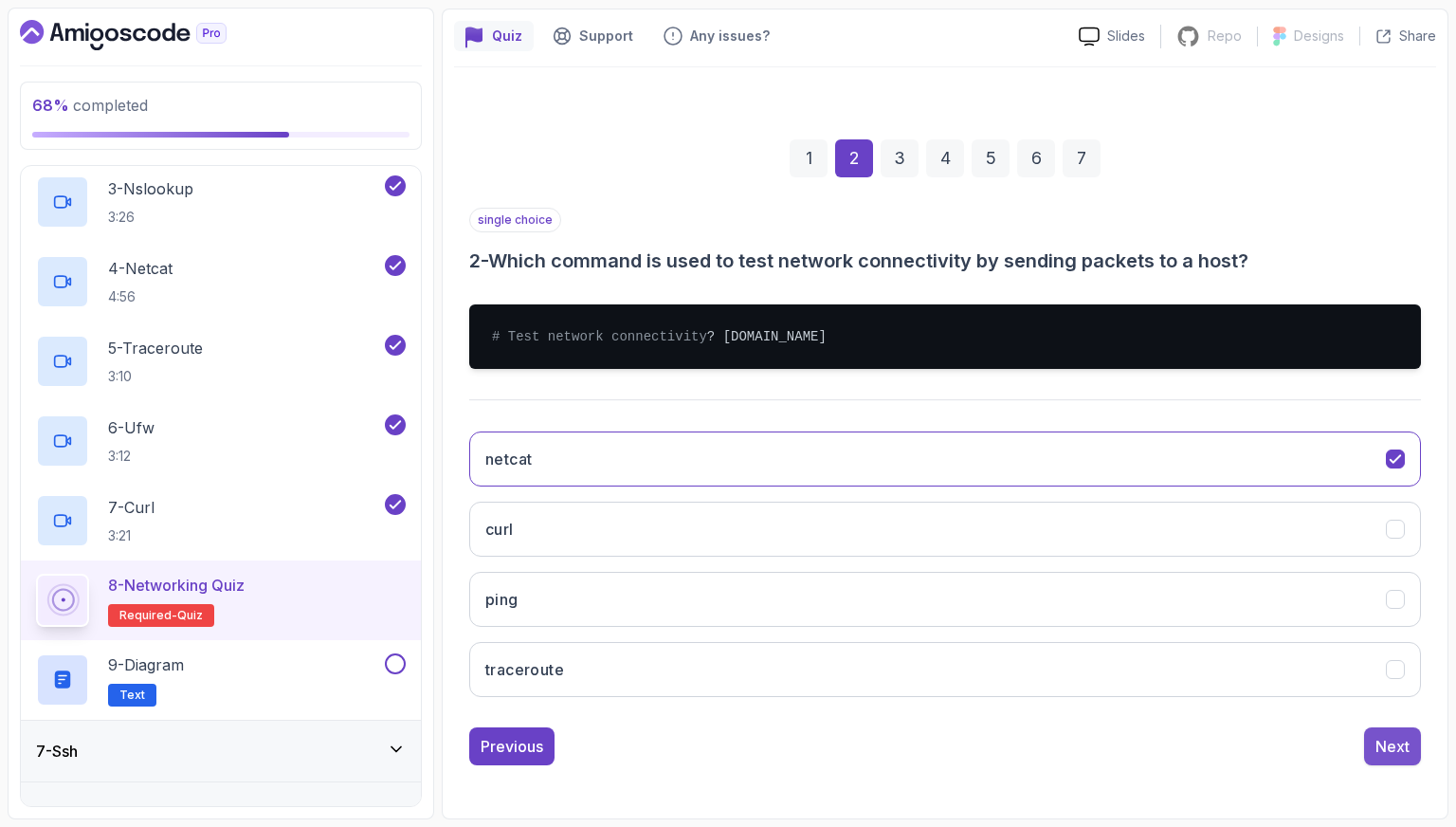
click at [1378, 732] on button "Next" at bounding box center [1393, 746] width 57 height 38
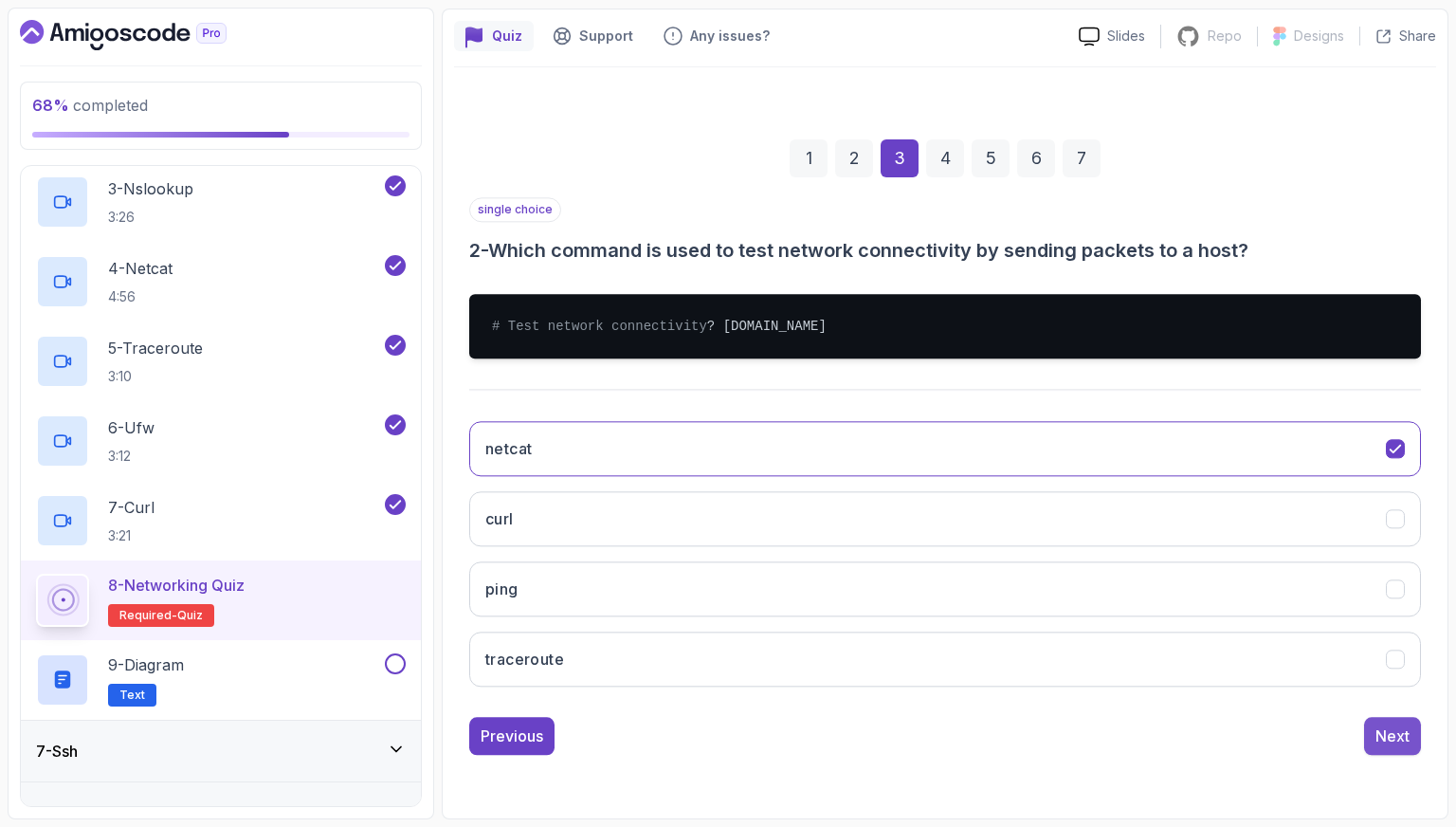
scroll to position [47, 0]
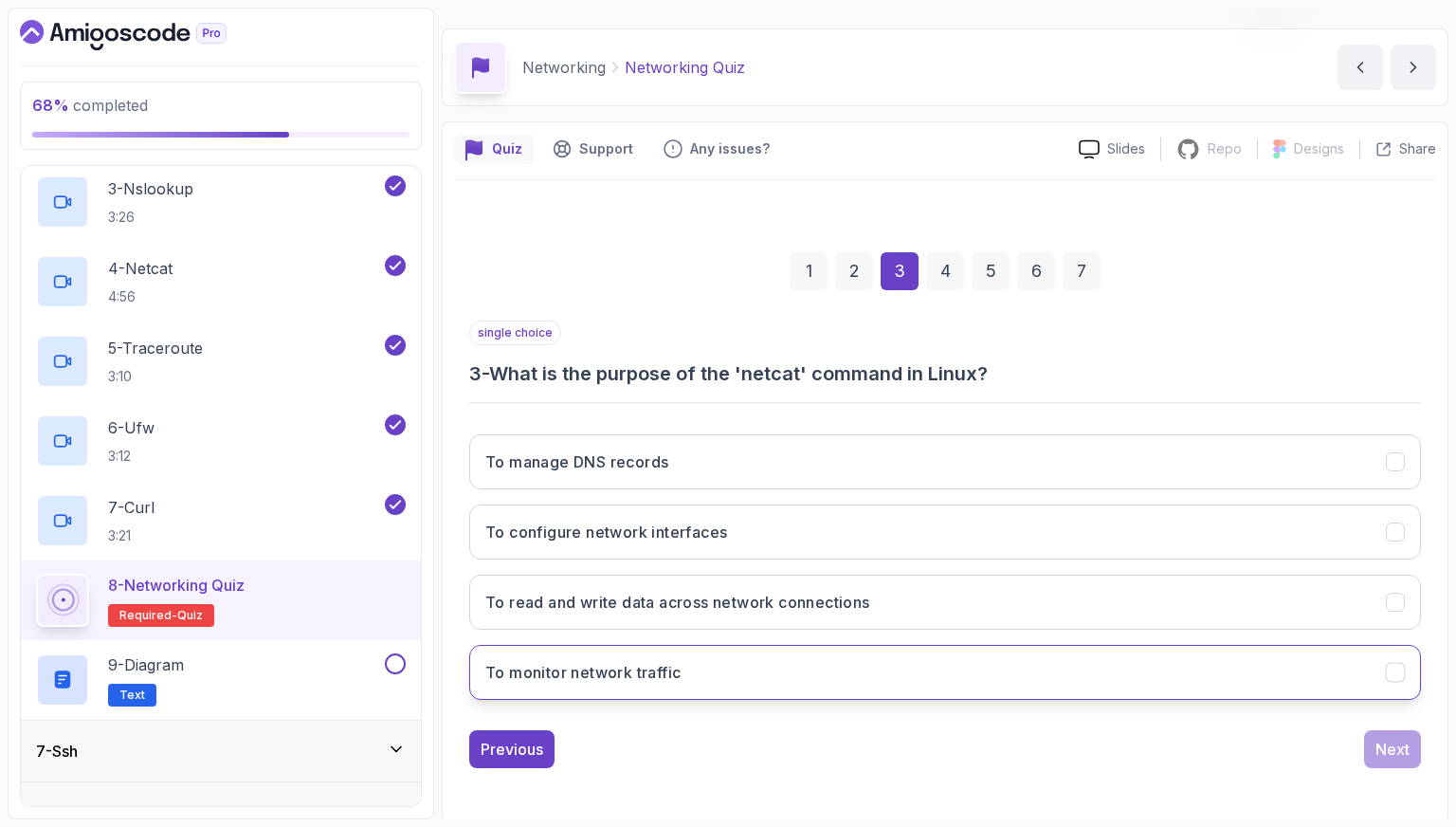
click at [893, 677] on button "To monitor network traffic" at bounding box center [945, 672] width 952 height 55
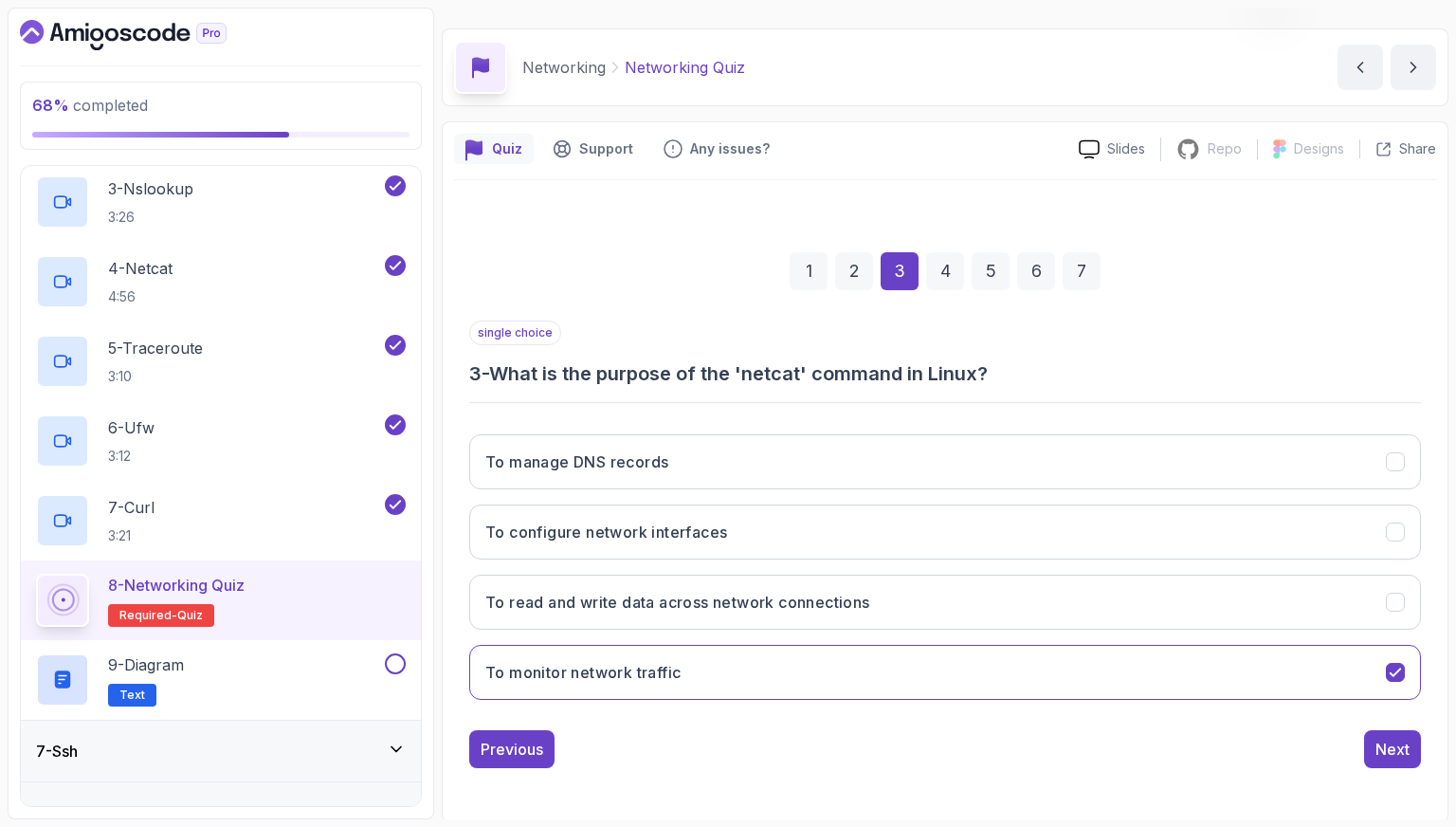
click at [497, 724] on div "single choice 3 - What is the purpose of the 'netcat' command in Linux? To mana…" at bounding box center [945, 544] width 952 height 448
click at [524, 751] on div "Previous" at bounding box center [511, 749] width 62 height 23
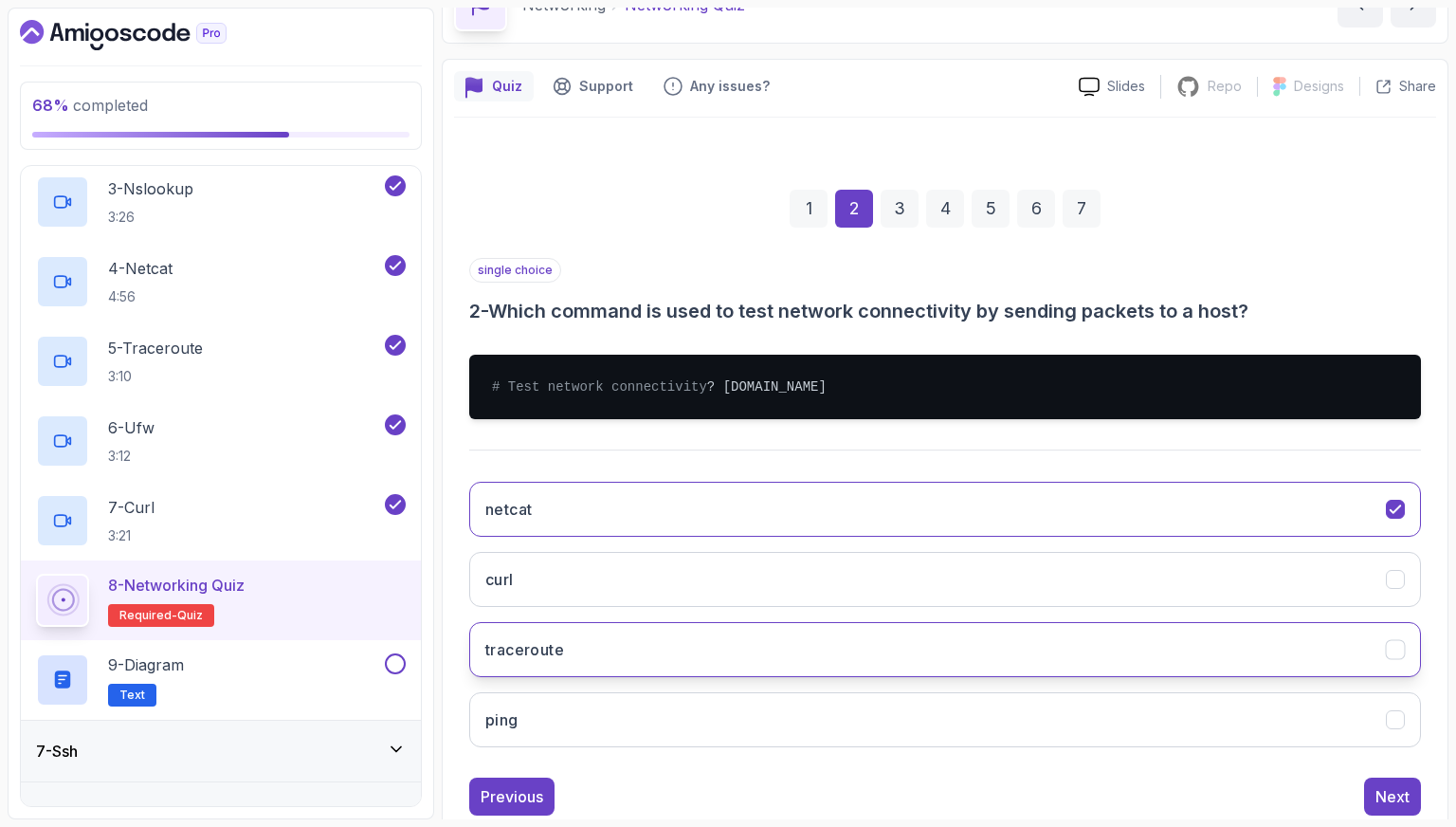
scroll to position [142, 0]
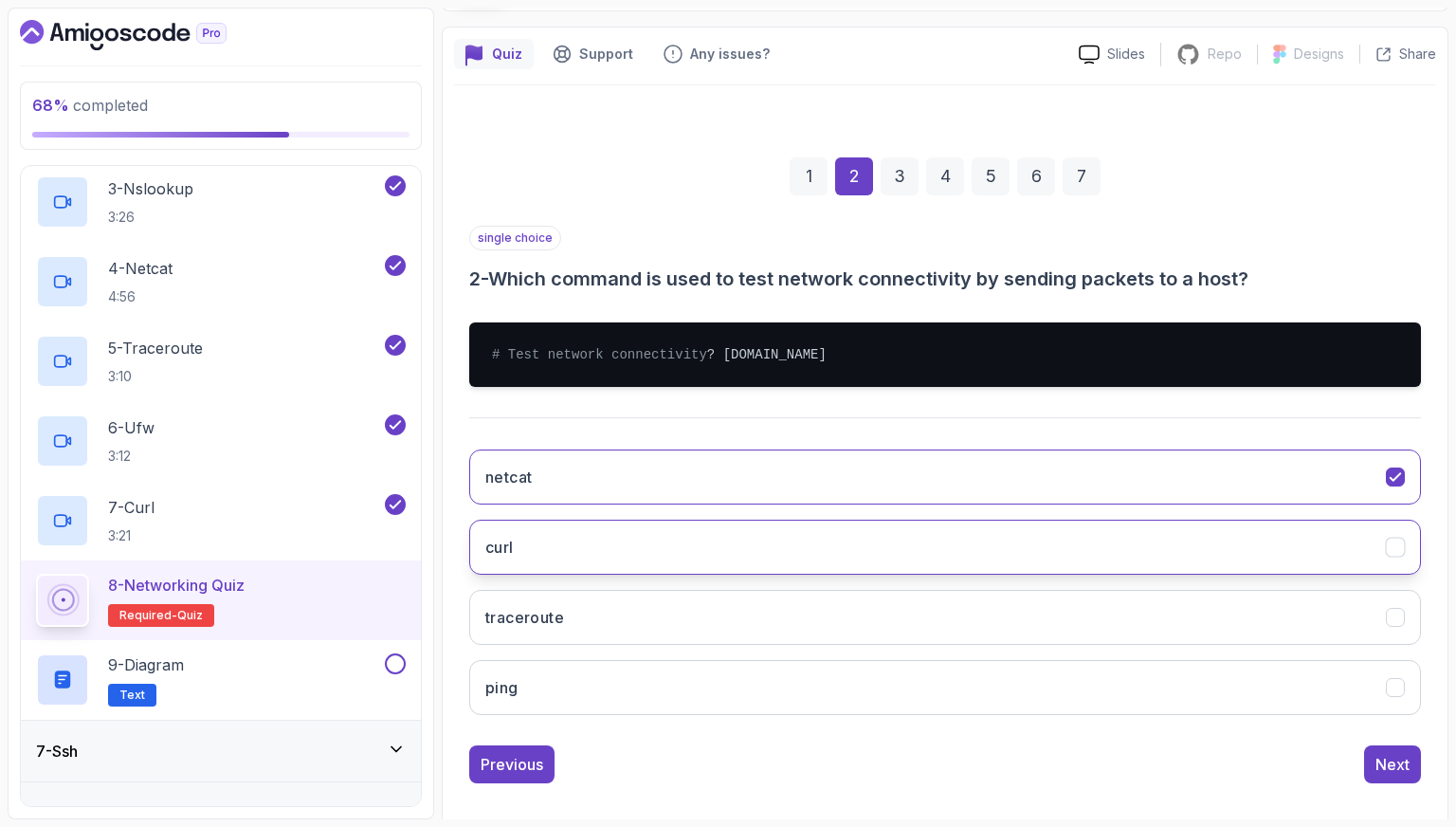
click at [636, 575] on button "curl" at bounding box center [945, 547] width 952 height 55
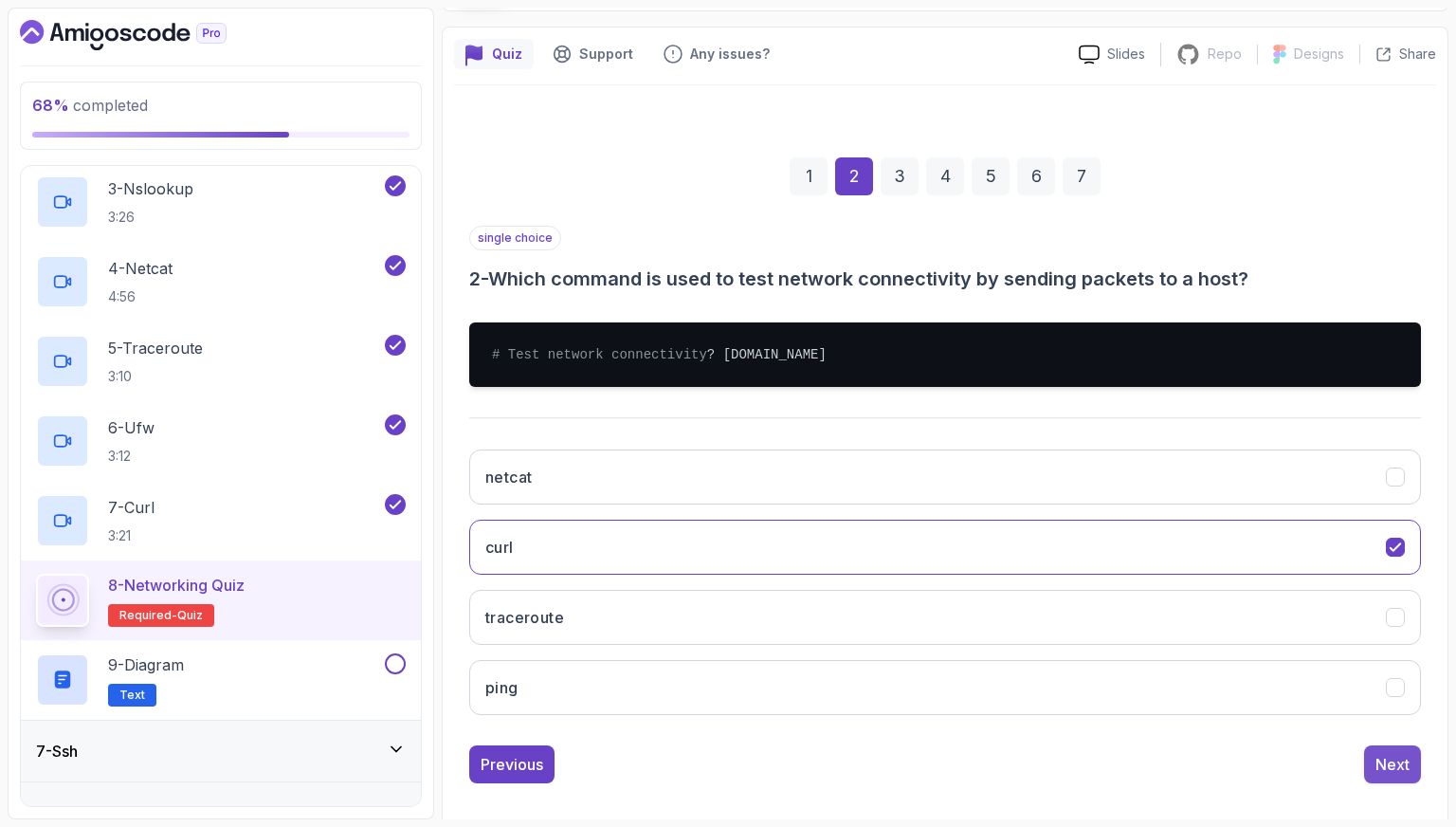
click at [1383, 776] on div "Next" at bounding box center [1393, 765] width 35 height 23
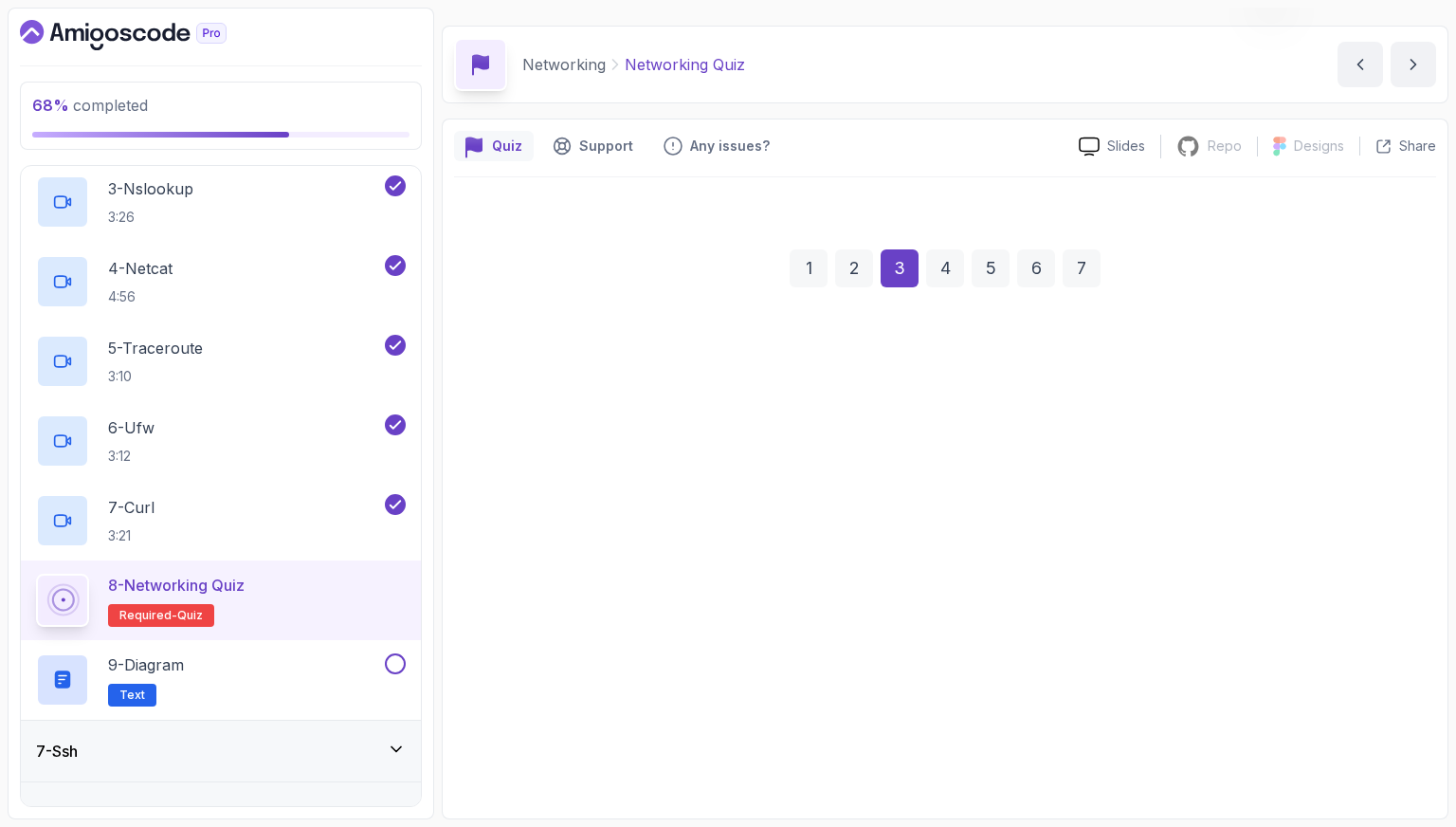
scroll to position [47, 0]
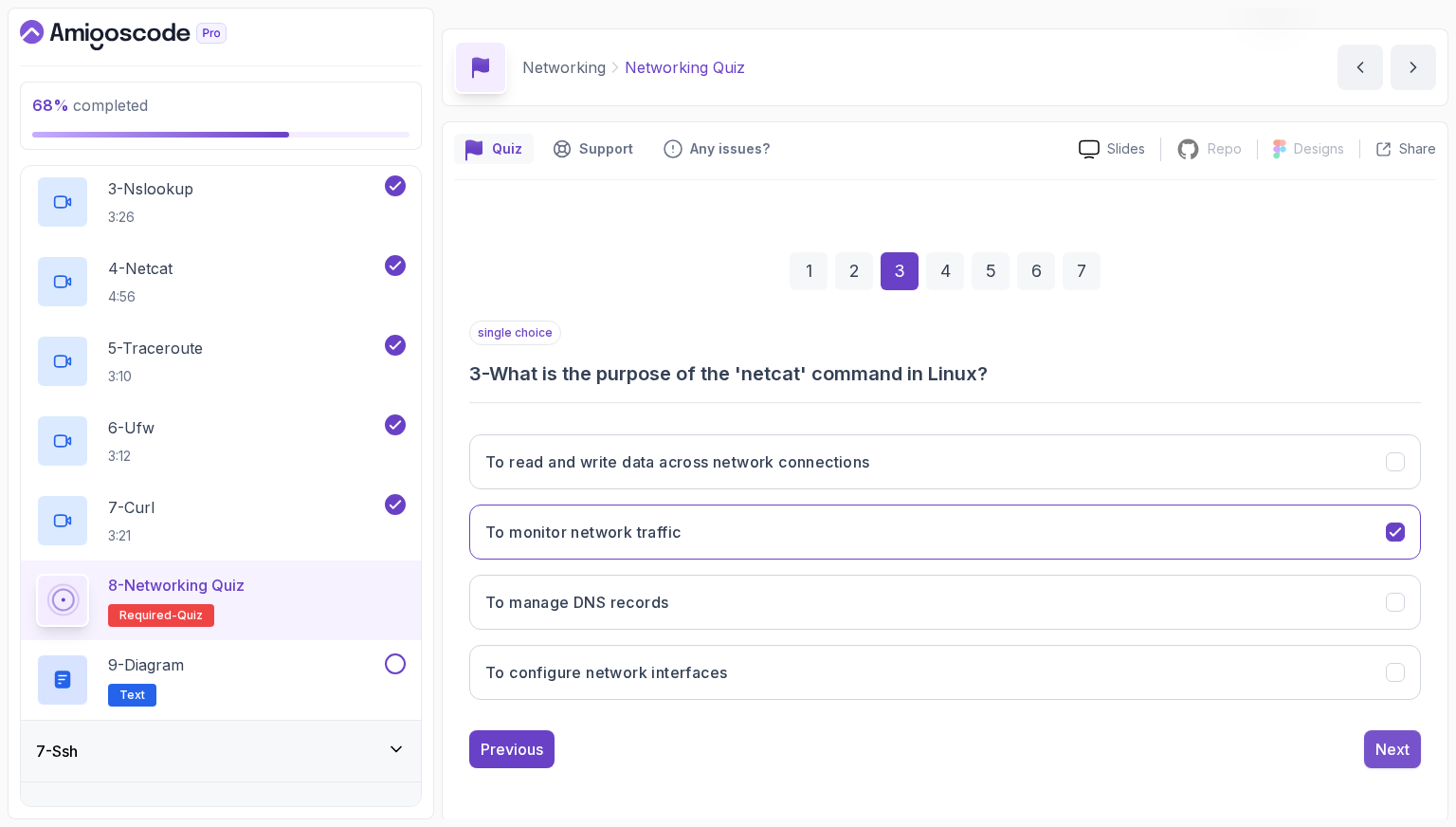
click at [1386, 756] on div "Next" at bounding box center [1393, 749] width 35 height 23
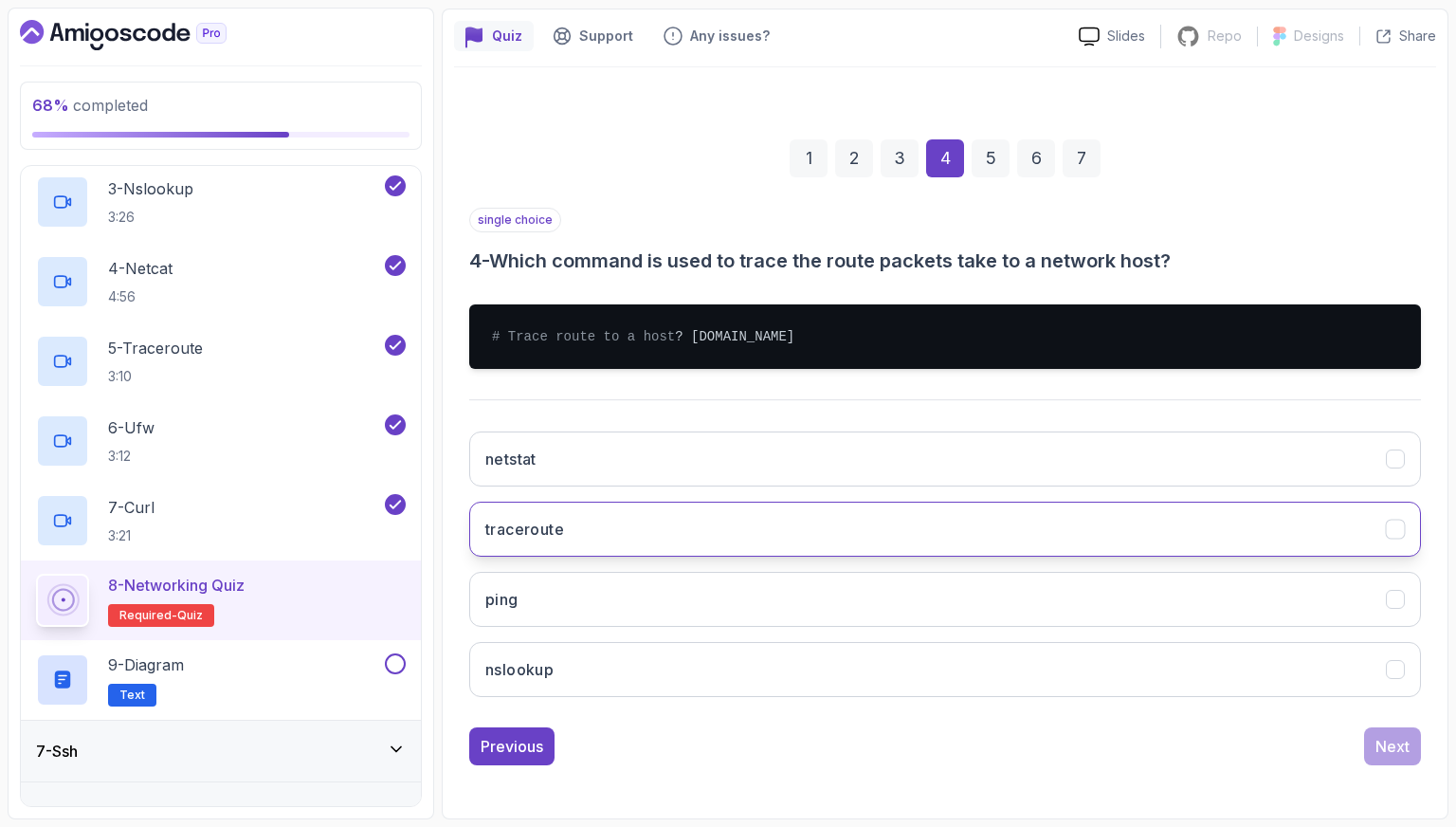
scroll to position [177, 0]
click at [1034, 552] on button "traceroute" at bounding box center [945, 529] width 952 height 55
click at [1380, 743] on div "Next" at bounding box center [1393, 746] width 35 height 23
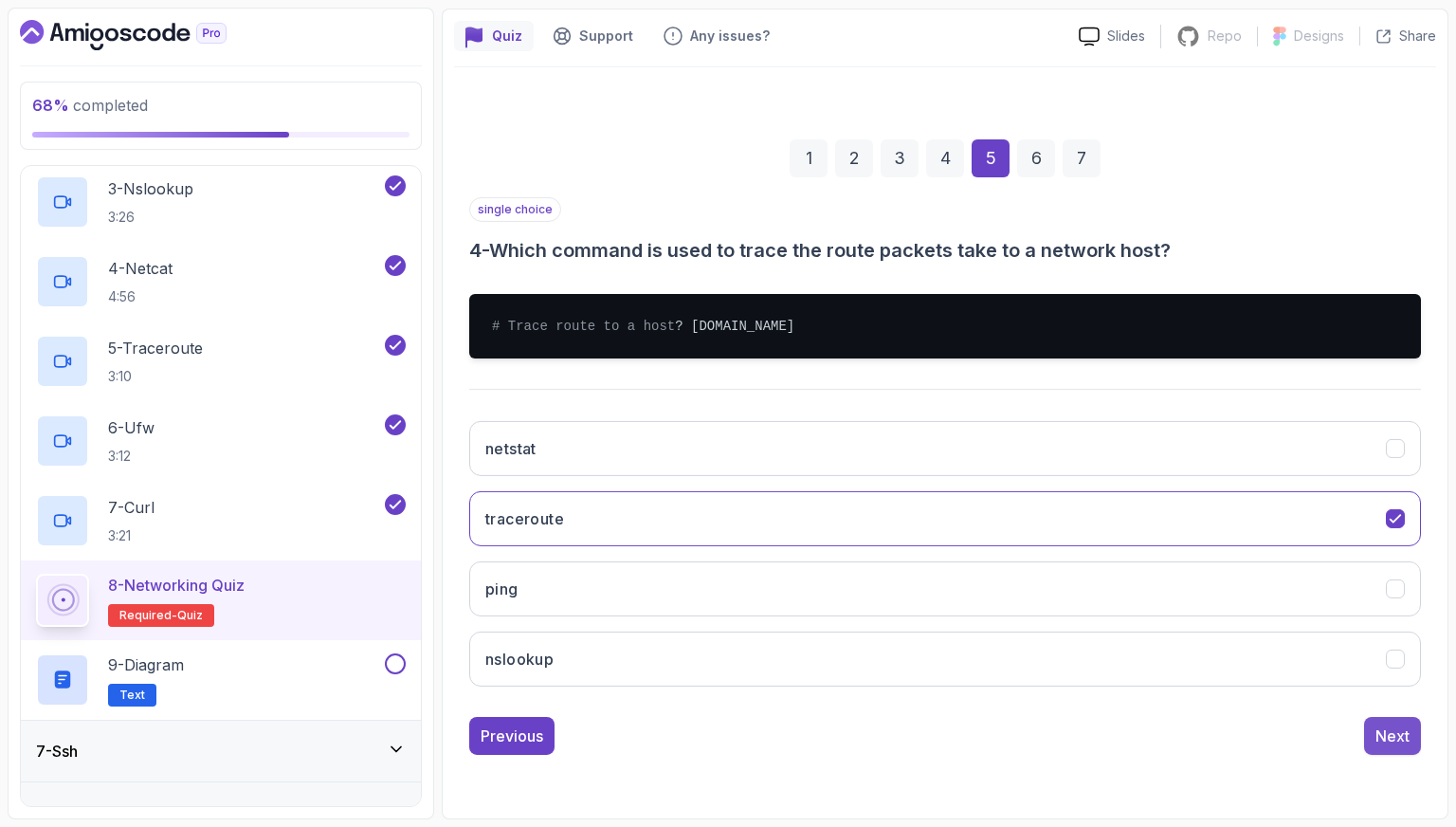
scroll to position [47, 0]
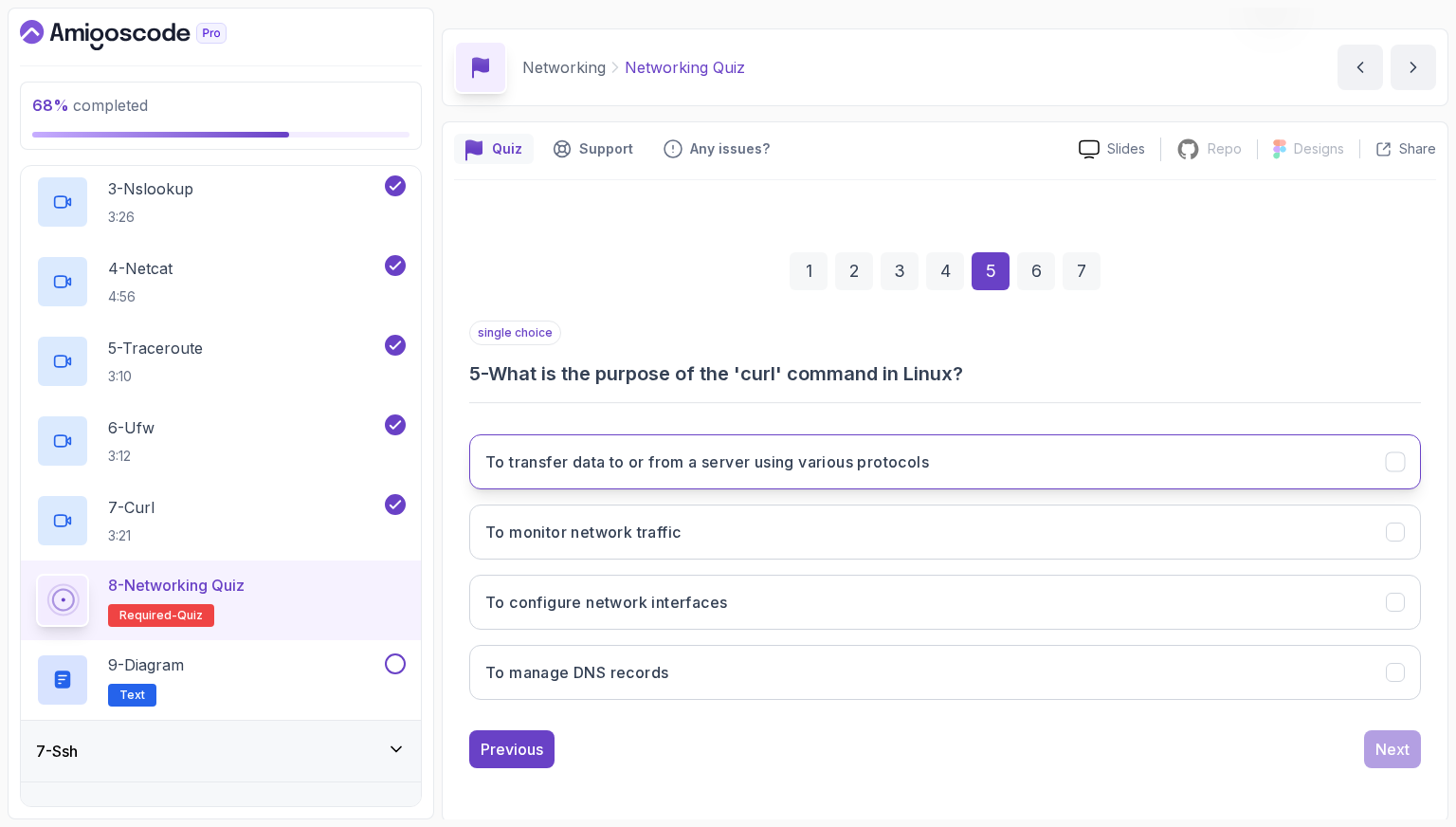
click at [1056, 465] on button "To transfer data to or from a server using various protocols" at bounding box center [945, 461] width 952 height 55
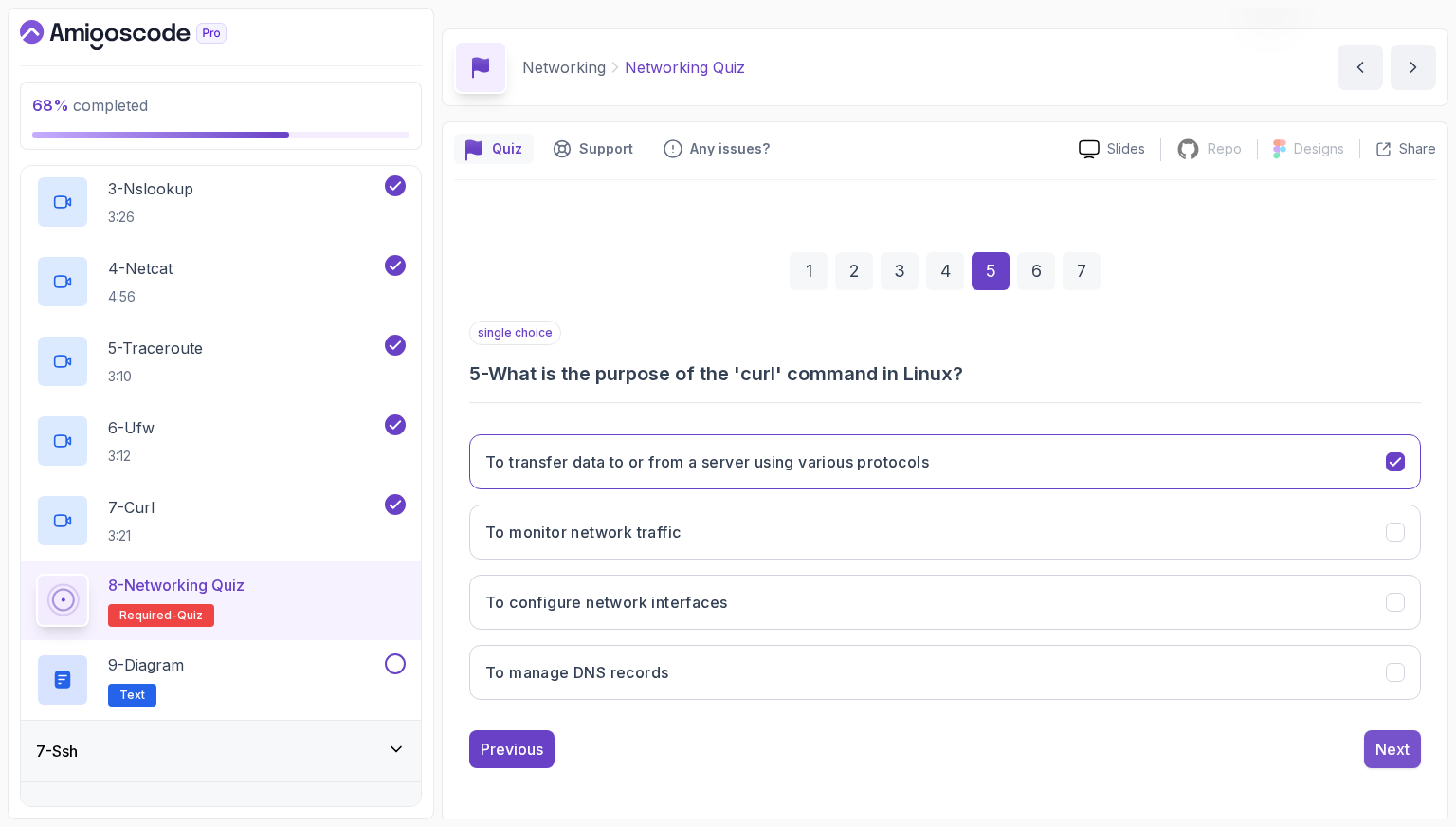
click at [1376, 756] on div "Next" at bounding box center [1393, 749] width 35 height 23
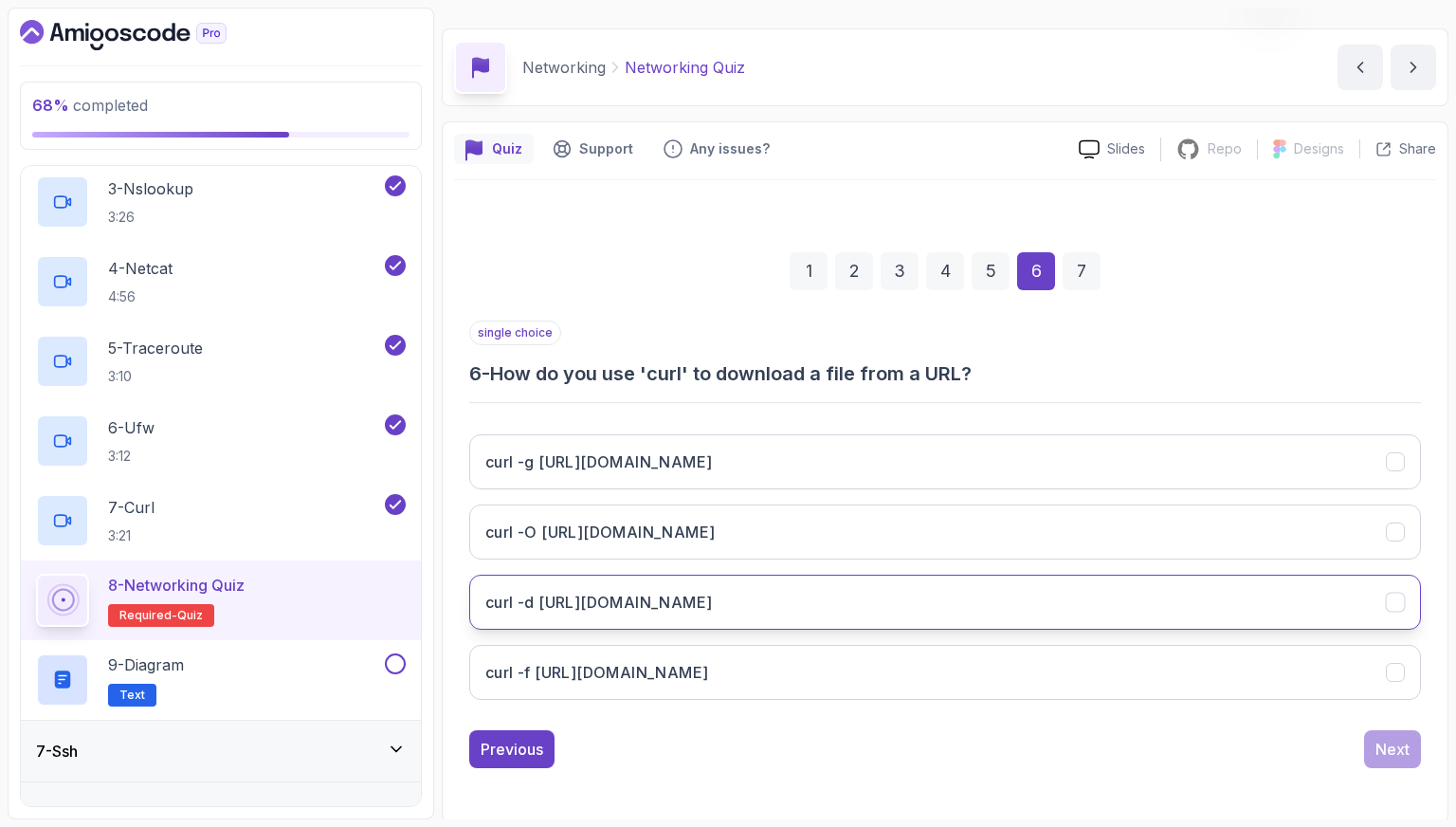
click at [1013, 601] on button "curl -d http://amigoscode.com/file.txt" at bounding box center [945, 602] width 952 height 55
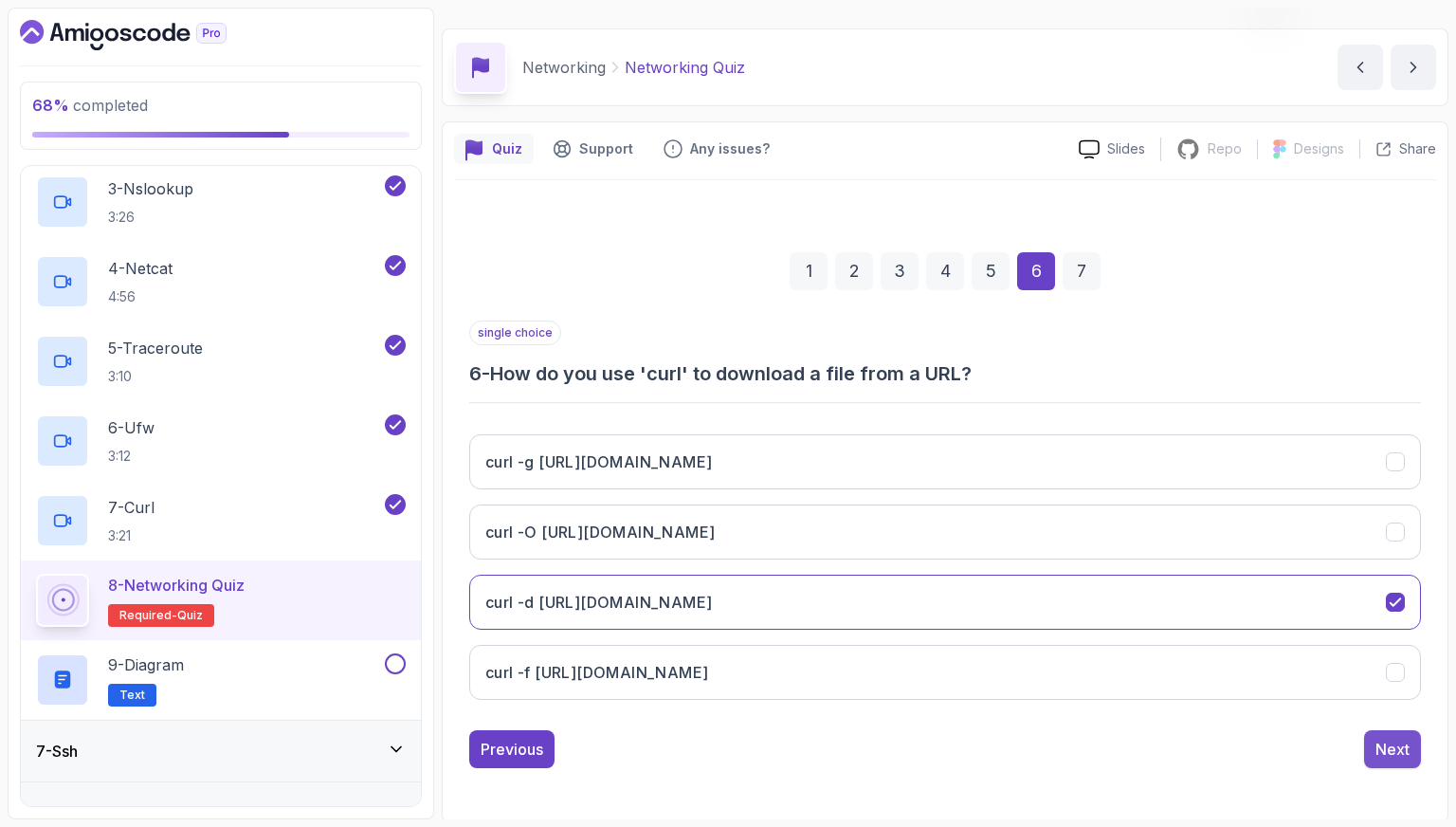
click at [1388, 730] on button "Next" at bounding box center [1393, 749] width 57 height 38
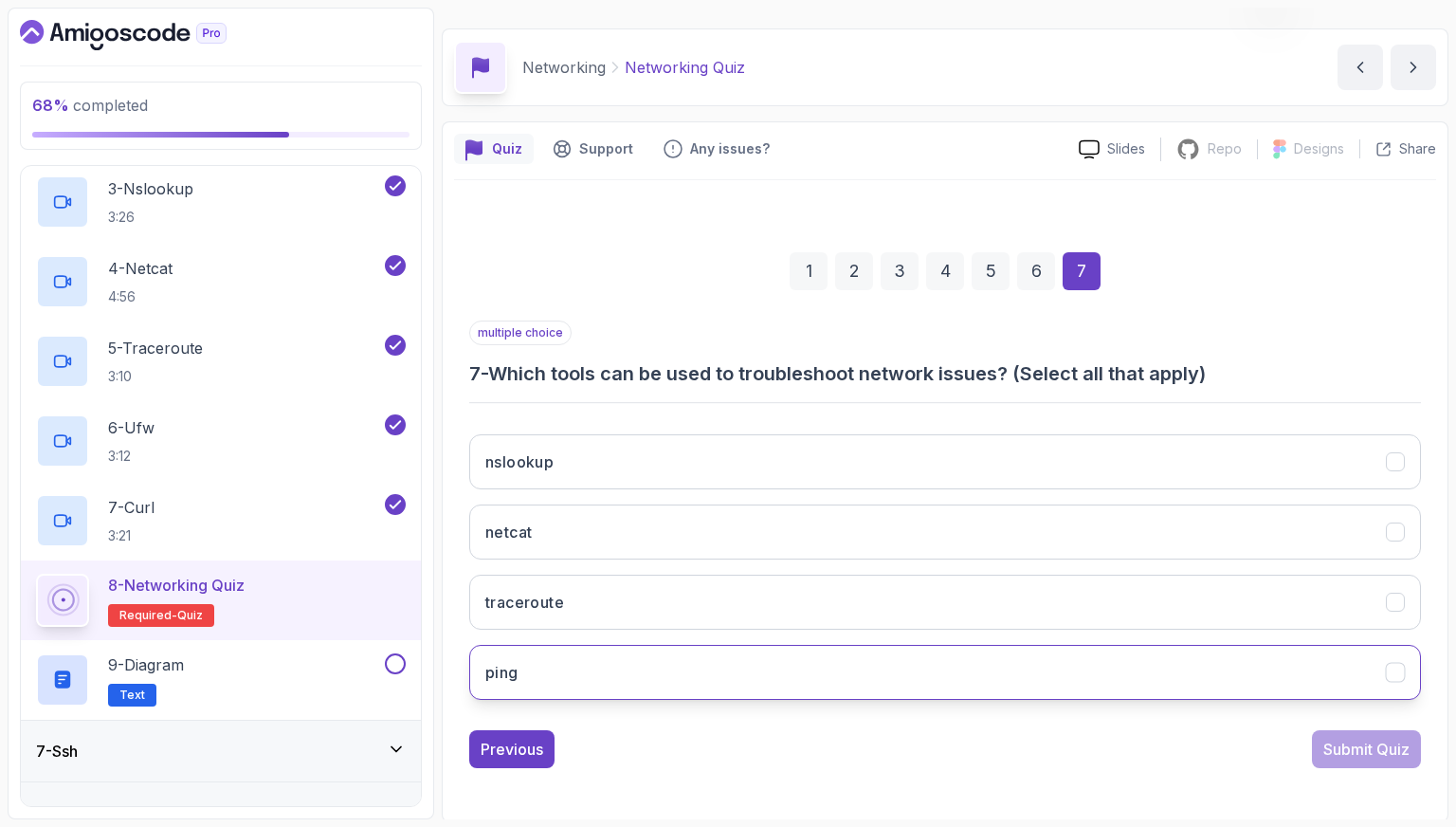
click at [1151, 647] on button "ping" at bounding box center [945, 672] width 952 height 55
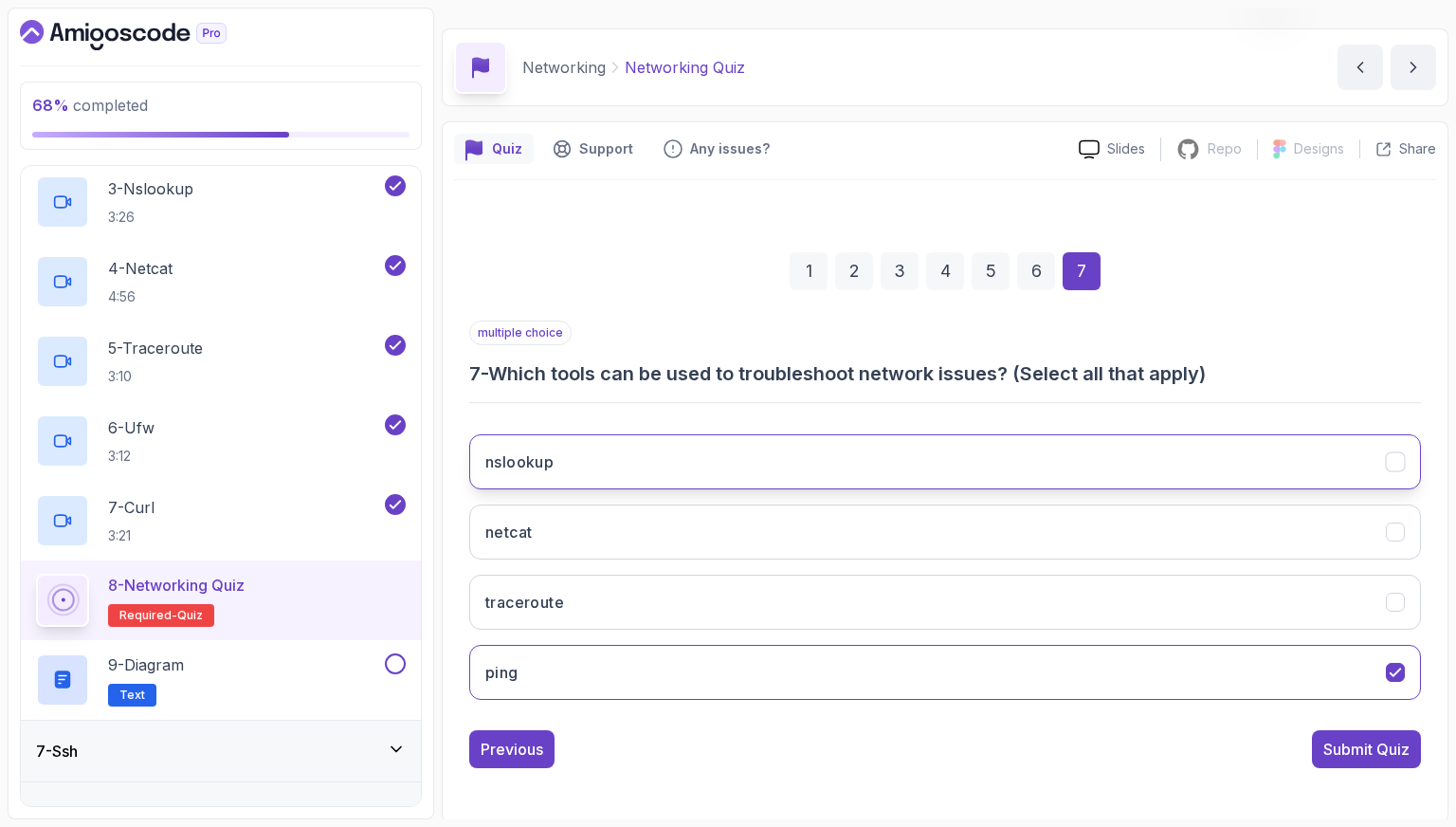
click at [1143, 458] on button "nslookup" at bounding box center [945, 461] width 952 height 55
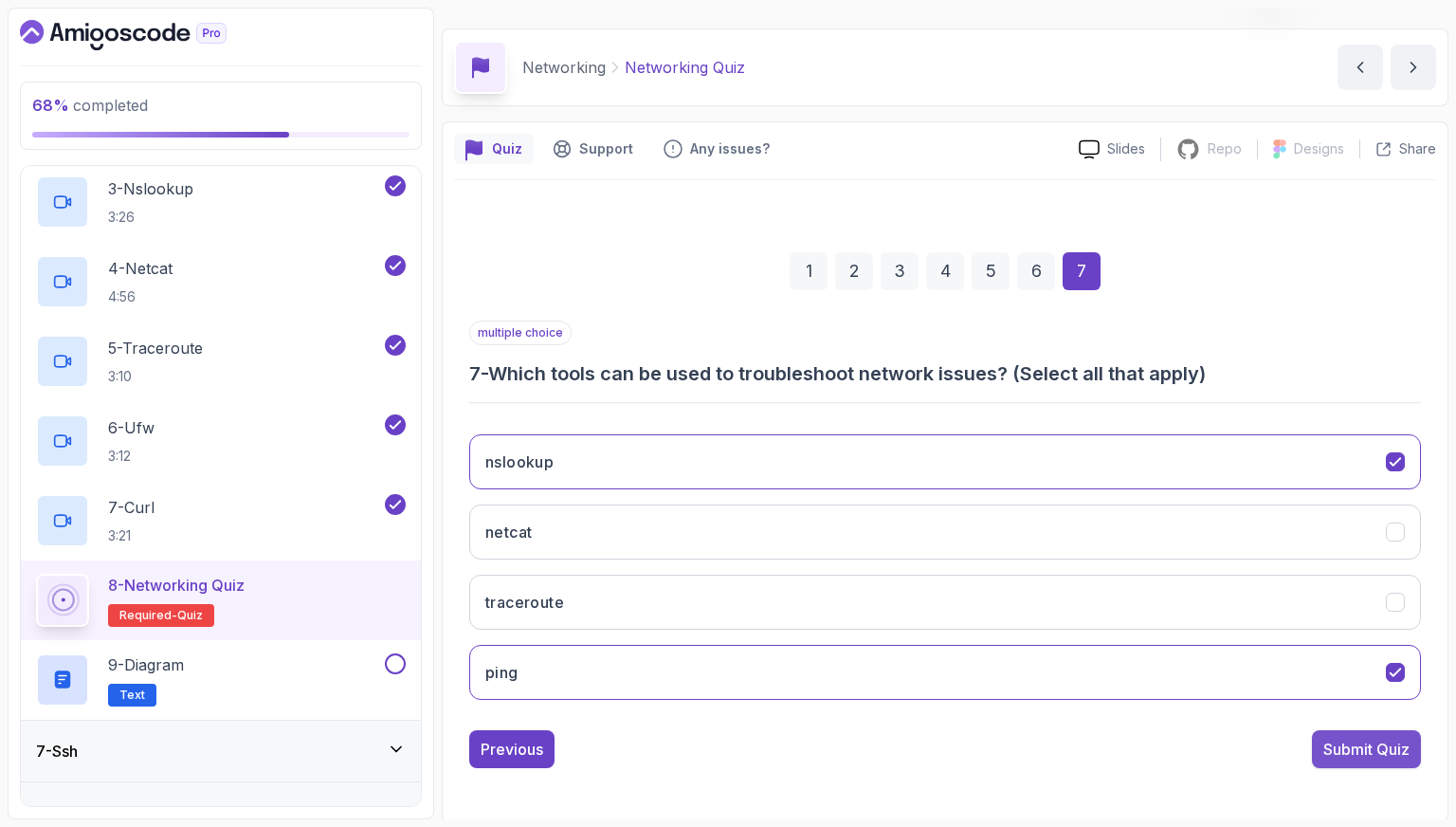
click at [1369, 755] on div "Submit Quiz" at bounding box center [1367, 749] width 86 height 23
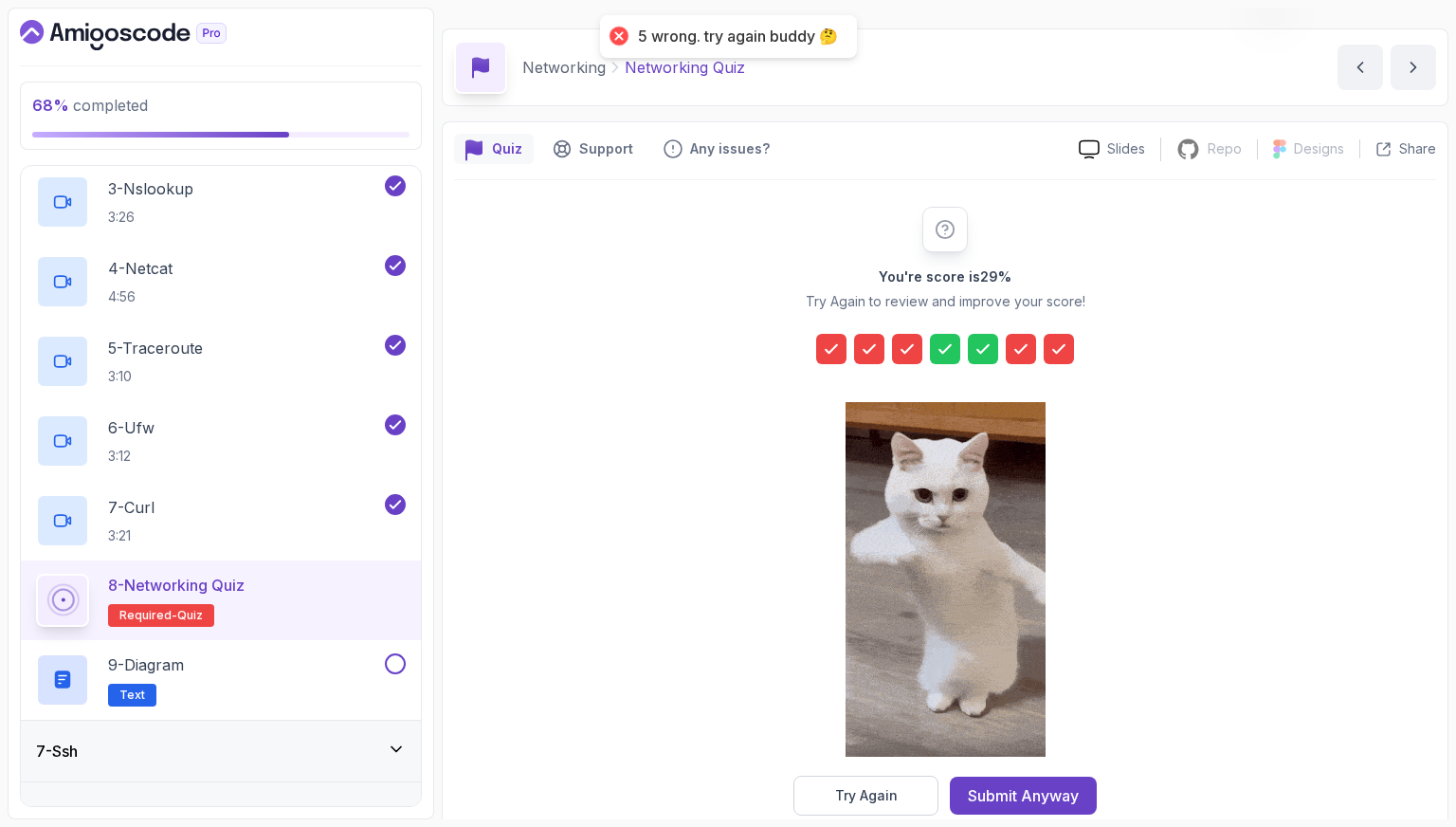
click at [977, 774] on div at bounding box center [946, 580] width 200 height 389
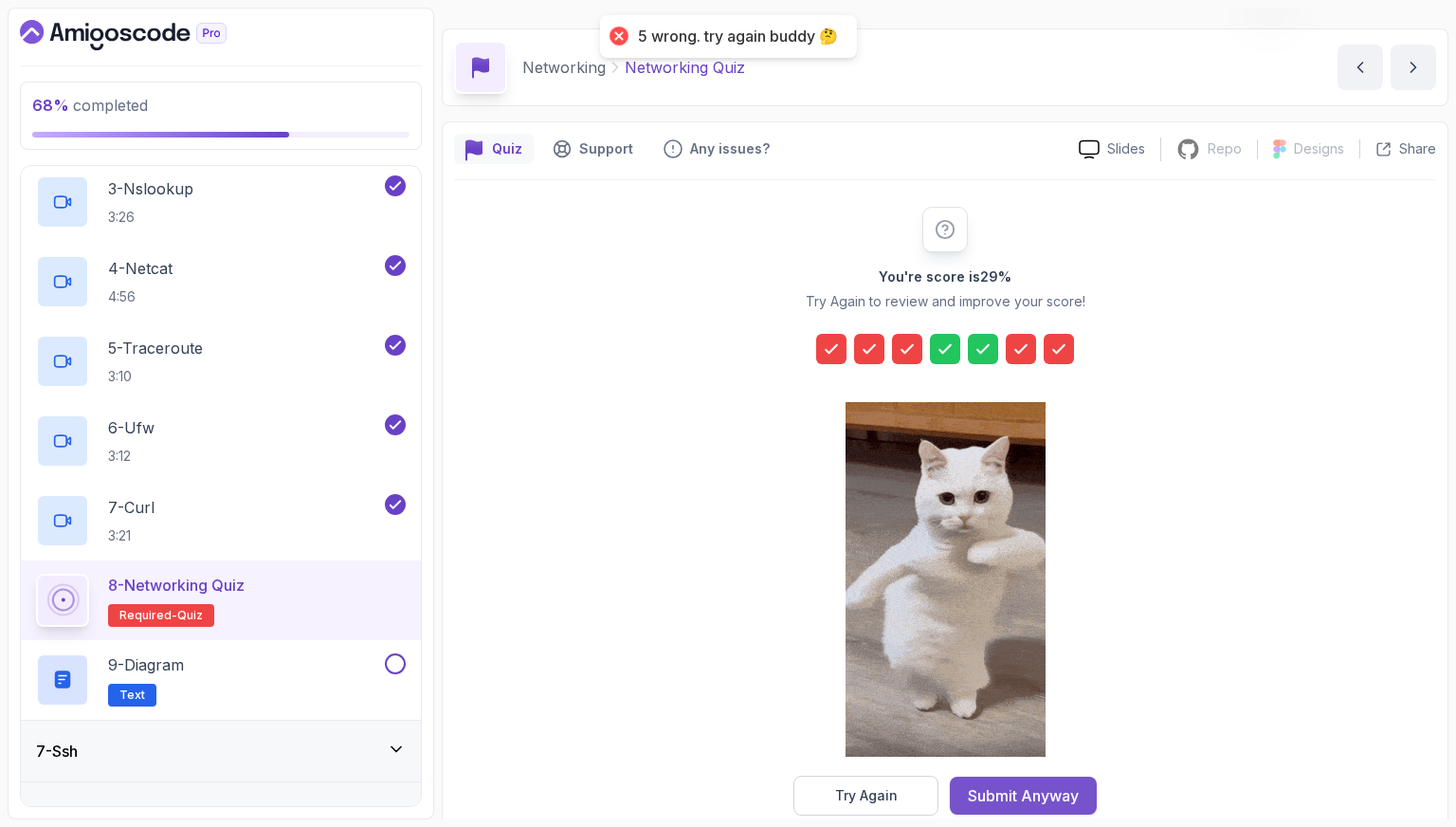
click at [978, 779] on button "Submit Anyway" at bounding box center [1023, 796] width 147 height 38
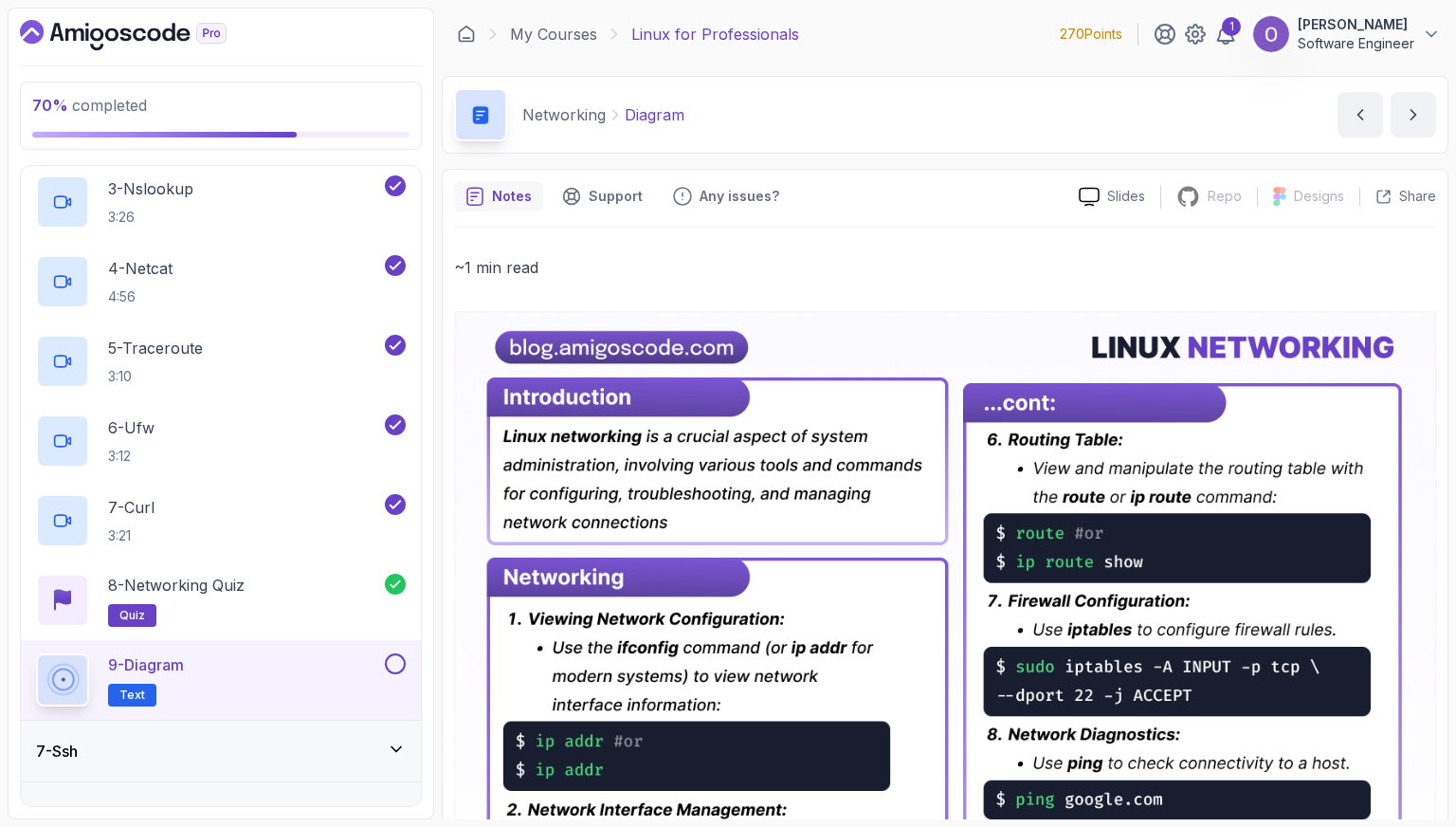
click at [403, 661] on button at bounding box center [395, 664] width 21 height 21
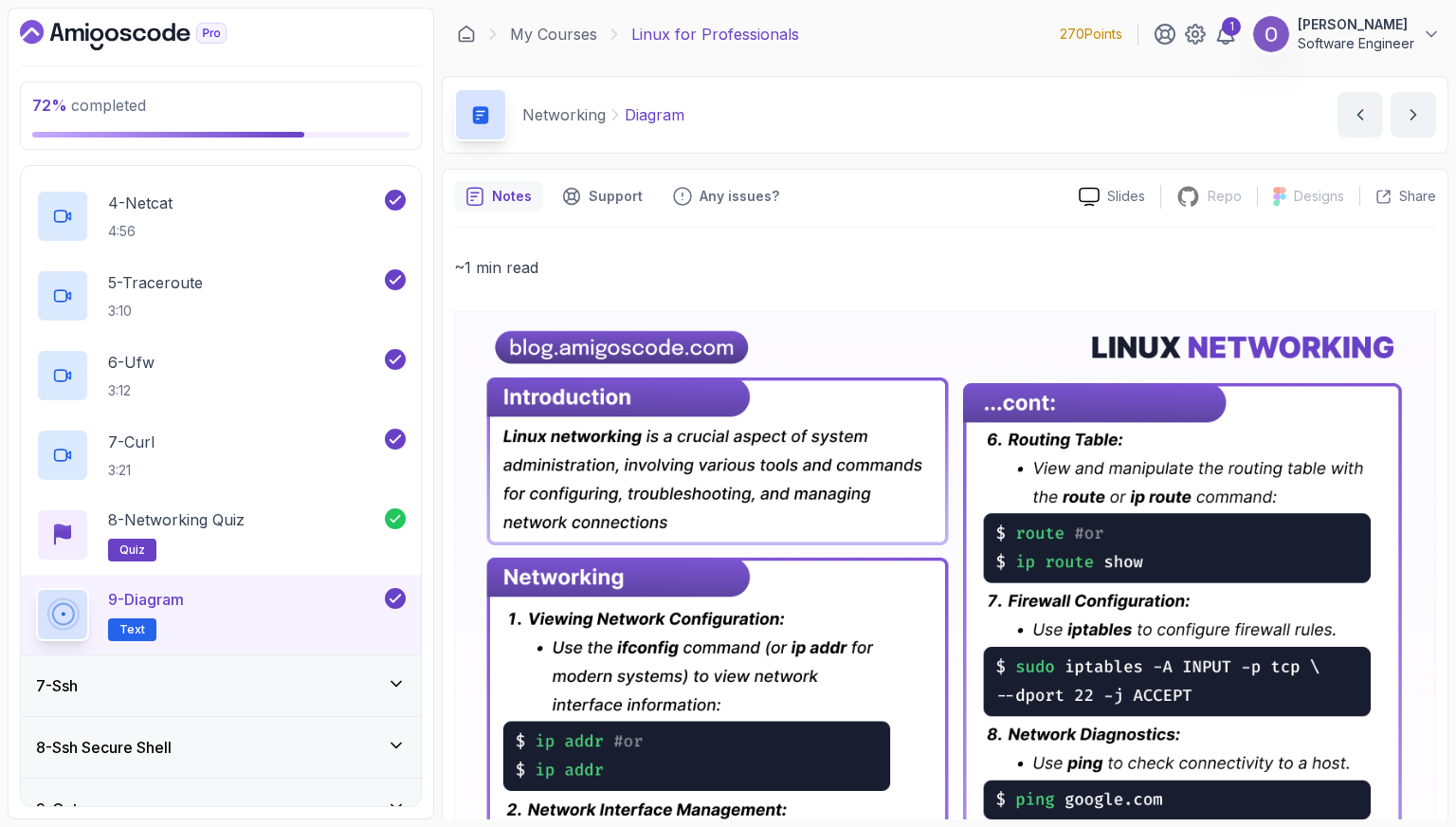
scroll to position [626, 0]
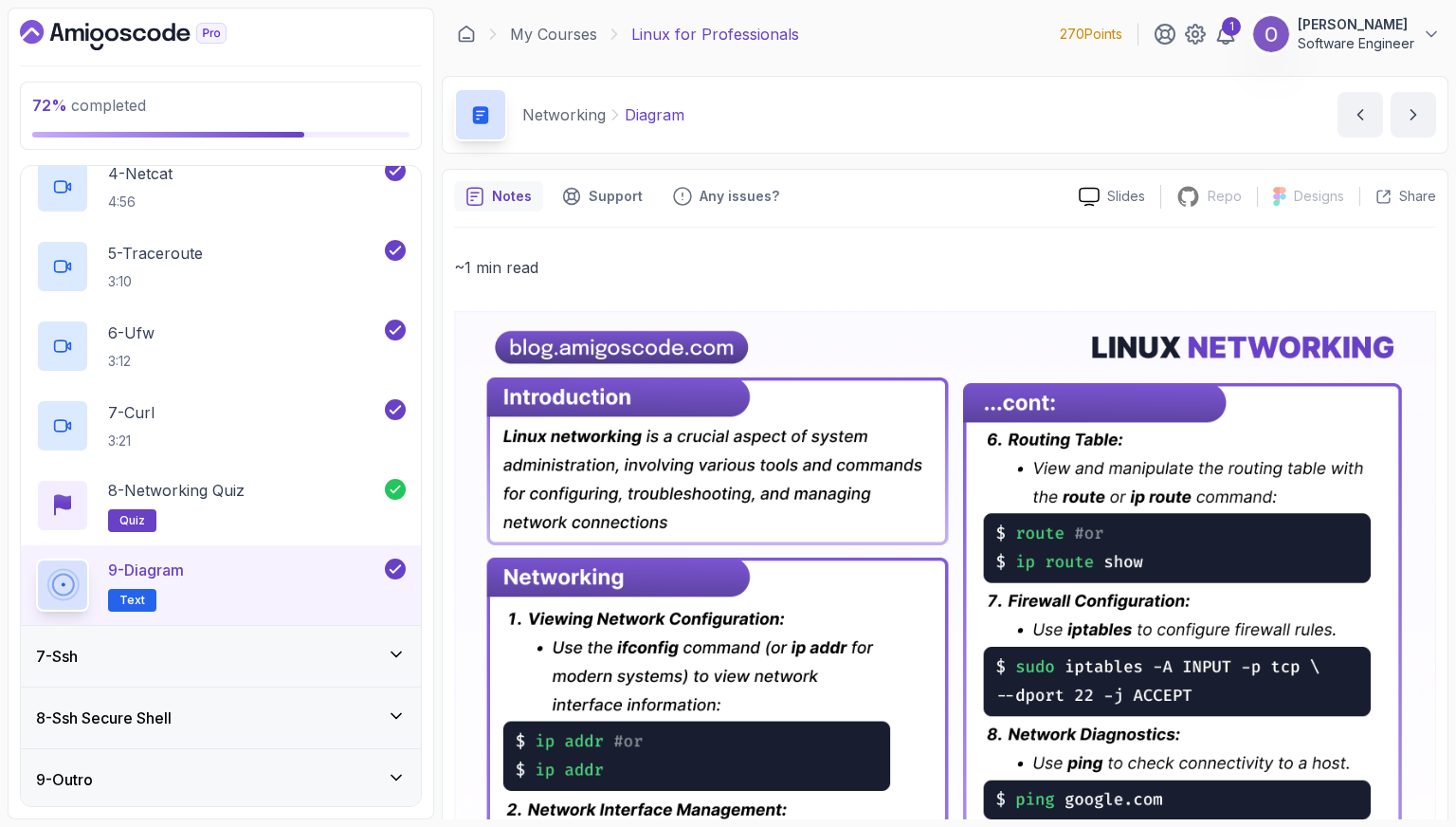
click at [390, 653] on icon at bounding box center [396, 654] width 19 height 19
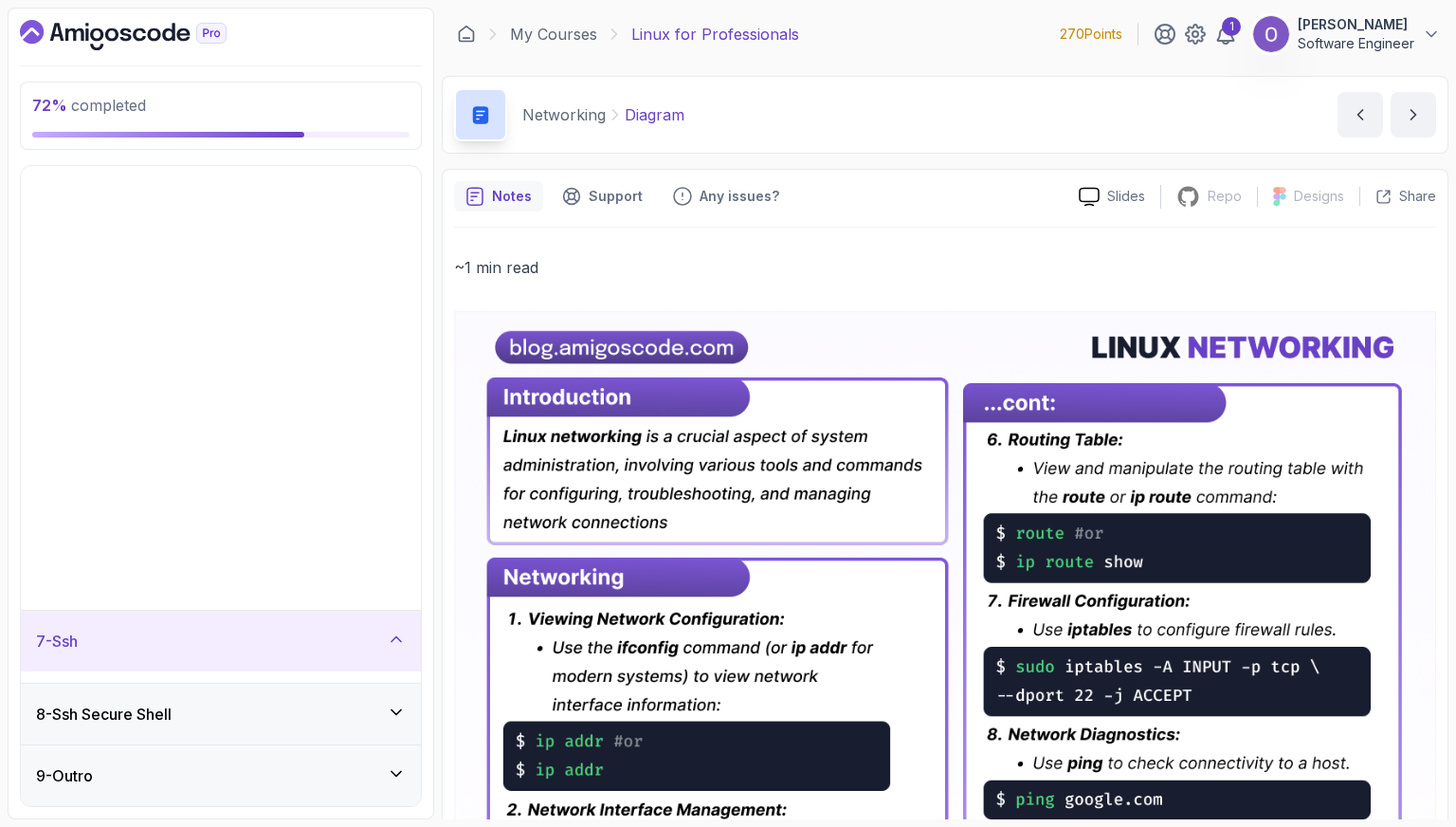
scroll to position [0, 0]
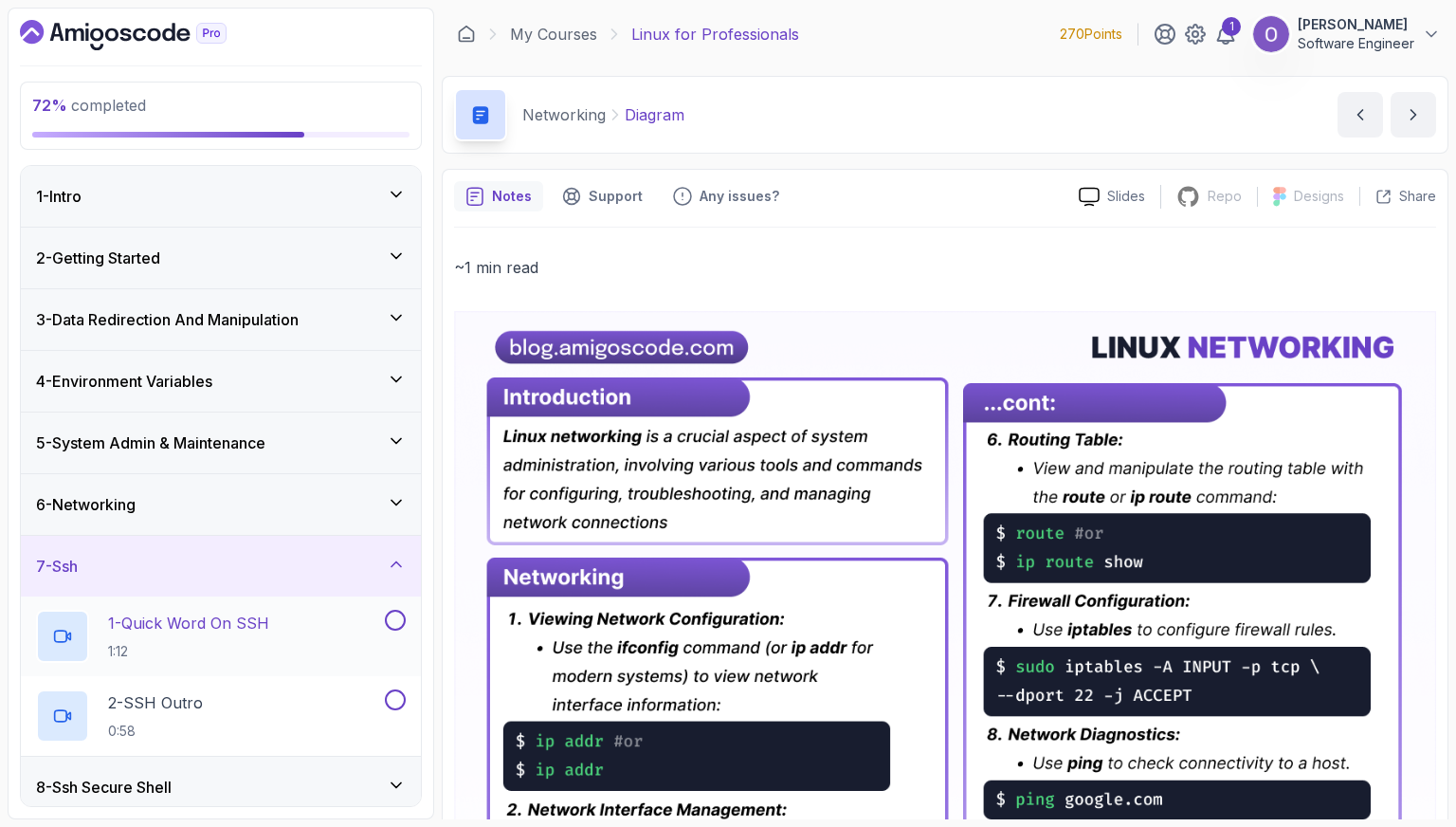
click at [331, 651] on div "1 - Quick Word On SSH 1:12" at bounding box center [209, 636] width 345 height 53
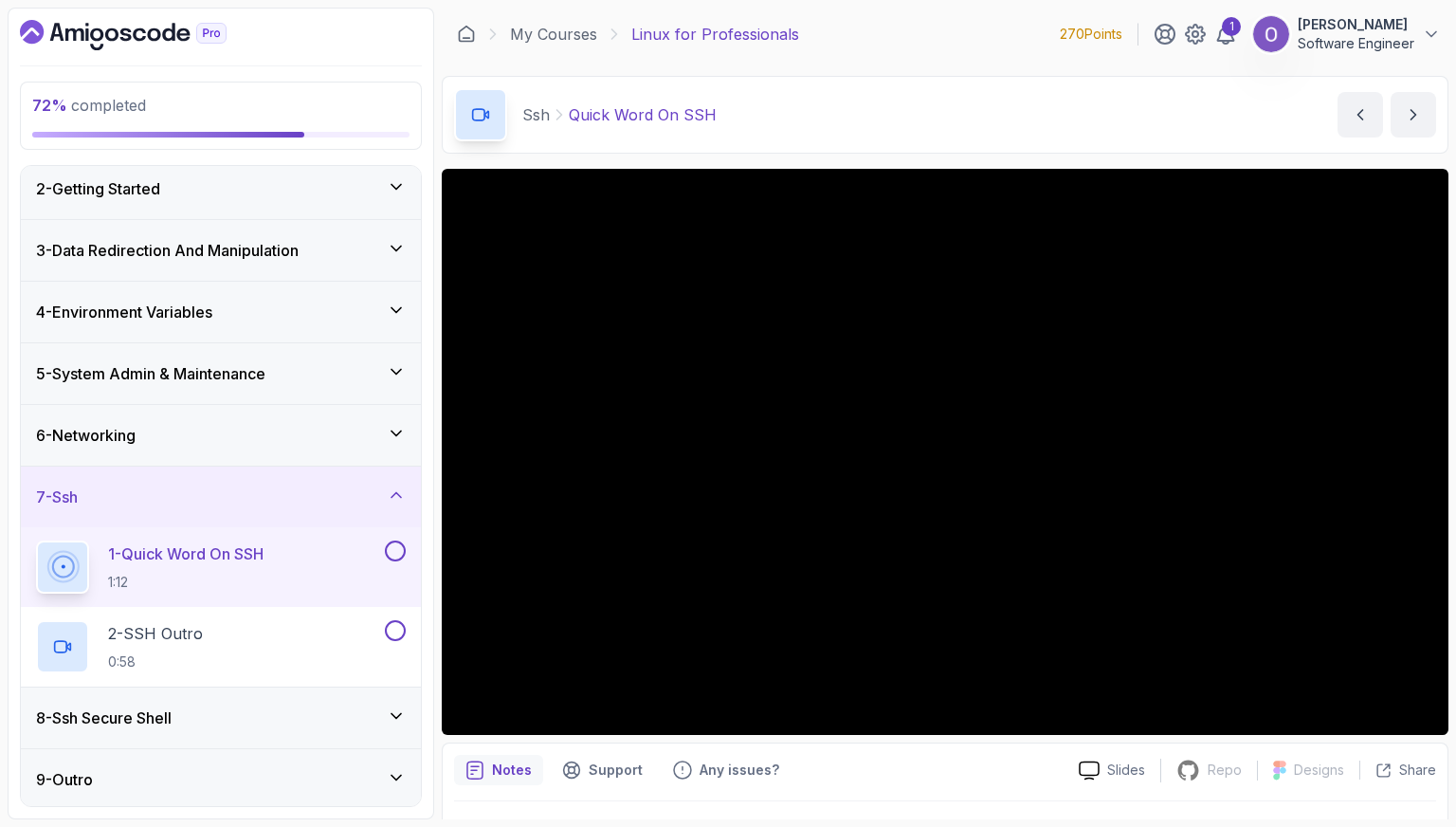
scroll to position [70, 0]
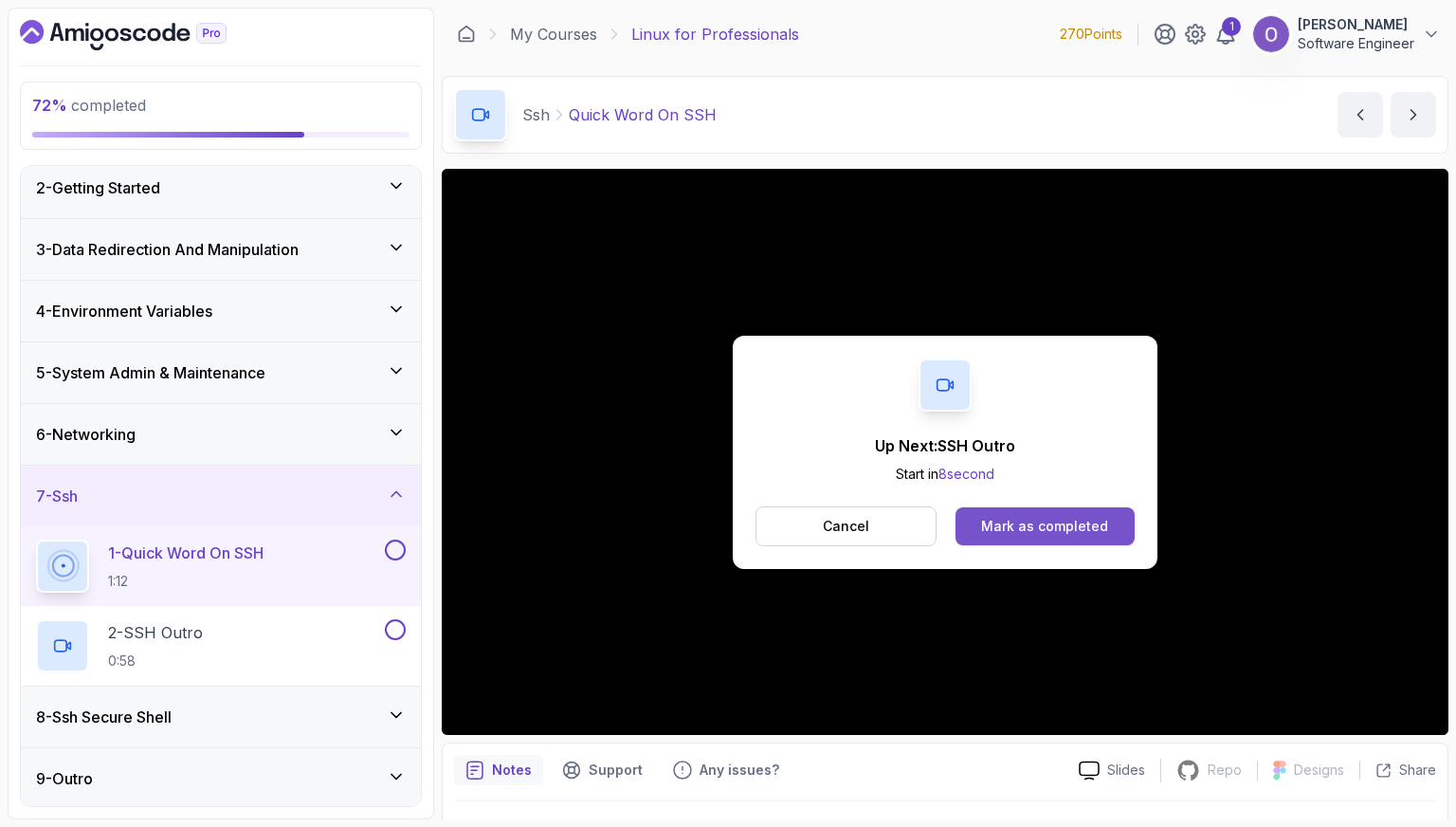
click at [1073, 521] on div "Mark as completed" at bounding box center [1045, 527] width 127 height 19
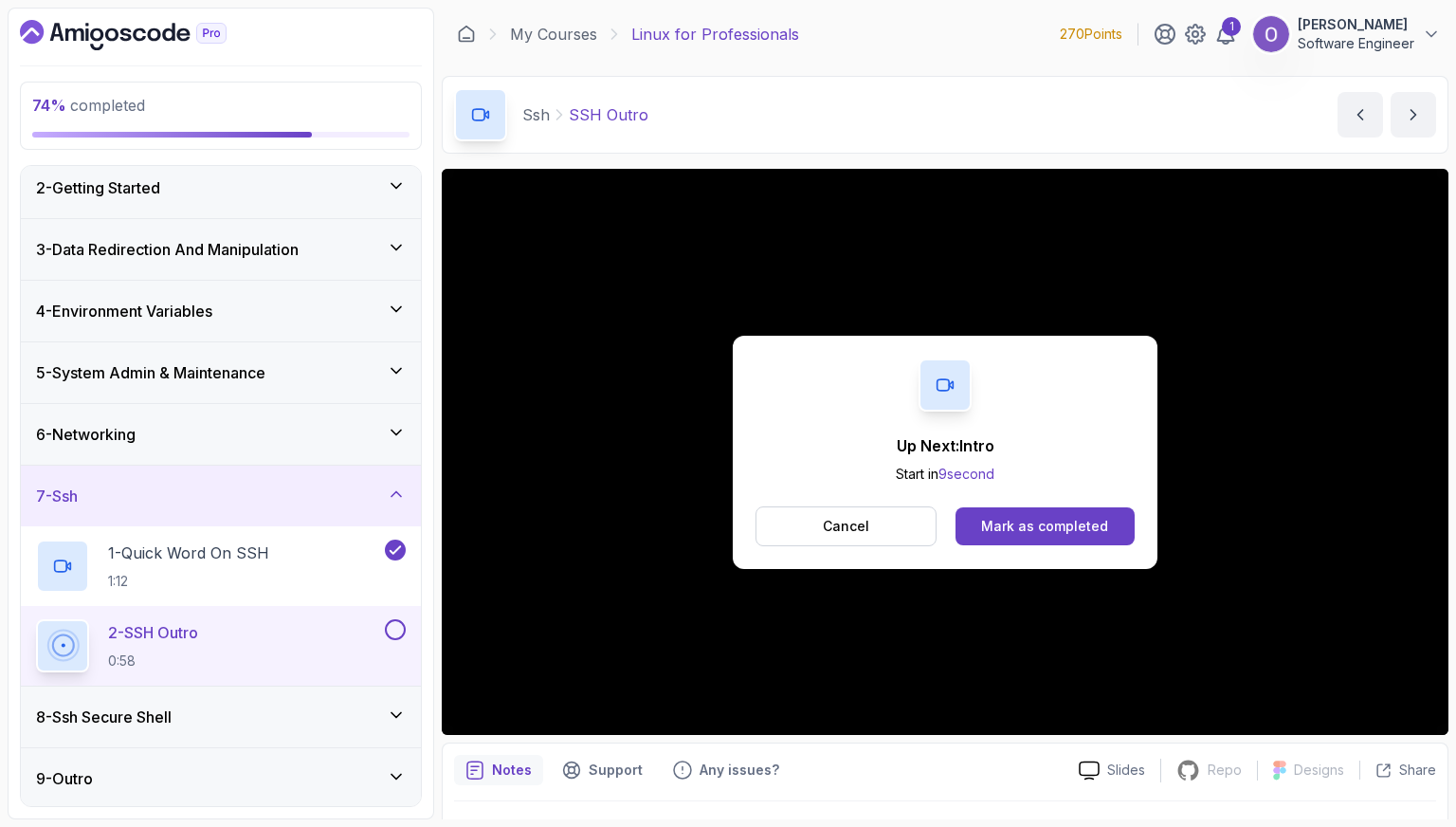
click at [1040, 547] on div "Up Next: Intro Start in 9 second Cancel Mark as completed" at bounding box center [945, 452] width 425 height 233
click at [1041, 540] on button "Mark as completed" at bounding box center [1045, 527] width 179 height 38
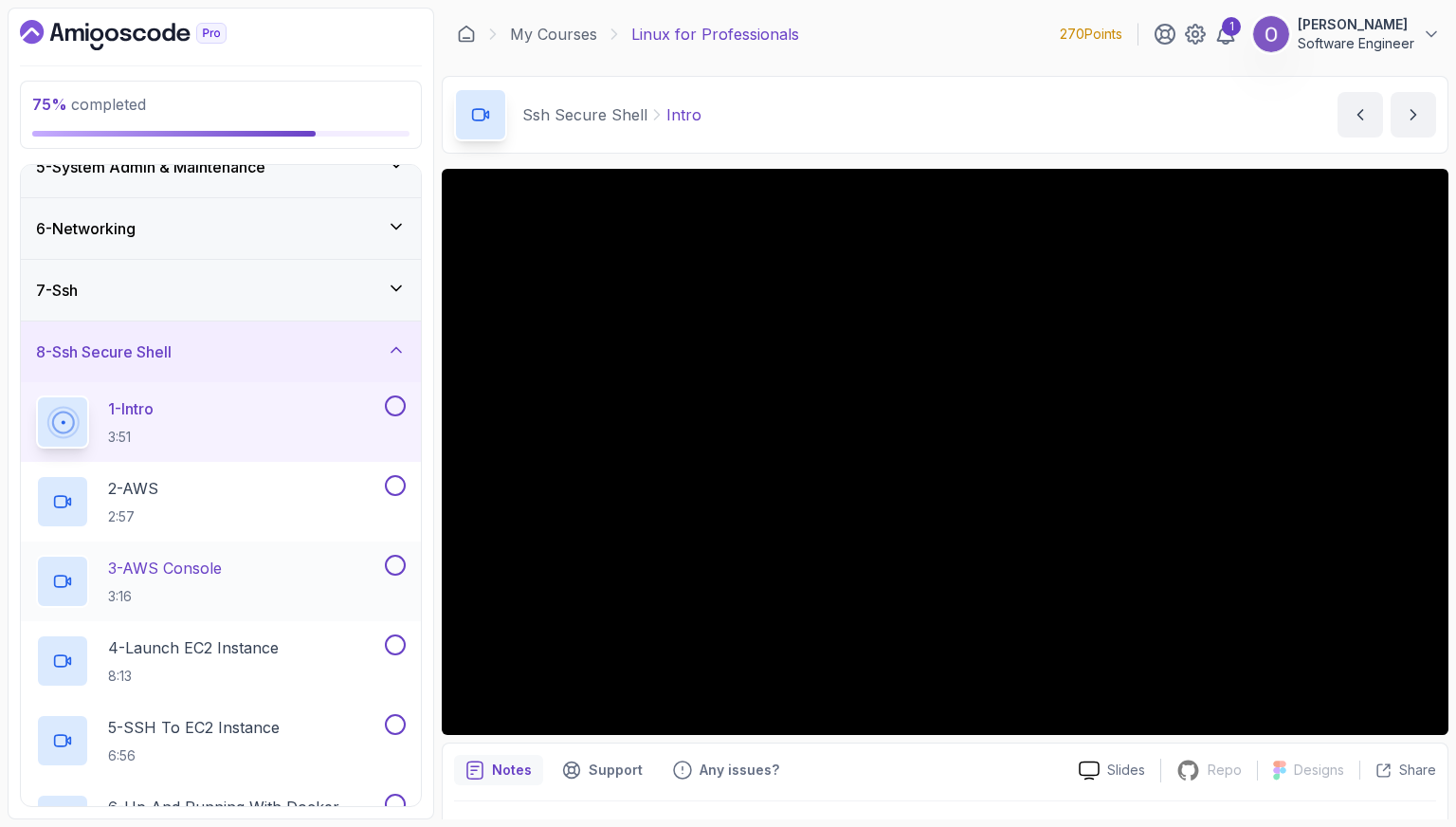
scroll to position [379, 0]
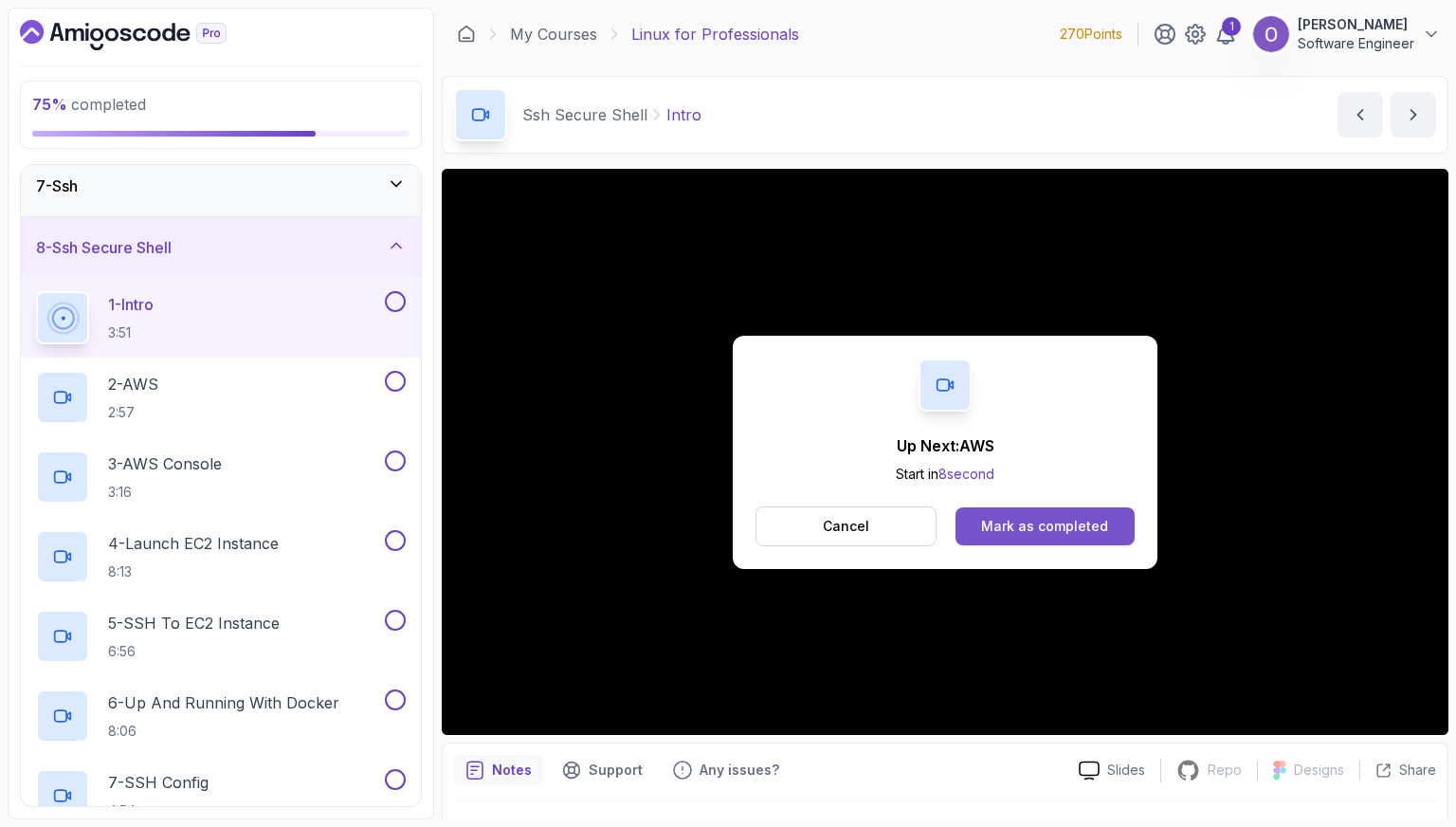
click at [1122, 523] on button "Mark as completed" at bounding box center [1045, 527] width 179 height 38
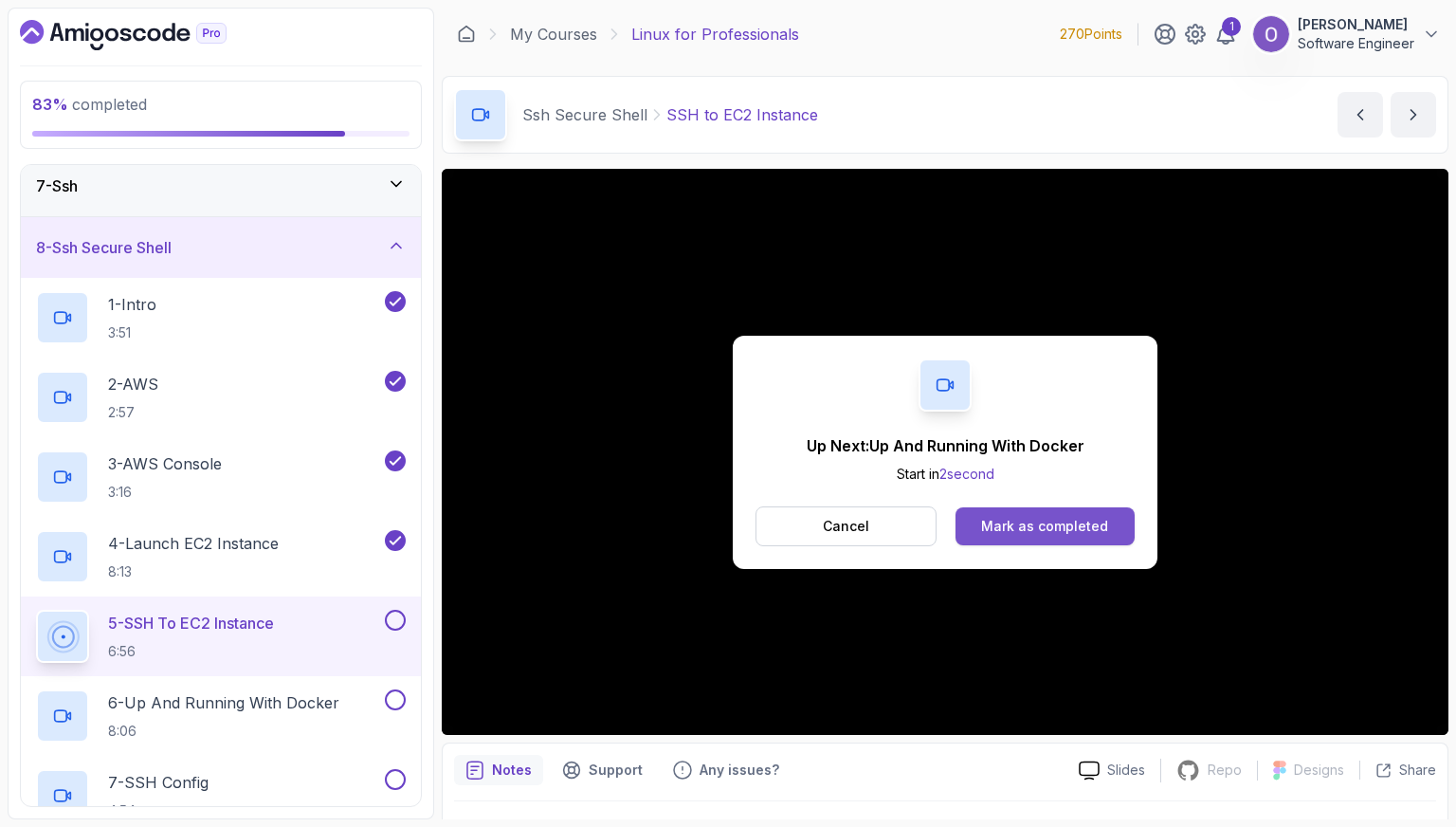
click at [1100, 531] on div "Mark as completed" at bounding box center [1045, 527] width 127 height 19
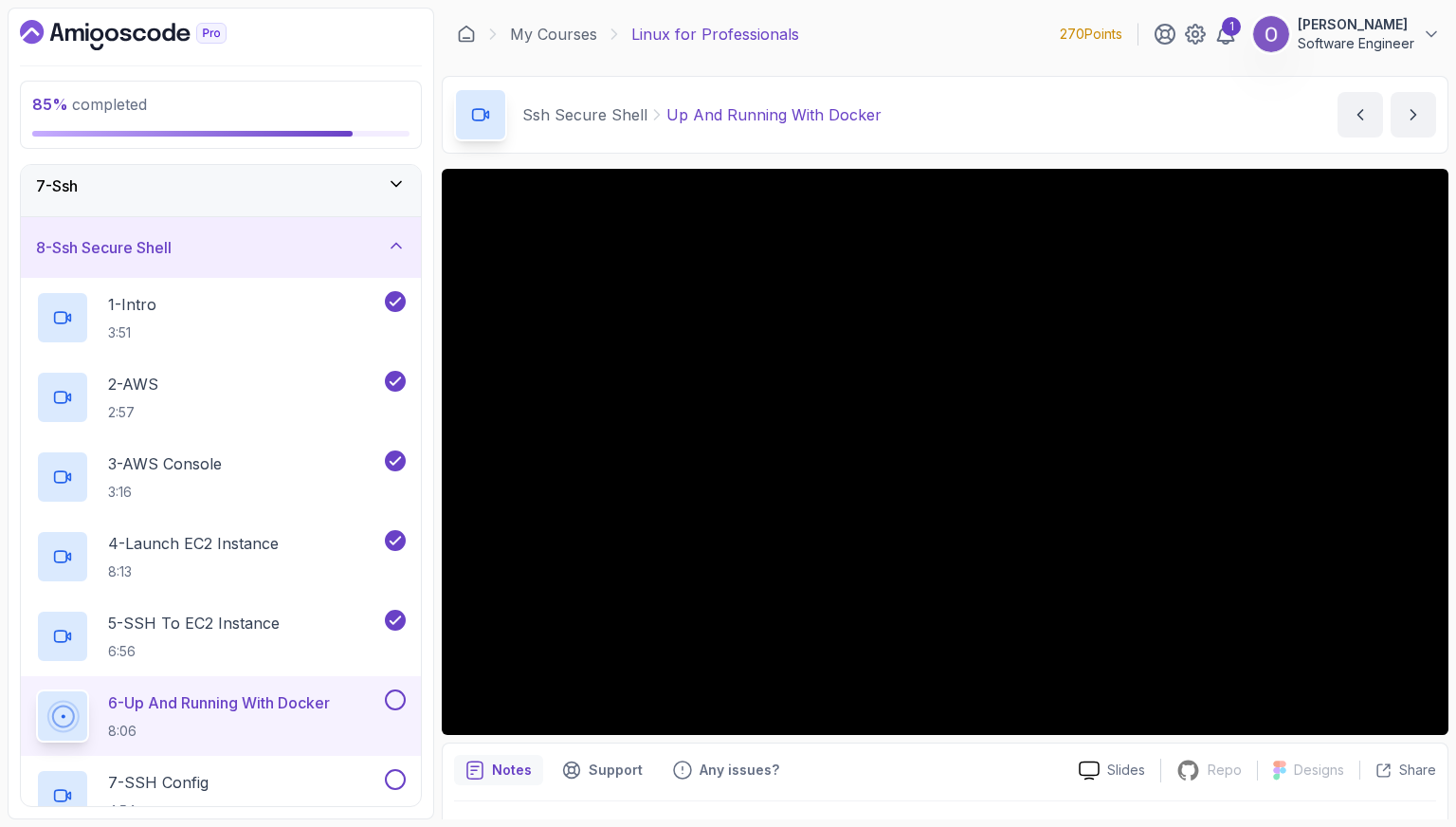
click at [397, 694] on button at bounding box center [395, 700] width 21 height 21
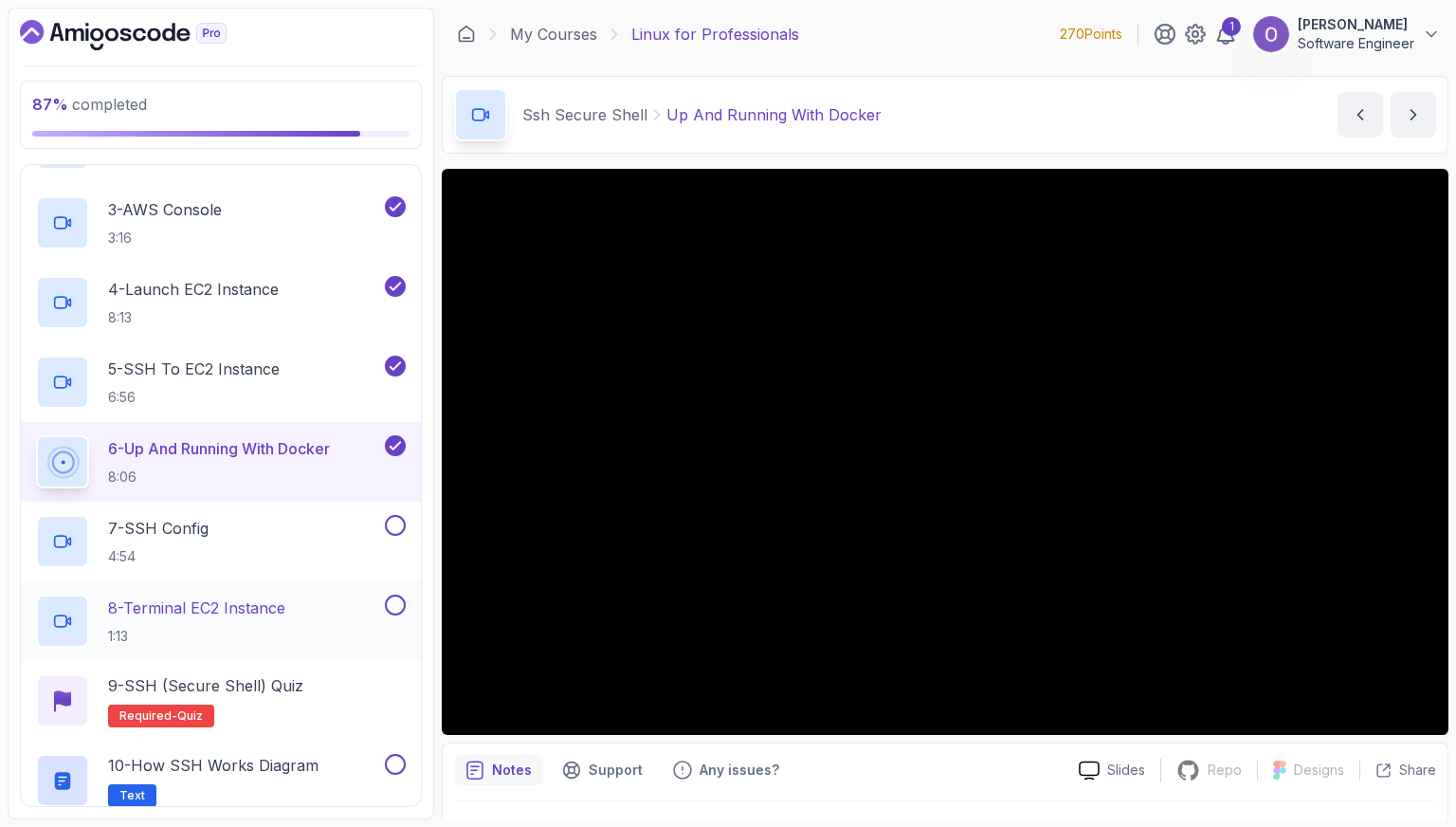
scroll to position [664, 0]
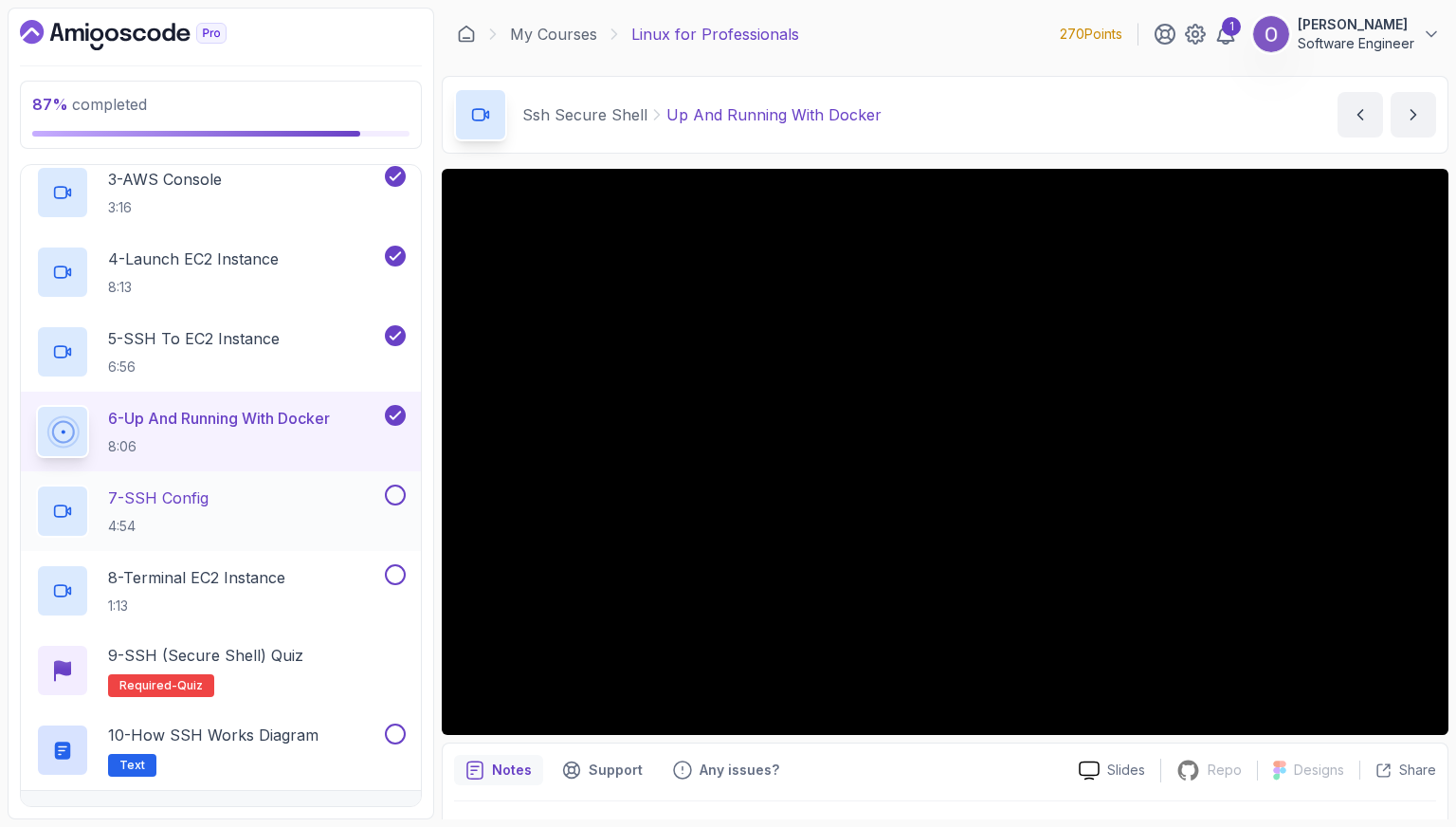
click at [311, 523] on div "7 - SSH Config 4:54" at bounding box center [209, 510] width 345 height 53
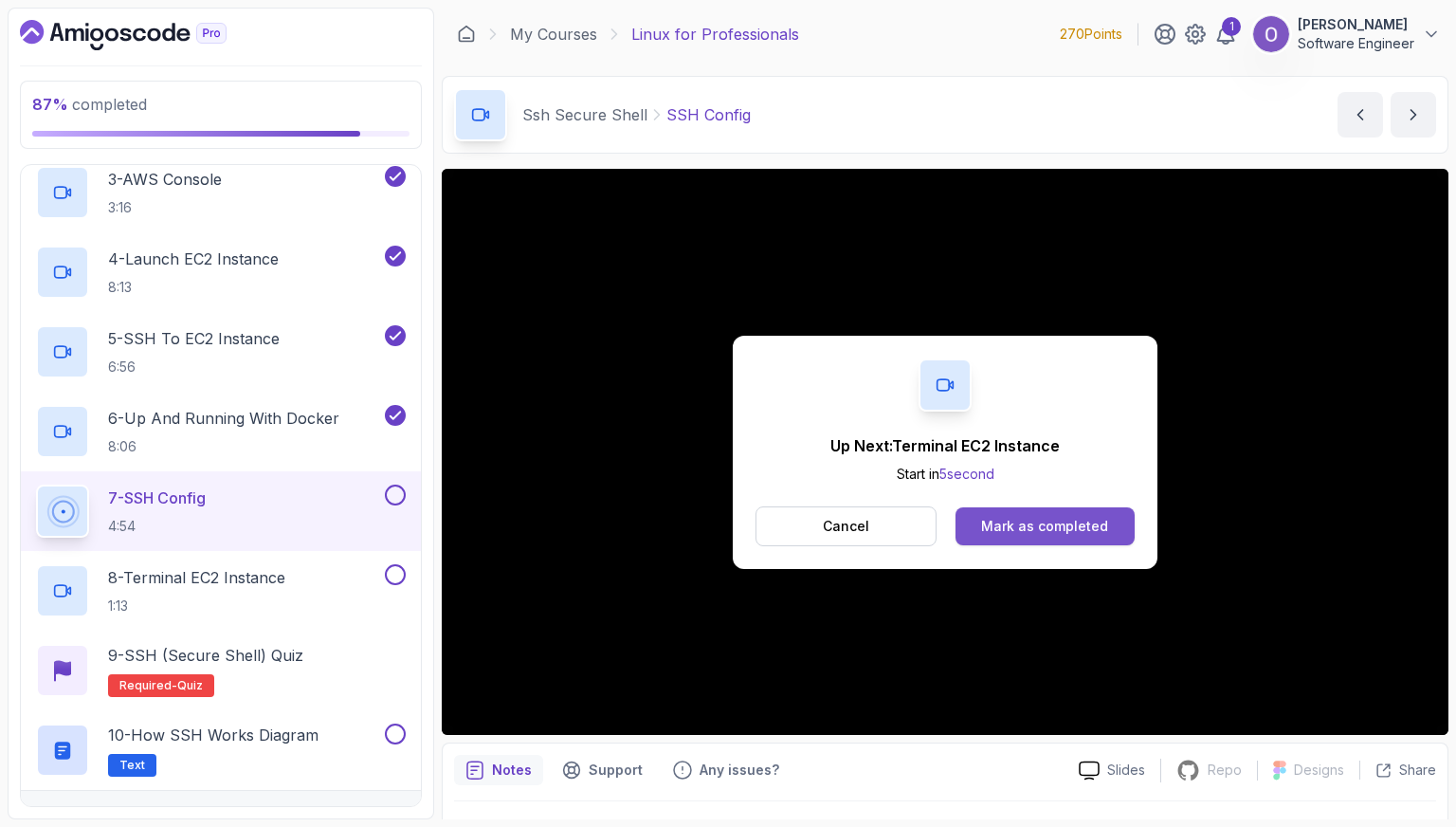
click at [1122, 537] on button "Mark as completed" at bounding box center [1045, 527] width 179 height 38
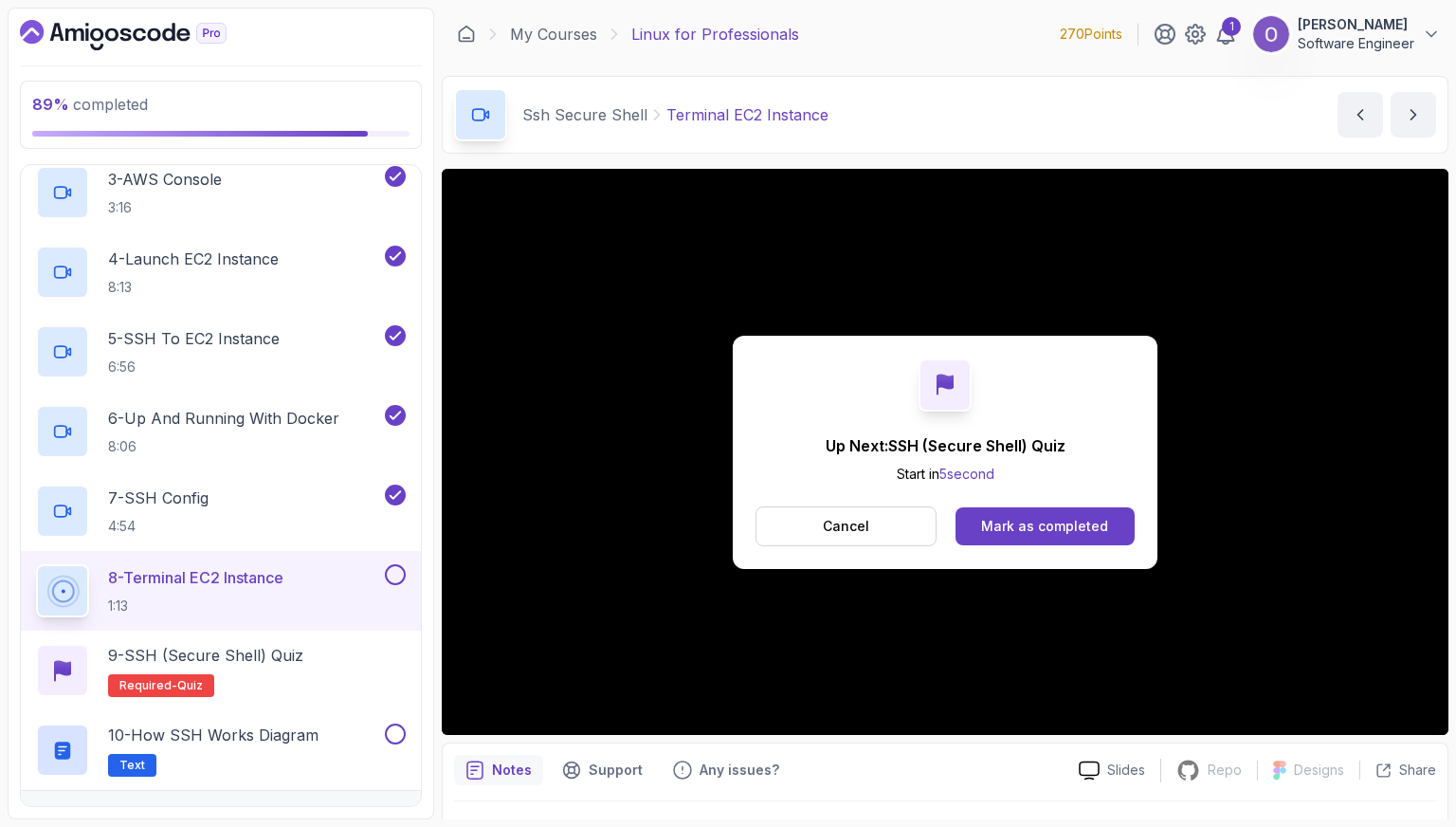
click at [1074, 503] on div "Up Next: SSH (Secure Shell) Quiz Start in 5 second Cancel Mark as completed" at bounding box center [945, 452] width 425 height 233
click at [1066, 518] on div "Mark as completed" at bounding box center [1045, 527] width 127 height 19
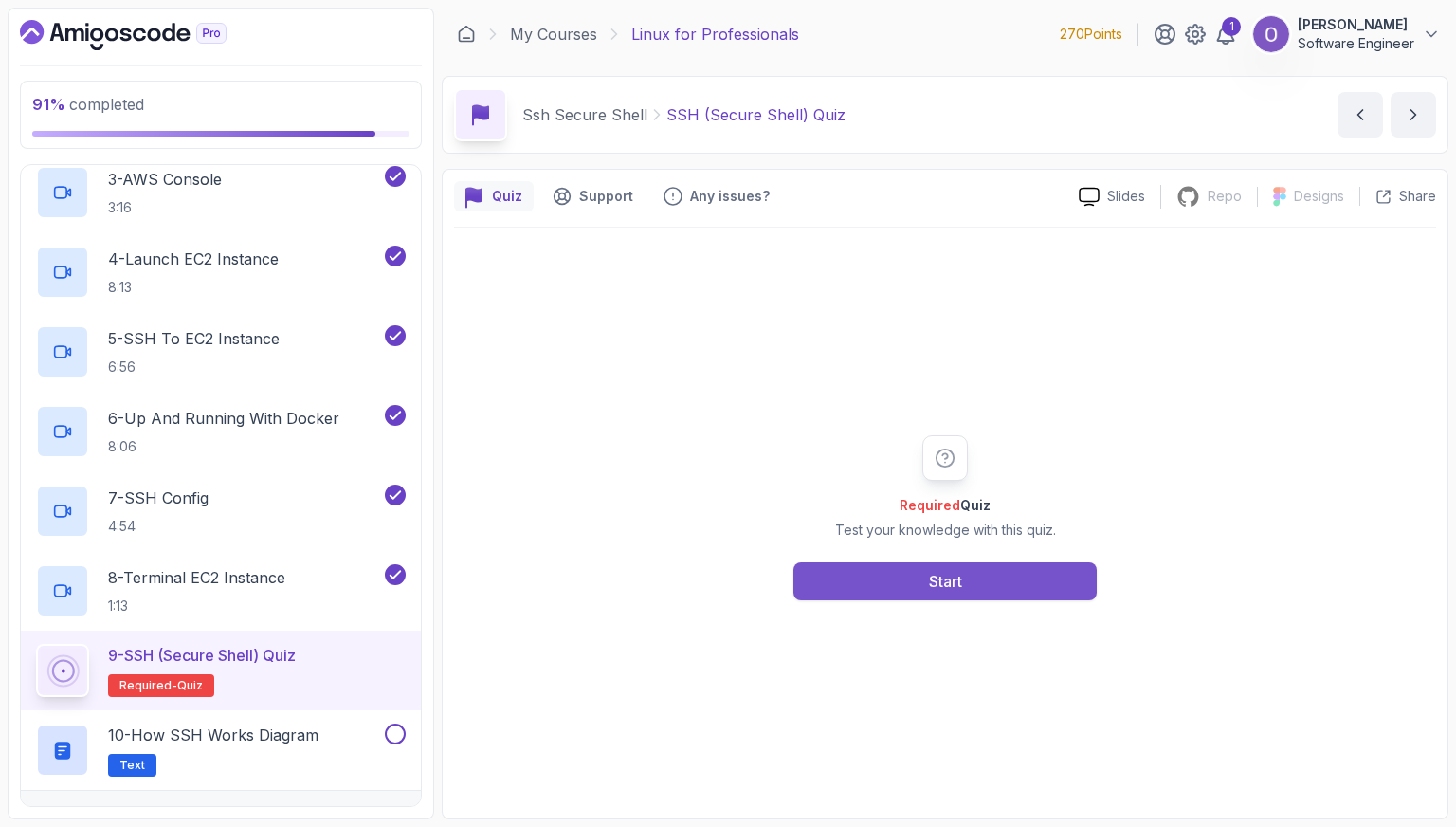
click at [988, 578] on button "Start" at bounding box center [945, 581] width 303 height 38
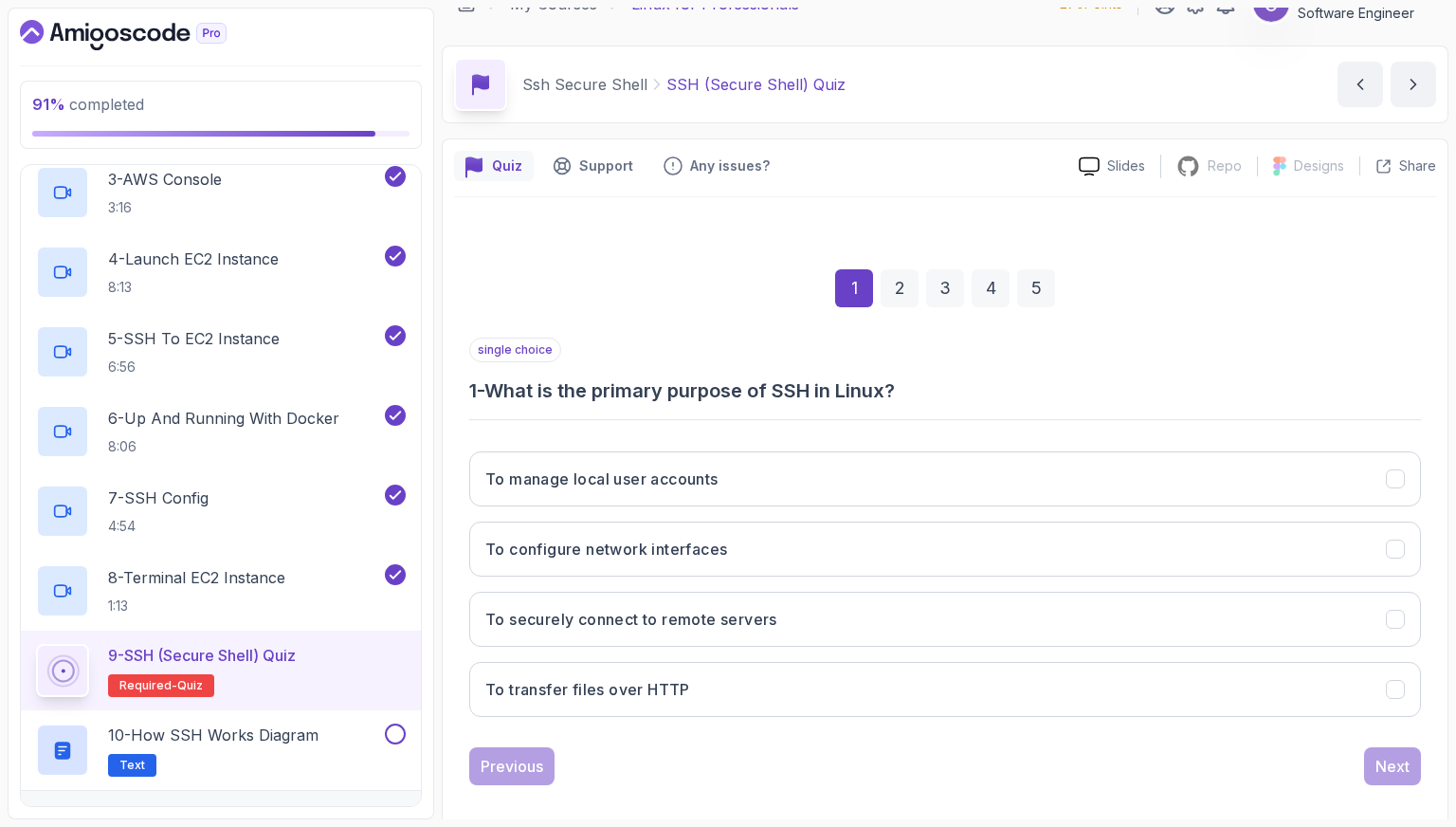
scroll to position [47, 0]
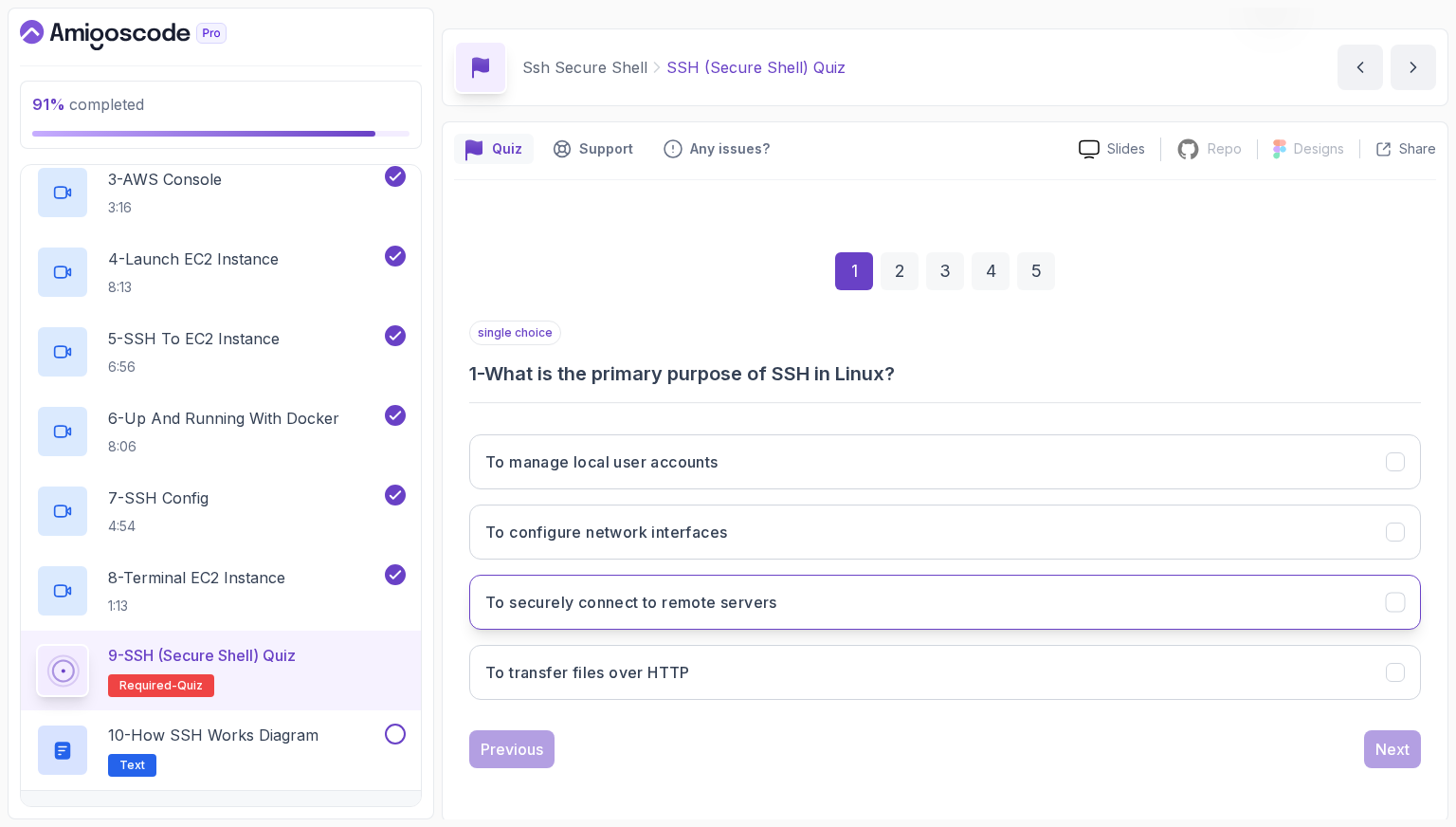
click at [959, 615] on button "To securely connect to remote servers" at bounding box center [945, 602] width 952 height 55
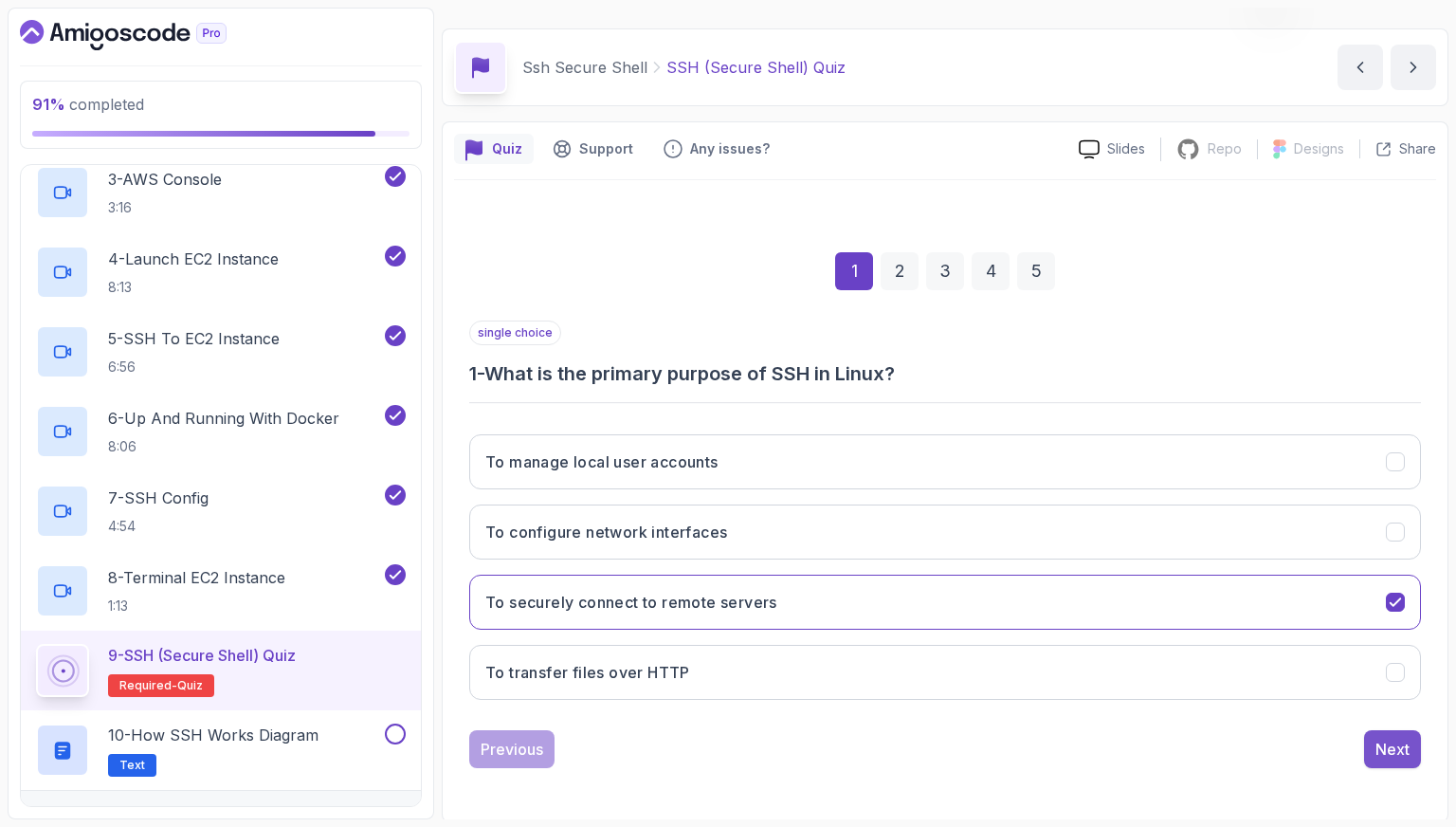
click at [1395, 747] on div "Next" at bounding box center [1393, 749] width 35 height 23
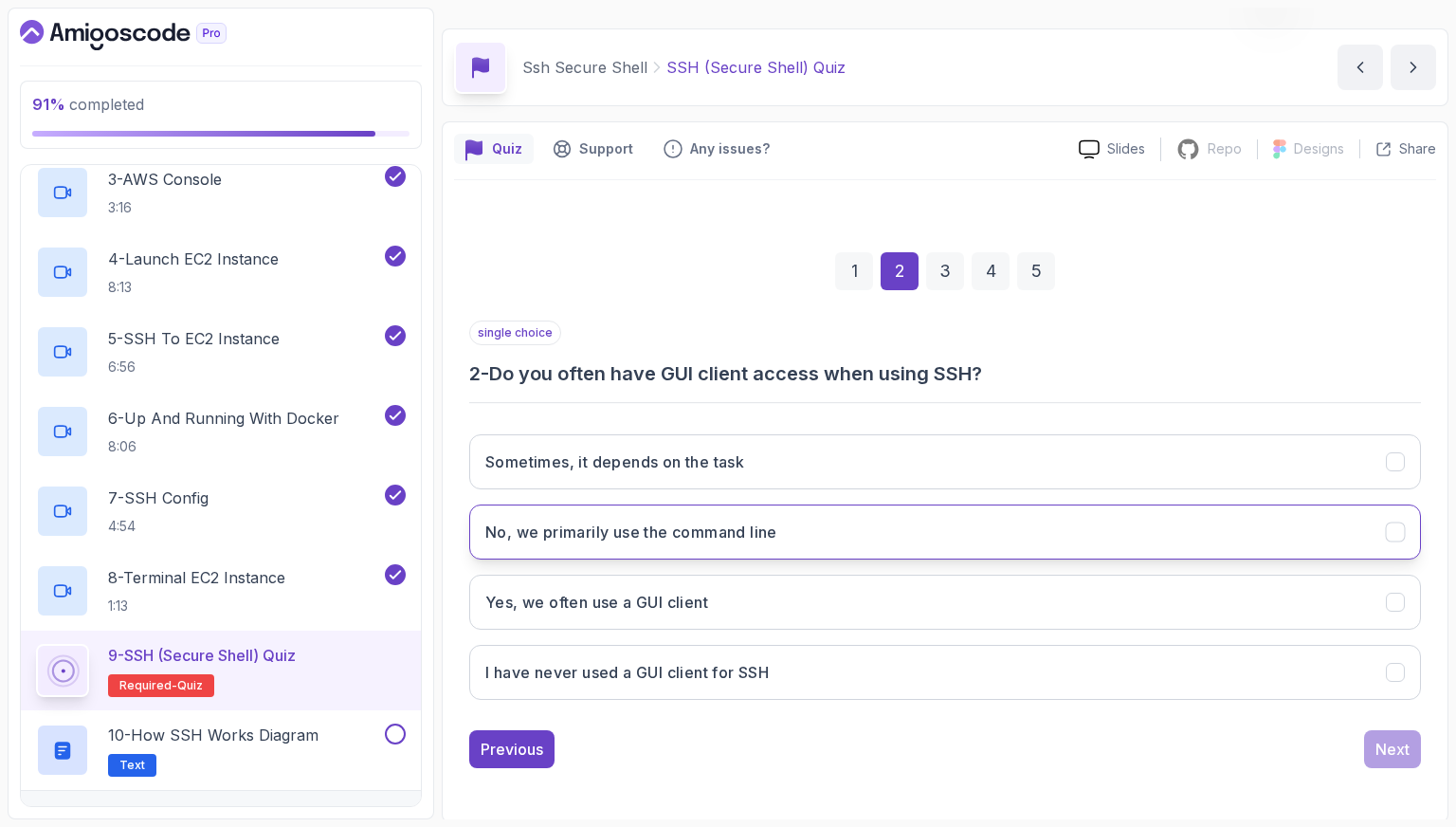
click at [962, 539] on button "No, we primarily use the command line" at bounding box center [945, 532] width 952 height 55
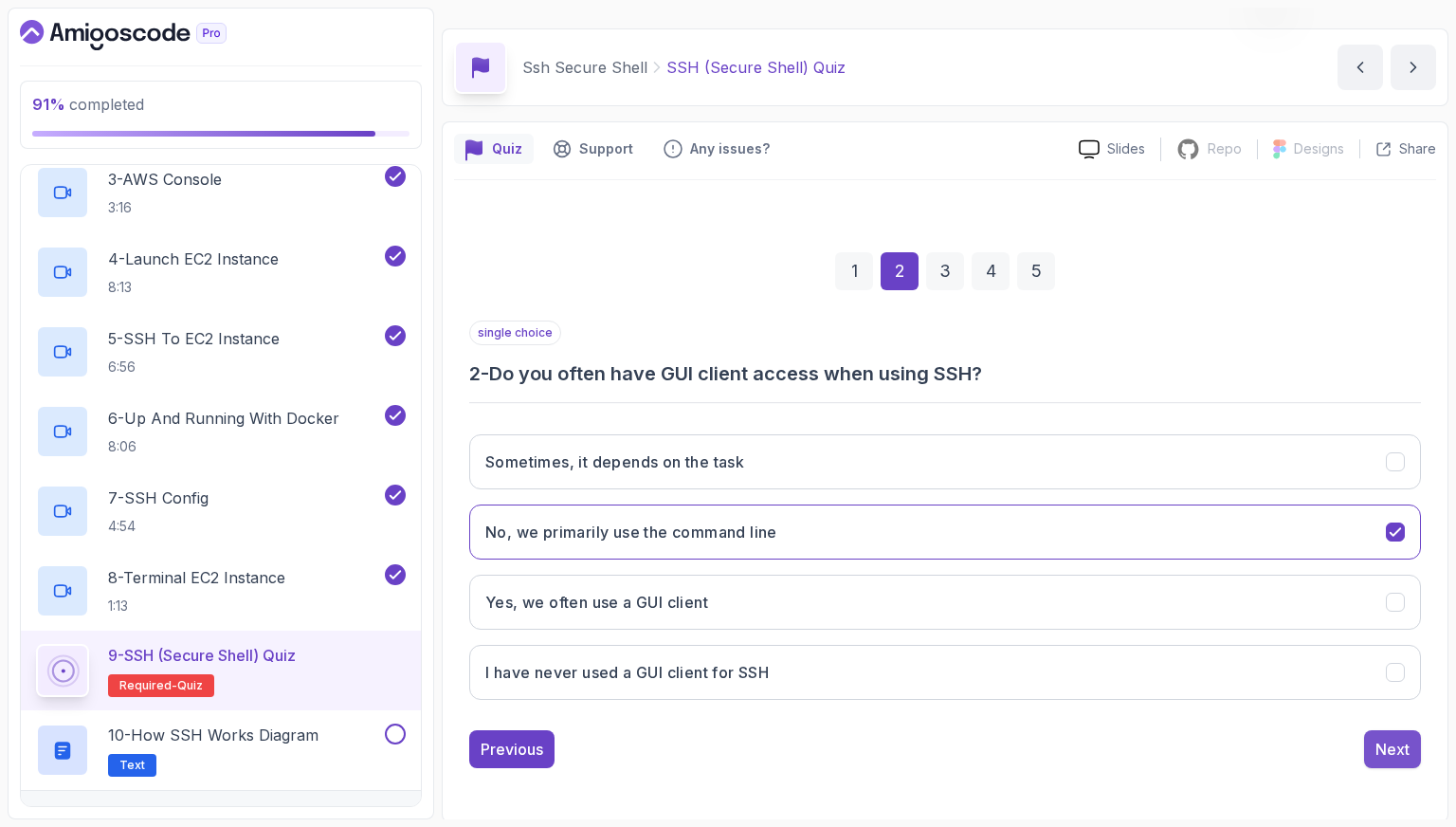
click at [1386, 738] on div "Next" at bounding box center [1393, 749] width 35 height 23
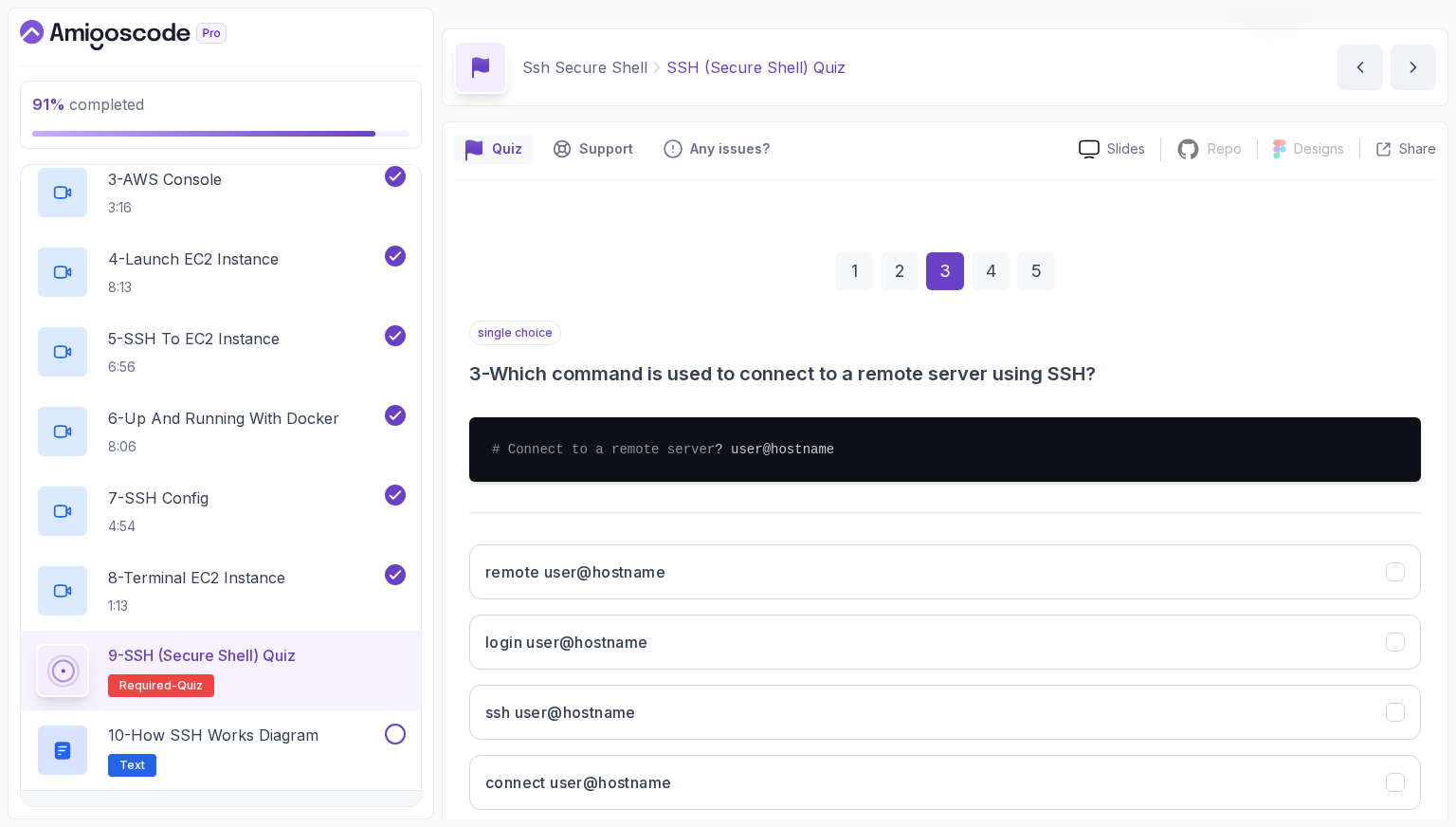
scroll to position [142, 0]
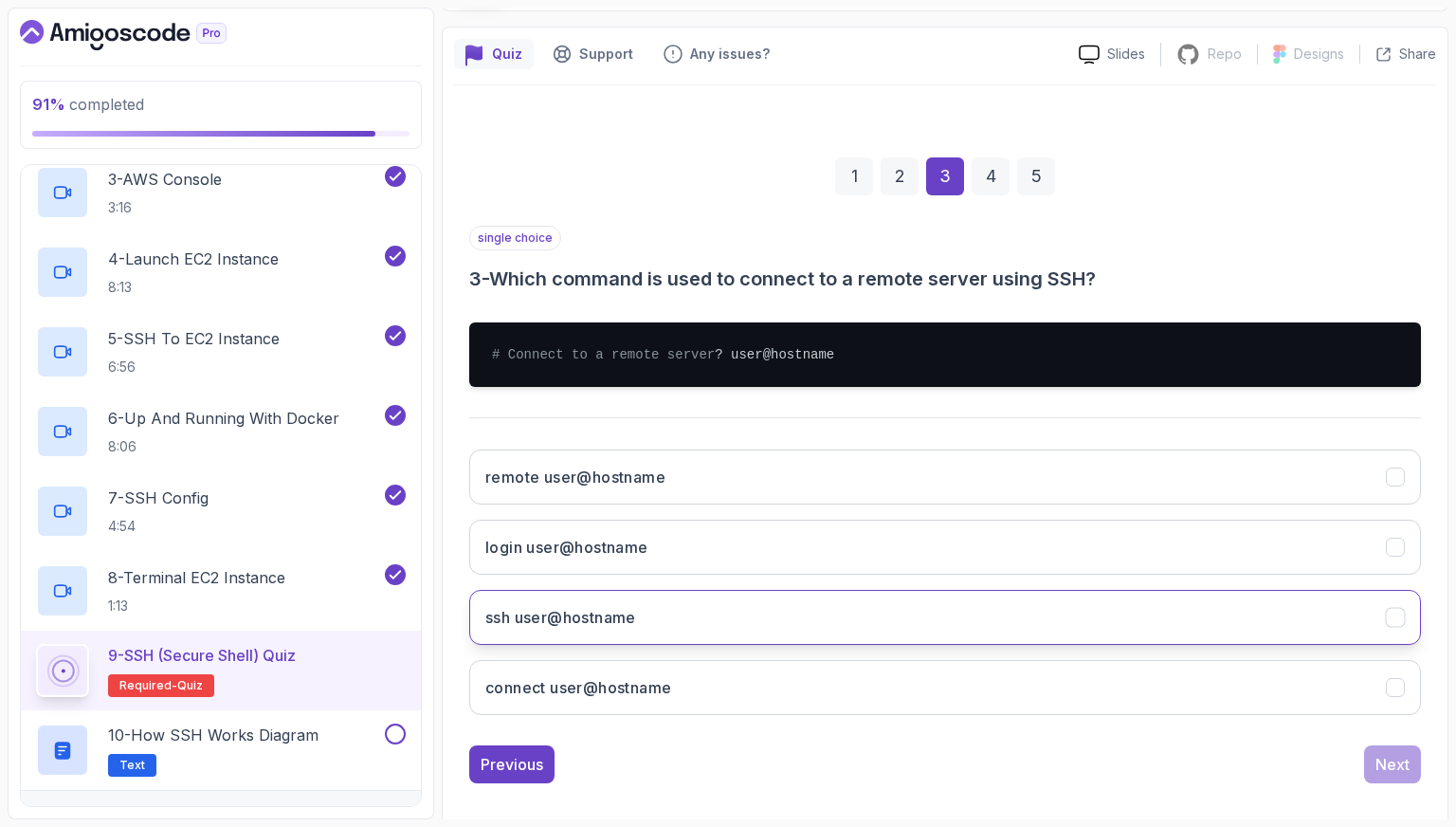
click at [1163, 632] on button "ssh user@hostname" at bounding box center [945, 617] width 952 height 55
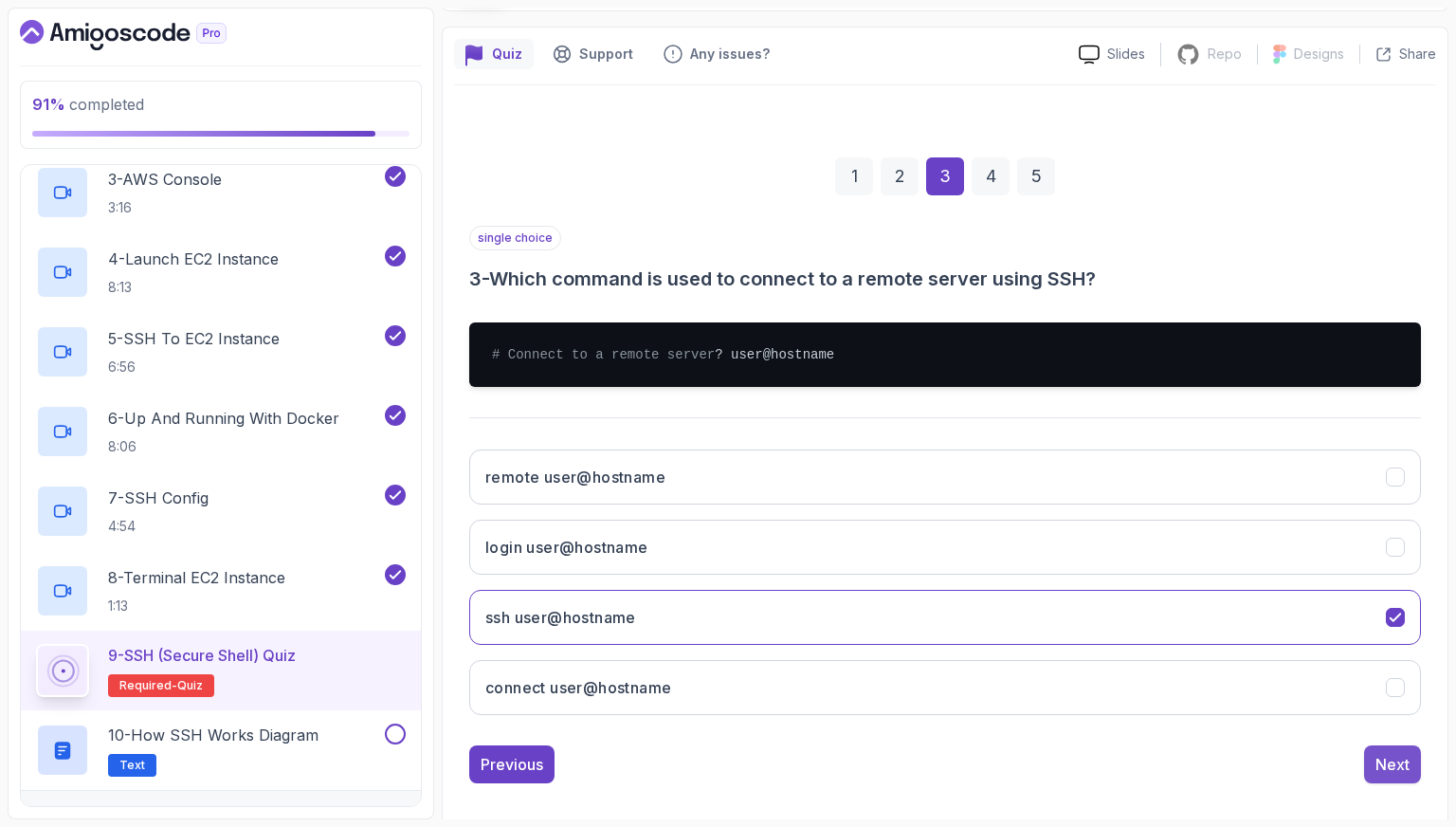
click at [1371, 778] on button "Next" at bounding box center [1393, 765] width 57 height 38
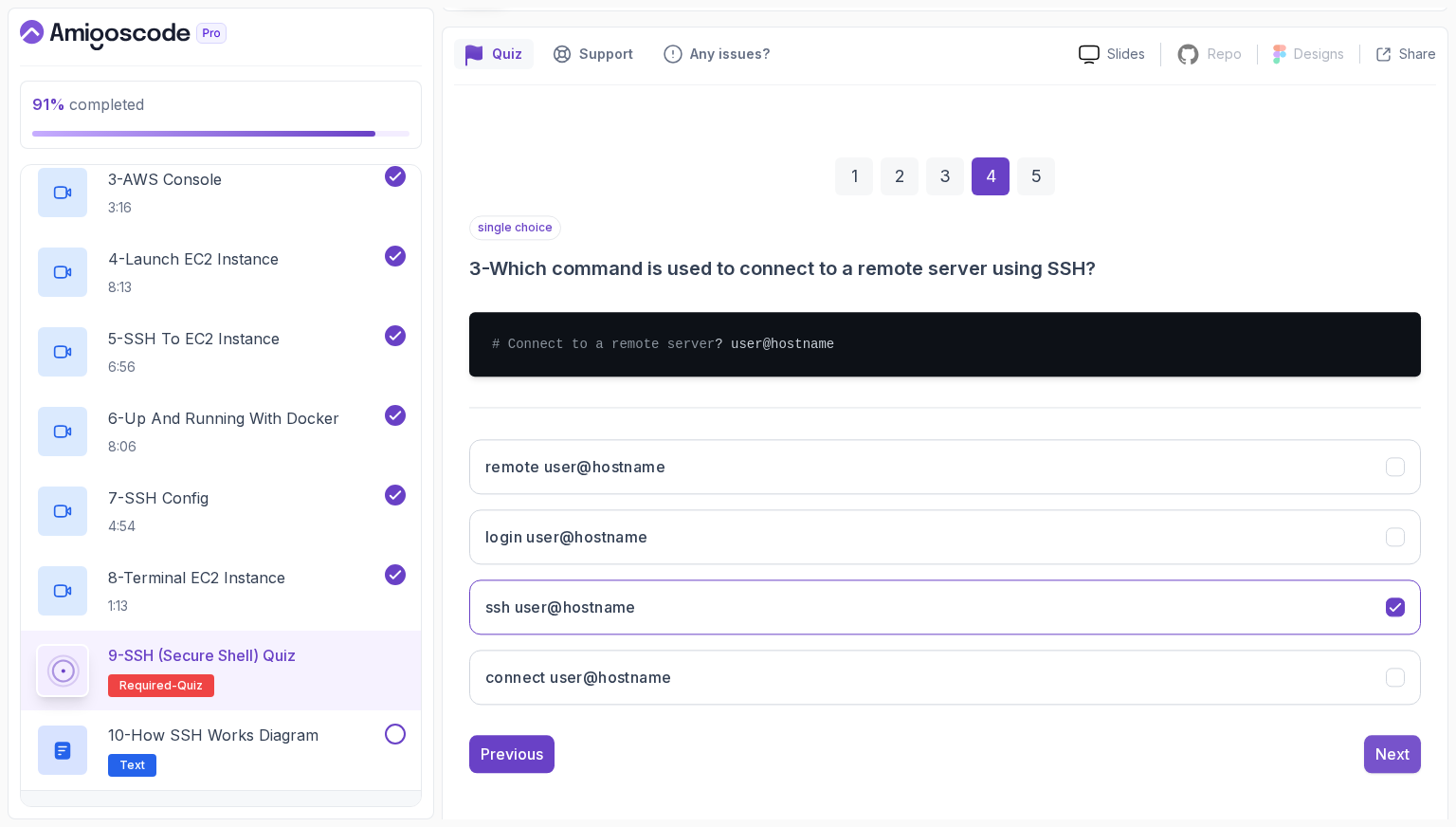
scroll to position [47, 0]
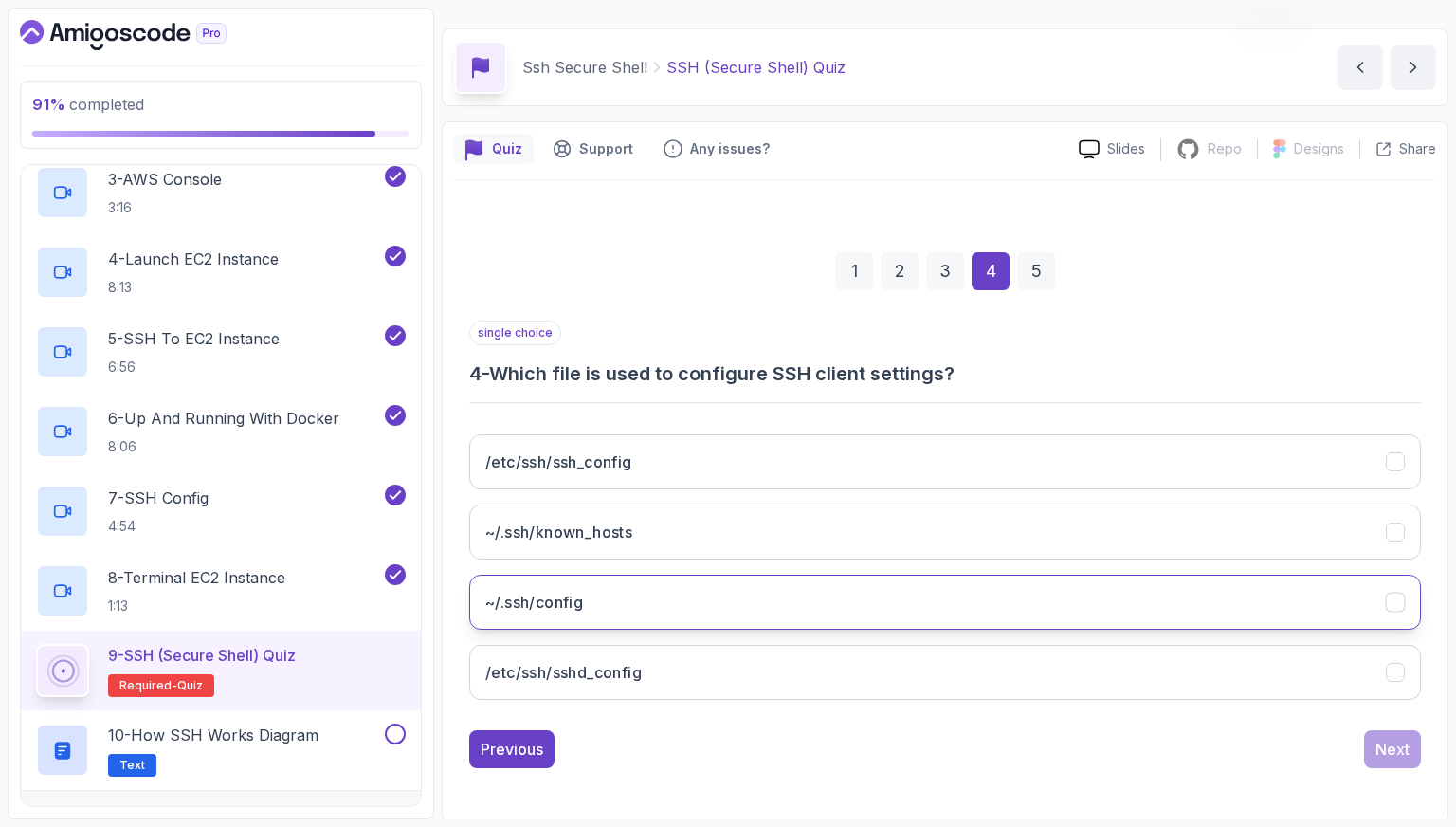
click at [1206, 603] on button "~/.ssh/config" at bounding box center [945, 602] width 952 height 55
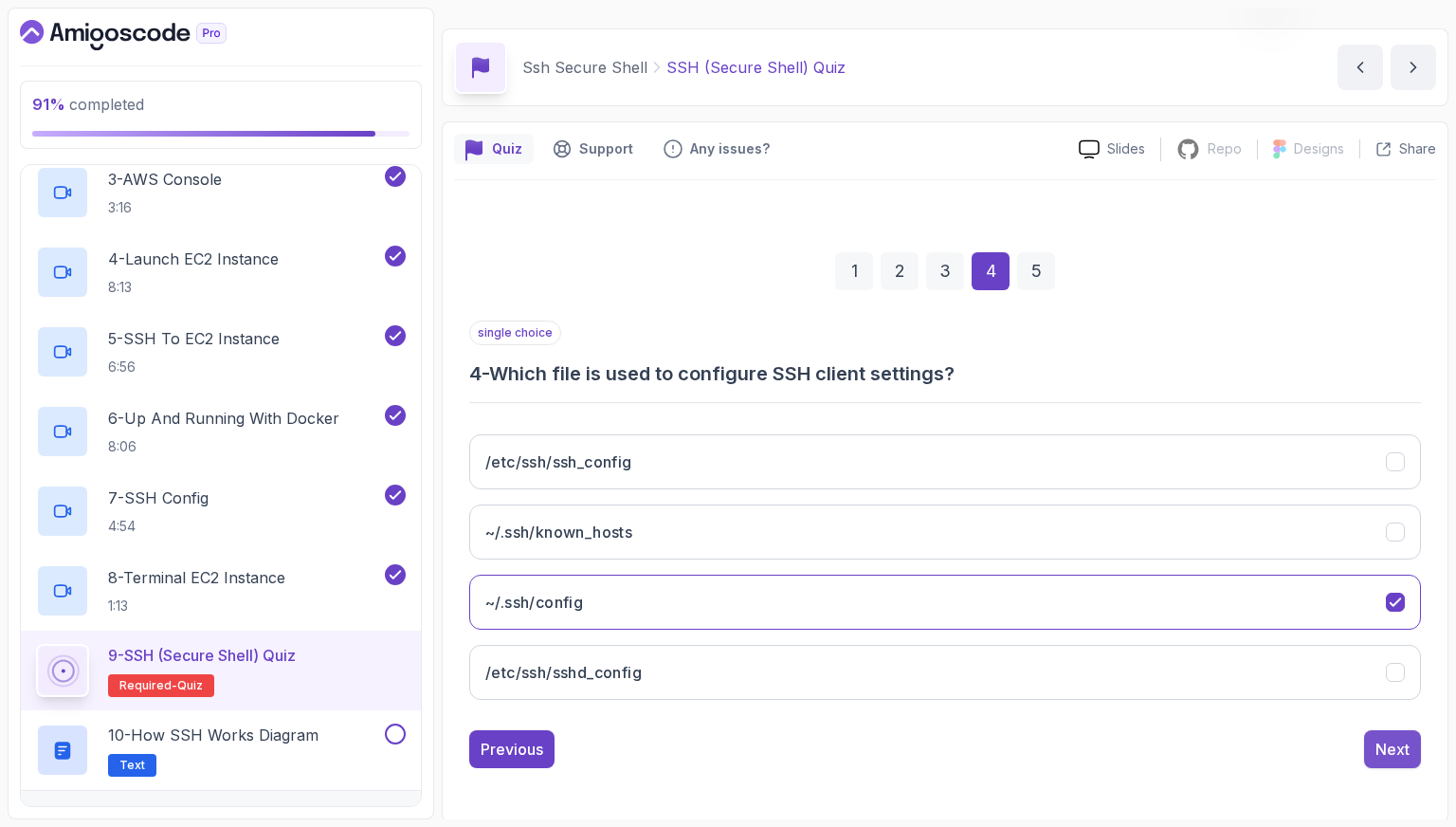
click at [1388, 755] on div "Next" at bounding box center [1393, 749] width 35 height 23
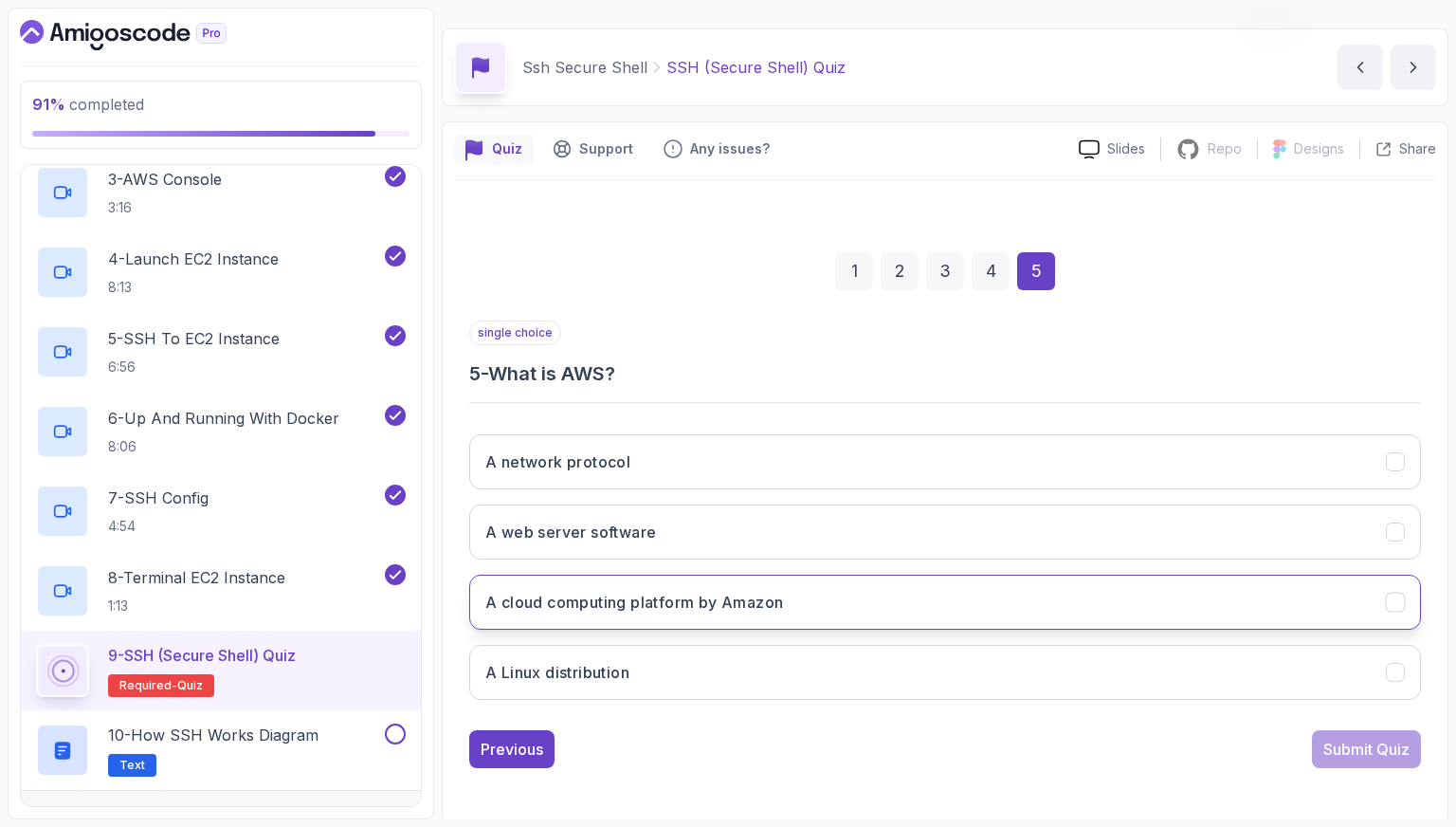
click at [1242, 585] on button "A cloud computing platform by Amazon" at bounding box center [945, 602] width 952 height 55
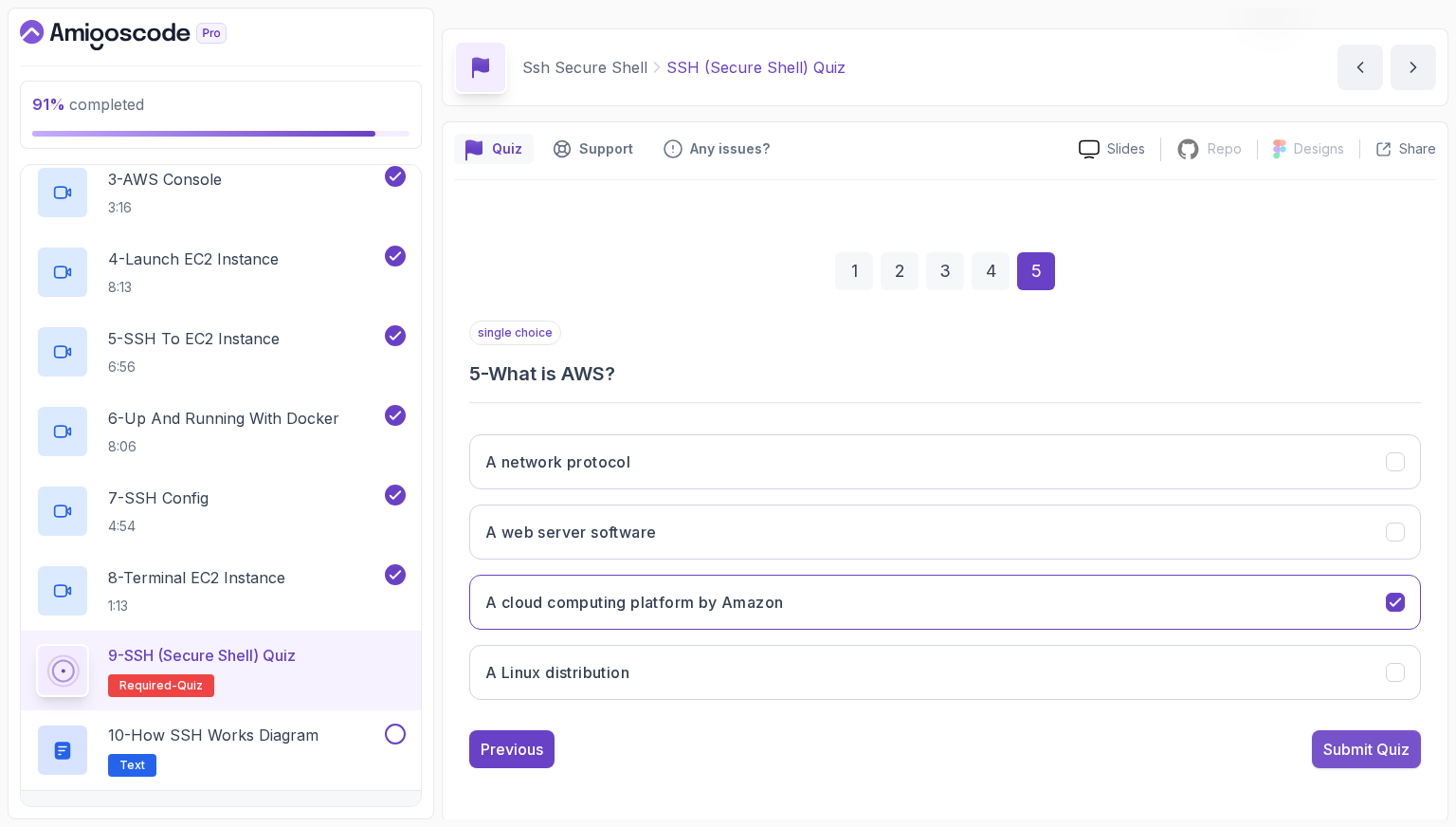
click at [1336, 740] on div "Submit Quiz" at bounding box center [1367, 749] width 86 height 23
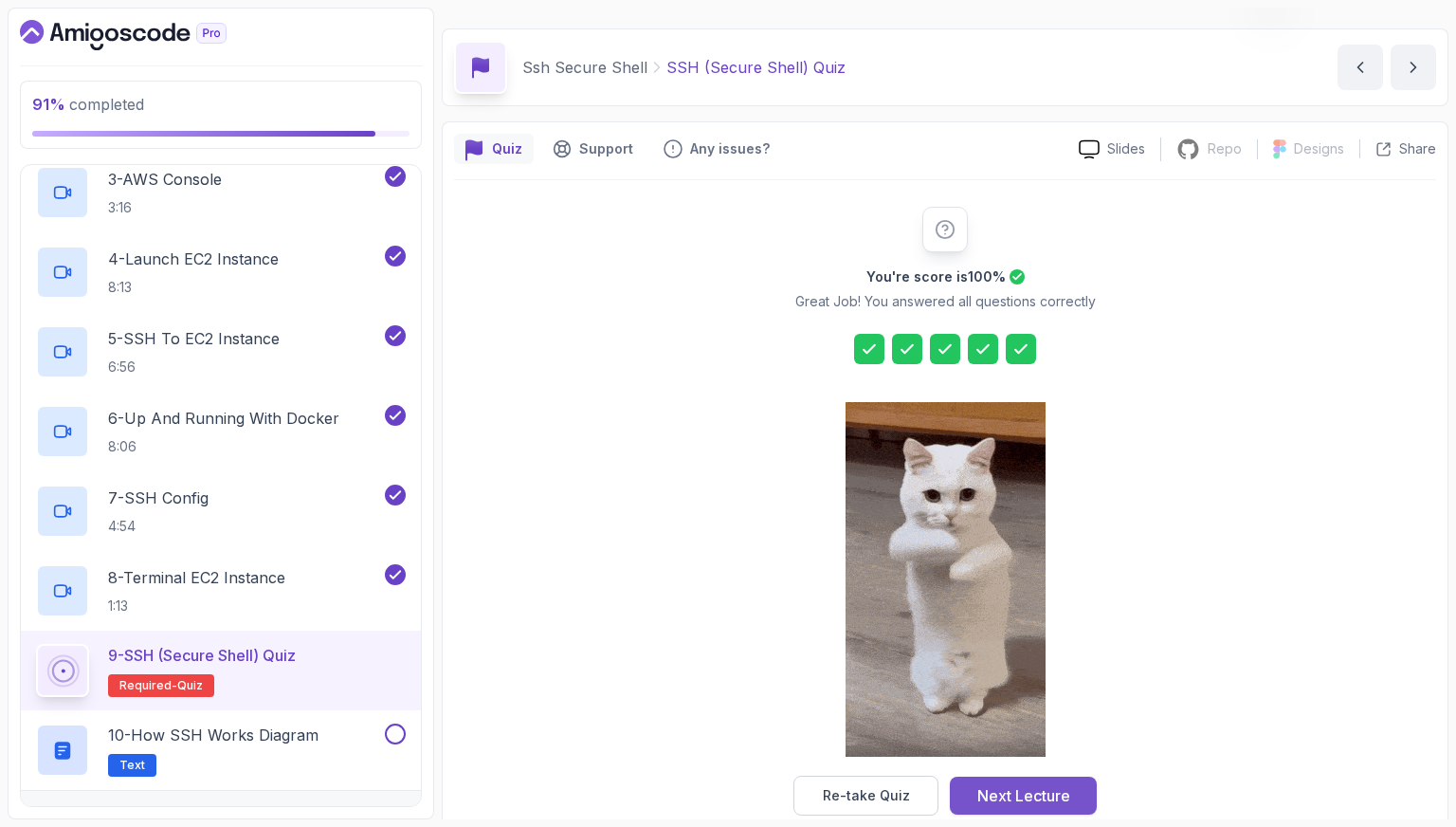
click at [994, 801] on div "Next Lecture" at bounding box center [1023, 796] width 93 height 23
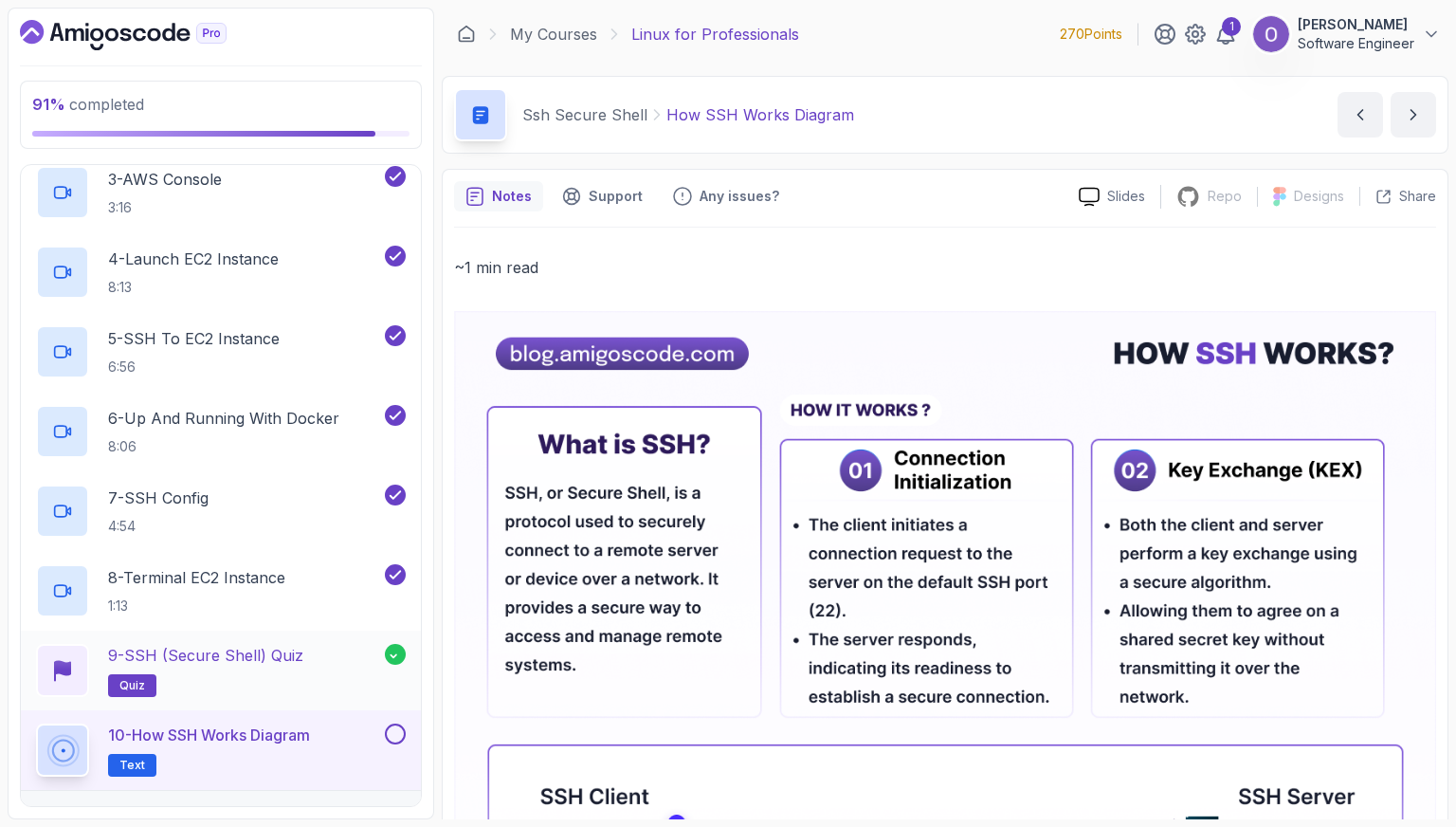
scroll to position [707, 0]
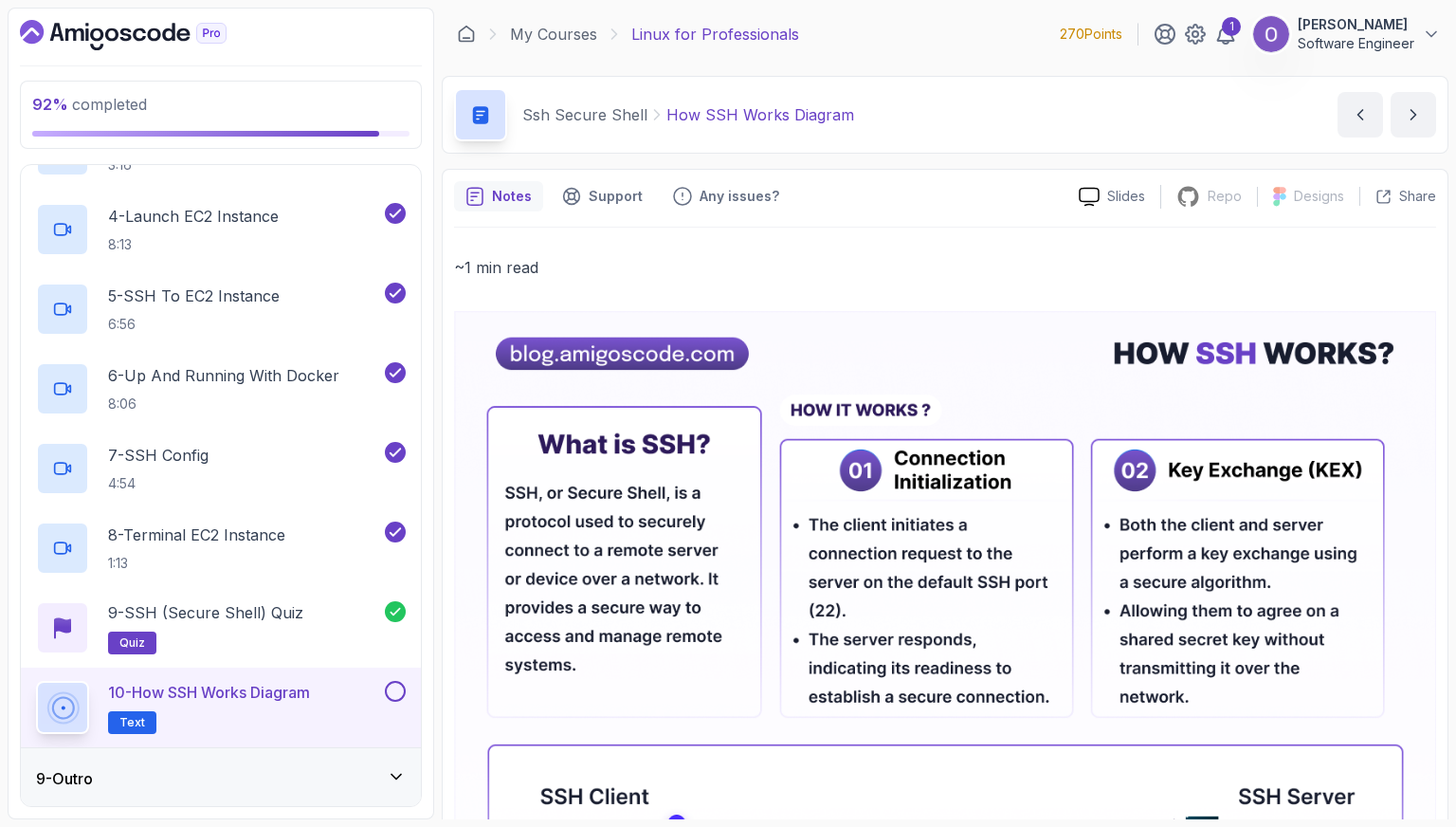
click at [398, 688] on button at bounding box center [395, 692] width 21 height 21
click at [383, 775] on div "9 - Outro" at bounding box center [222, 779] width 370 height 23
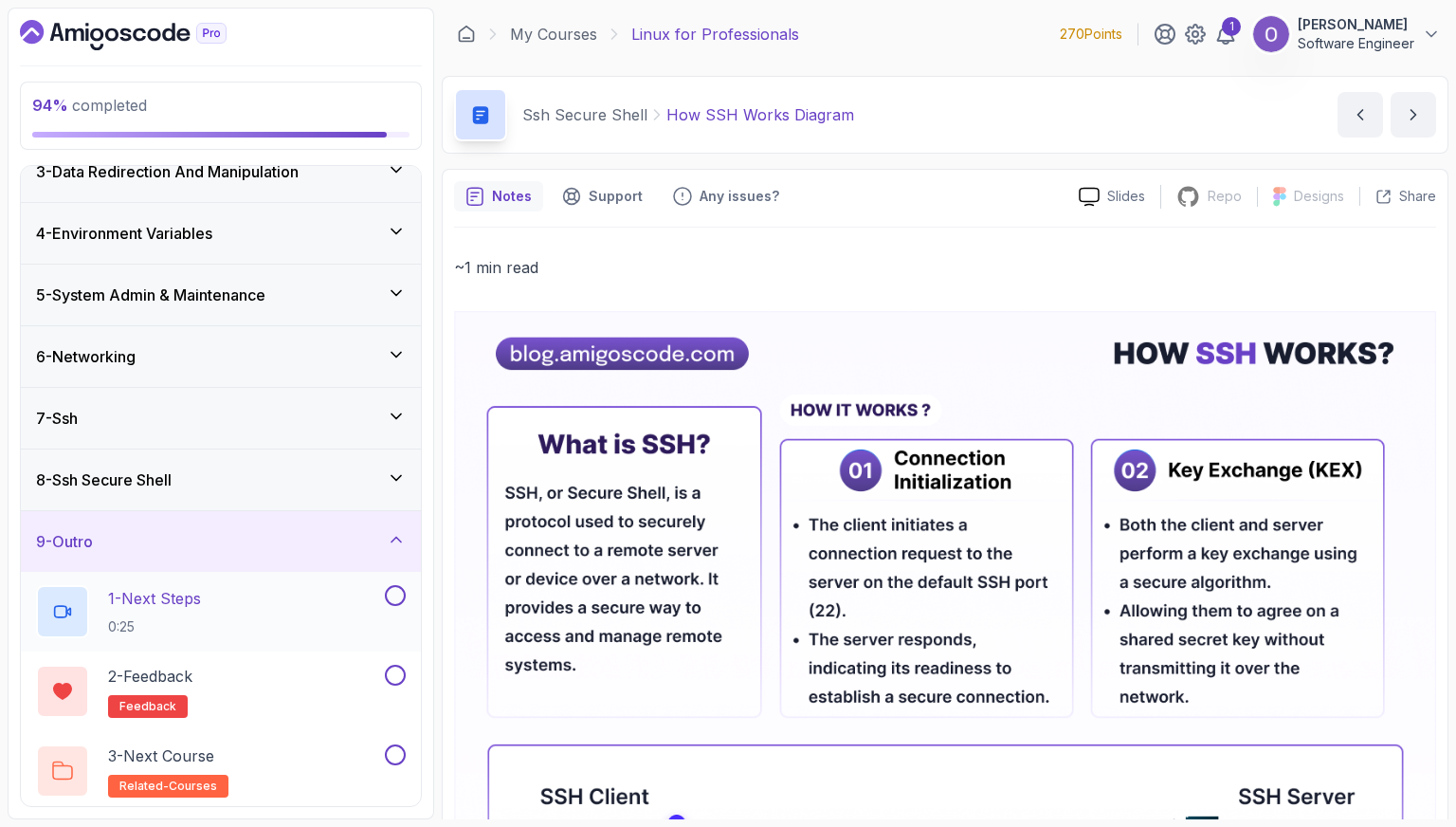
scroll to position [150, 0]
click at [306, 602] on div "1 - Next Steps 0:25" at bounding box center [209, 609] width 345 height 53
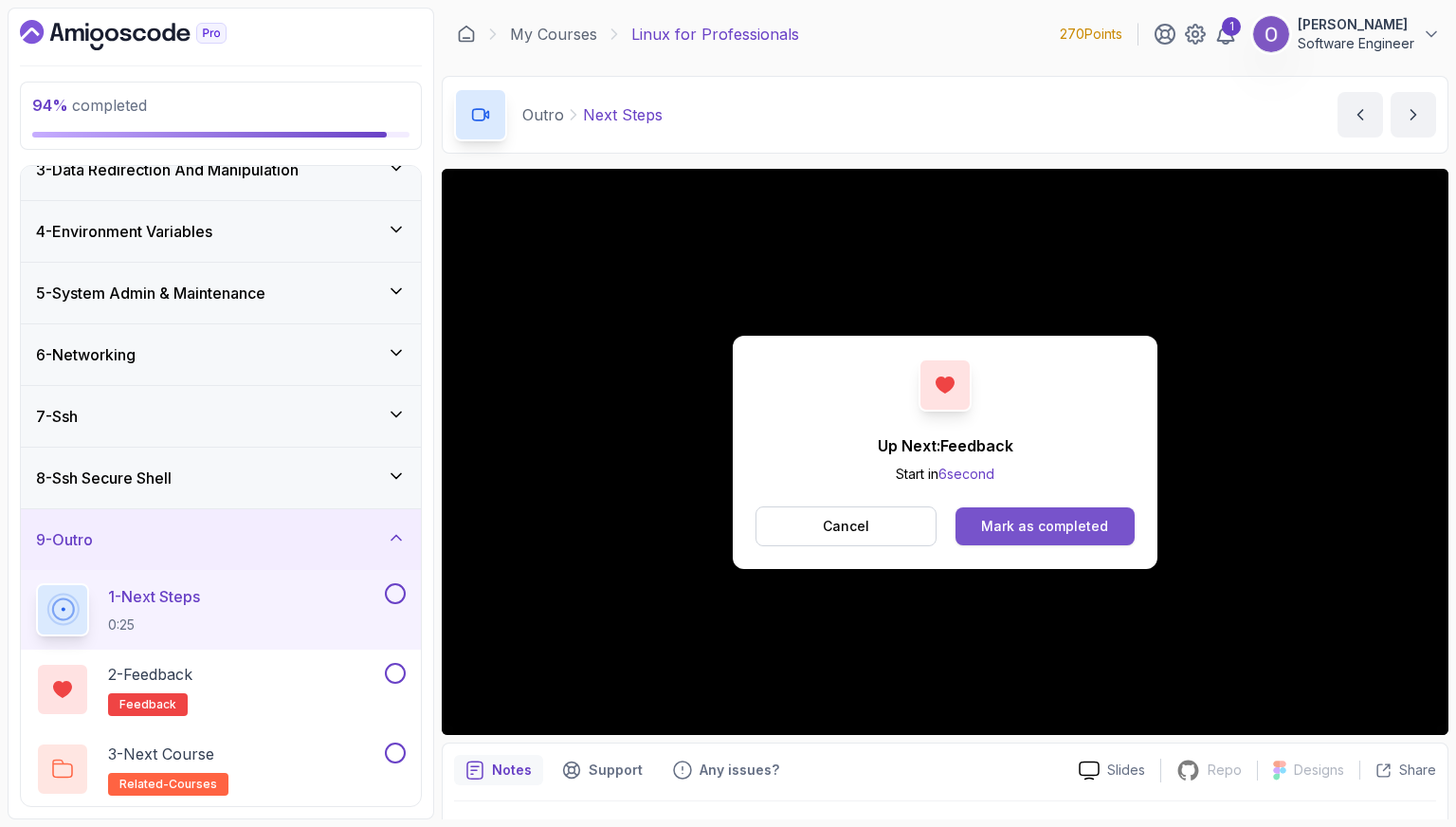
click at [1012, 543] on button "Mark as completed" at bounding box center [1045, 527] width 179 height 38
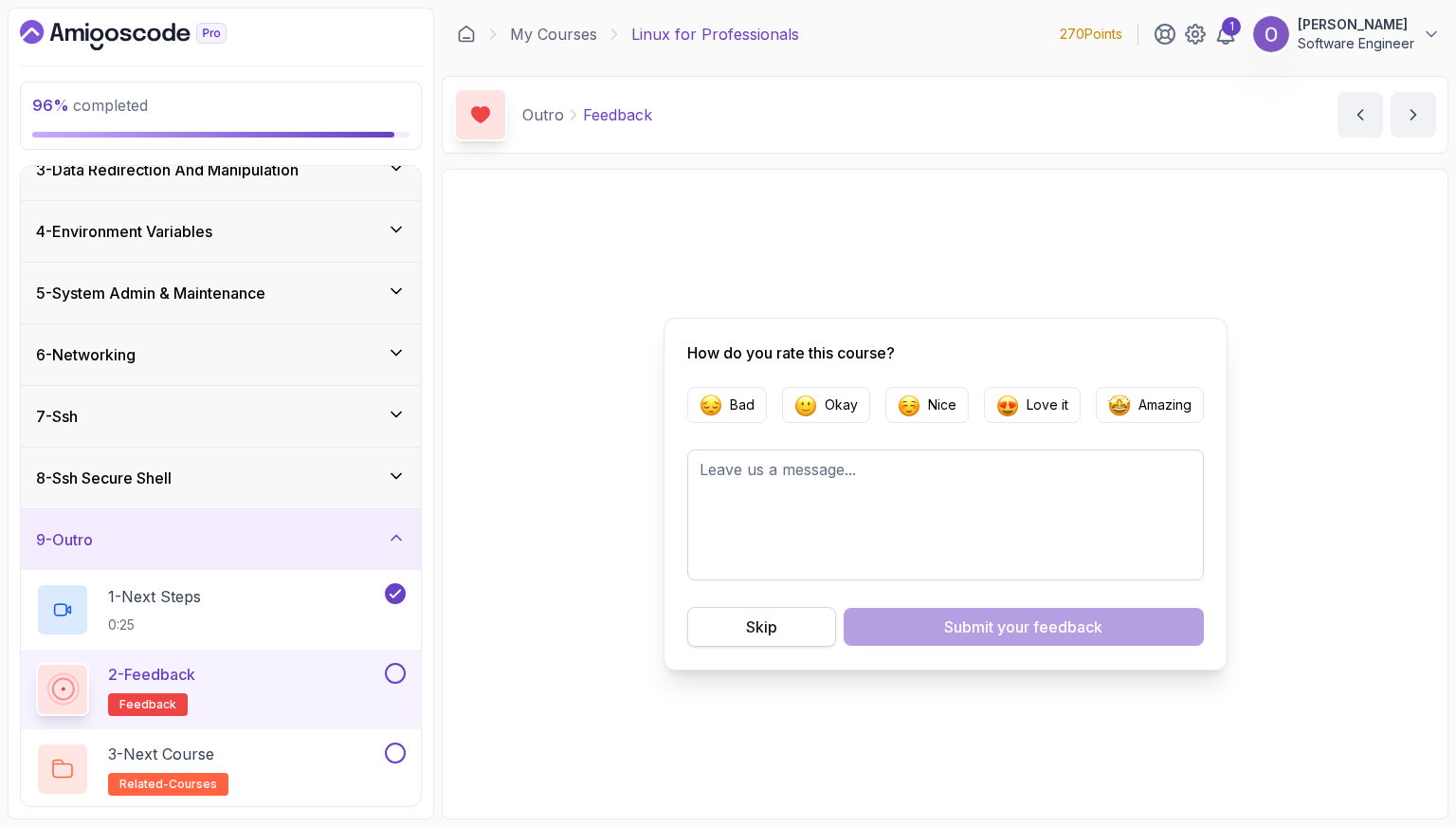
click at [766, 632] on div "Skip" at bounding box center [762, 627] width 32 height 23
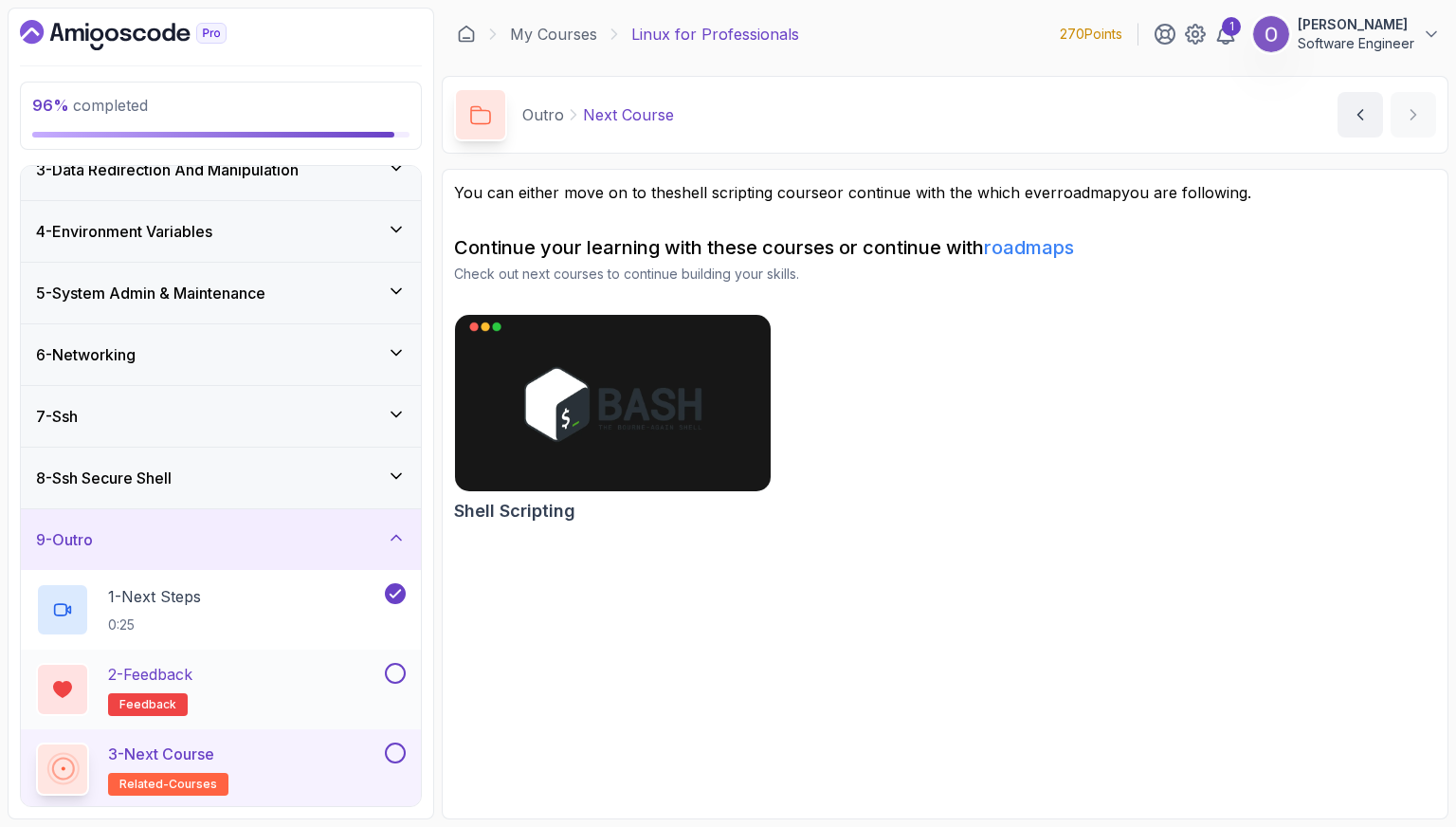
click at [401, 668] on button at bounding box center [395, 673] width 21 height 21
click at [396, 743] on button at bounding box center [395, 753] width 21 height 21
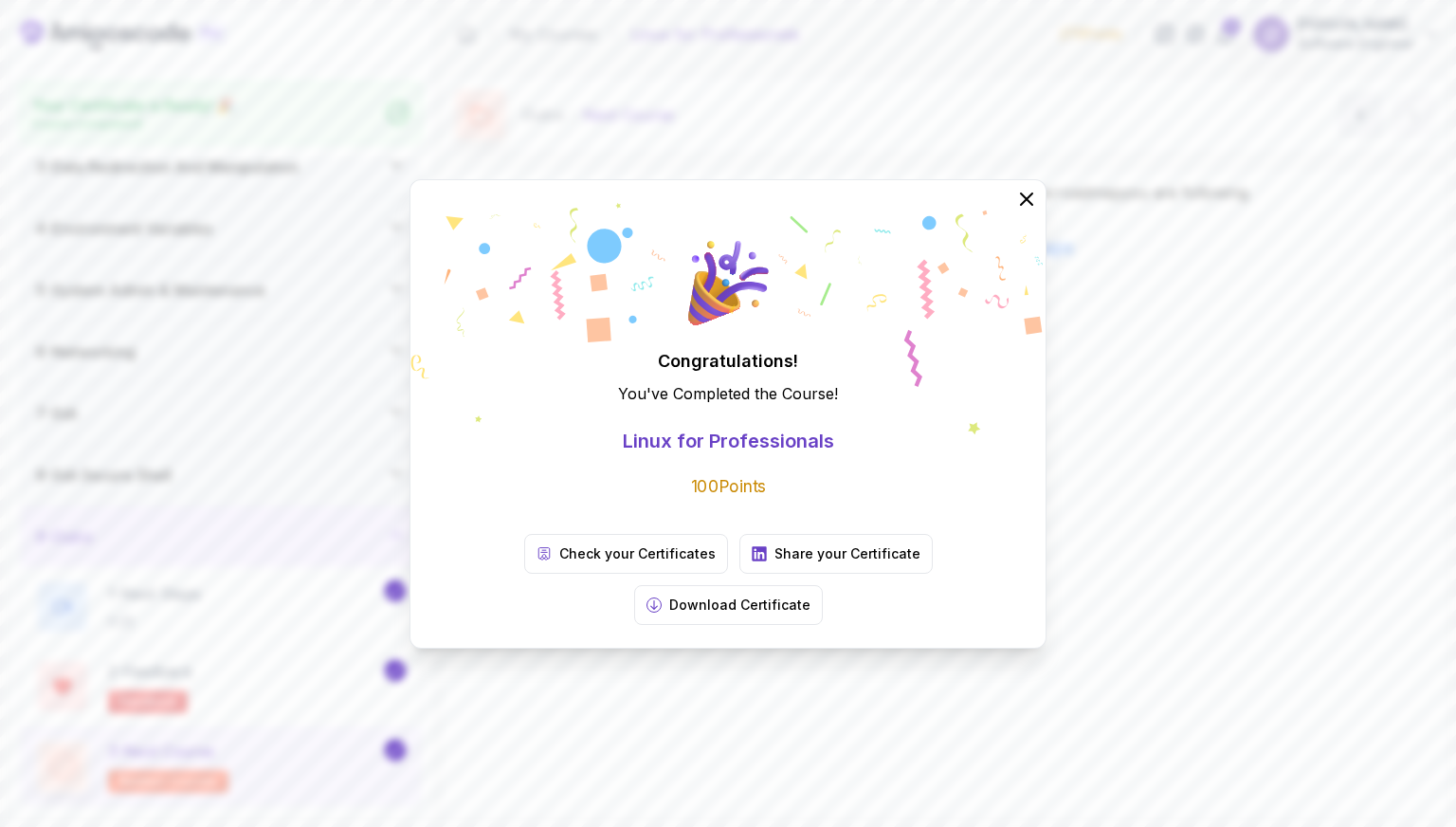
scroll to position [144, 0]
click at [1024, 205] on icon at bounding box center [1026, 199] width 12 height 12
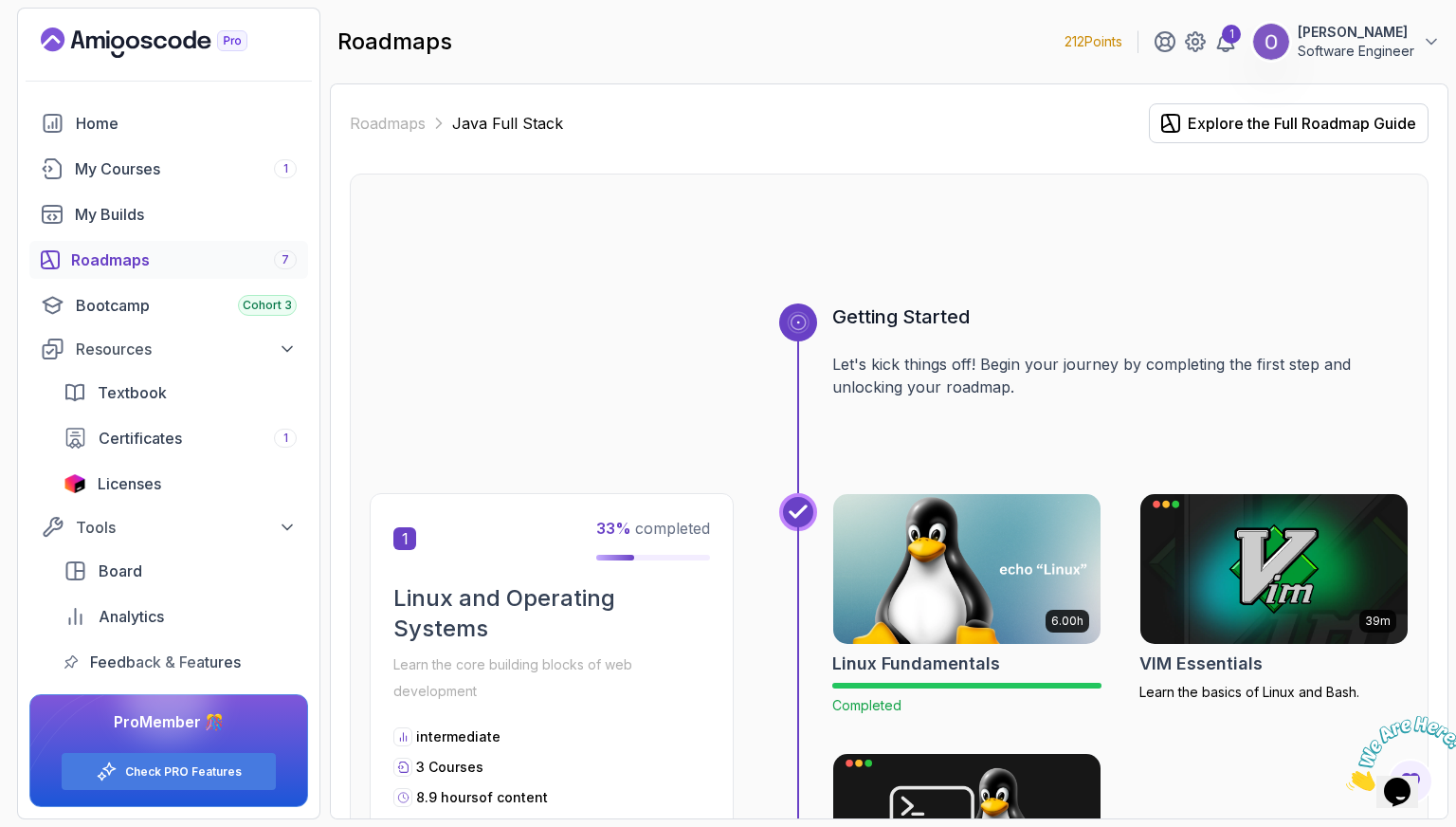
scroll to position [379, 0]
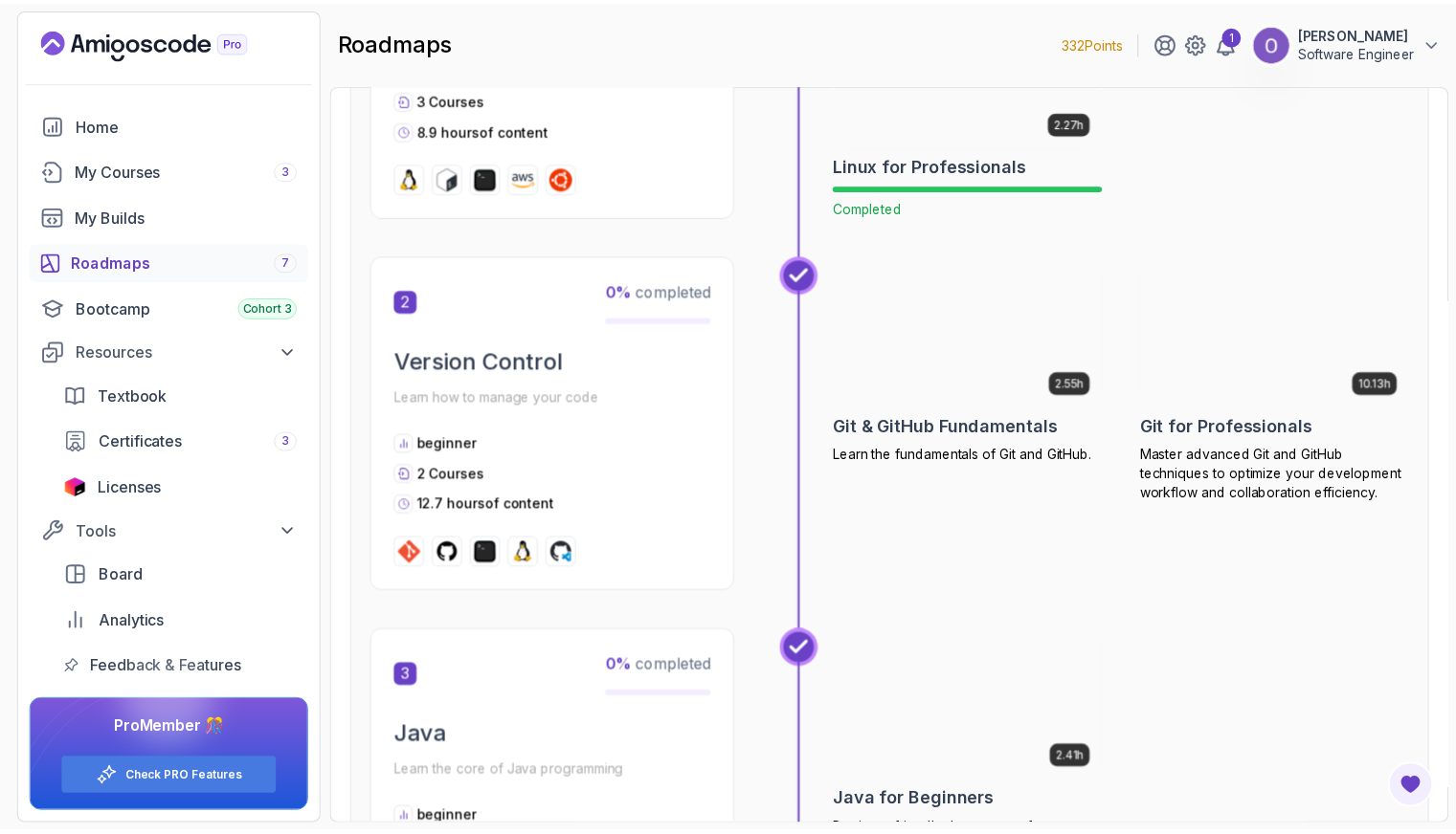
scroll to position [765, 0]
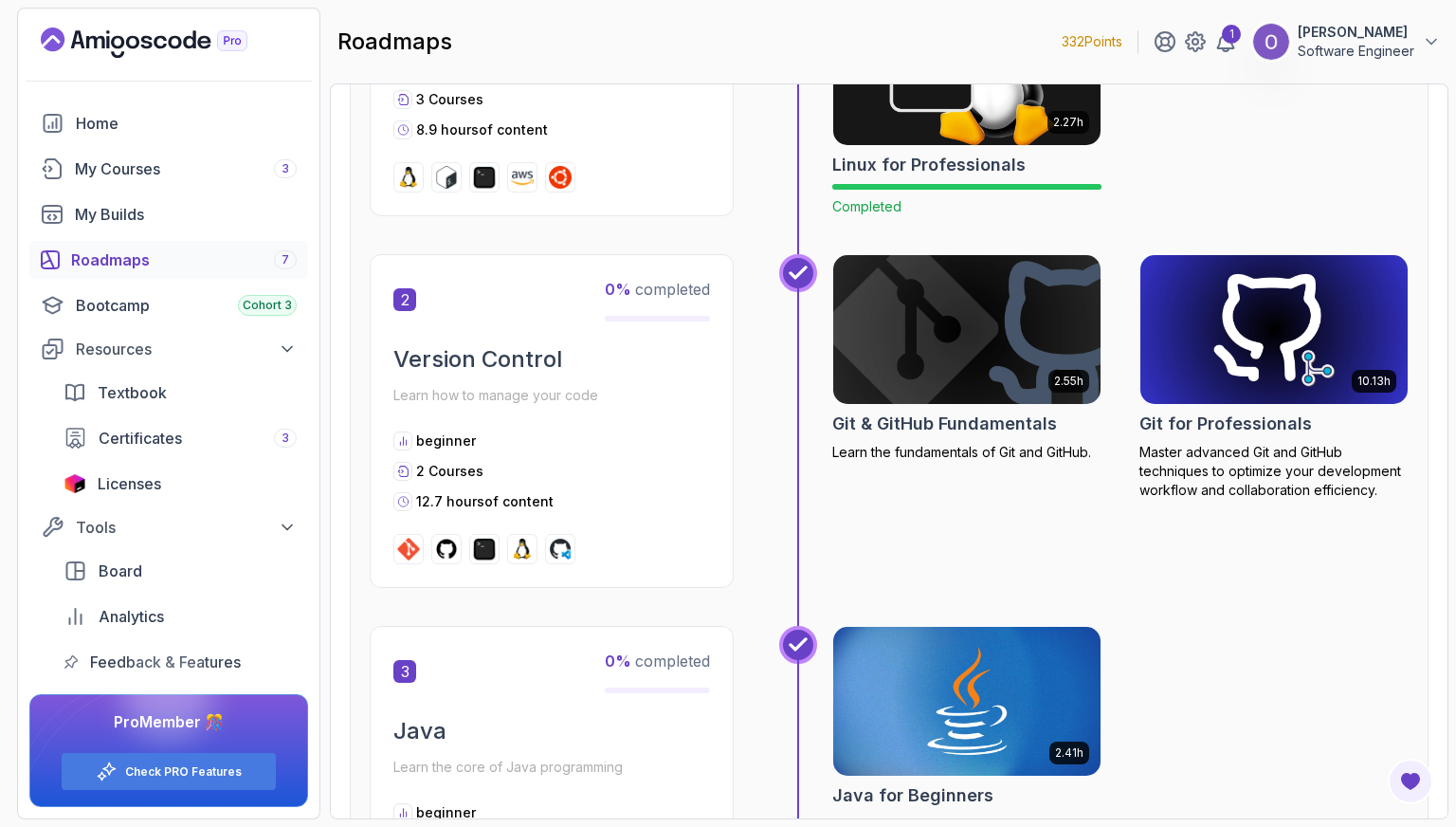
click at [1010, 304] on img at bounding box center [967, 330] width 281 height 157
